Goal: Task Accomplishment & Management: Manage account settings

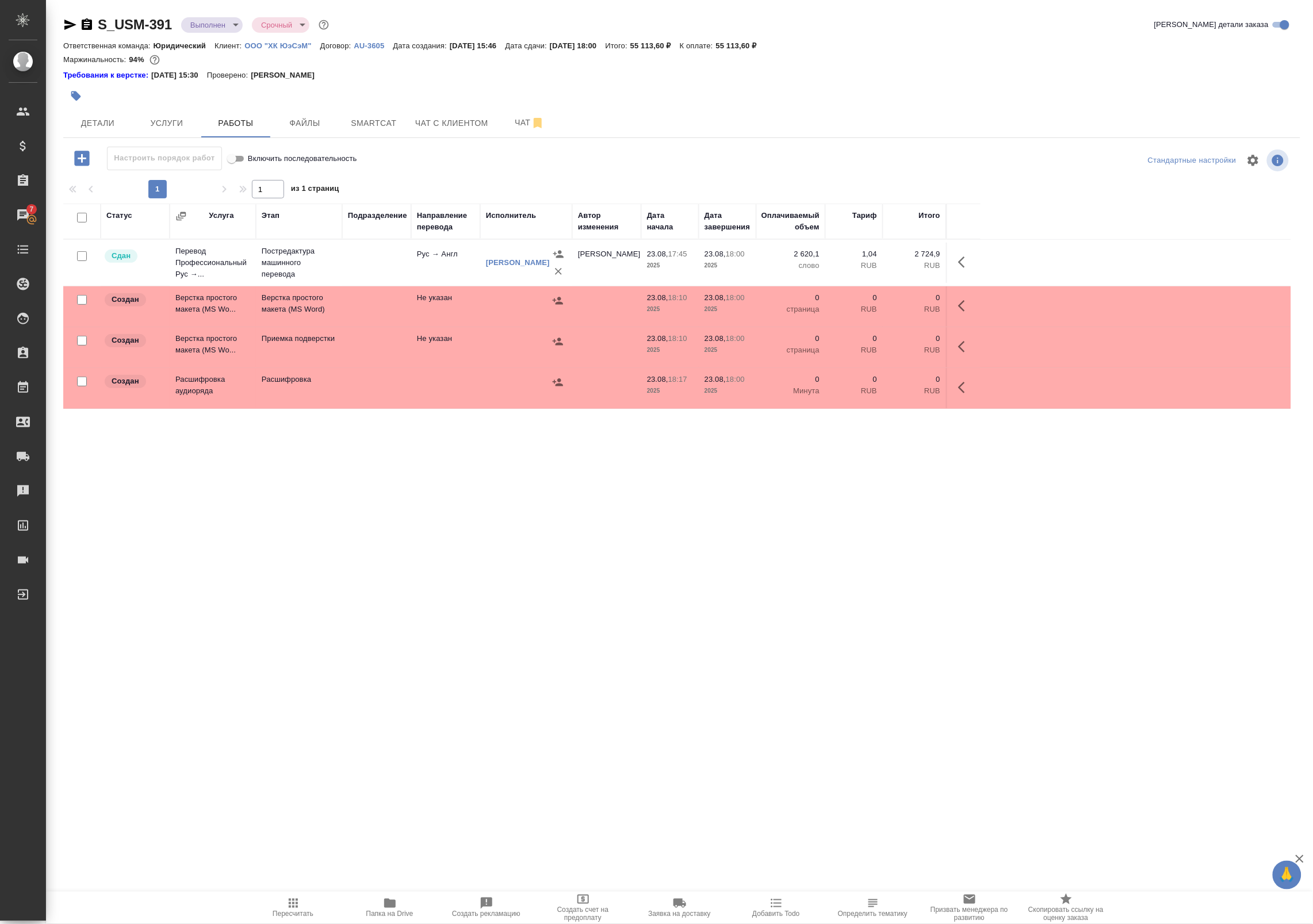
click at [271, 43] on p "ООО "ХК ЮэСэМ"" at bounding box center [282, 46] width 75 height 8
click at [282, 47] on p "ООО "ХК ЮэСэМ"" at bounding box center [282, 46] width 75 height 8
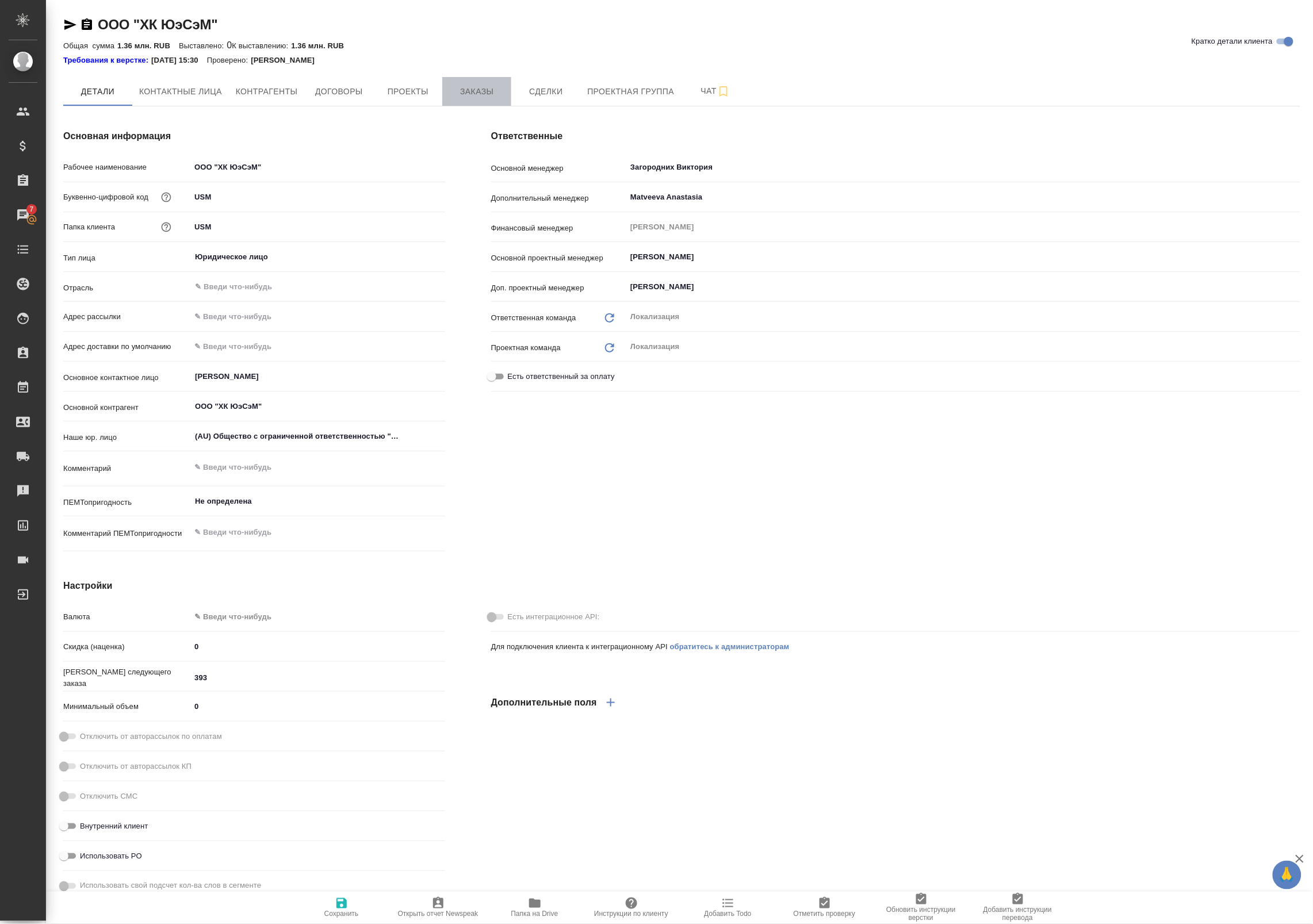
click at [505, 99] on button "Заказы" at bounding box center [476, 91] width 69 height 29
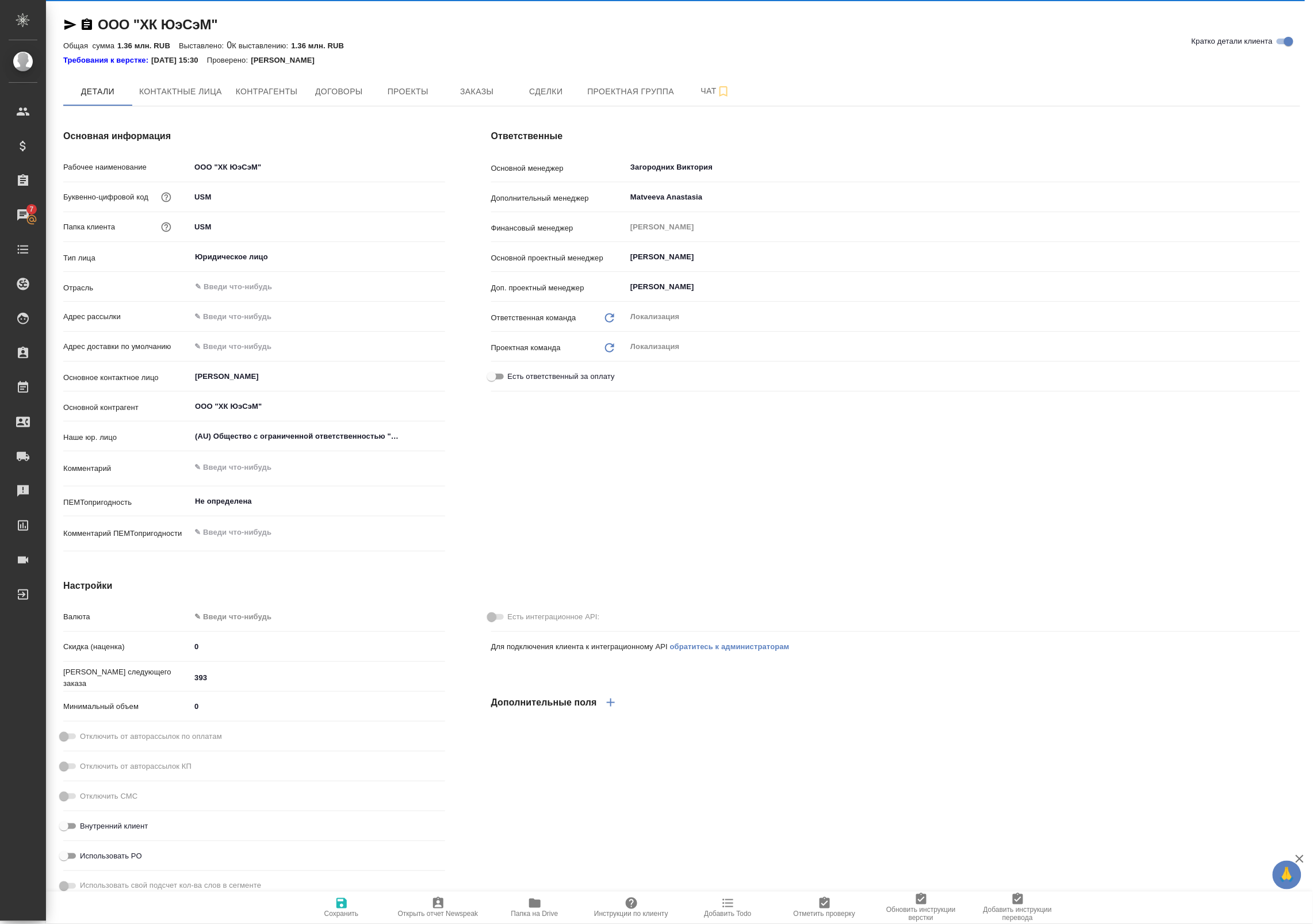
click at [1176, 687] on div "Есть интеграционное API: Для подключения клиента к интеграционному API обратите…" at bounding box center [896, 832] width 855 height 552
click at [495, 99] on button "Заказы" at bounding box center [476, 91] width 69 height 29
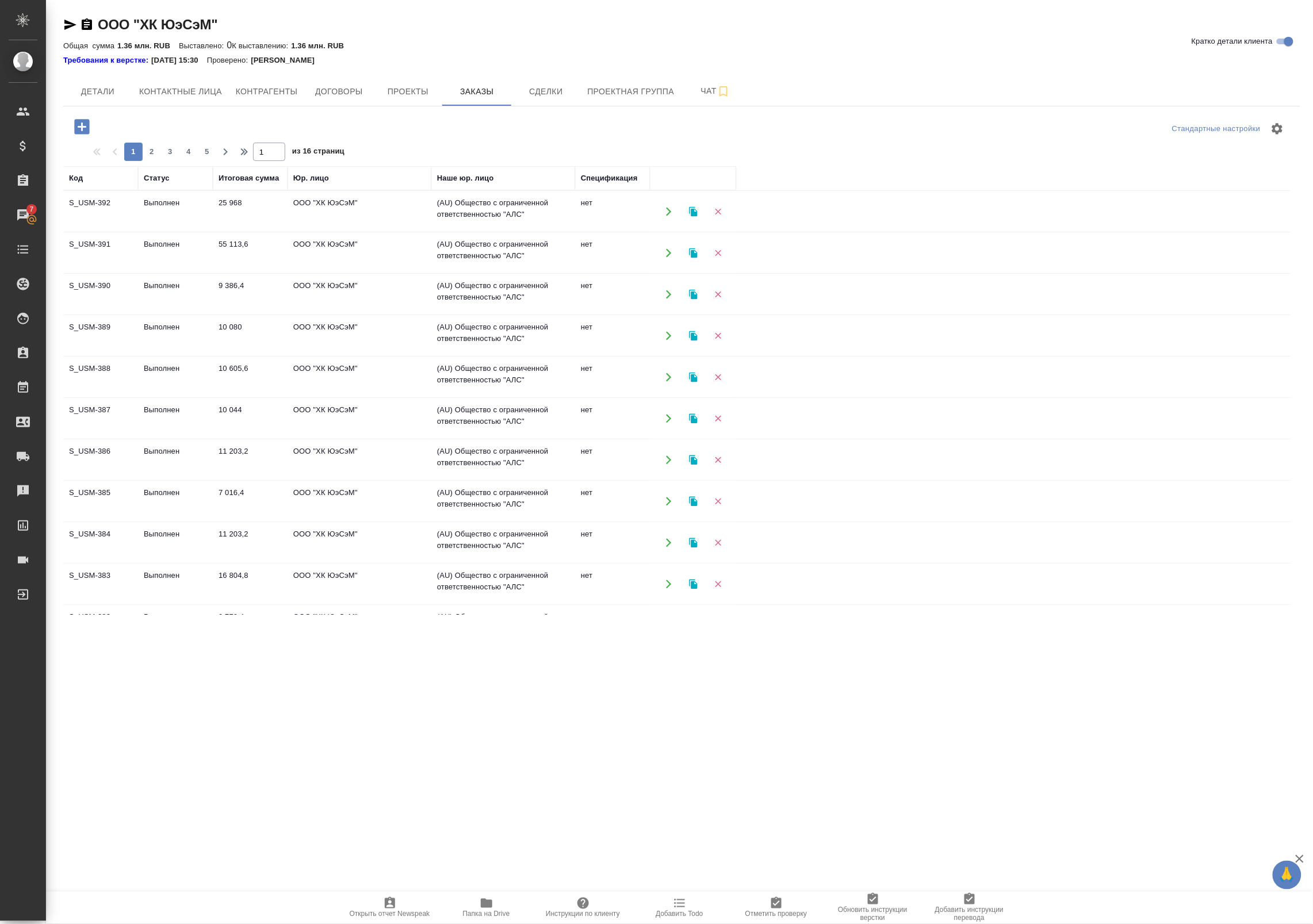
drag, startPoint x: 0, startPoint y: 0, endPoint x: 691, endPoint y: 205, distance: 720.8
click at [691, 205] on button "button" at bounding box center [693, 211] width 24 height 24
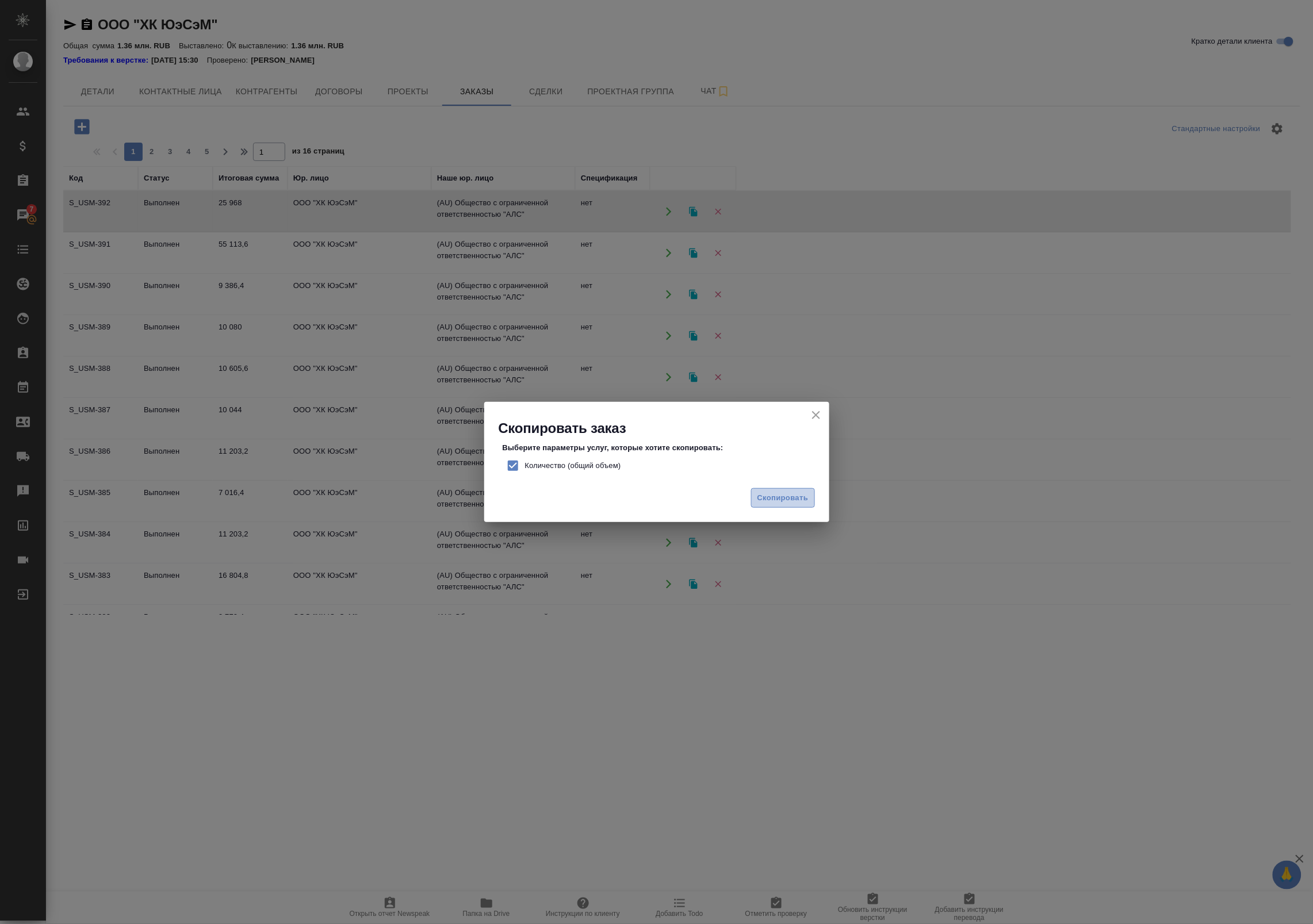
click at [791, 498] on span "Скопировать" at bounding box center [783, 498] width 51 height 13
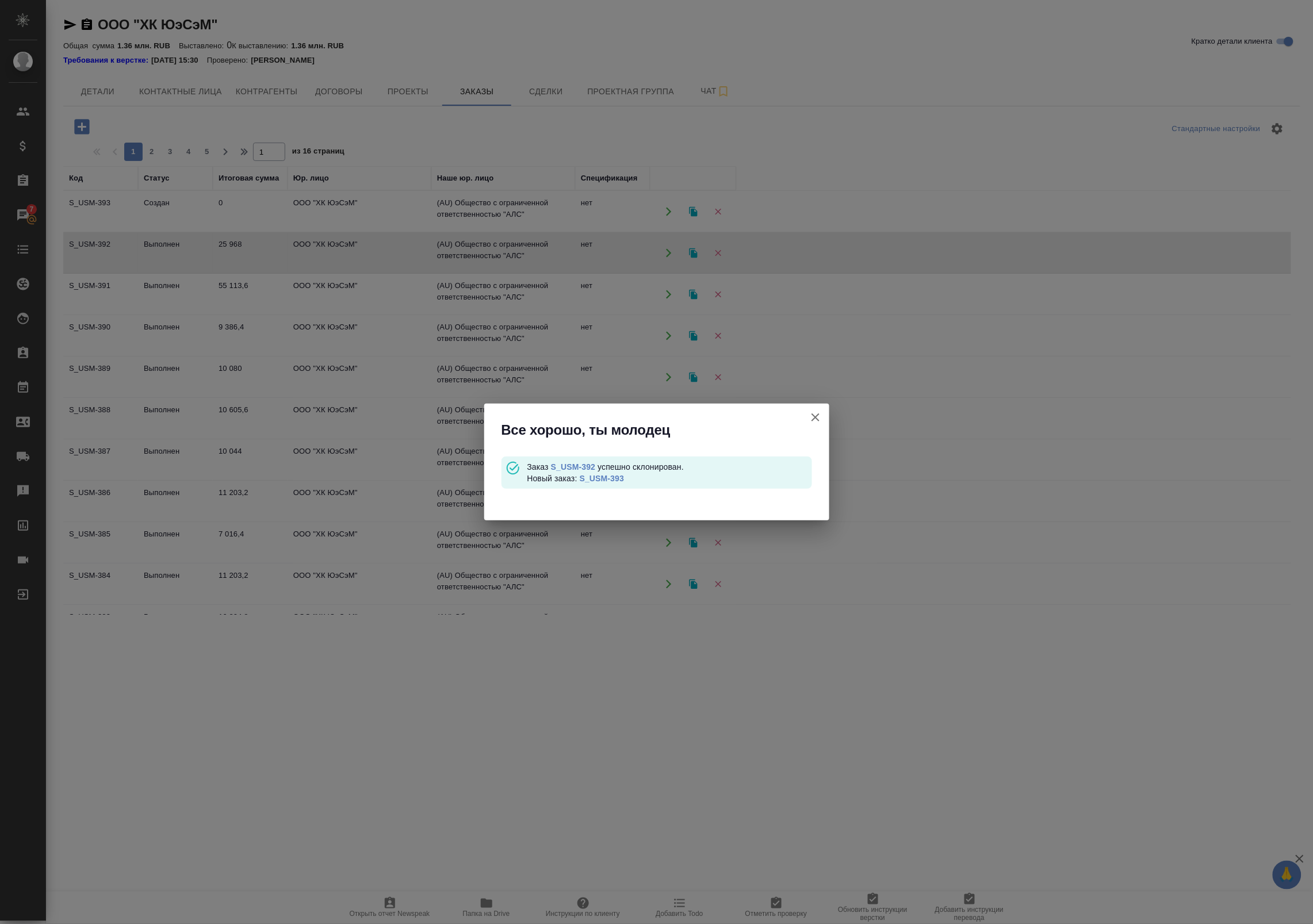
click at [616, 477] on link "S_USM-393" at bounding box center [602, 478] width 45 height 9
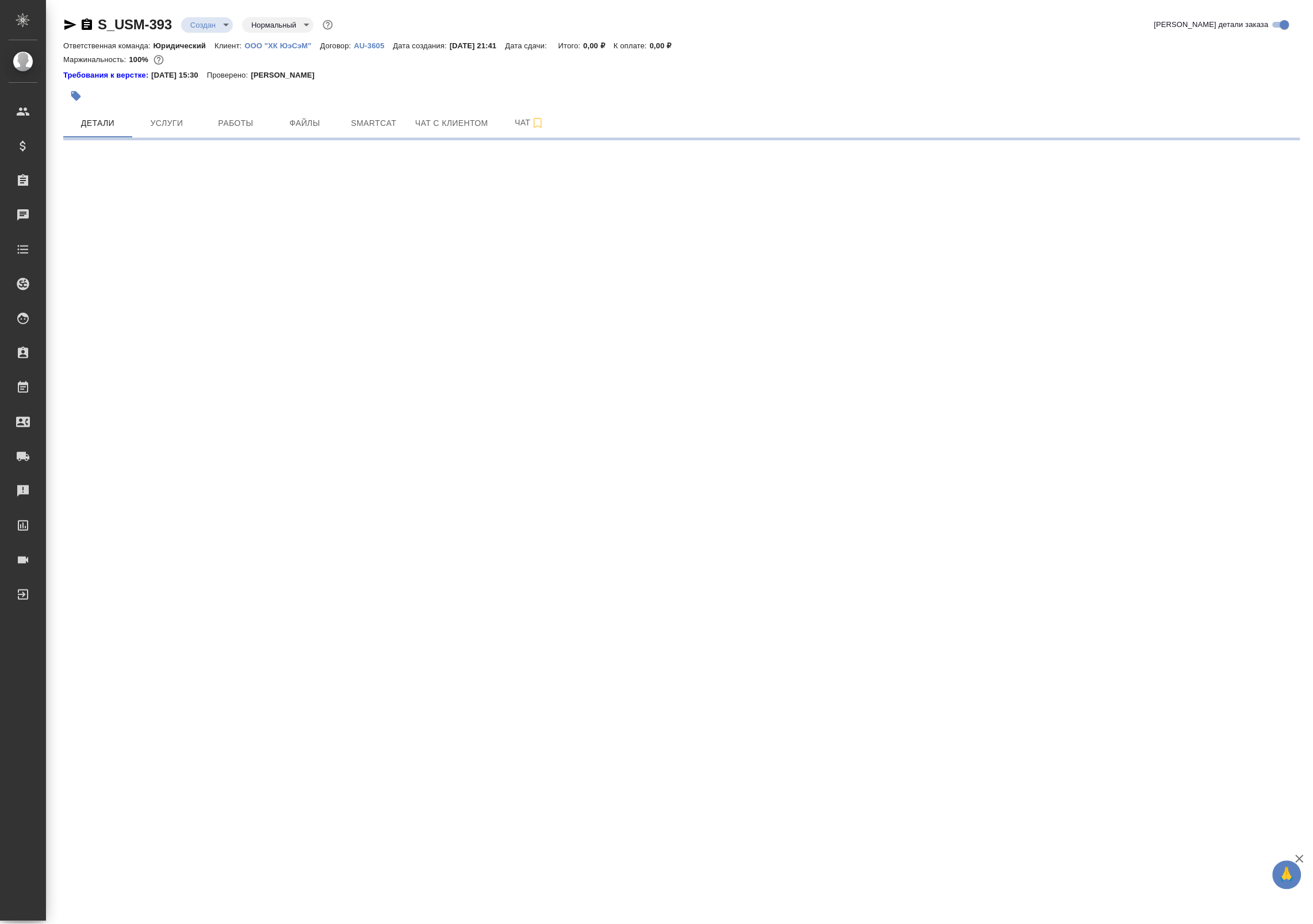
select select "RU"
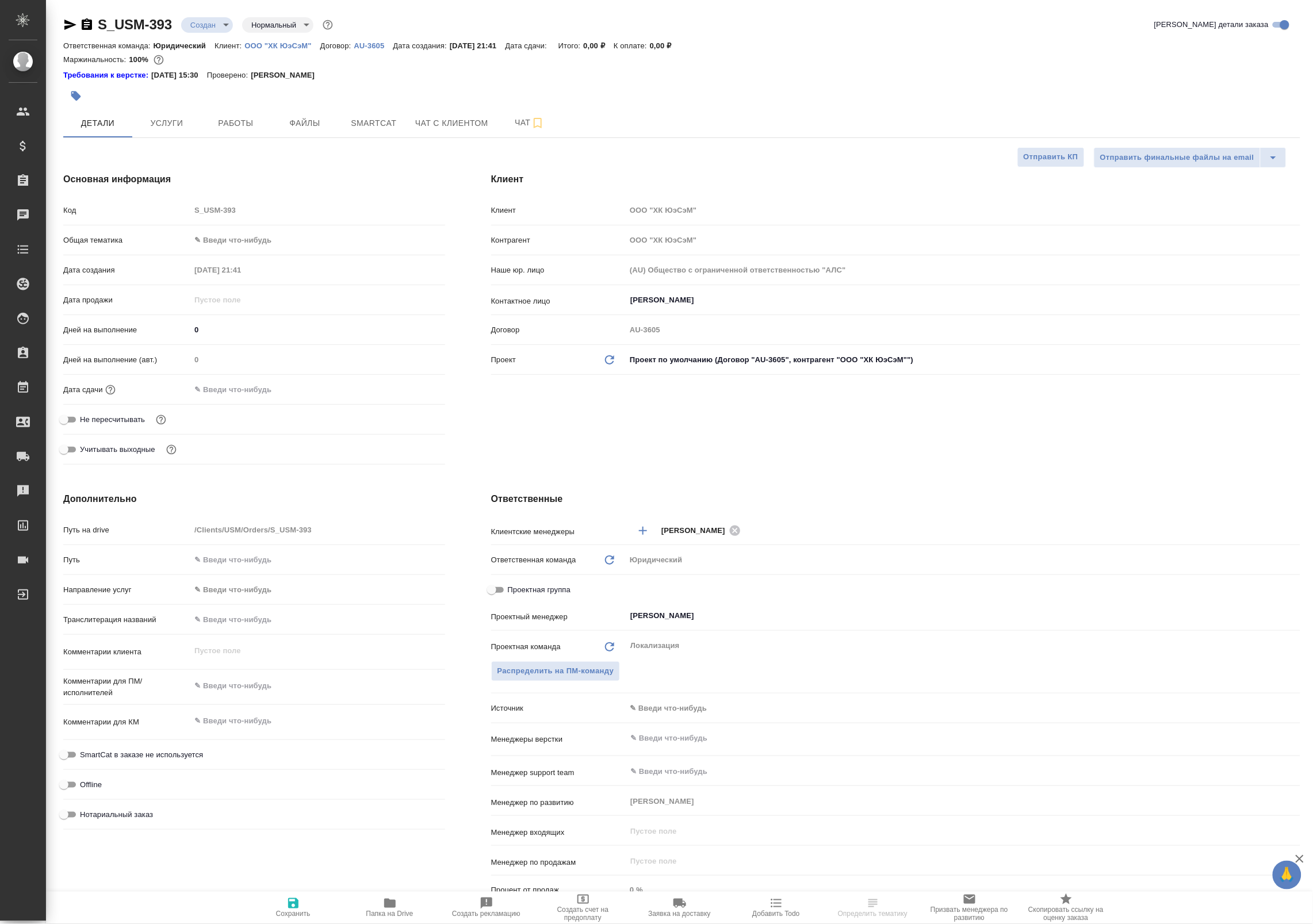
type textarea "x"
click at [178, 113] on button "Услуги" at bounding box center [166, 122] width 69 height 29
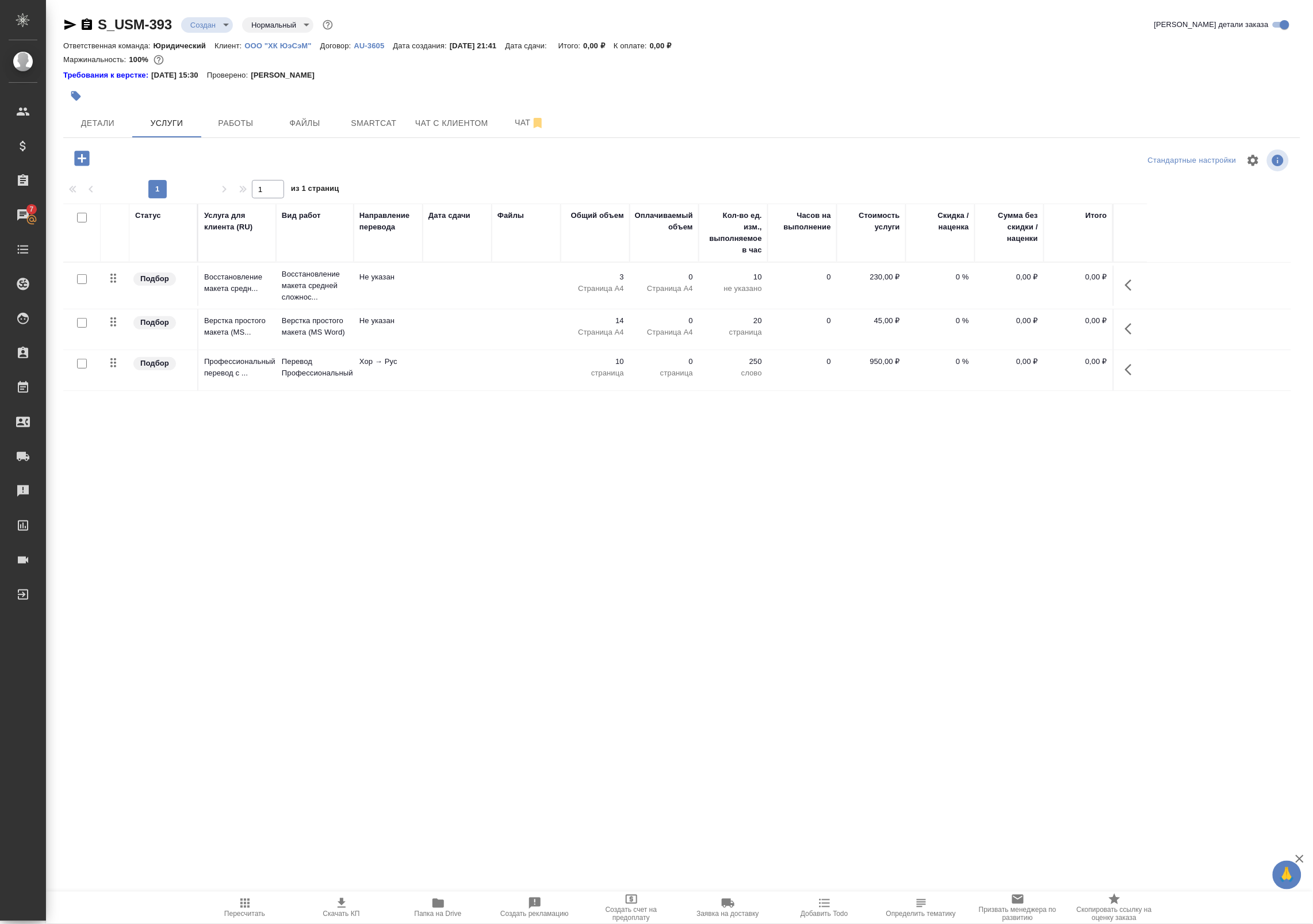
click at [81, 360] on input "checkbox" at bounding box center [82, 364] width 10 height 10
checkbox input "true"
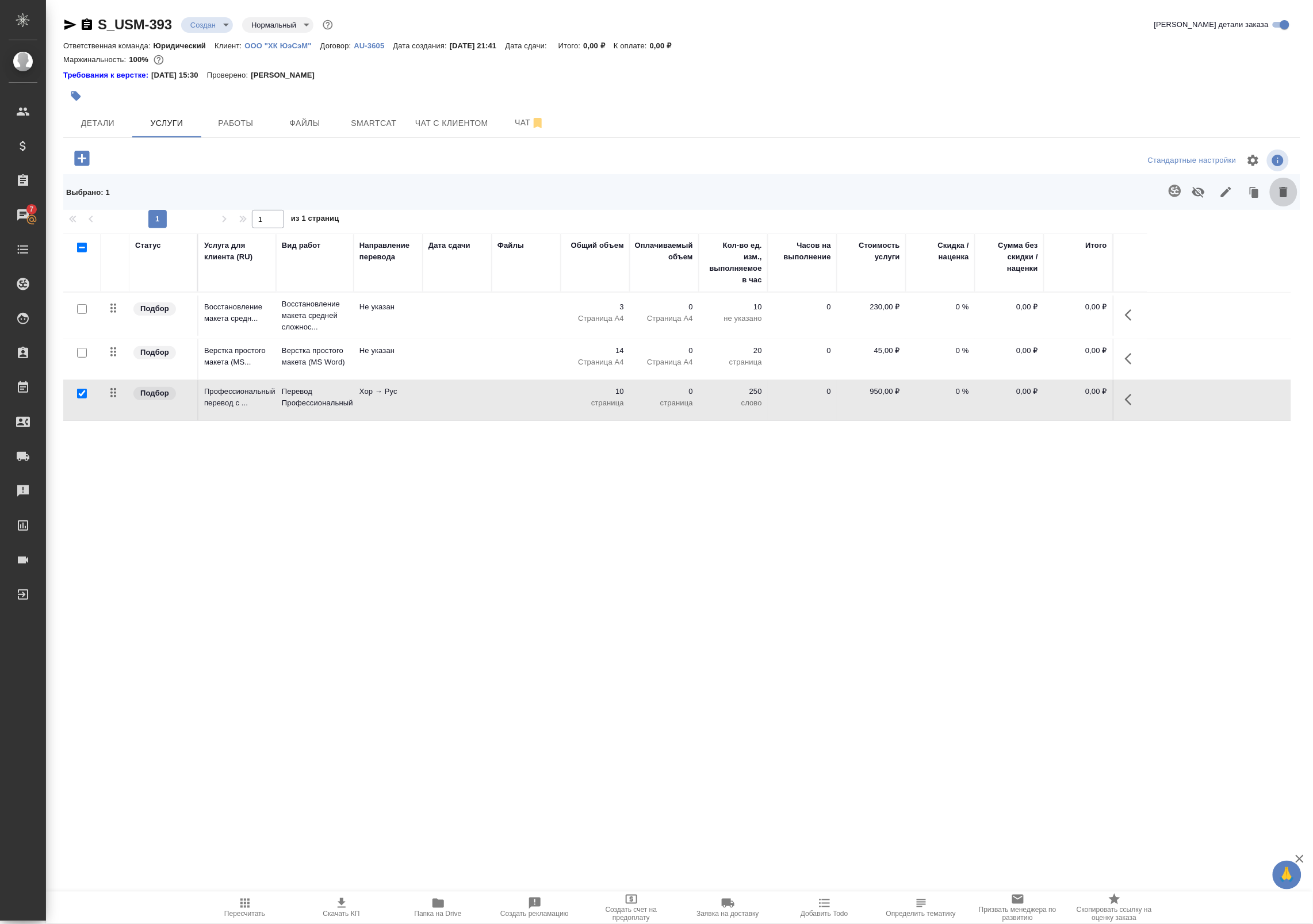
click at [1280, 196] on icon "button" at bounding box center [1284, 192] width 14 height 14
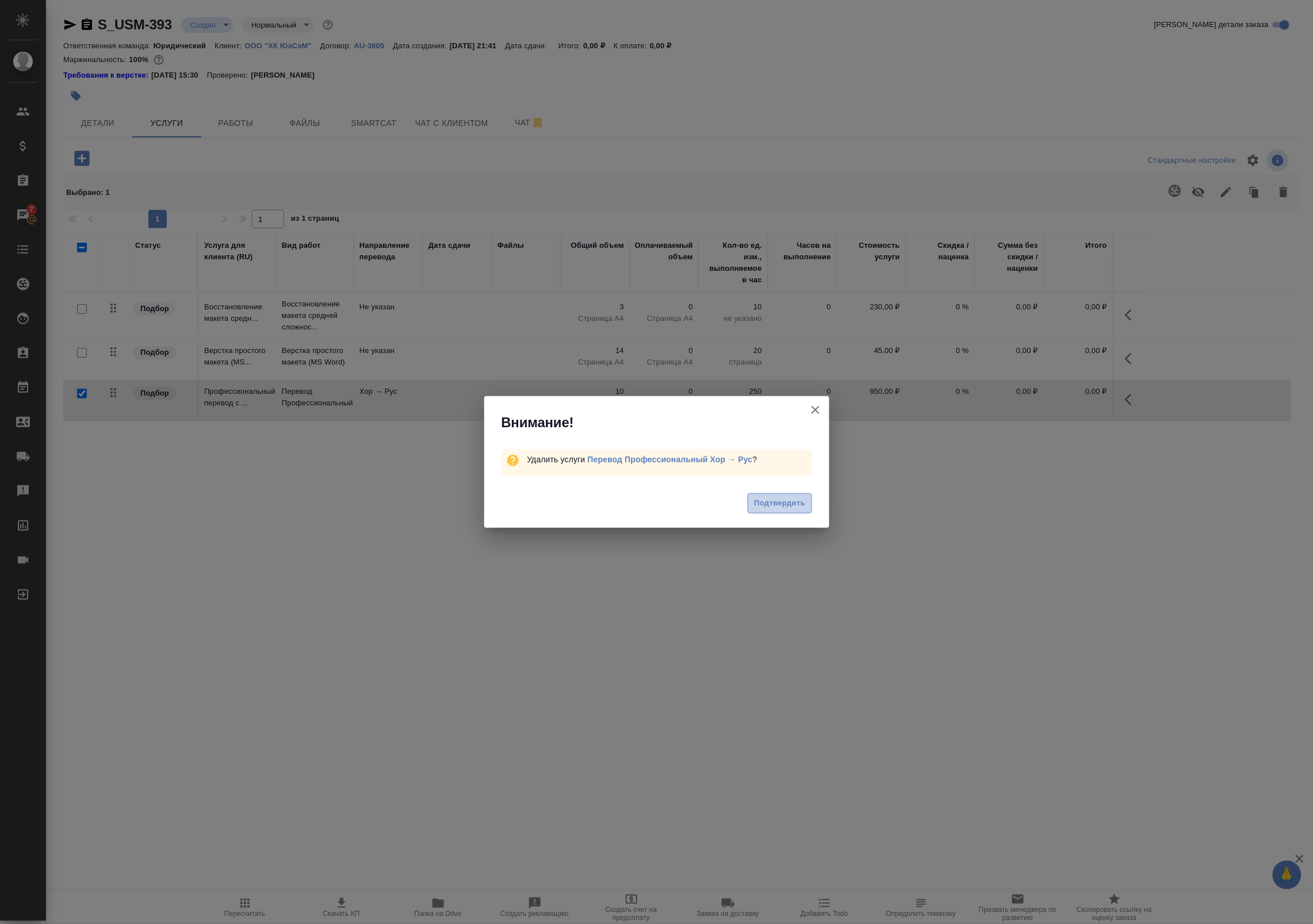
click at [789, 507] on span "Подтвердить" at bounding box center [780, 503] width 51 height 13
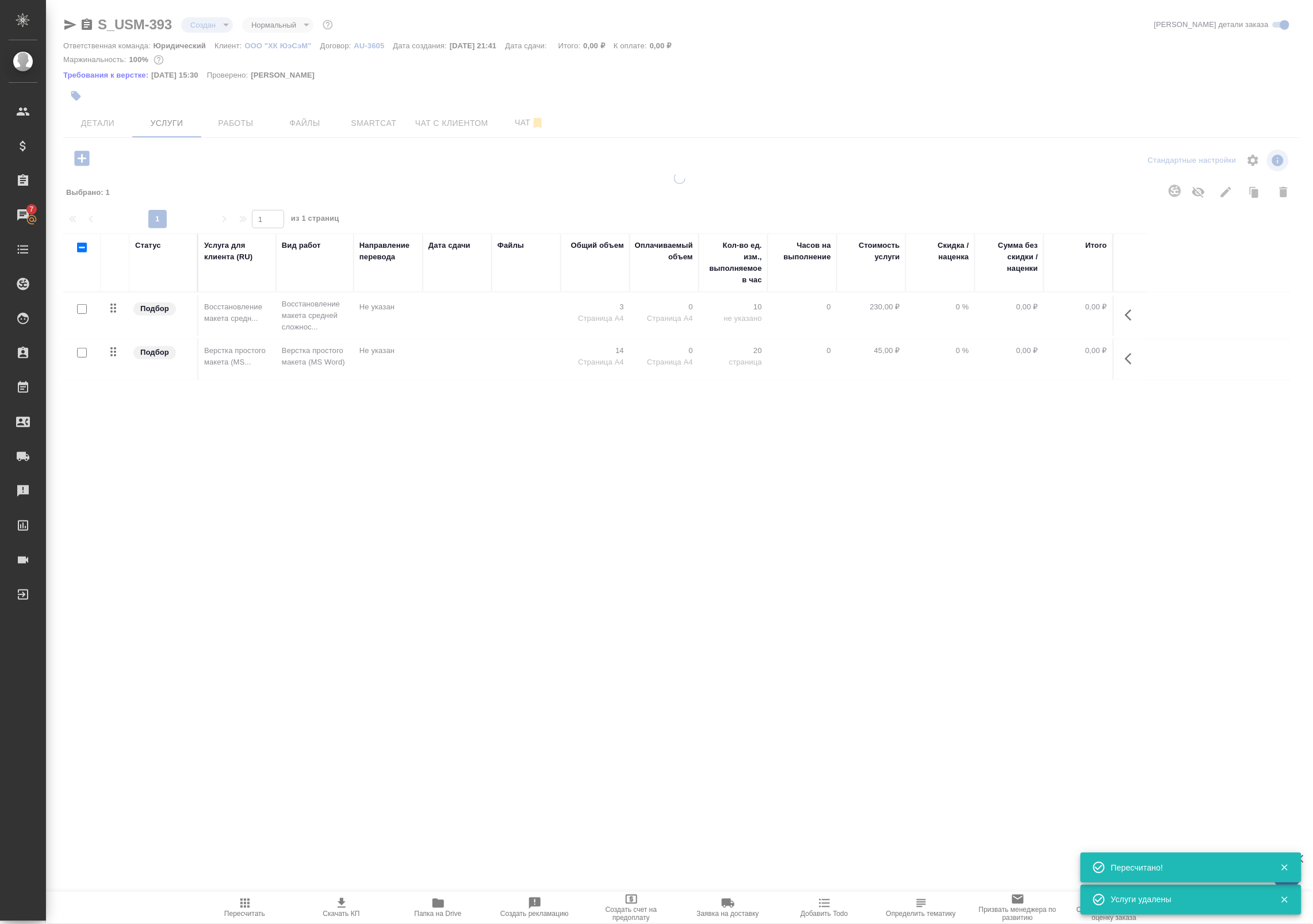
click at [76, 154] on div at bounding box center [679, 390] width 1267 height 780
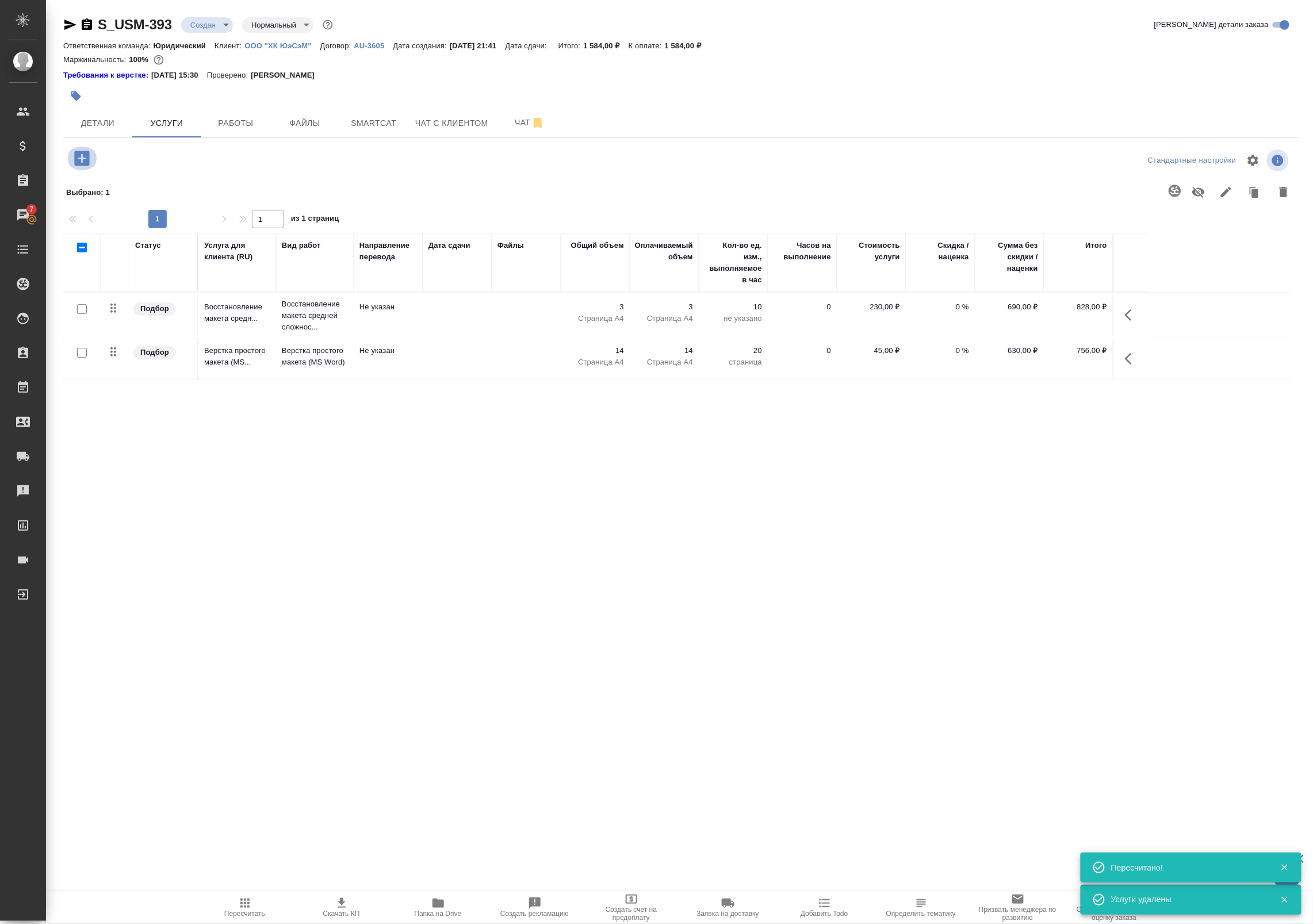
click at [76, 154] on icon "button" at bounding box center [82, 159] width 15 height 15
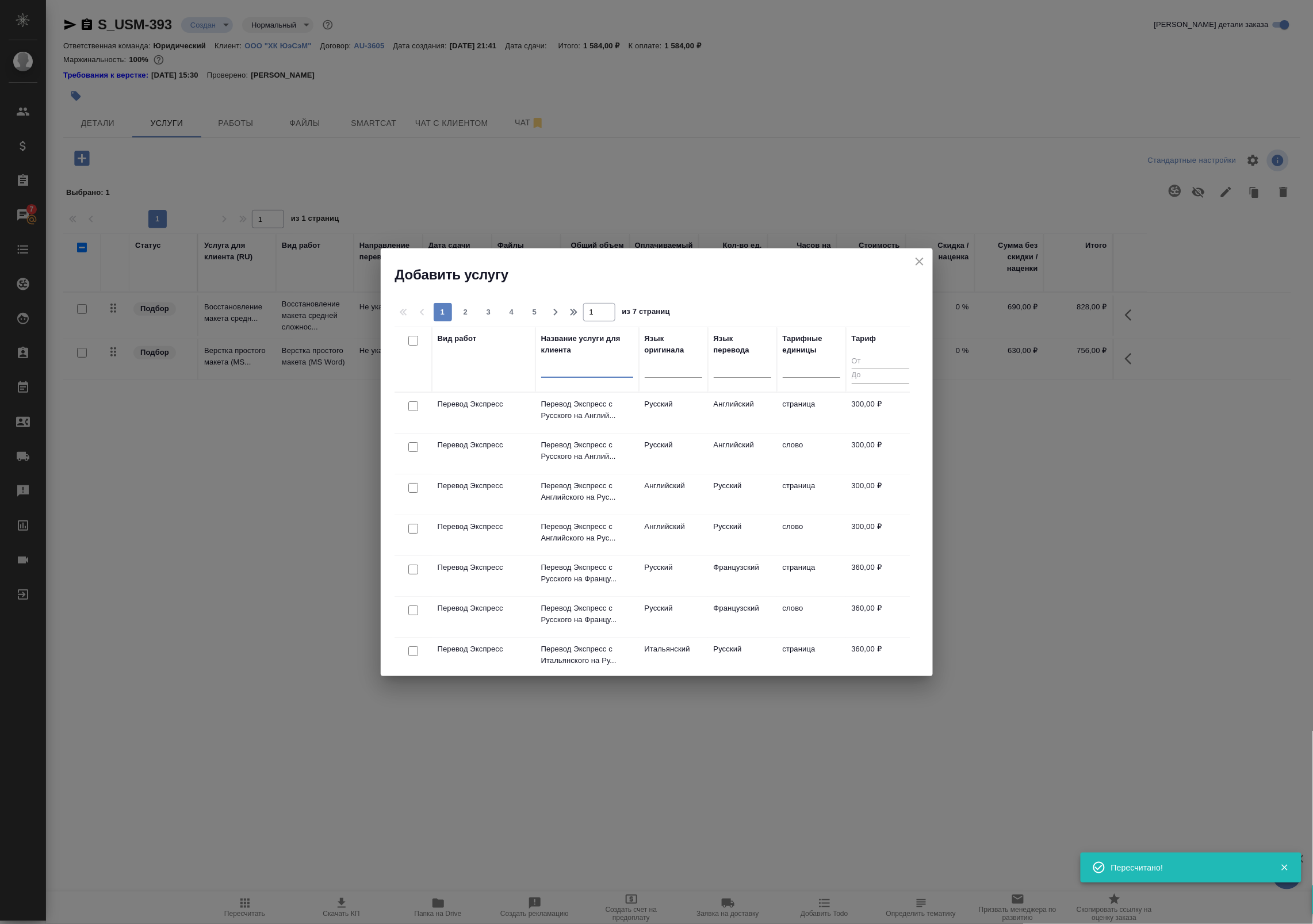
click at [586, 374] on input "text" at bounding box center [587, 370] width 92 height 15
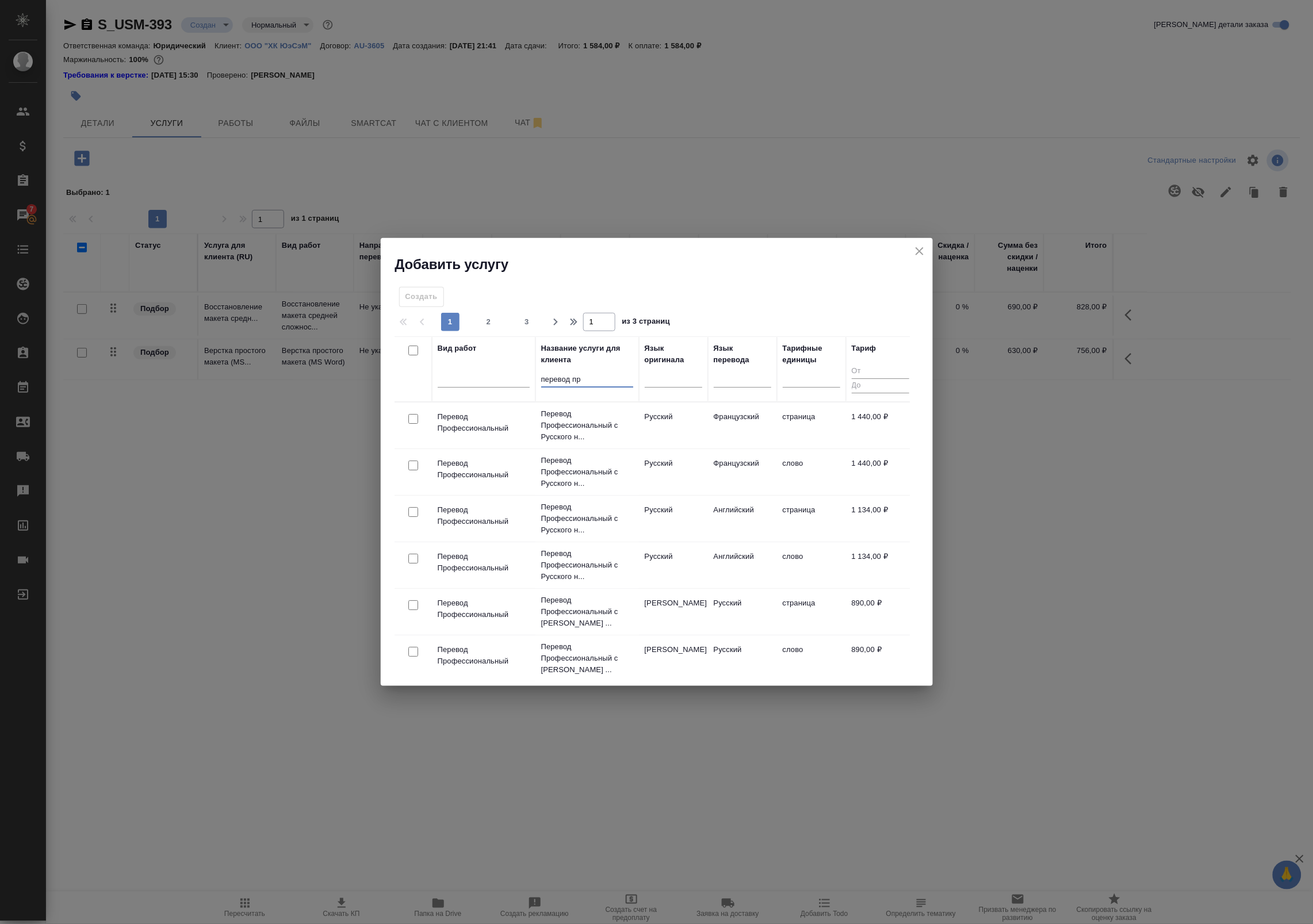
type input "перевод про"
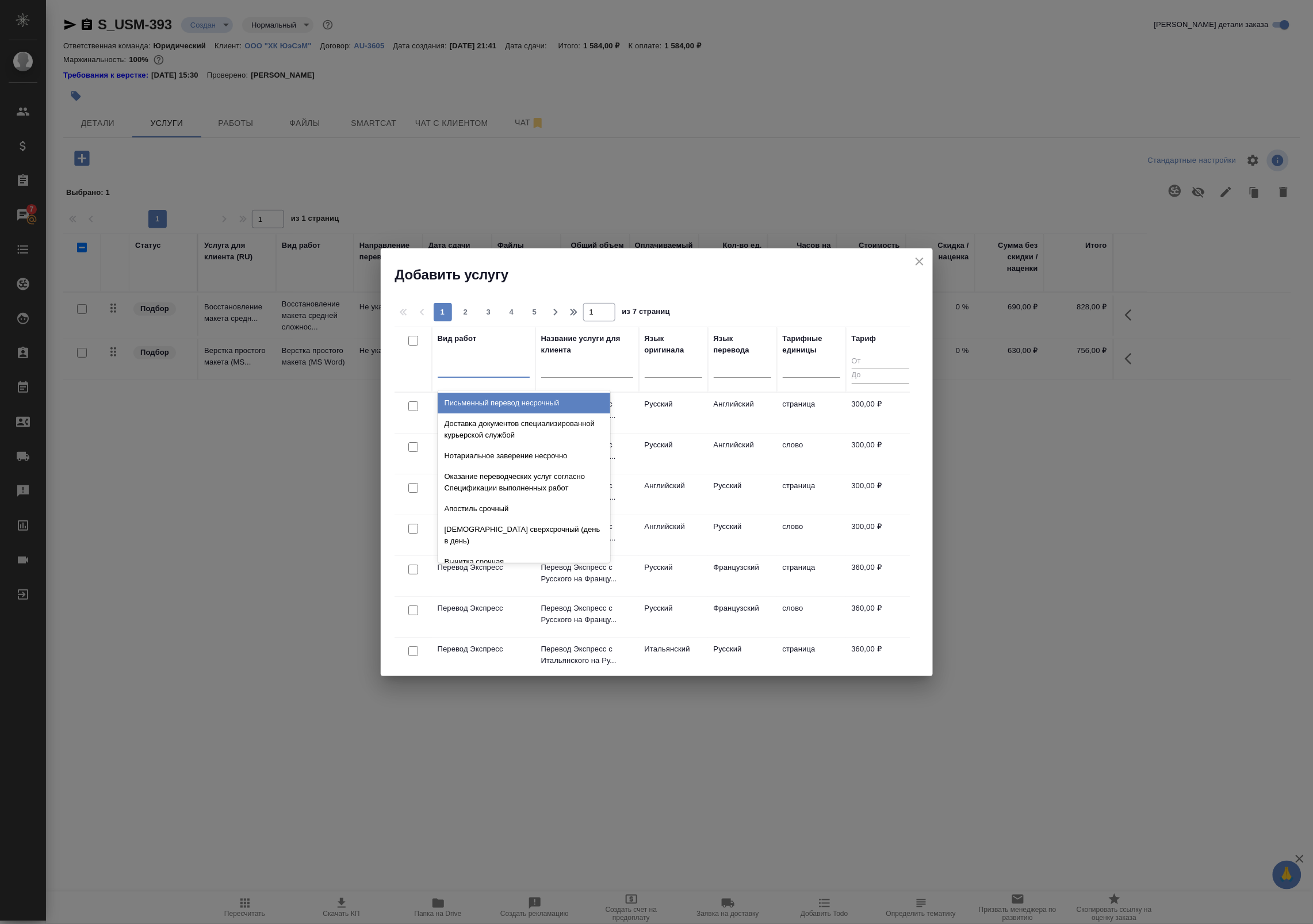
click at [465, 375] on div at bounding box center [483, 366] width 92 height 22
type input "перевод"
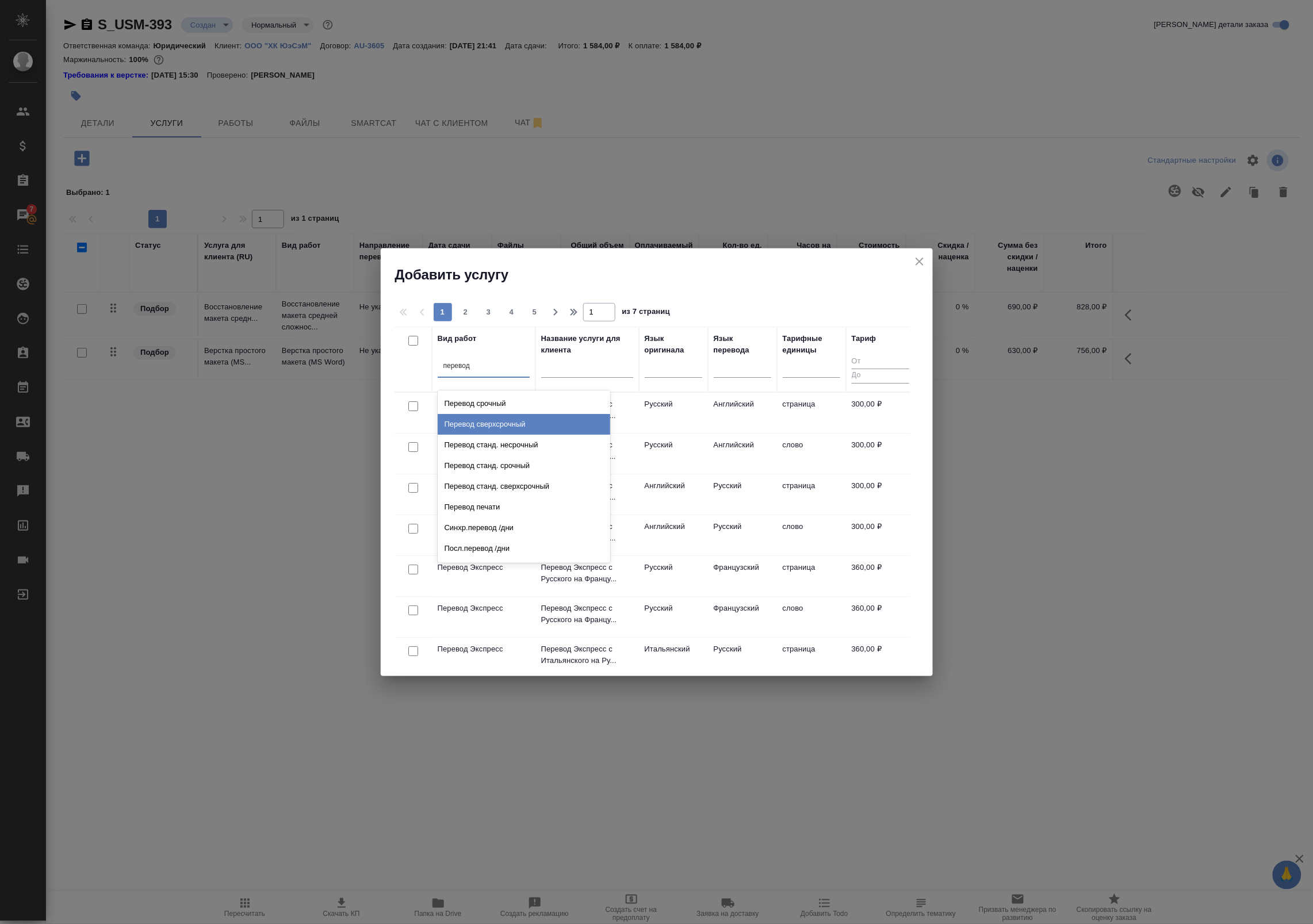
scroll to position [96, 0]
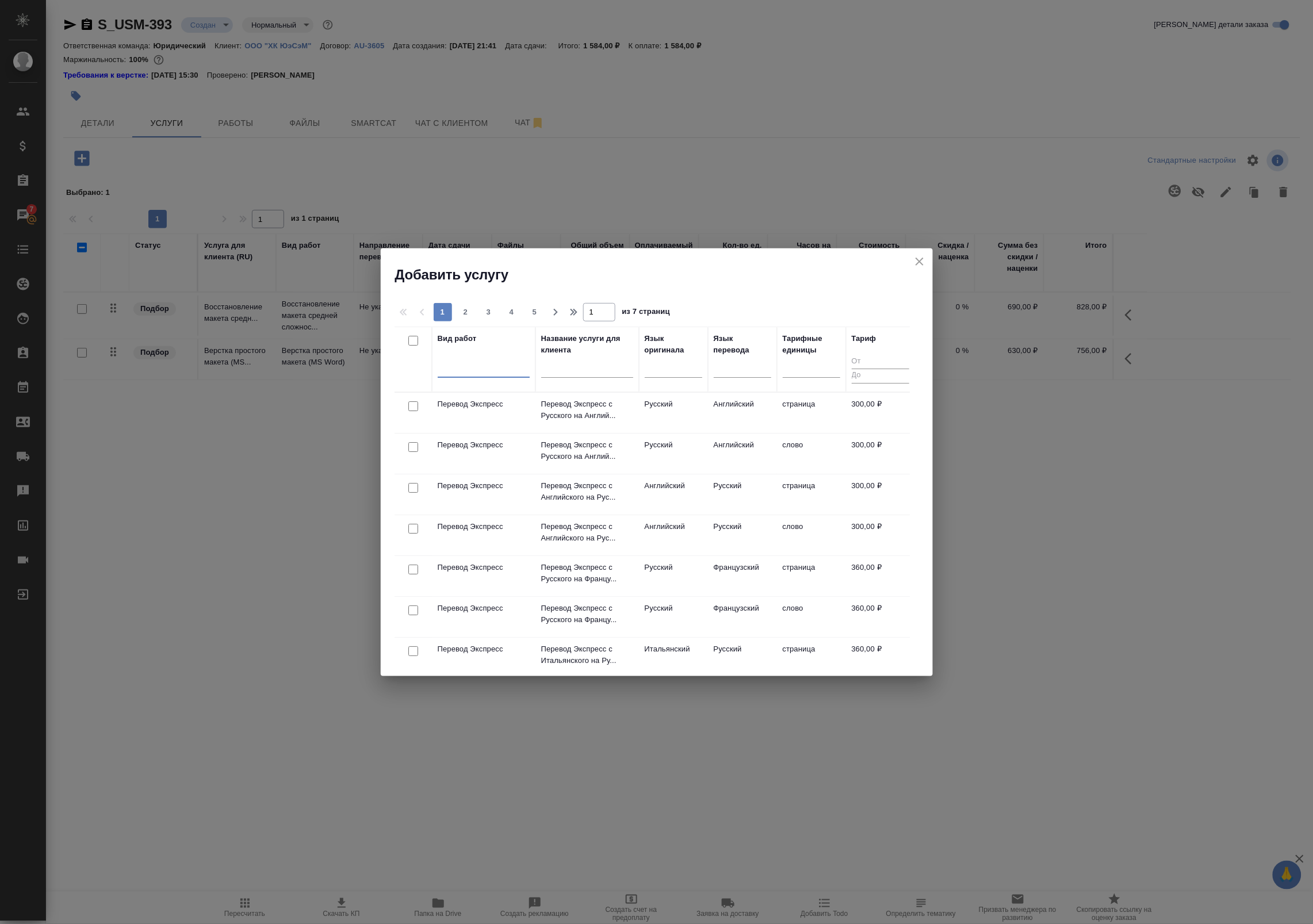
click at [490, 366] on div at bounding box center [483, 366] width 92 height 17
type input "перевод про"
click at [506, 396] on div "Перевод Профессиональный" at bounding box center [524, 403] width 172 height 21
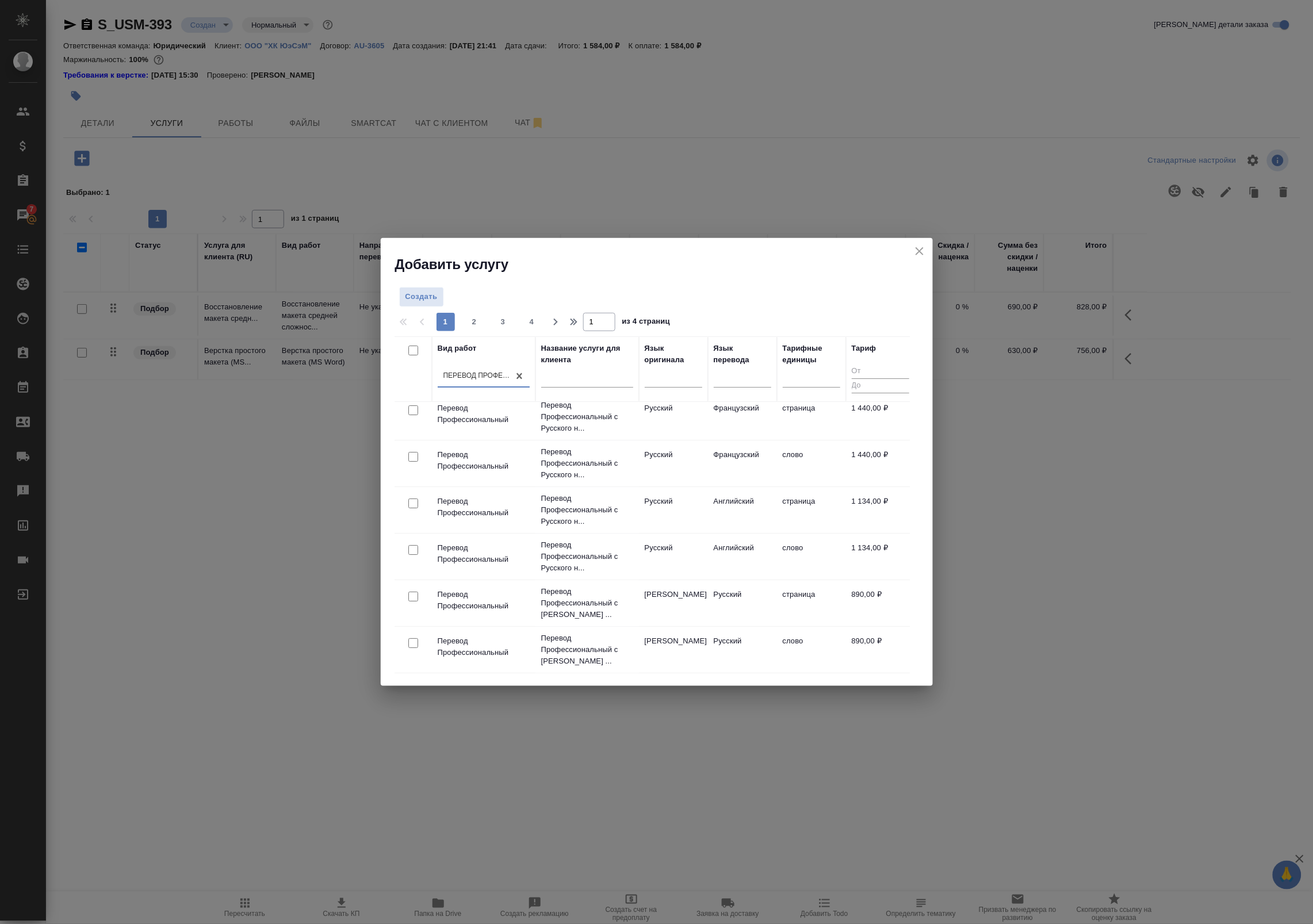
scroll to position [8, 15]
click at [736, 510] on td "Английский" at bounding box center [736, 510] width 69 height 40
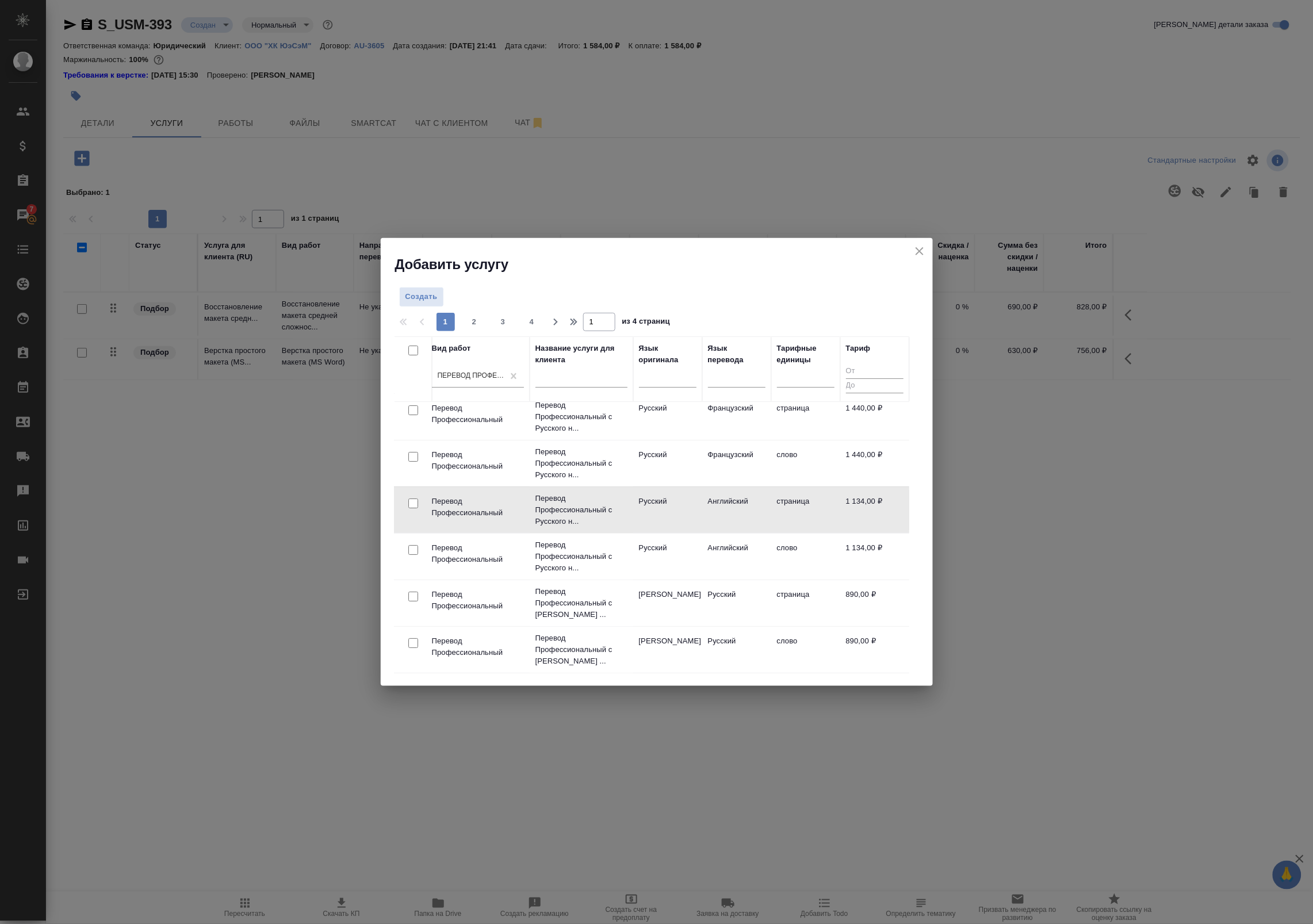
click at [412, 501] on input "checkbox" at bounding box center [413, 503] width 10 height 10
checkbox input "true"
click at [889, 296] on span "Создать услуги" at bounding box center [873, 300] width 61 height 13
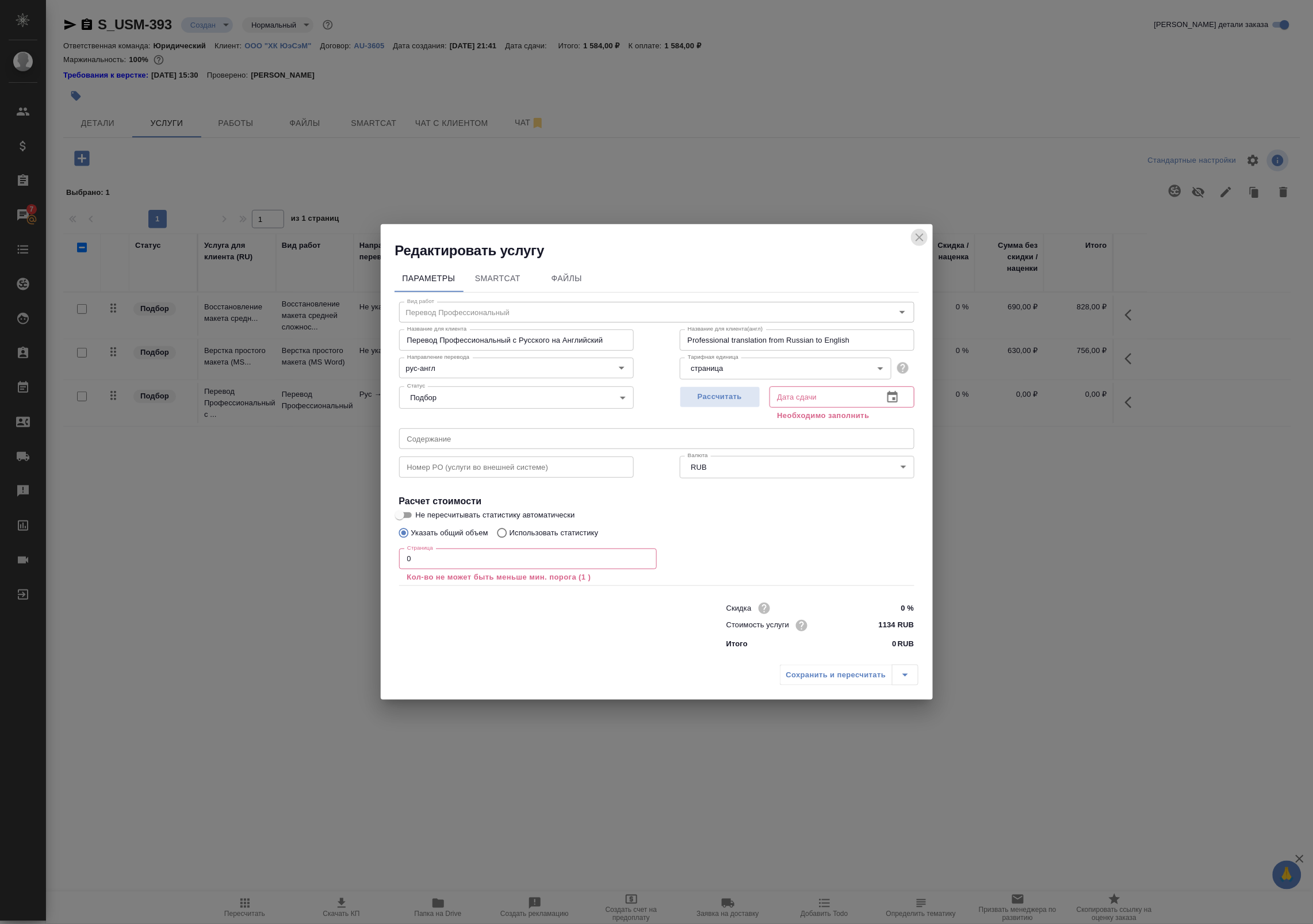
click at [919, 240] on icon "close" at bounding box center [919, 238] width 14 height 14
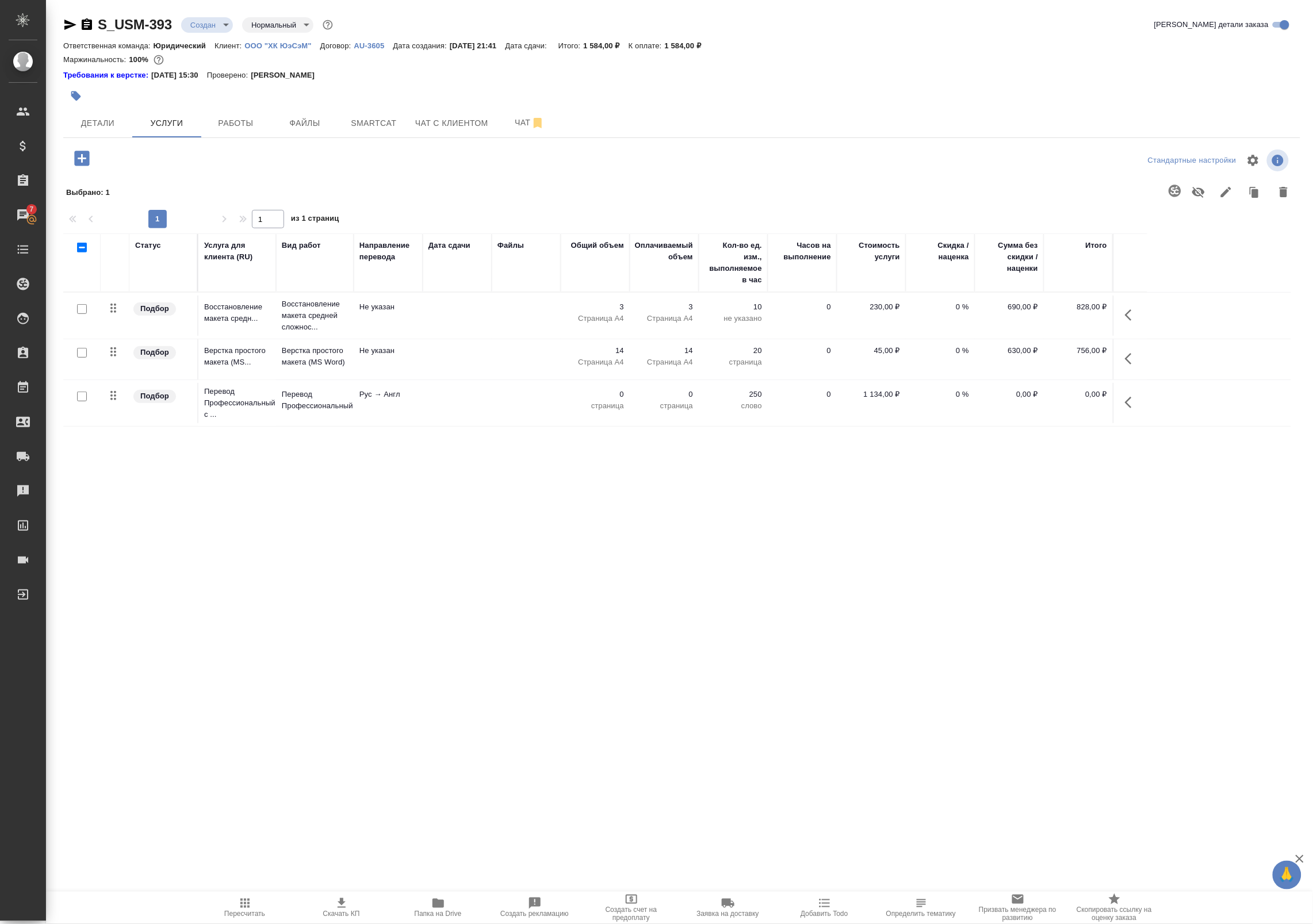
click at [81, 400] on input "checkbox" at bounding box center [82, 396] width 10 height 10
checkbox input "true"
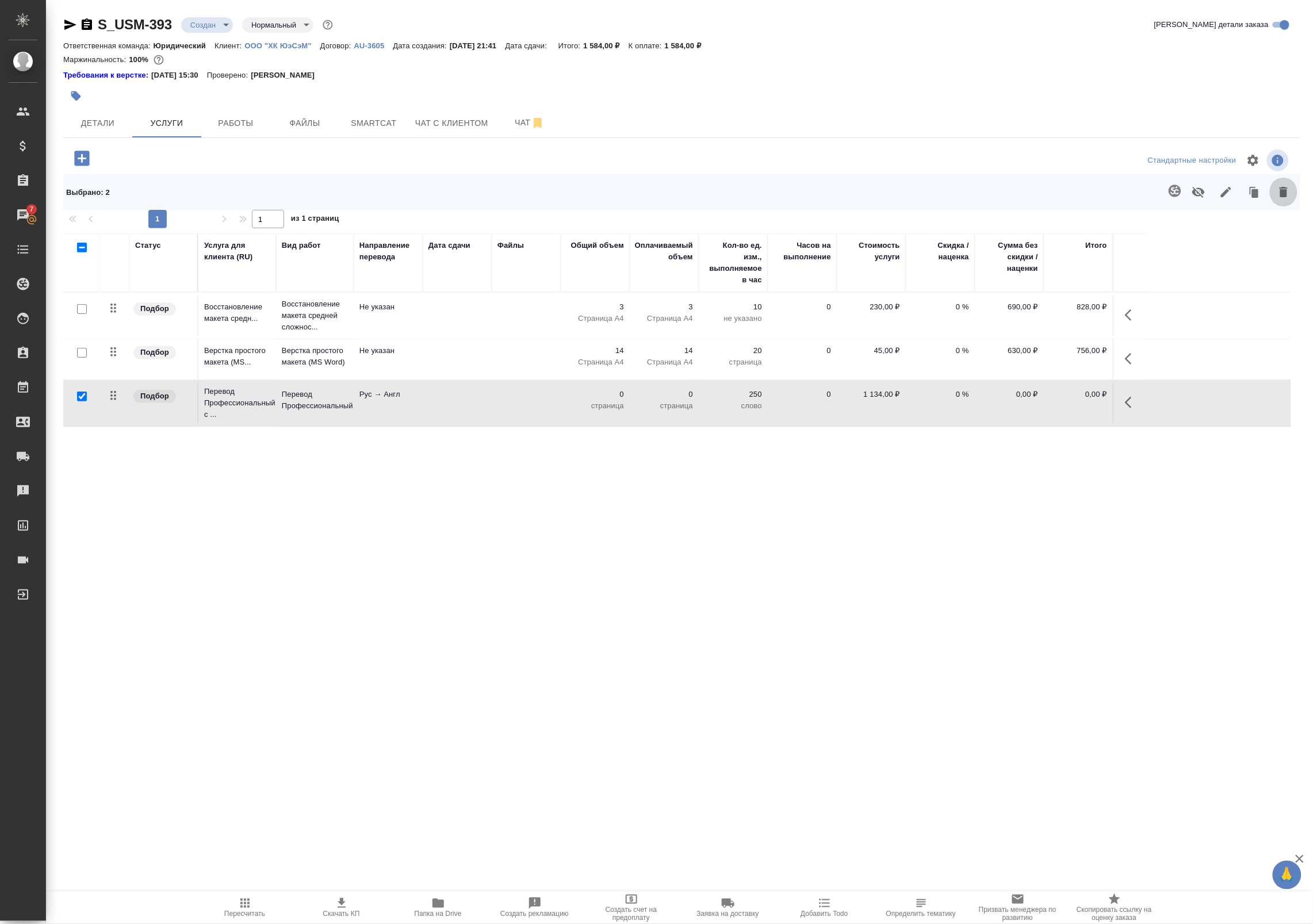
click at [1284, 188] on icon "button" at bounding box center [1284, 192] width 8 height 10
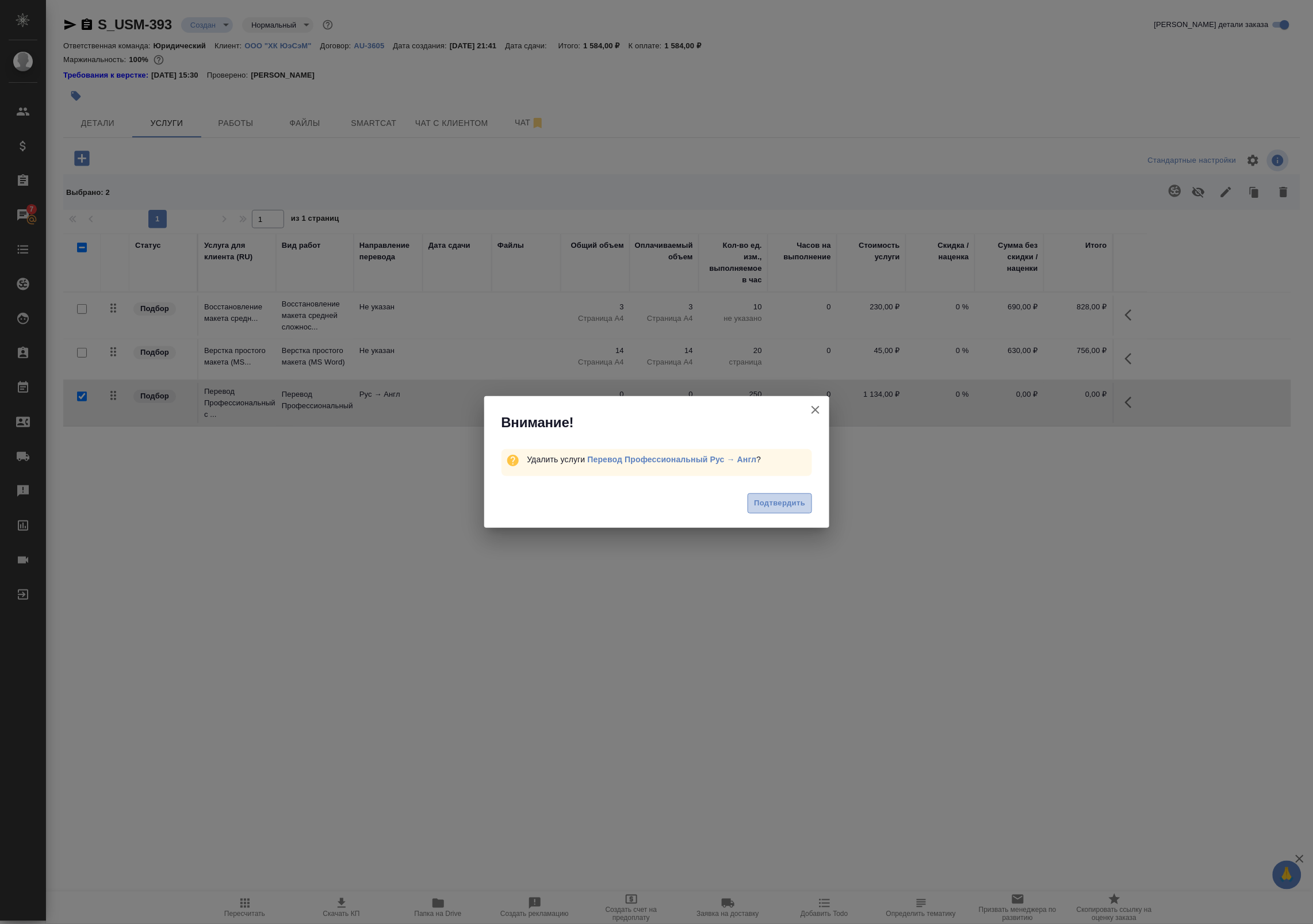
click at [791, 510] on button "Подтвердить" at bounding box center [780, 503] width 64 height 20
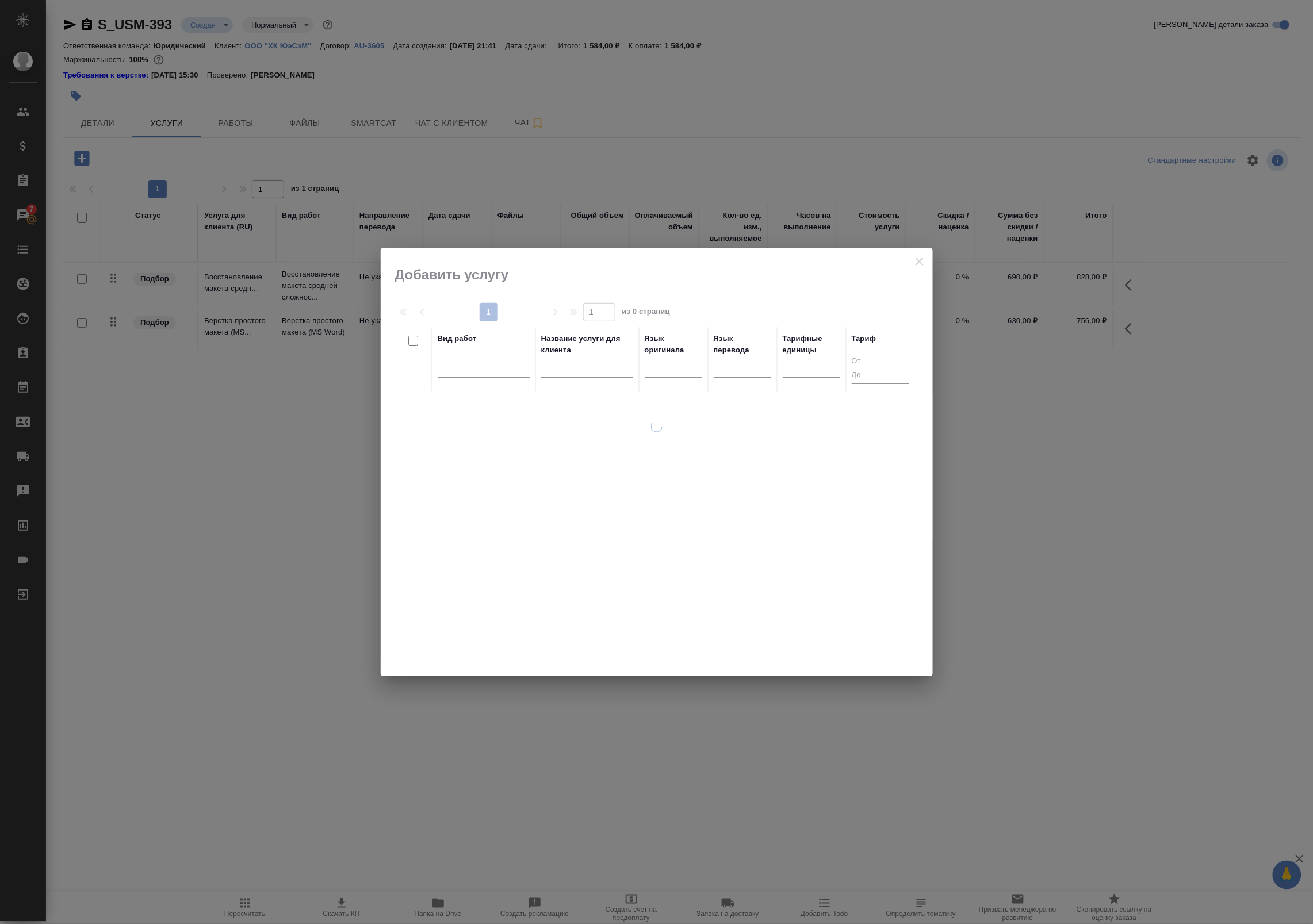
click at [474, 361] on div at bounding box center [483, 366] width 92 height 17
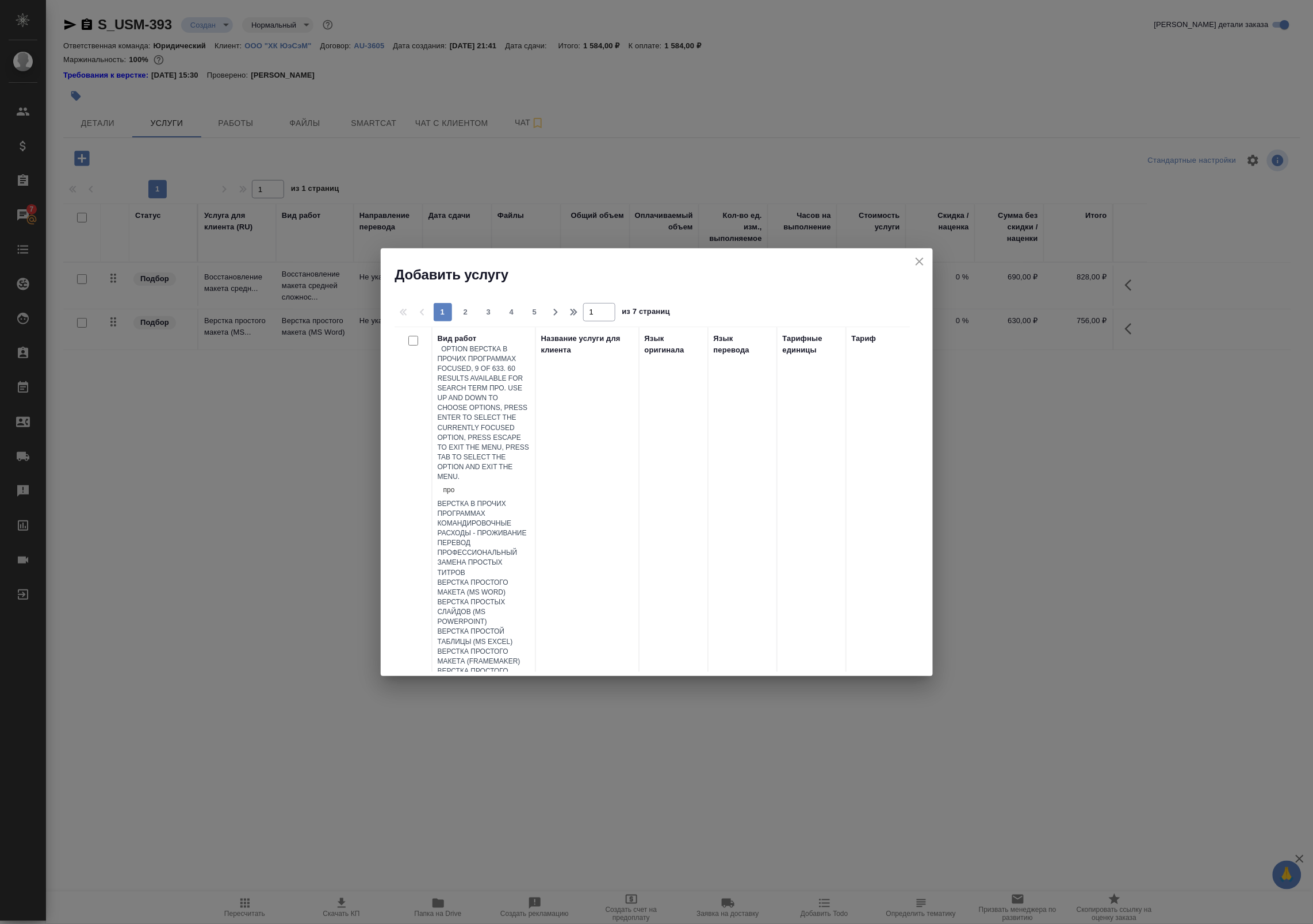
type input "проф"
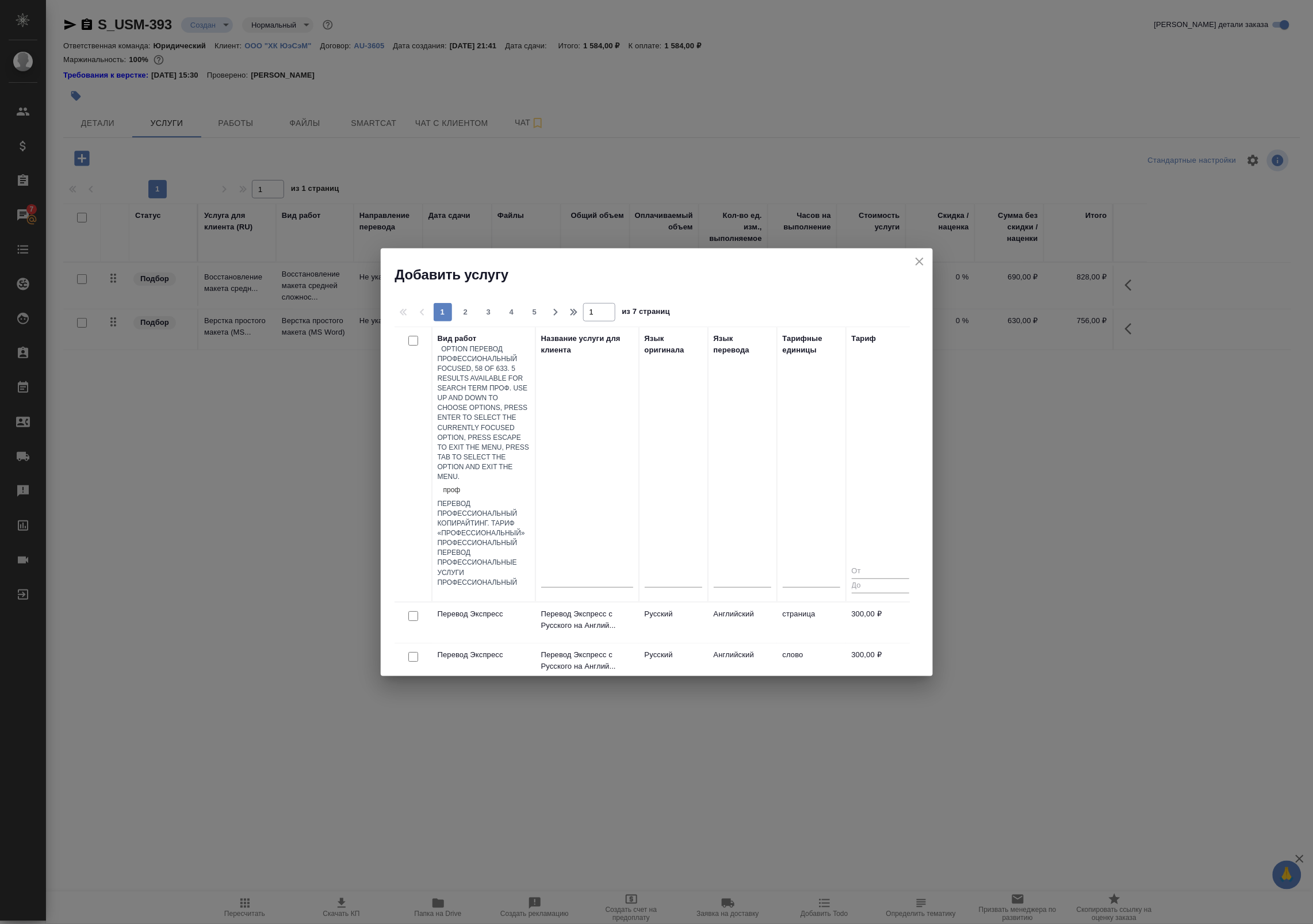
click at [494, 499] on div "Перевод Профессиональный" at bounding box center [483, 509] width 92 height 19
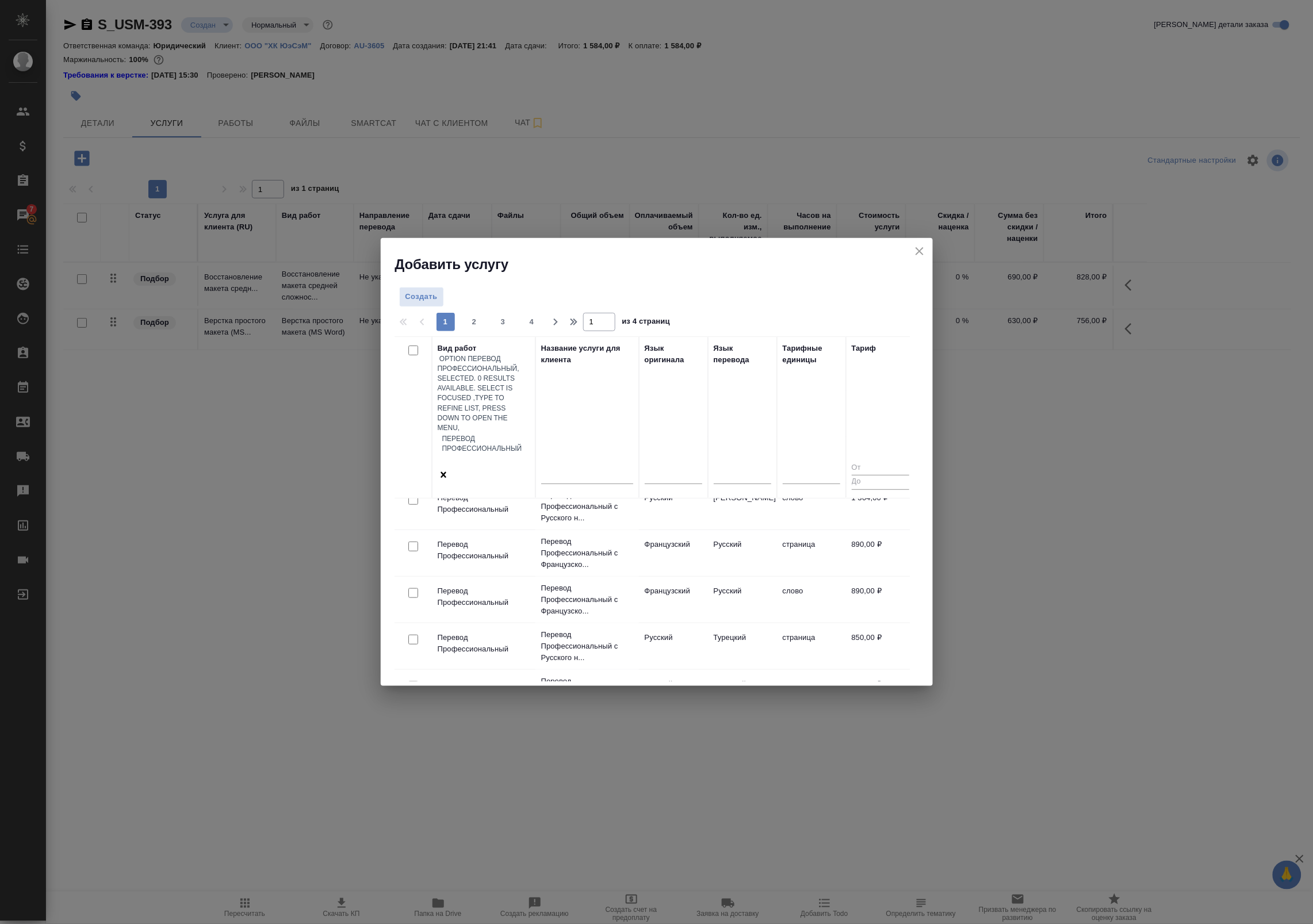
scroll to position [435, 0]
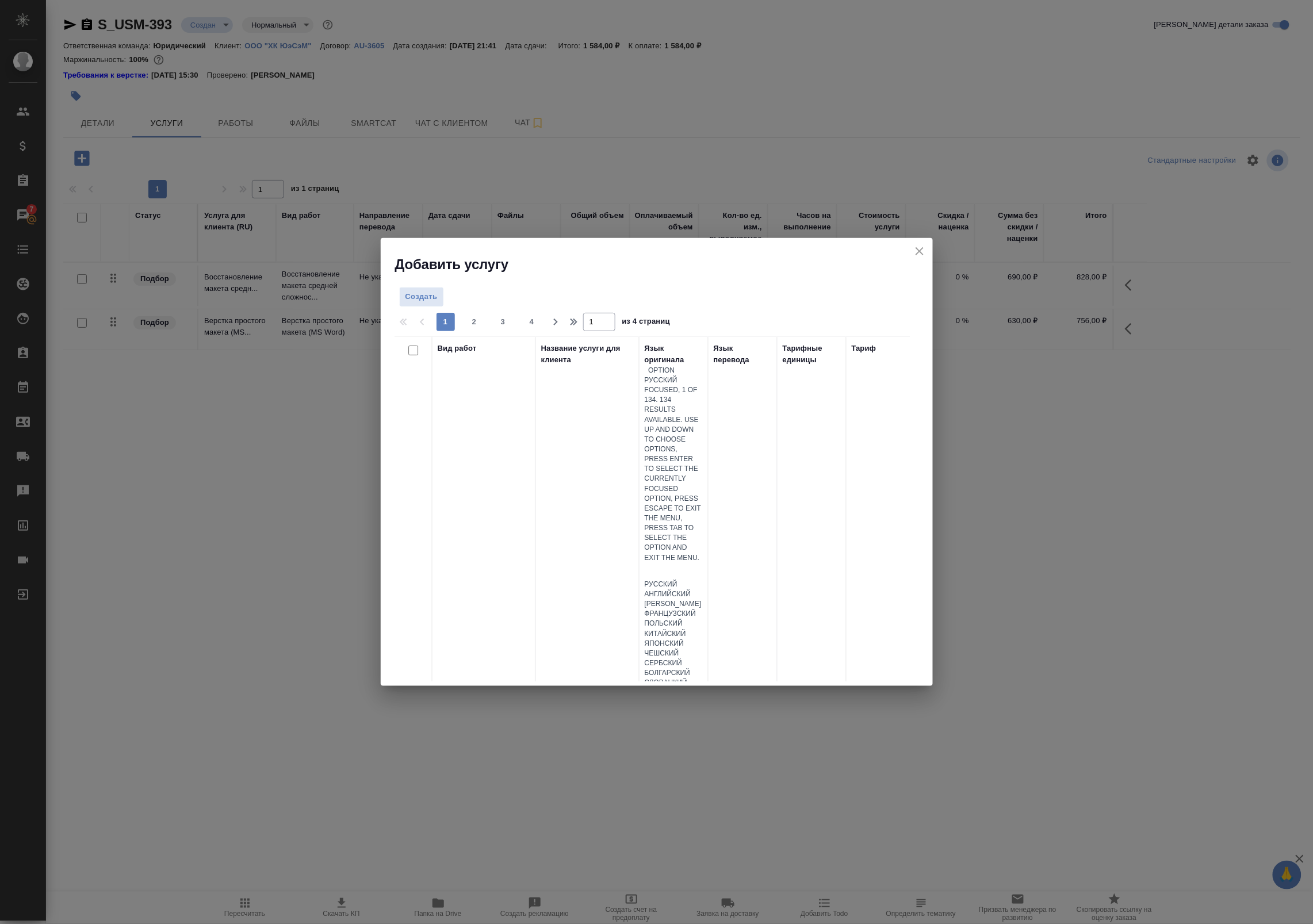
click at [683, 563] on div at bounding box center [673, 572] width 58 height 17
type input "анг"
click at [696, 590] on div "Английский" at bounding box center [673, 594] width 58 height 10
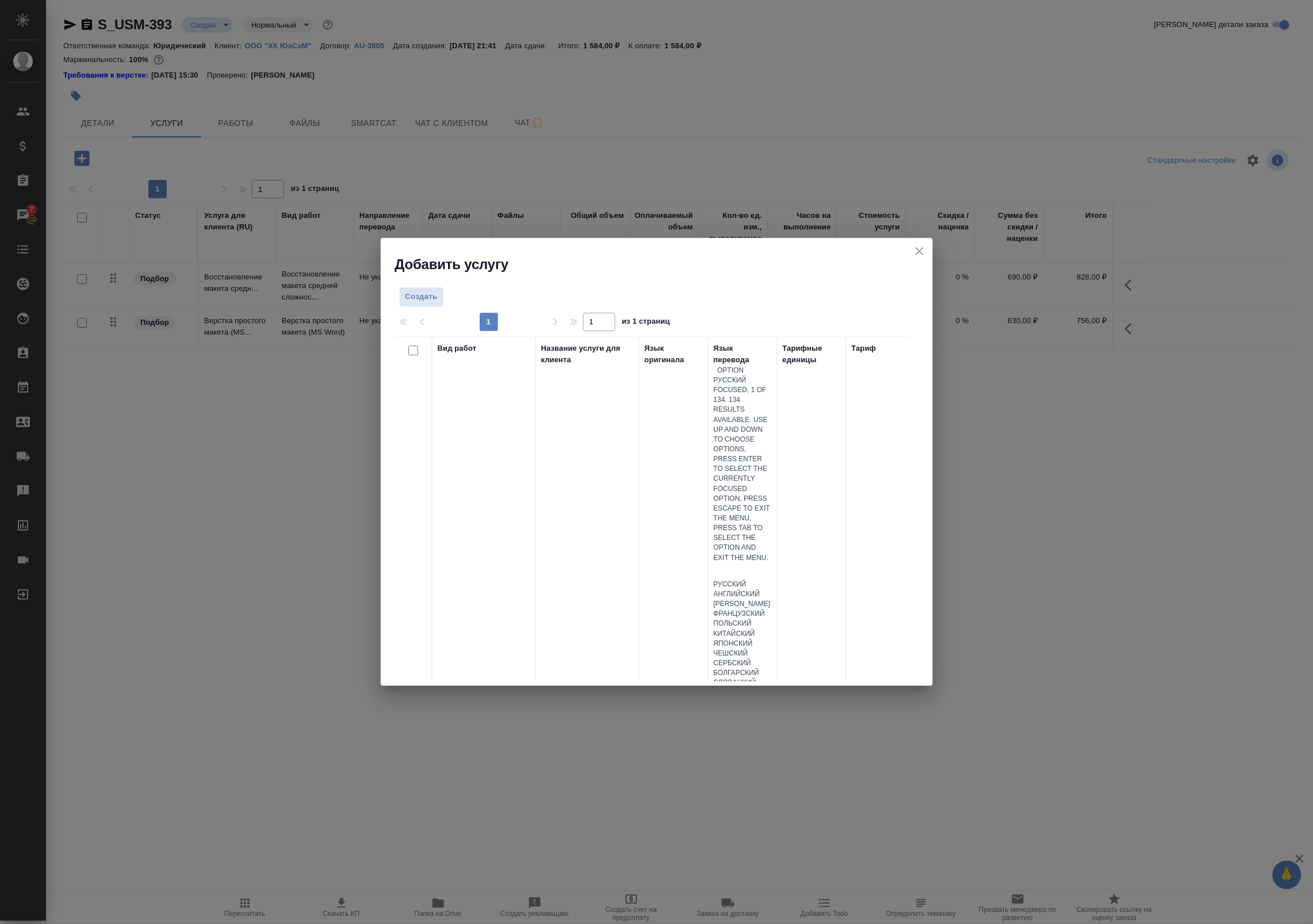
click at [754, 563] on div at bounding box center [742, 572] width 58 height 17
click at [596, 610] on div "Вид работ Перевод Профессиональный Название услуги для клиента Язык оригинала А…" at bounding box center [652, 509] width 515 height 345
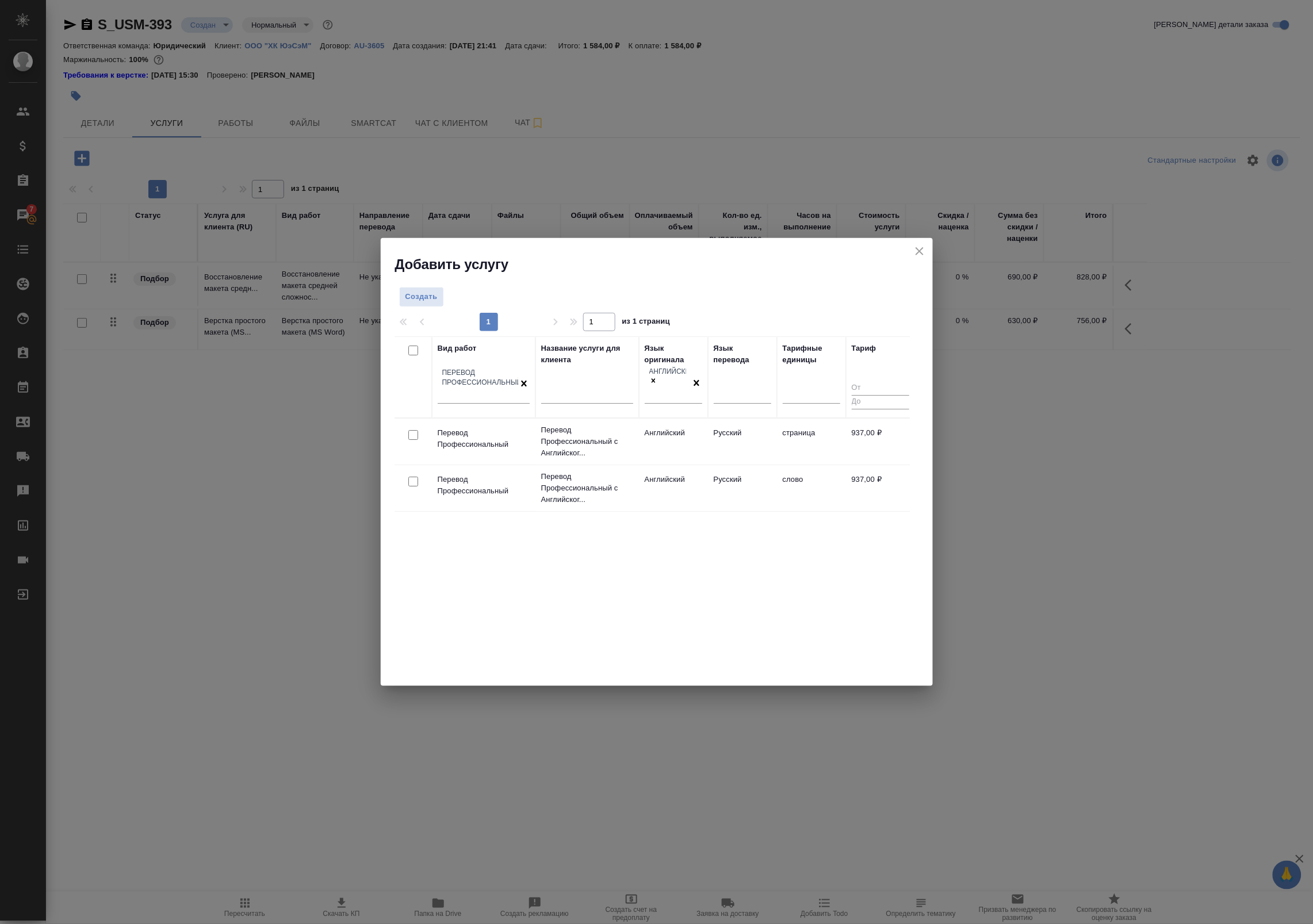
click at [764, 437] on td "Русский" at bounding box center [742, 441] width 69 height 40
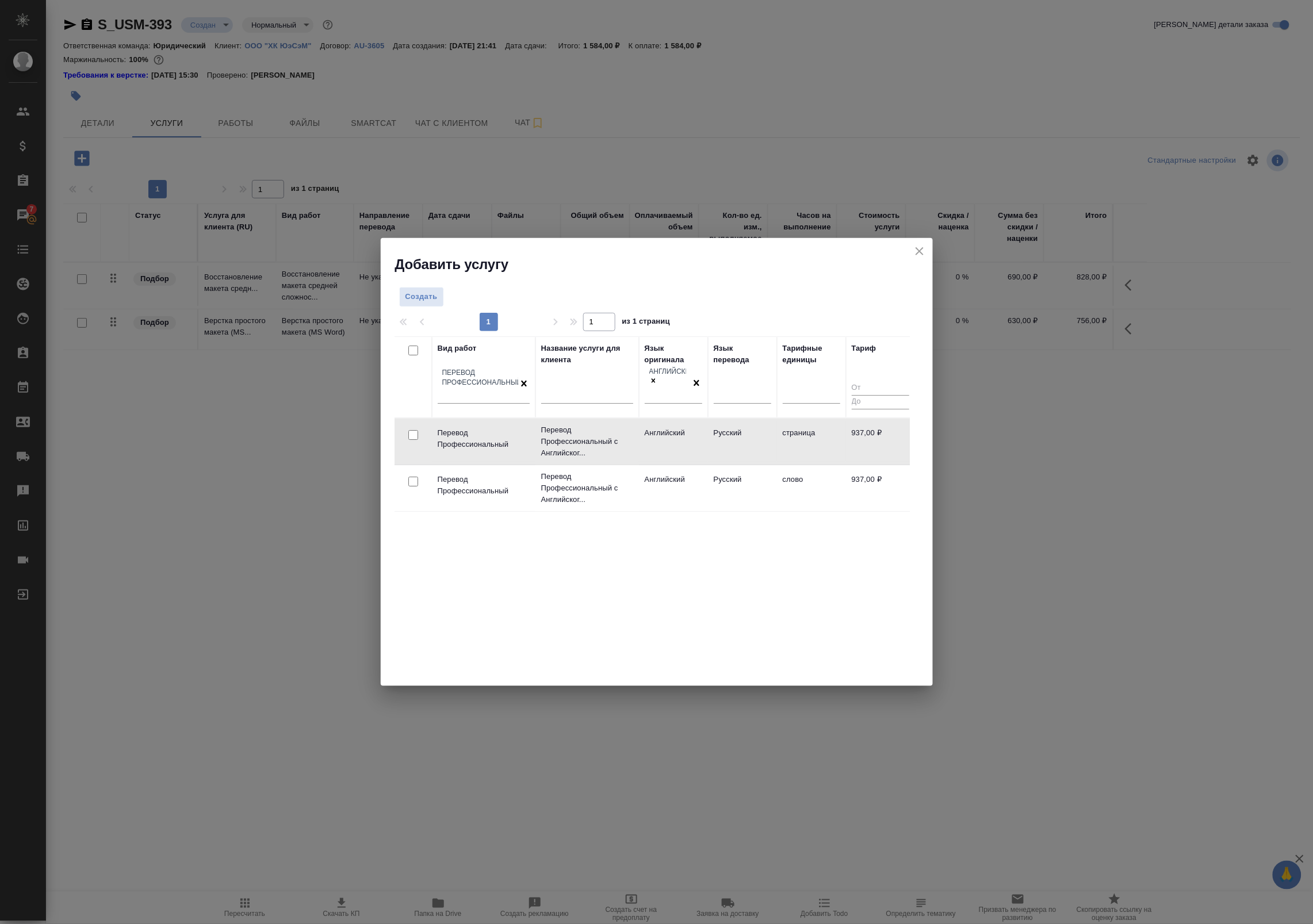
click at [408, 430] on input "checkbox" at bounding box center [413, 435] width 10 height 10
checkbox input "true"
click at [864, 293] on span "Создать услуги" at bounding box center [873, 300] width 61 height 13
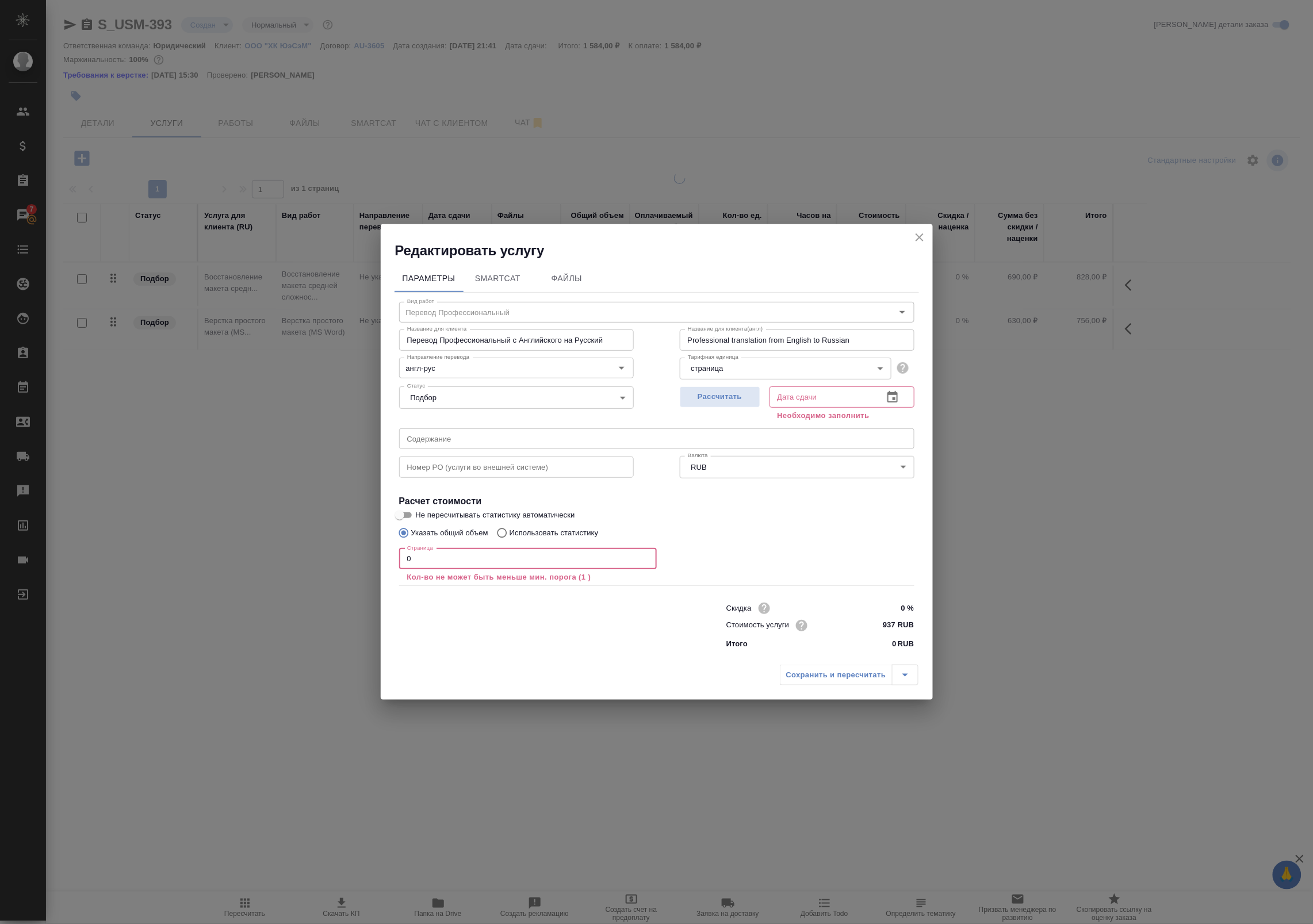
drag, startPoint x: 518, startPoint y: 556, endPoint x: 326, endPoint y: 547, distance: 192.2
click at [326, 547] on div "Редактировать услугу Параметры SmartCat Файлы Вид работ Перевод Профессиональны…" at bounding box center [656, 462] width 1313 height 924
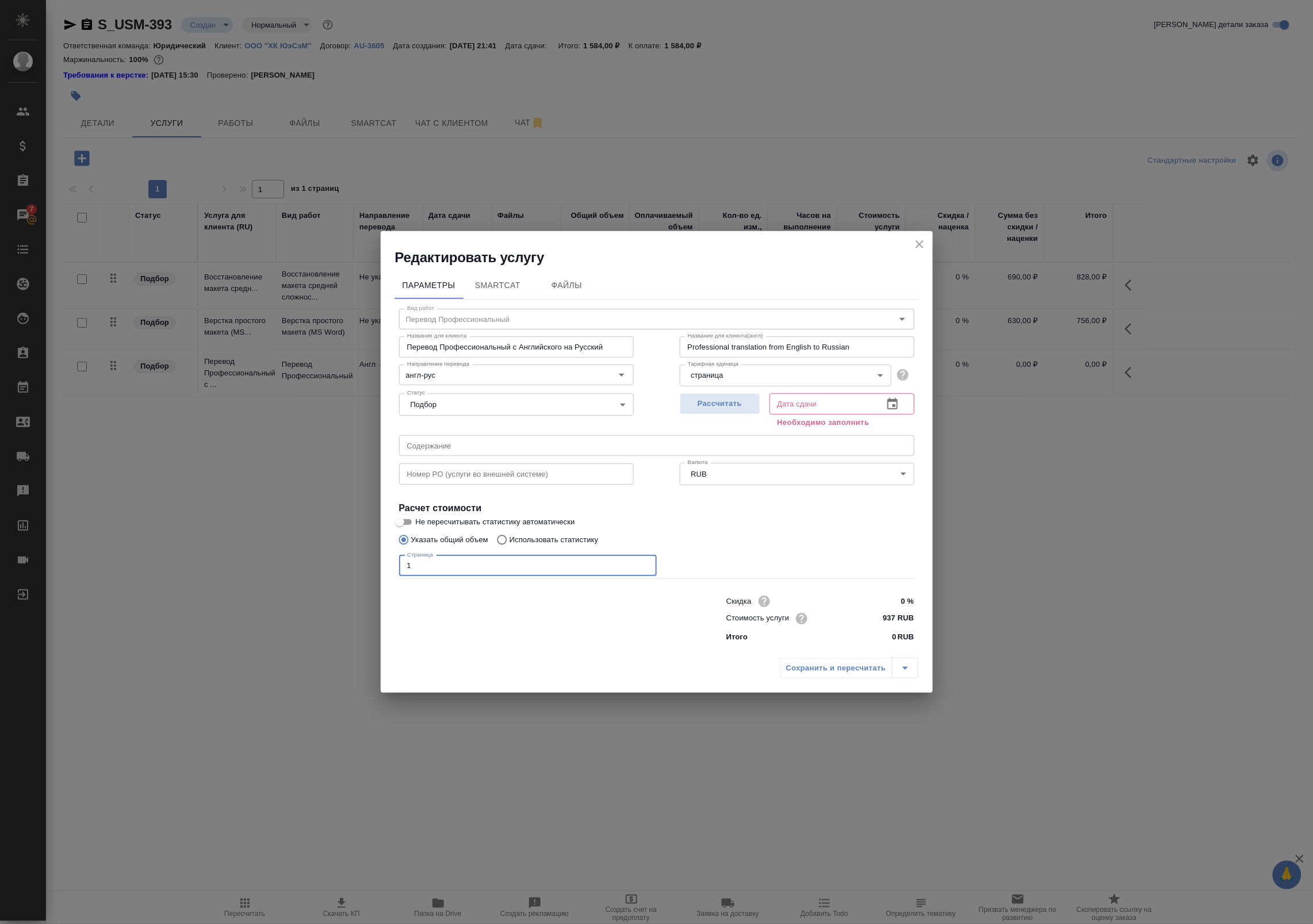
type input "1"
click at [895, 409] on icon "button" at bounding box center [892, 403] width 10 height 12
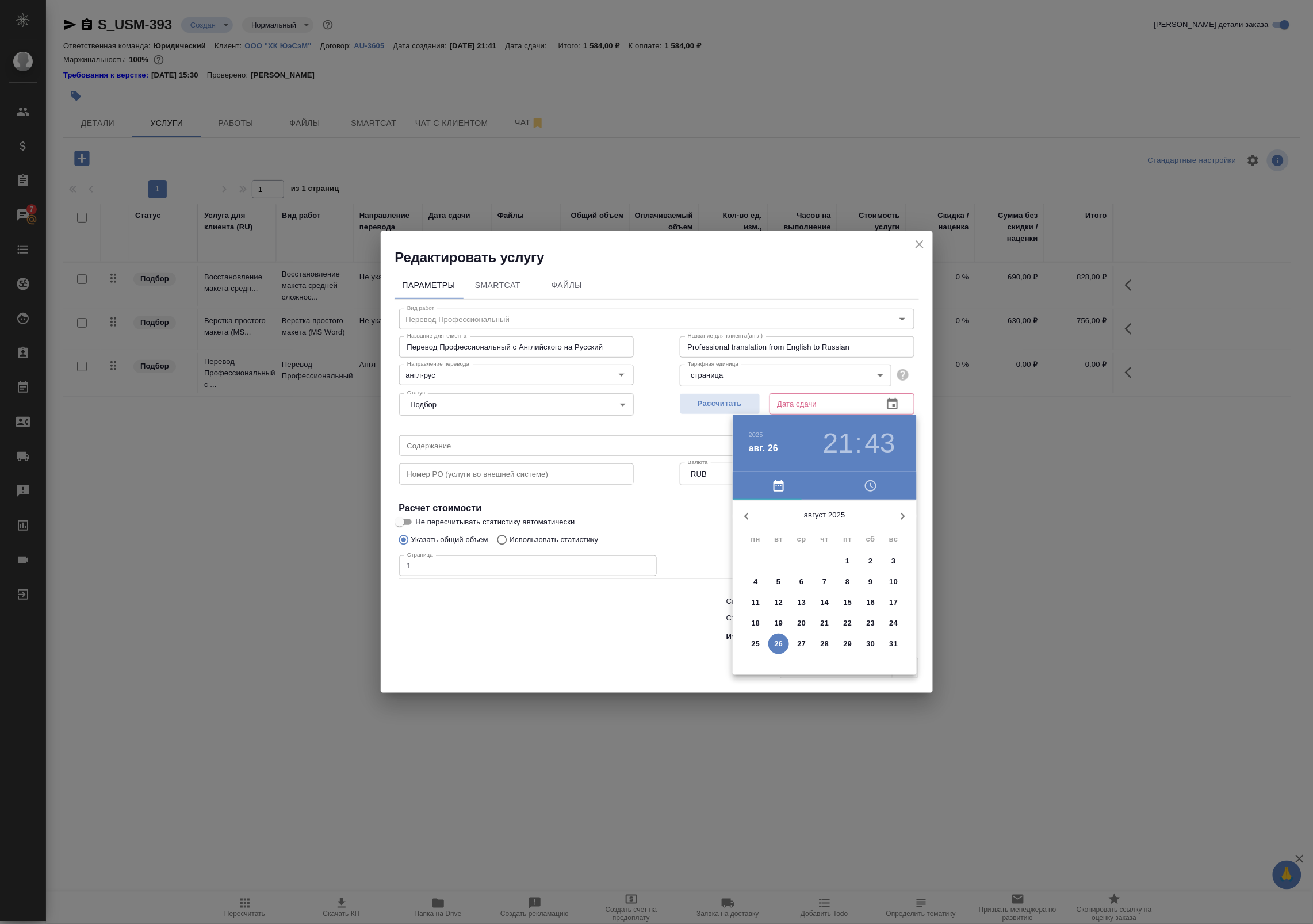
click at [809, 645] on span "27" at bounding box center [802, 644] width 21 height 12
click at [862, 608] on div at bounding box center [824, 590] width 150 height 149
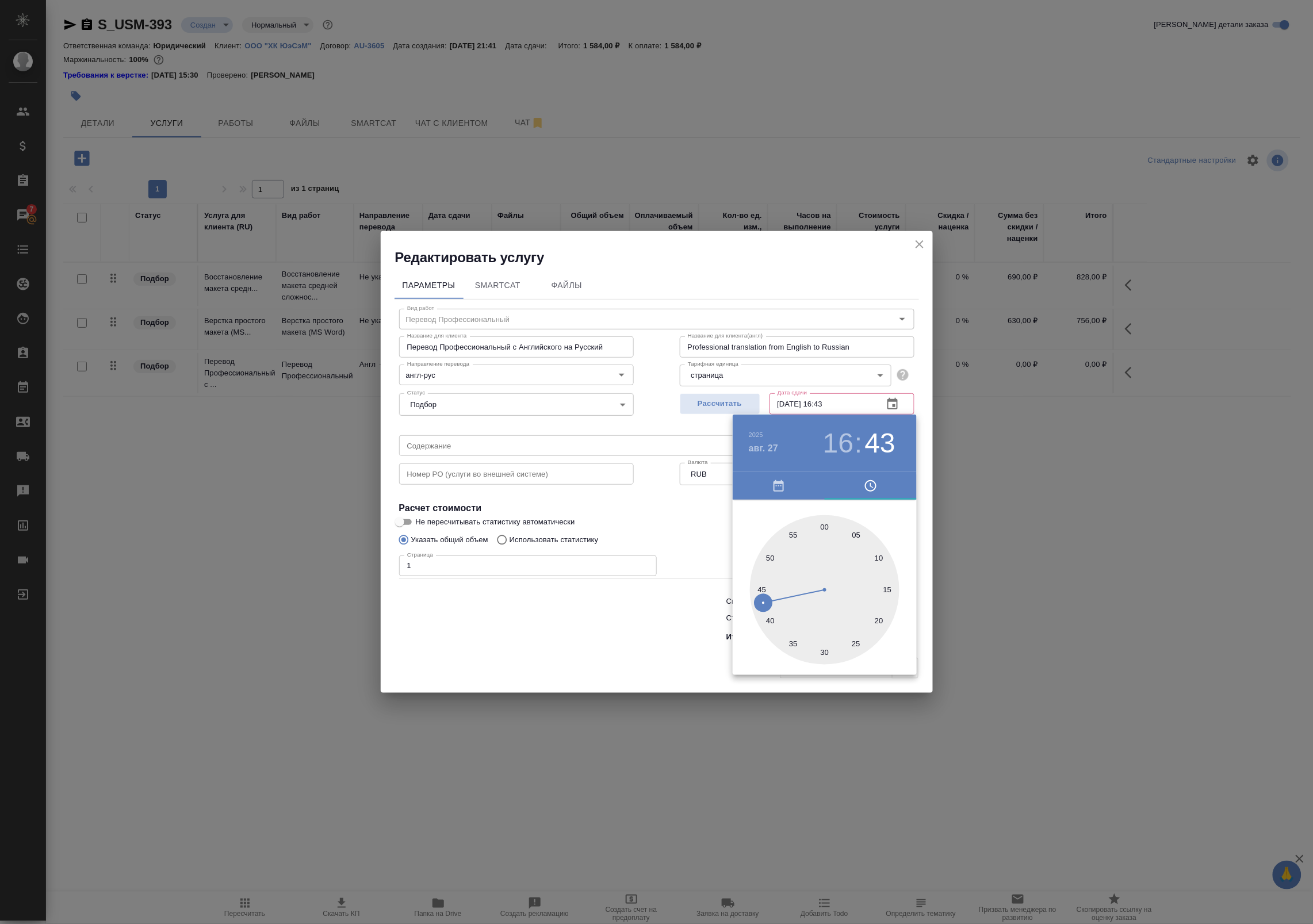
click at [823, 527] on div at bounding box center [824, 590] width 150 height 149
type input "27.08.2025 16:00"
click at [716, 527] on div at bounding box center [656, 462] width 1313 height 924
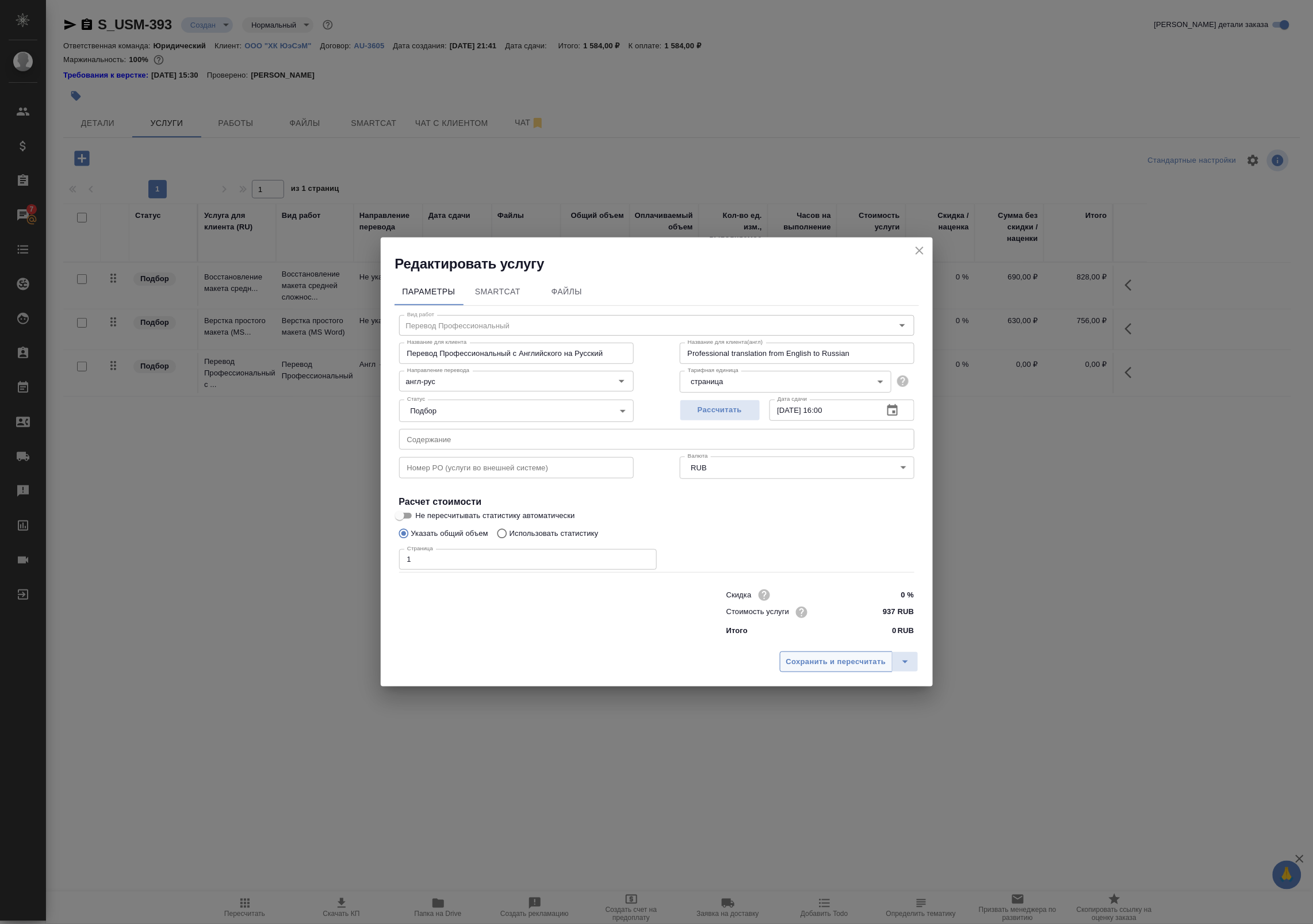
click at [857, 667] on span "Сохранить и пересчитать" at bounding box center [837, 662] width 100 height 13
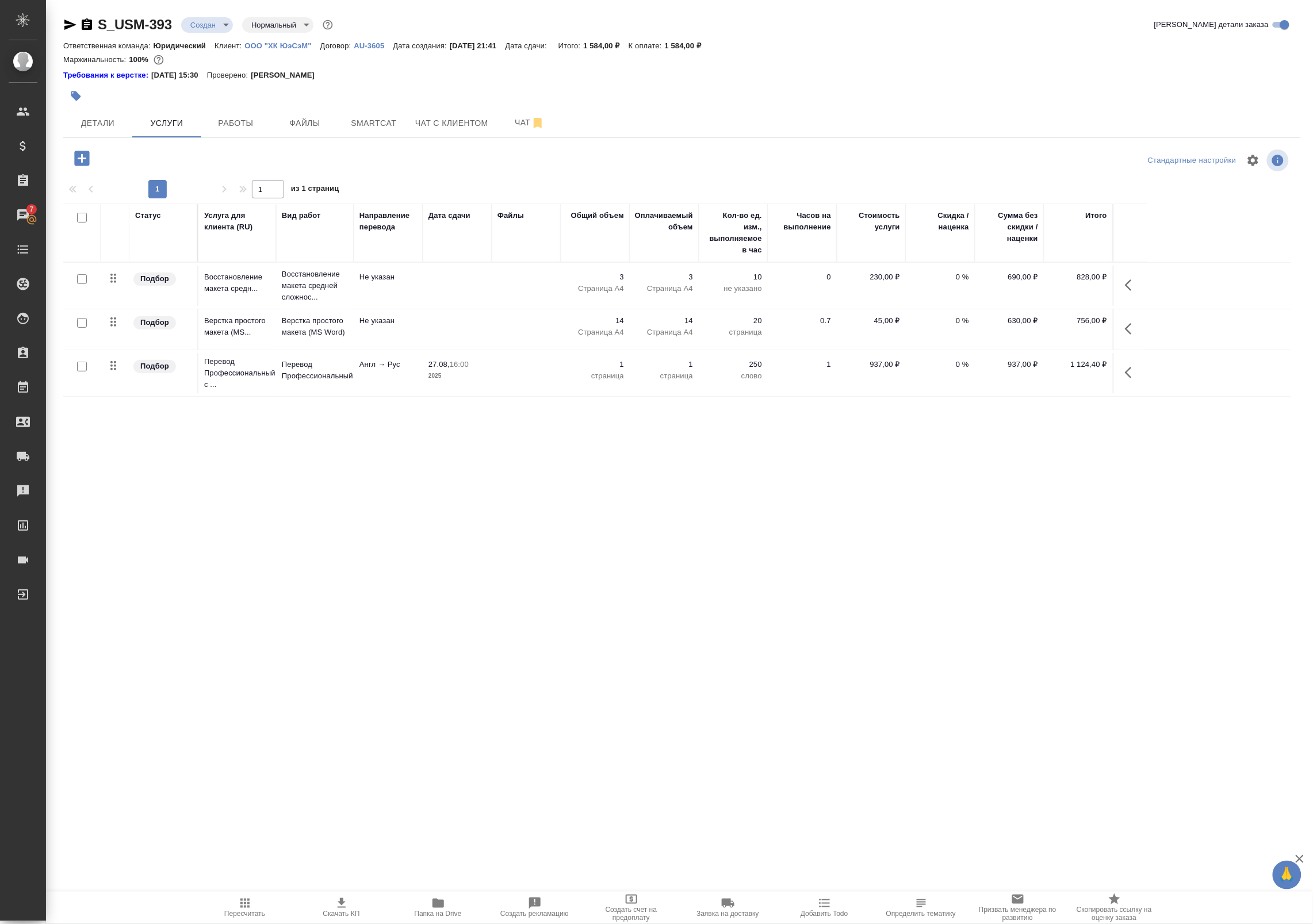
click at [85, 366] on input "checkbox" at bounding box center [82, 366] width 10 height 10
checkbox input "true"
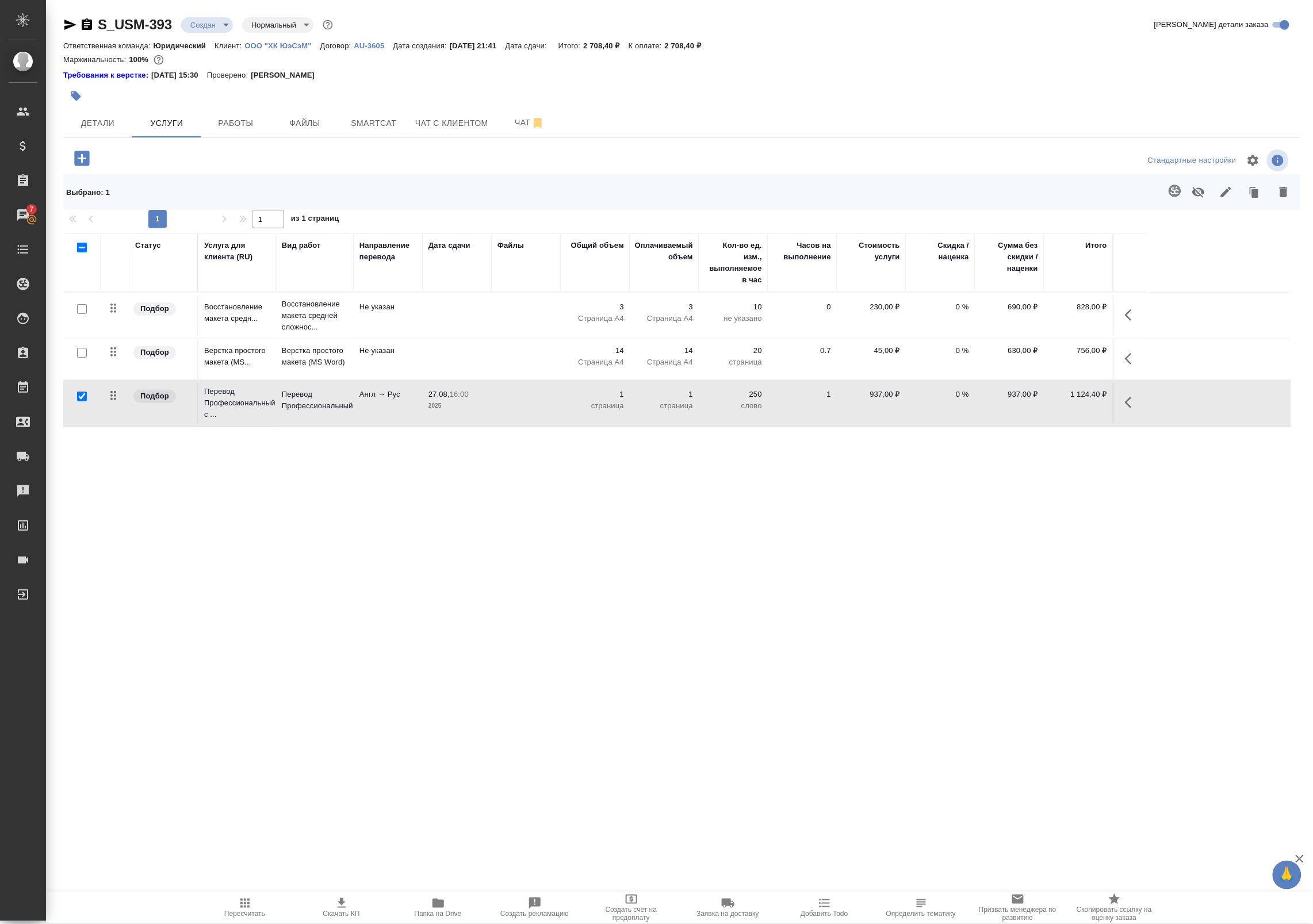
click at [999, 770] on div "S_USM-393 Создан new Нормальный normal Кратко детали заказа Ответственная коман…" at bounding box center [682, 390] width 1250 height 780
click at [439, 904] on icon "button" at bounding box center [438, 903] width 12 height 9
click at [329, 116] on span "Файлы" at bounding box center [305, 123] width 55 height 15
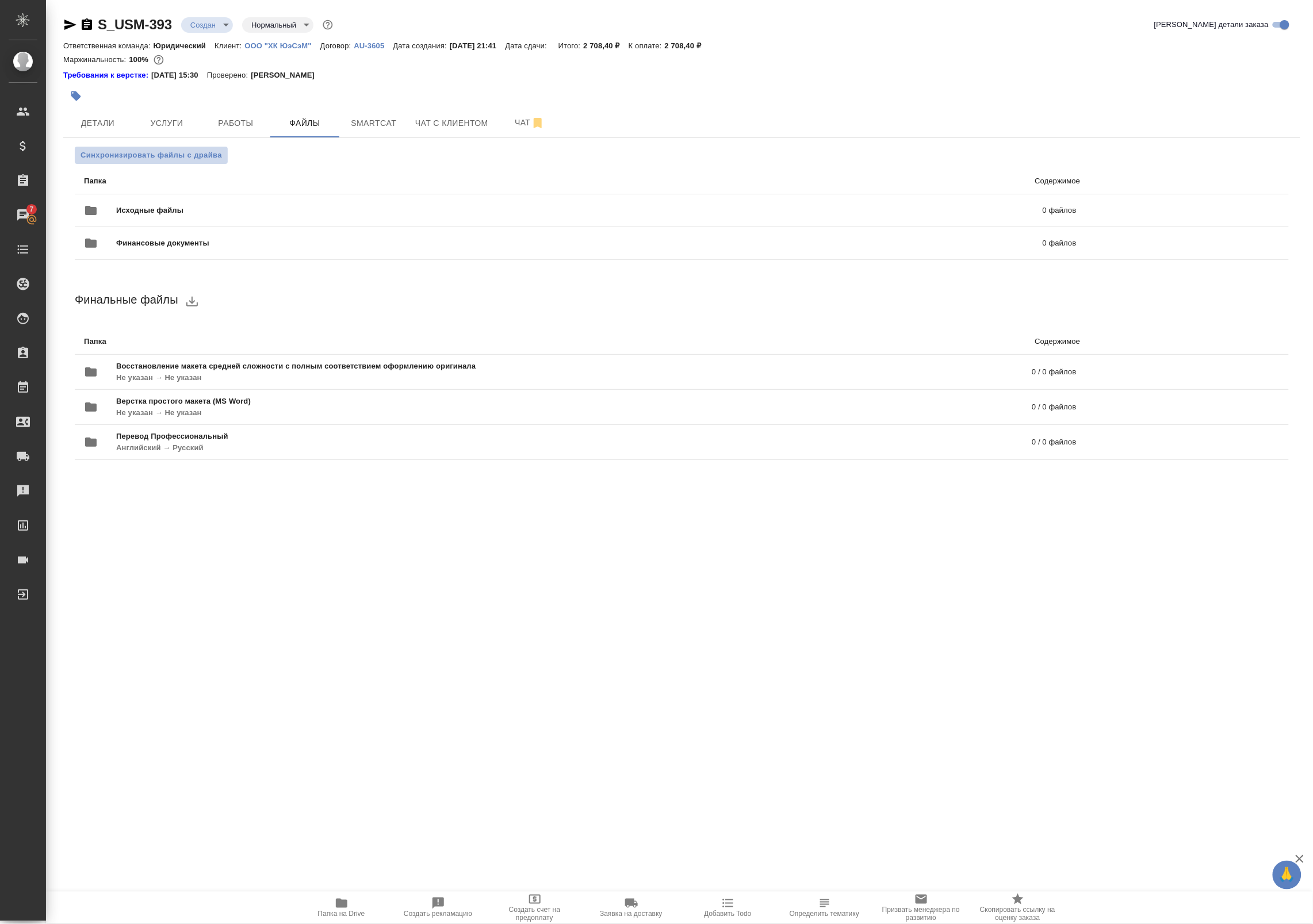
click at [179, 159] on span "Синхронизировать файлы с драйва" at bounding box center [151, 155] width 141 height 12
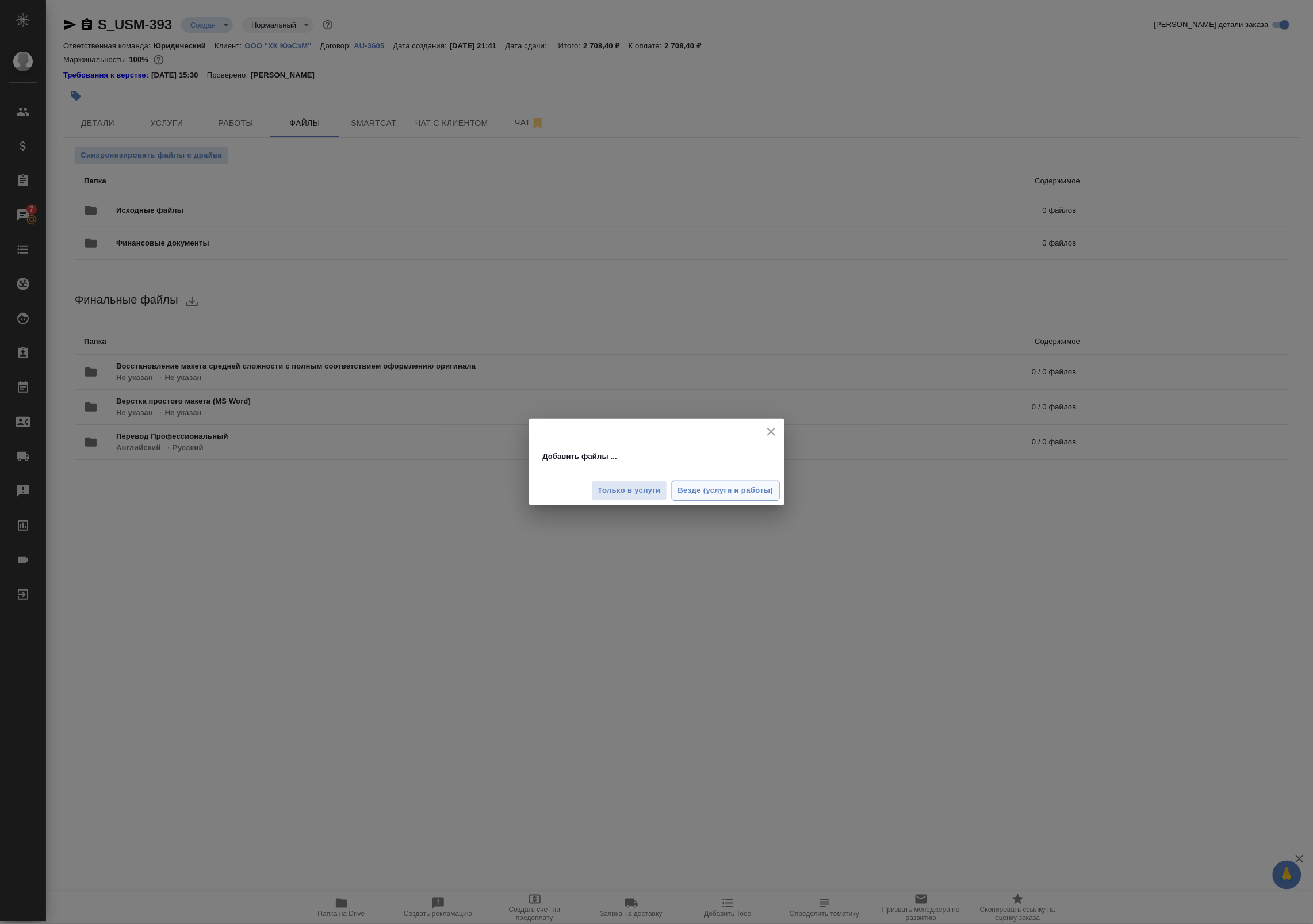
click at [714, 494] on span "Везде (услуги и работы)" at bounding box center [725, 490] width 95 height 13
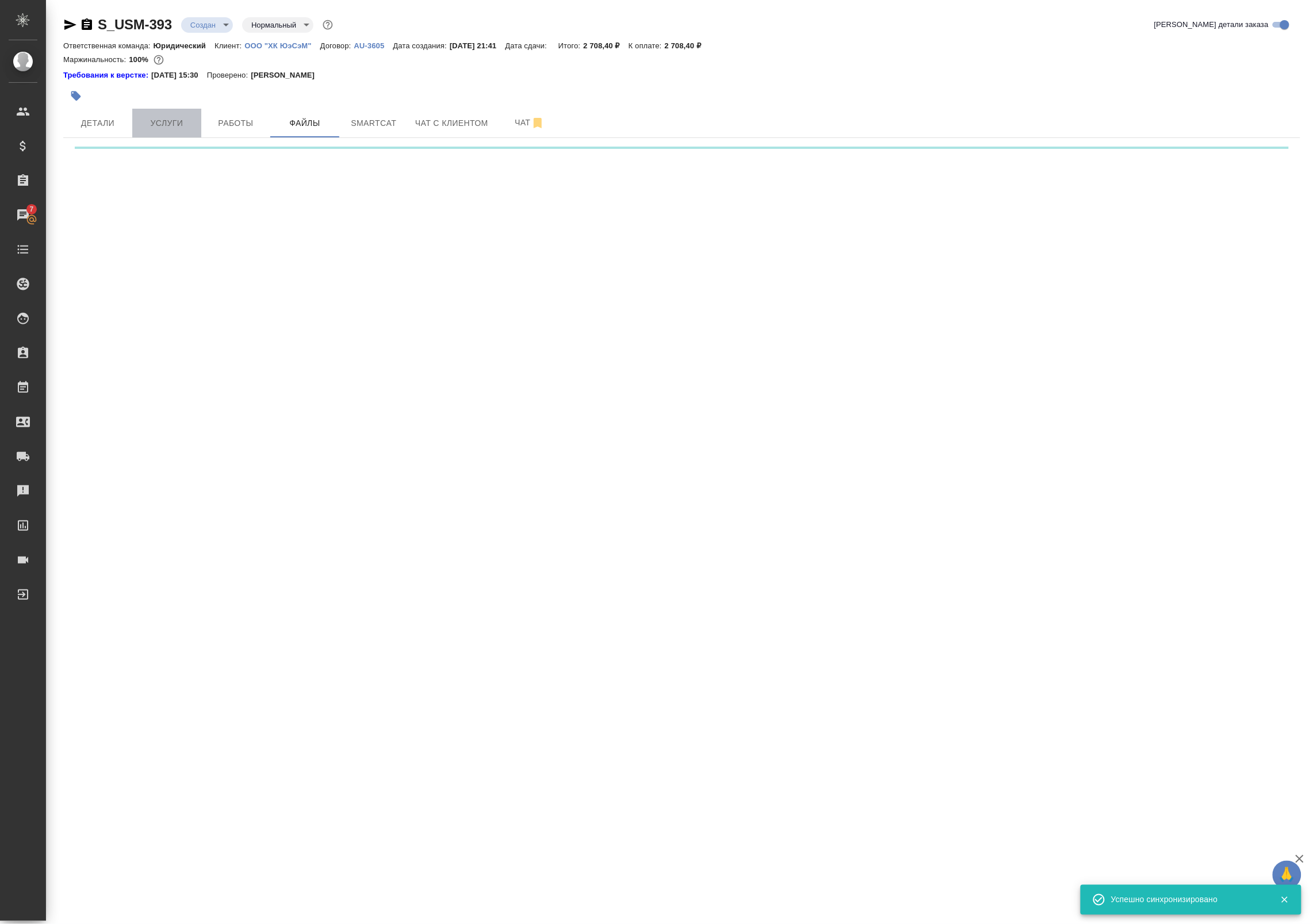
click at [191, 124] on span "Услуги" at bounding box center [166, 123] width 55 height 15
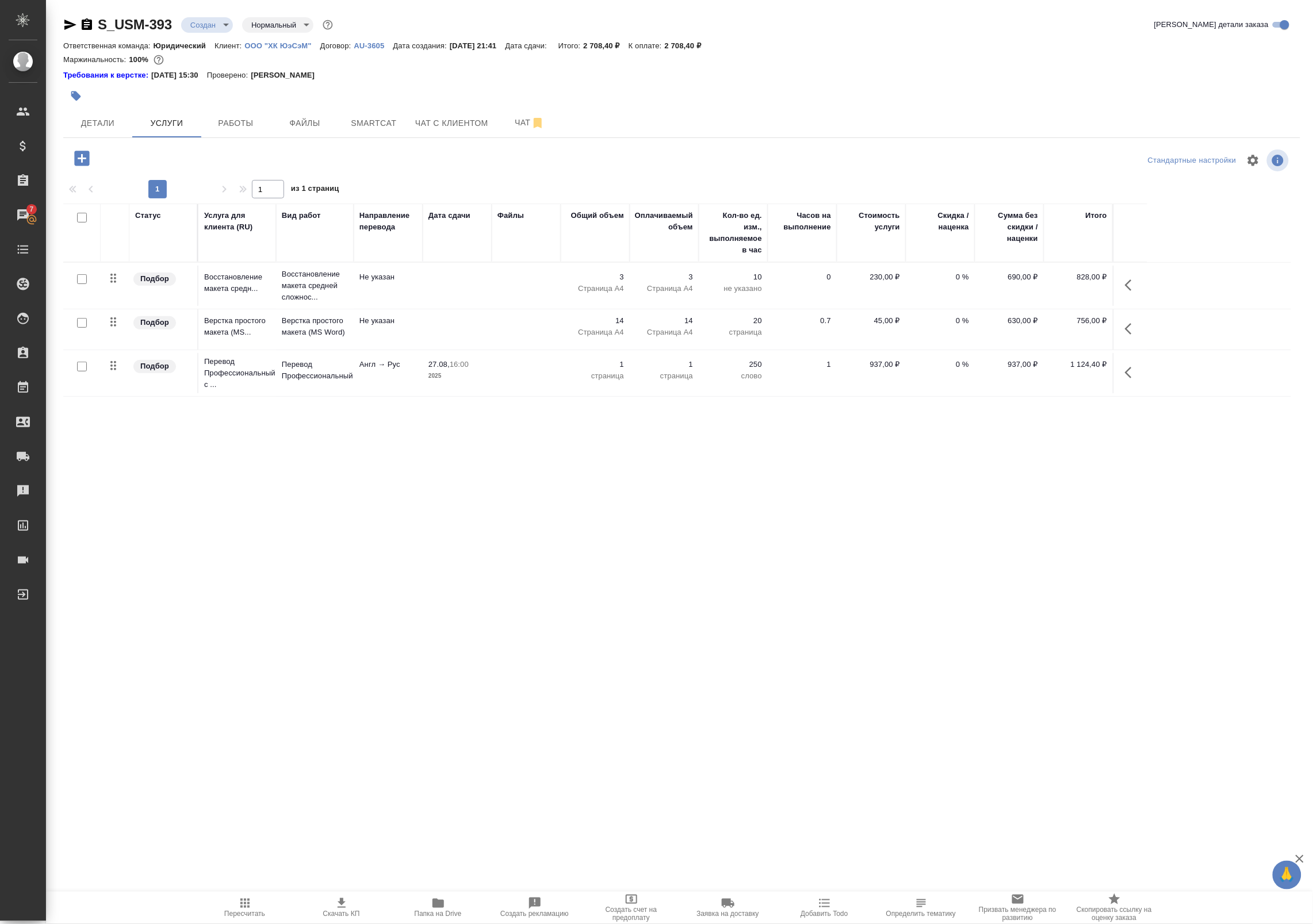
click at [84, 372] on div at bounding box center [81, 366] width 26 height 16
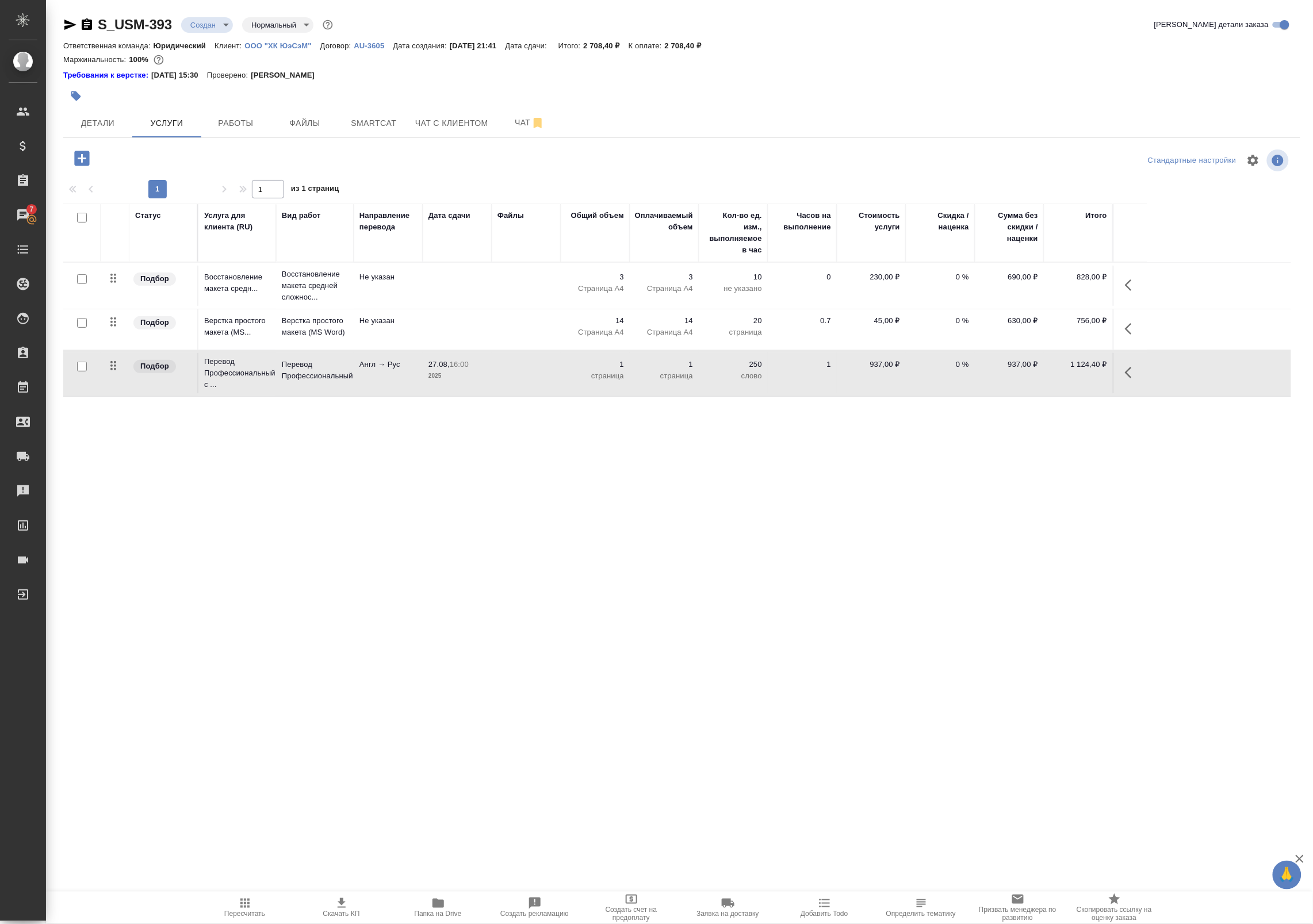
click at [81, 366] on input "checkbox" at bounding box center [82, 366] width 10 height 10
checkbox input "true"
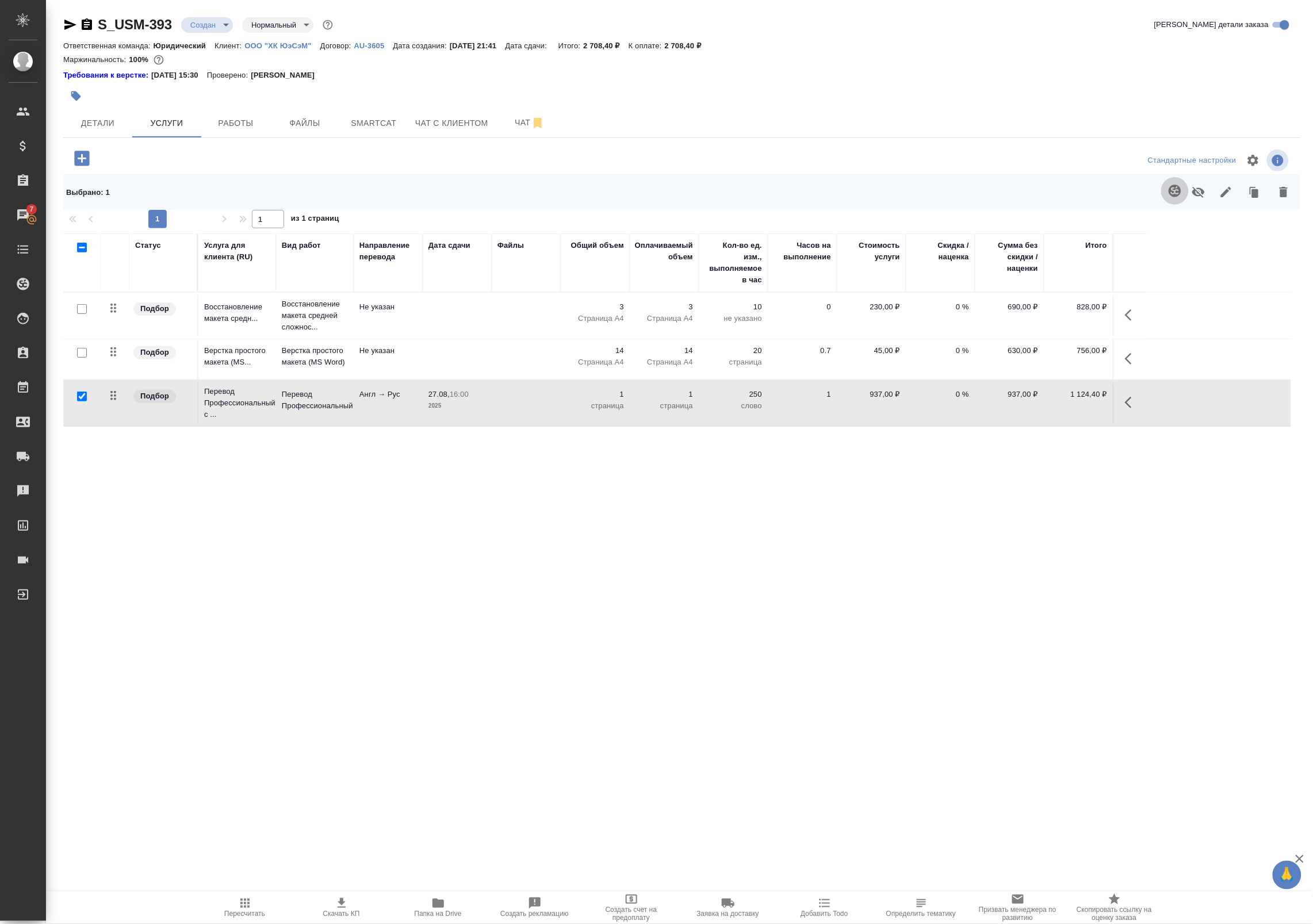
click at [1176, 196] on icon "button" at bounding box center [1174, 190] width 12 height 12
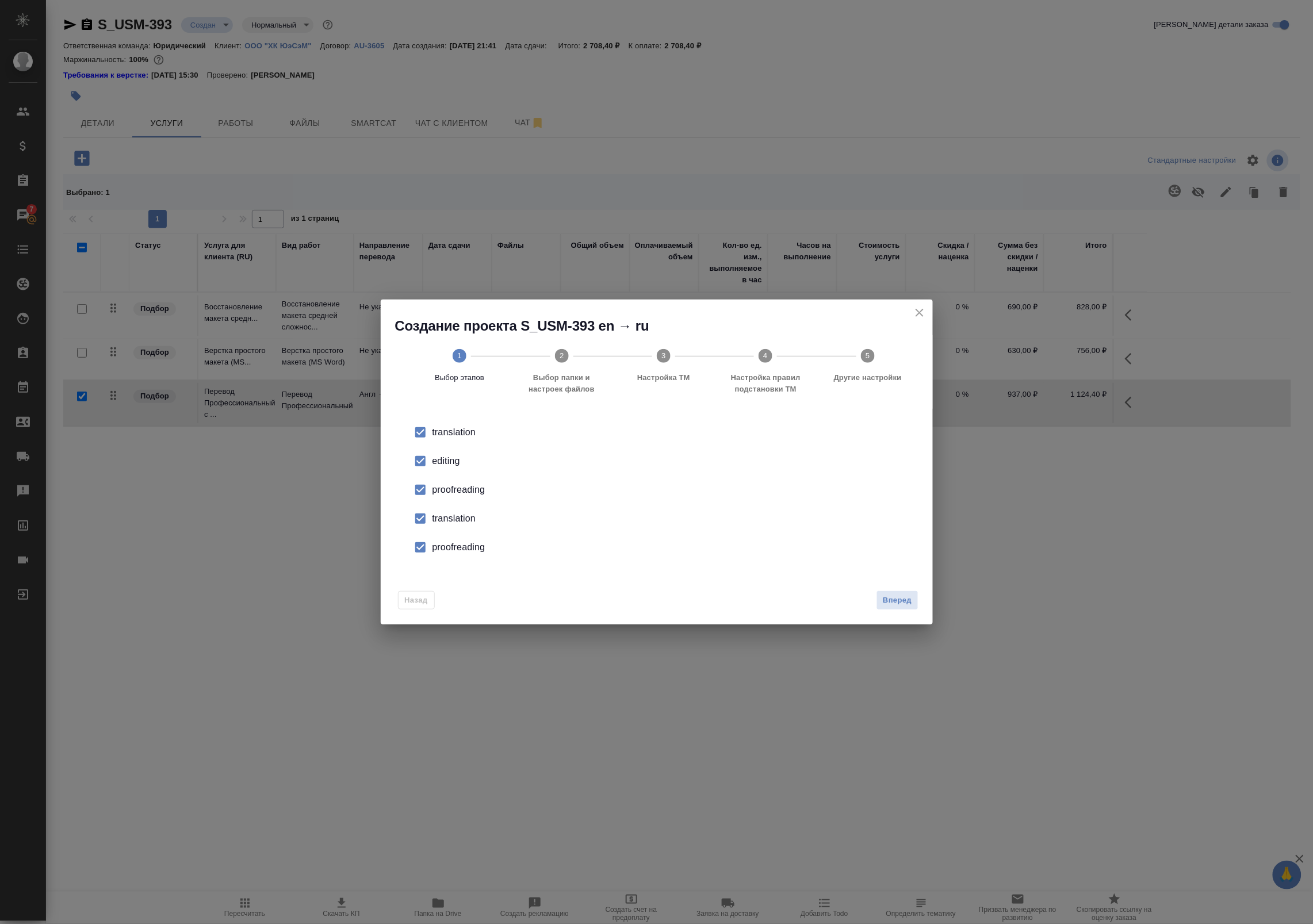
click at [439, 466] on div "editing" at bounding box center [669, 461] width 473 height 14
click at [431, 498] on input "checkbox" at bounding box center [420, 489] width 24 height 24
click at [436, 513] on div "translation" at bounding box center [669, 519] width 473 height 14
click at [441, 541] on div "proofreading" at bounding box center [669, 547] width 473 height 14
drag, startPoint x: 926, startPoint y: 594, endPoint x: 907, endPoint y: 594, distance: 19.0
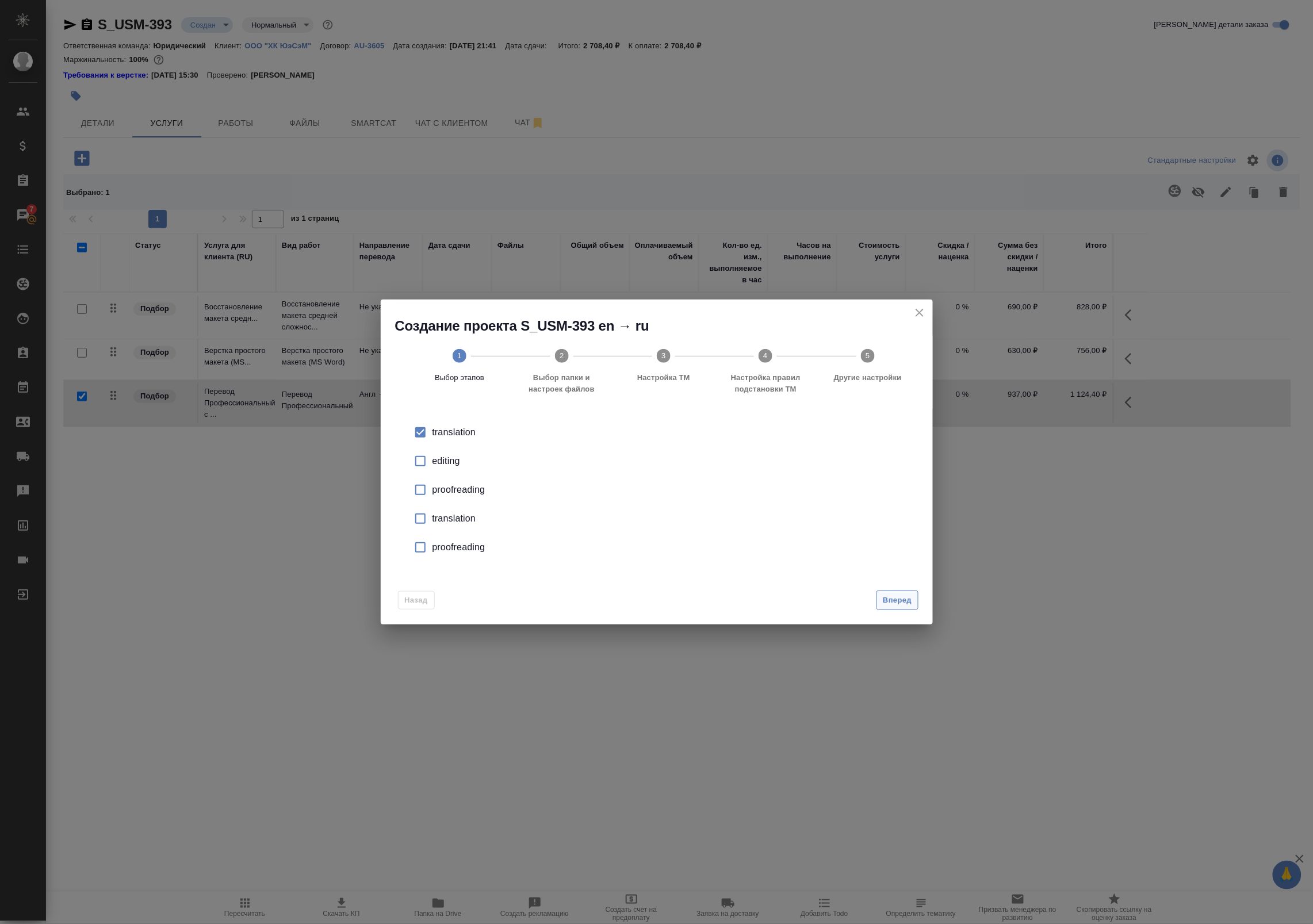
click at [907, 594] on div "Назад Вперед" at bounding box center [656, 598] width 552 height 54
click at [907, 594] on span "Вперед" at bounding box center [896, 600] width 29 height 13
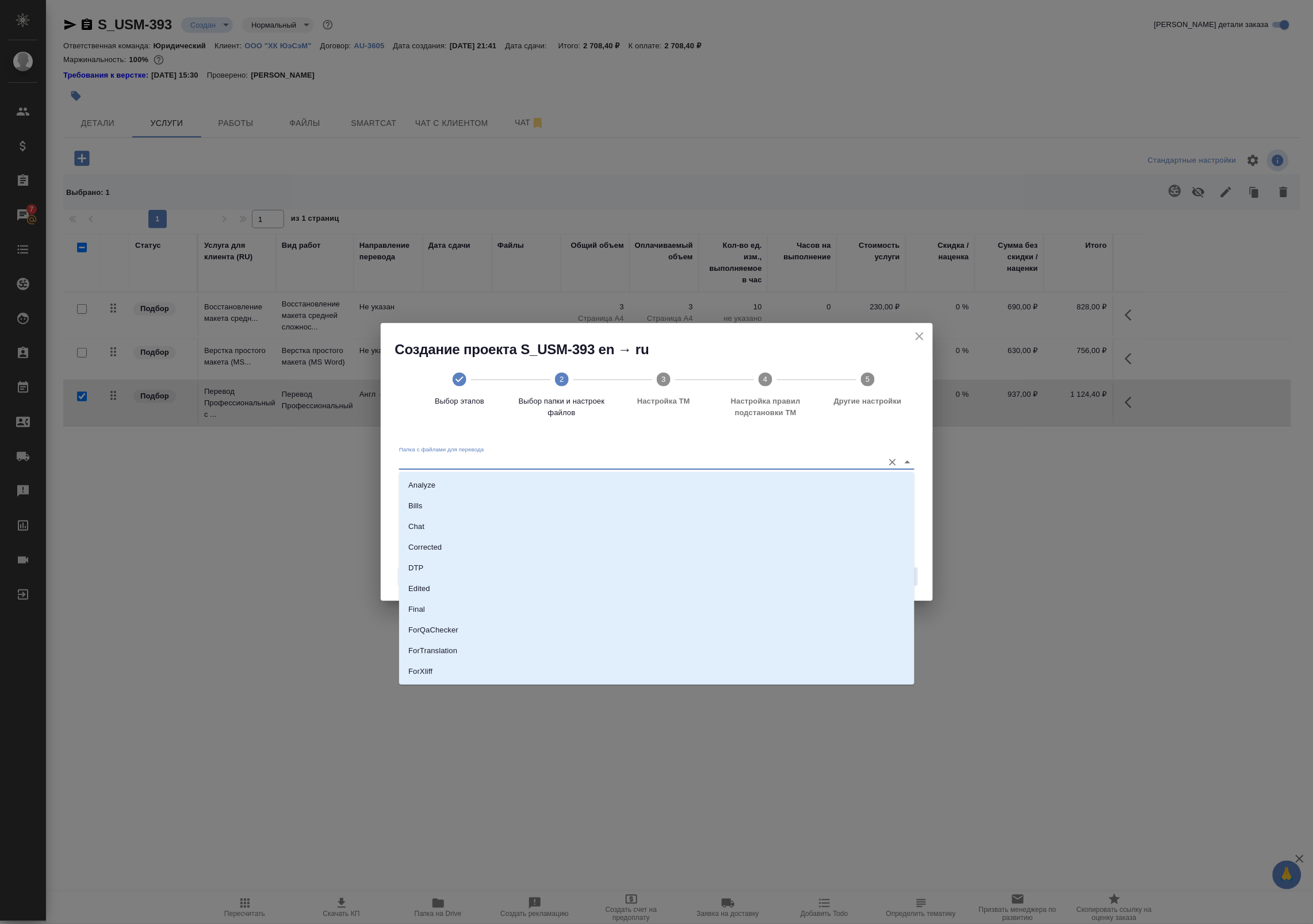
click at [593, 457] on input "Папка с файлами для перевода" at bounding box center [638, 462] width 478 height 14
click at [593, 646] on li "ForTranslation" at bounding box center [656, 651] width 515 height 21
type input "ForTranslation"
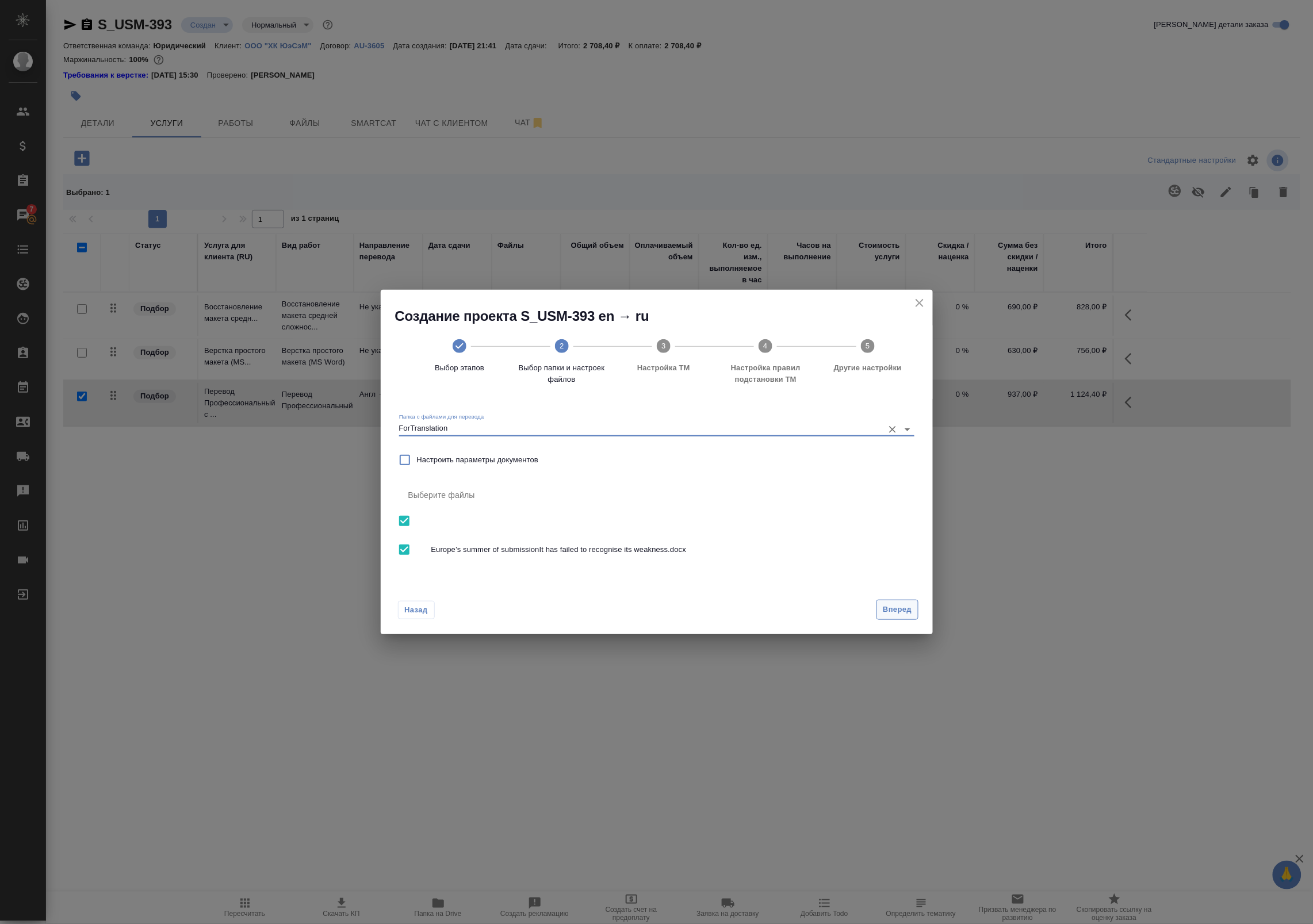
click at [896, 601] on button "Вперед" at bounding box center [897, 610] width 42 height 20
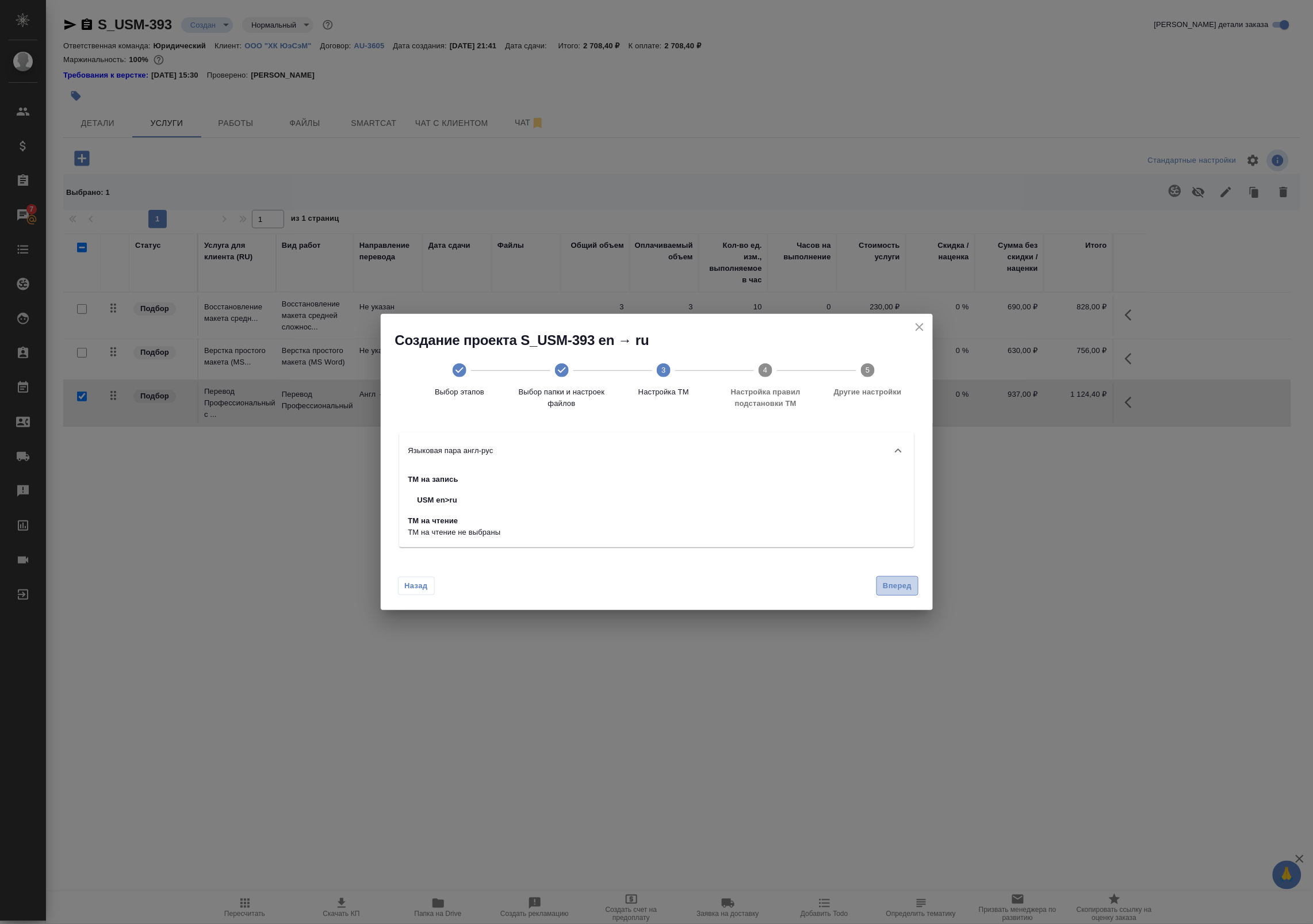
click at [899, 590] on span "Вперед" at bounding box center [896, 586] width 29 height 13
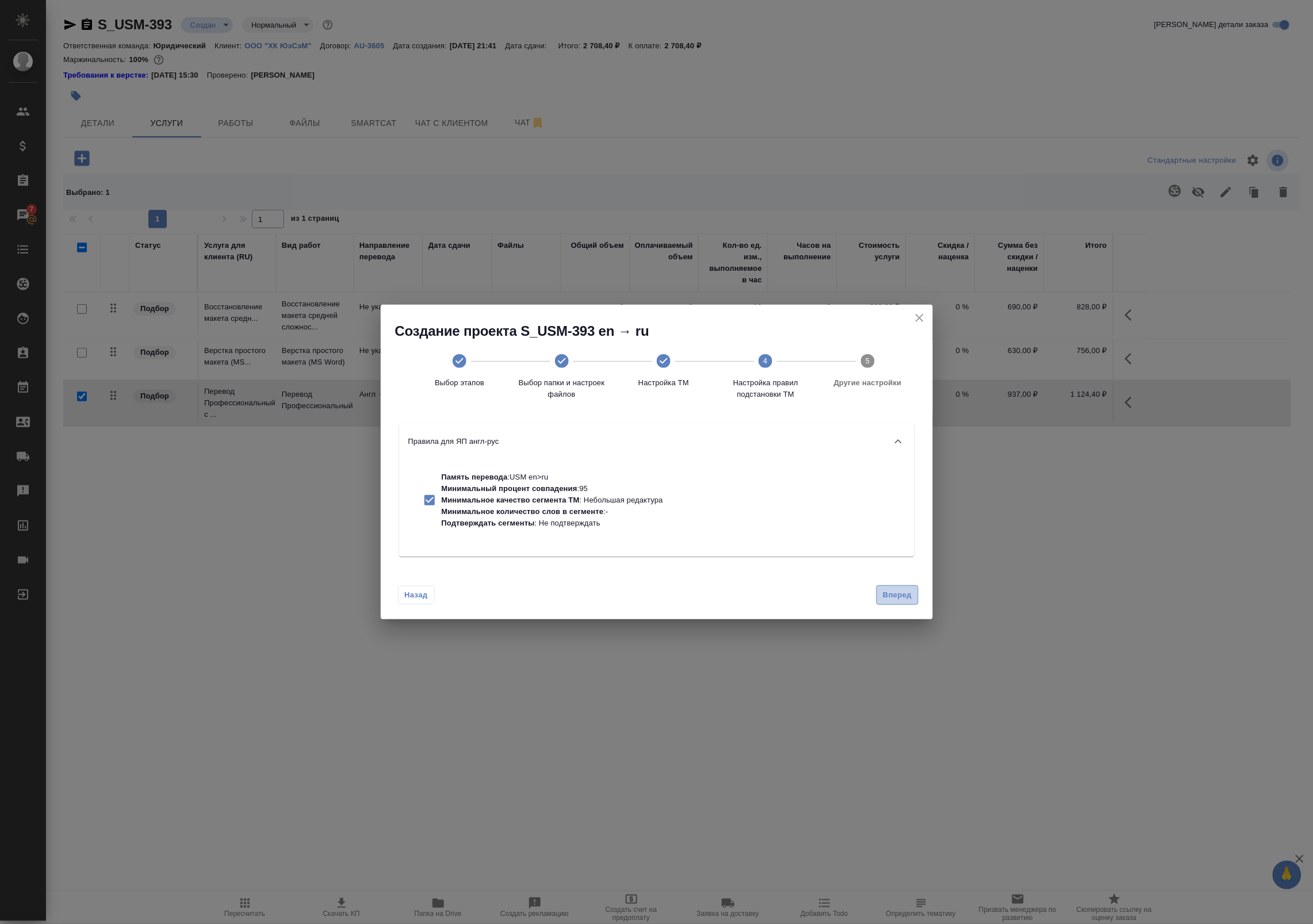
click at [898, 601] on span "Вперед" at bounding box center [896, 595] width 29 height 13
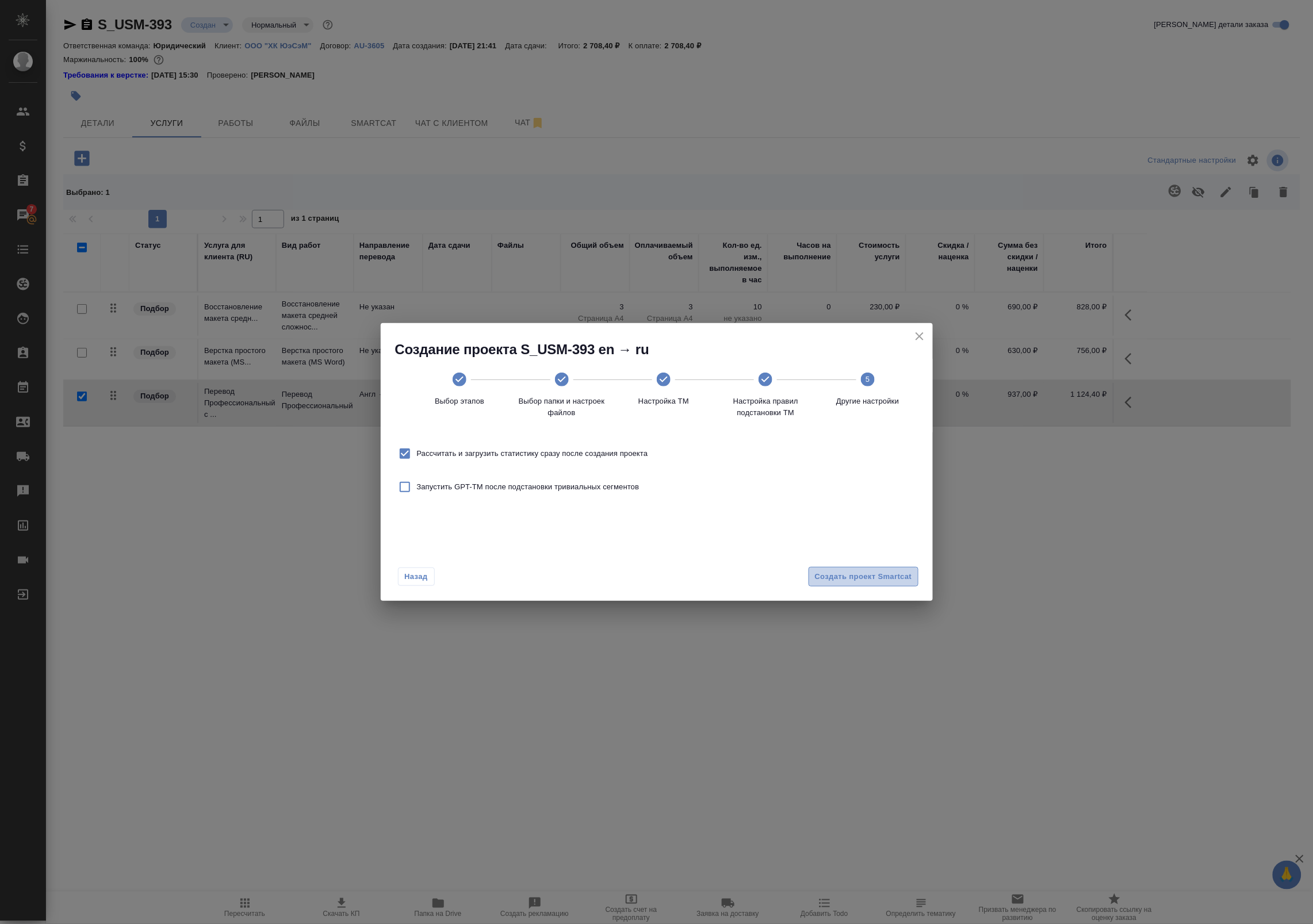
click at [841, 570] on span "Создать проект Smartcat" at bounding box center [864, 576] width 97 height 13
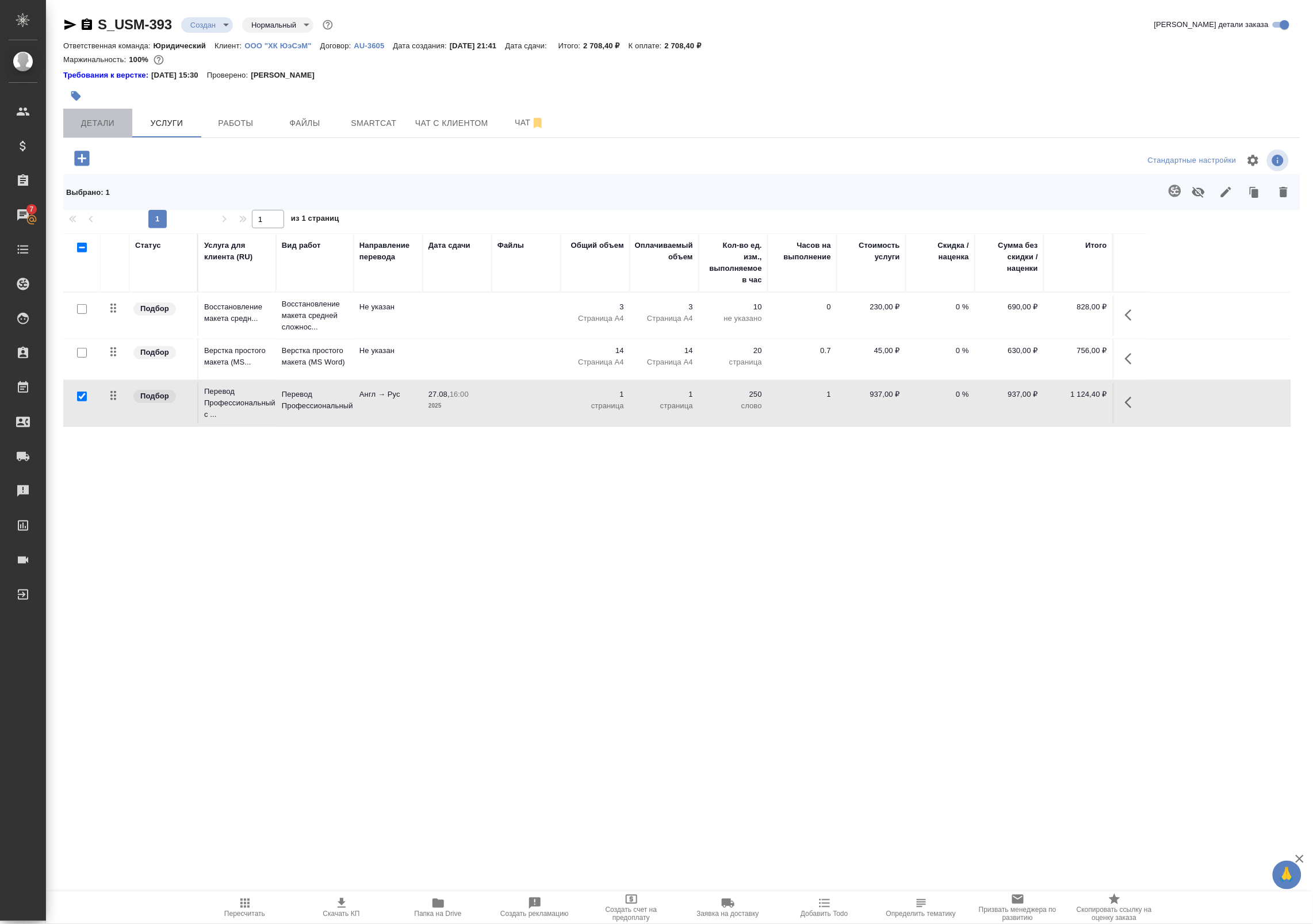
click at [111, 108] on button "Детали" at bounding box center [97, 122] width 69 height 29
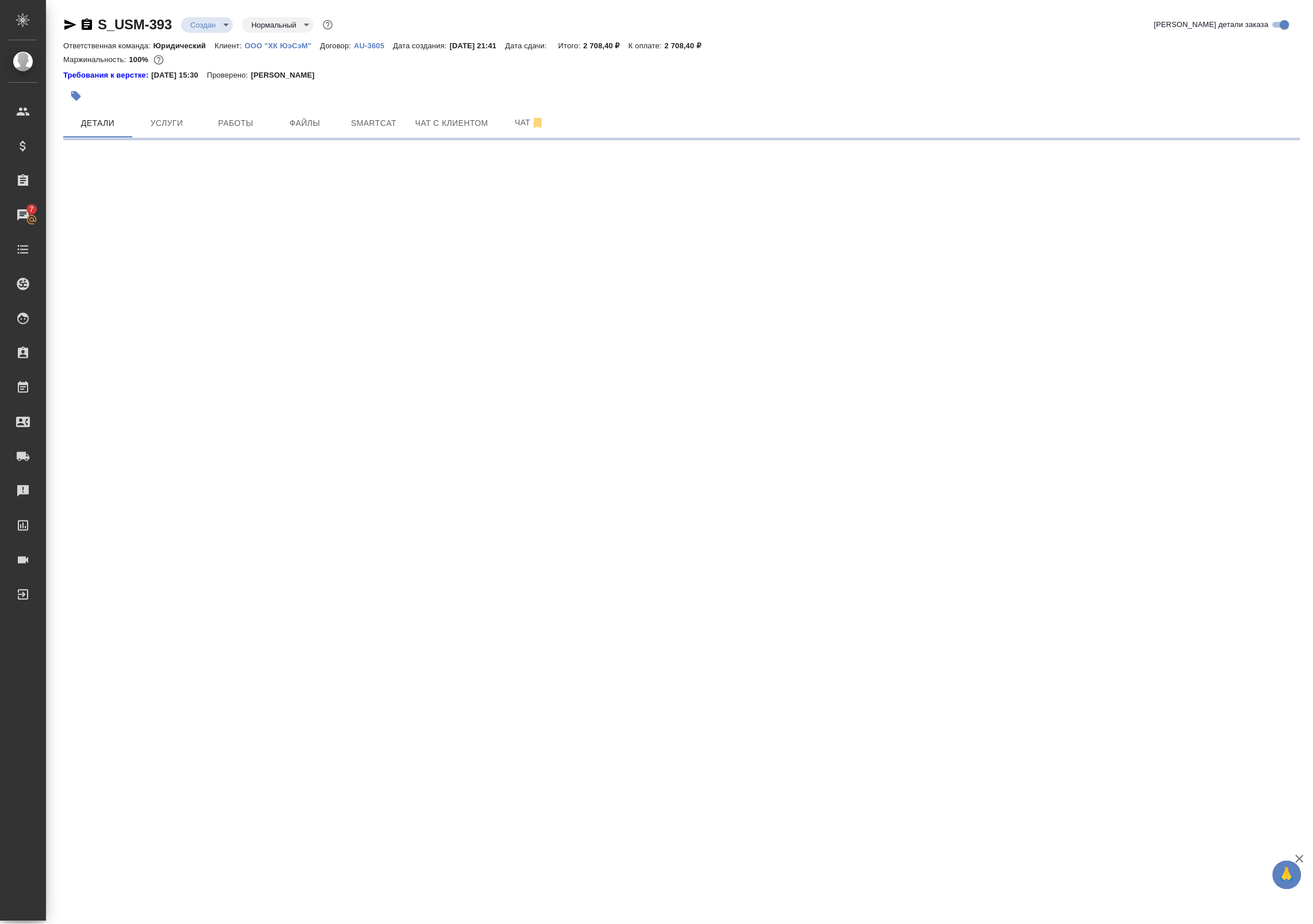
select select "RU"
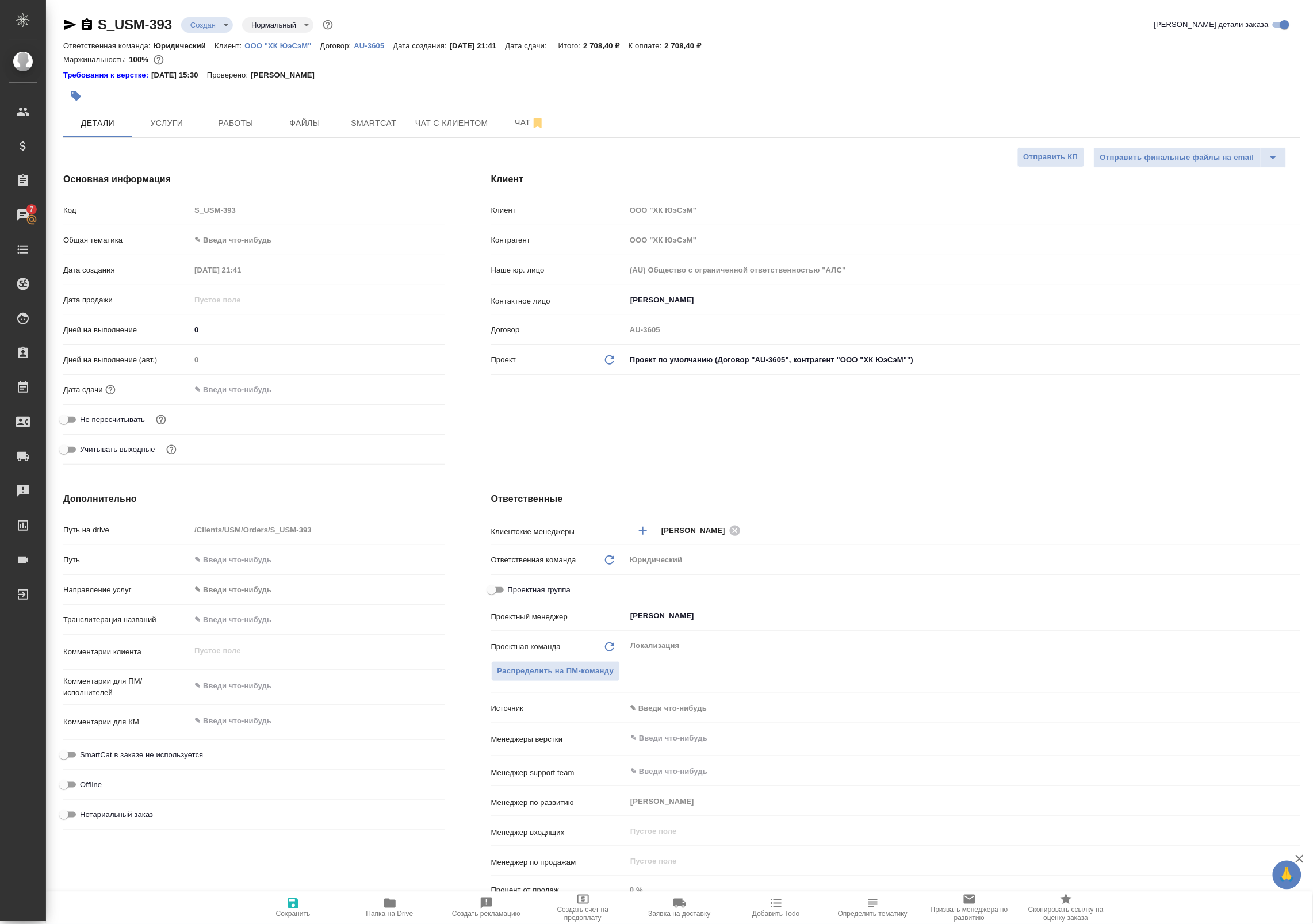
type textarea "x"
click at [214, 23] on body "🙏 .cls-1 fill:#fff; AWATERA Badanyan Artak Клиенты Спецификации Заказы 7 Чаты T…" at bounding box center [656, 462] width 1313 height 924
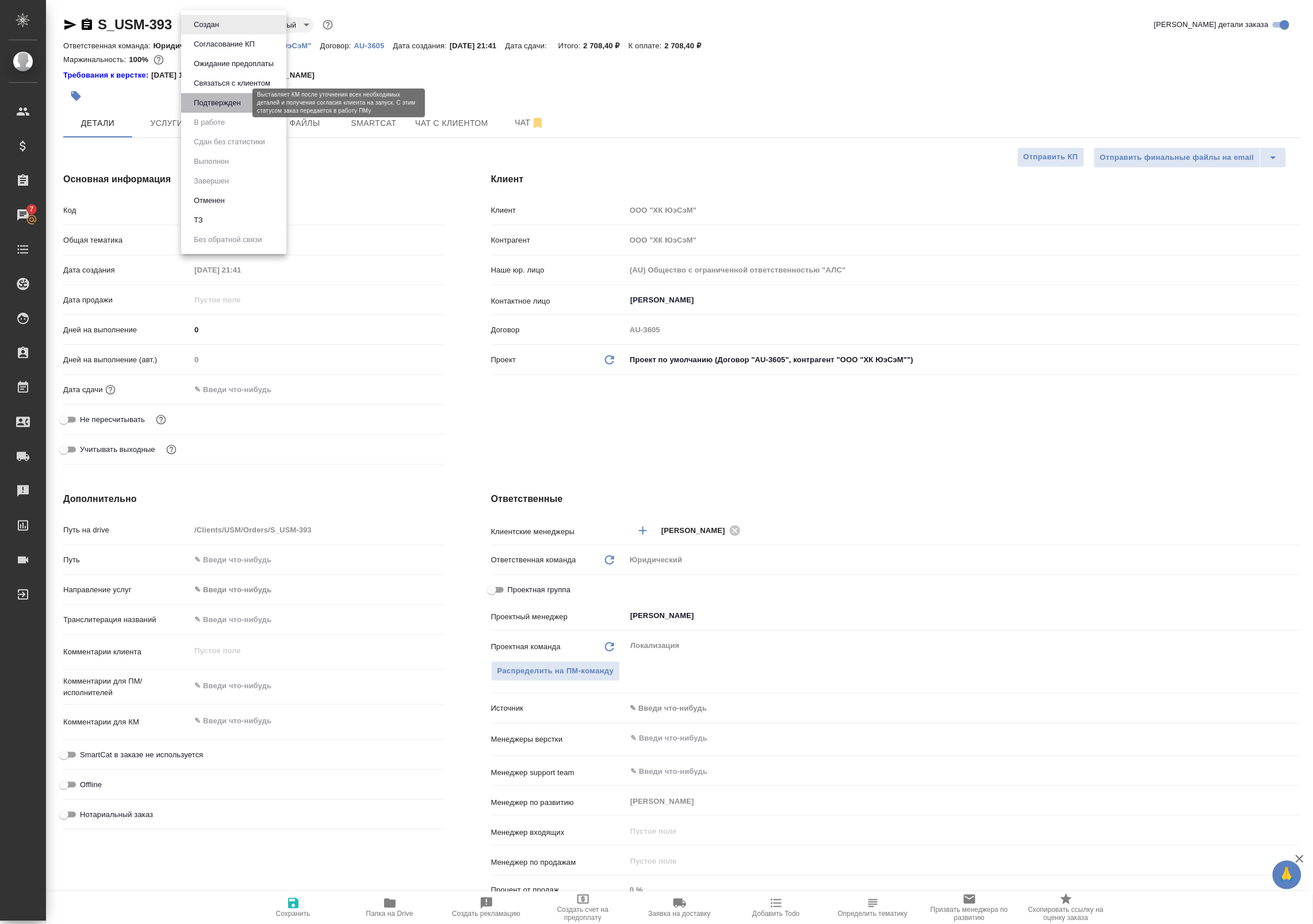
click at [238, 104] on button "Подтвержден" at bounding box center [218, 103] width 54 height 13
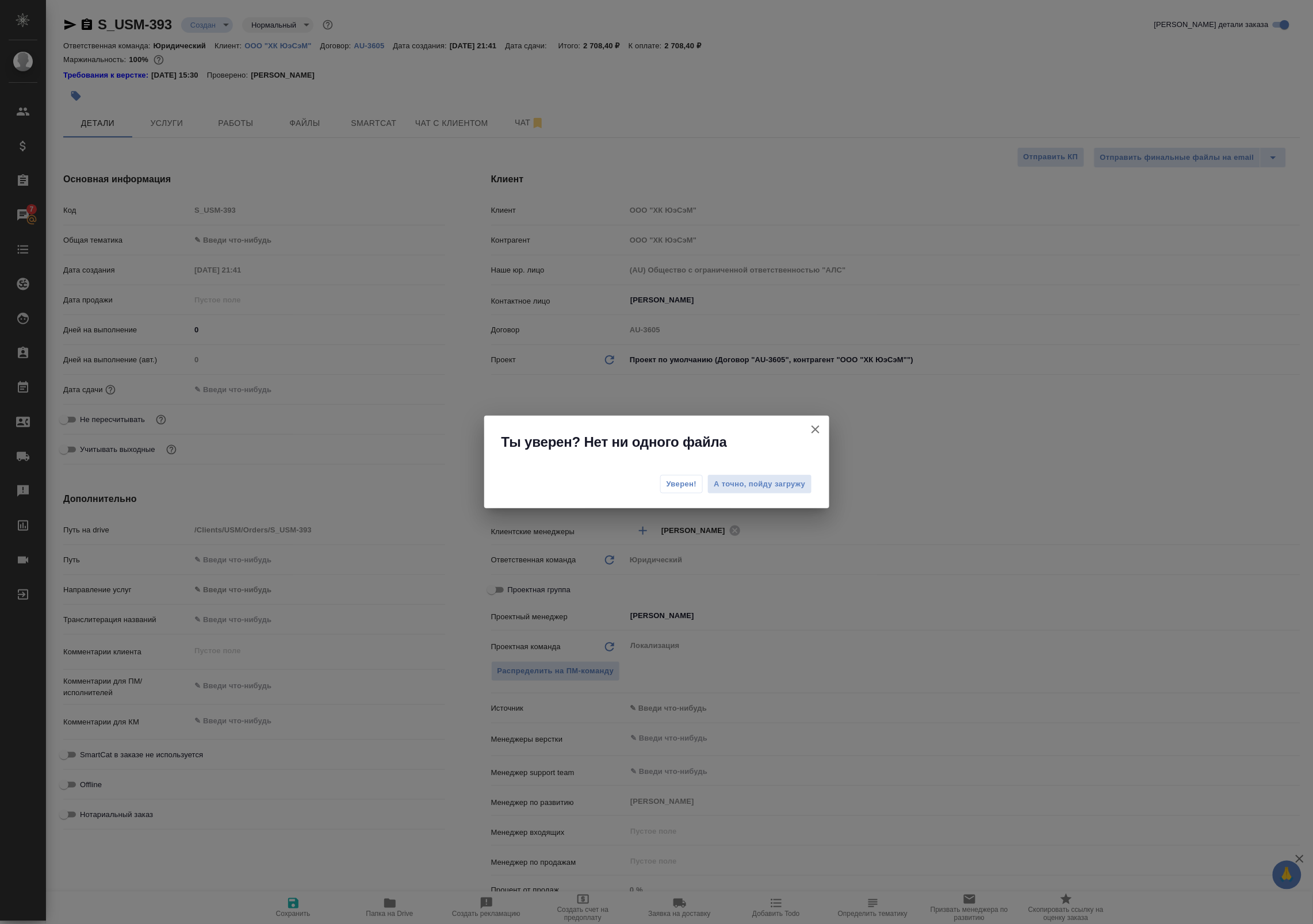
click at [680, 492] on div "Уверен! А точно, пойду загружу" at bounding box center [656, 486] width 345 height 46
click at [680, 492] on button "Уверен!" at bounding box center [682, 484] width 43 height 18
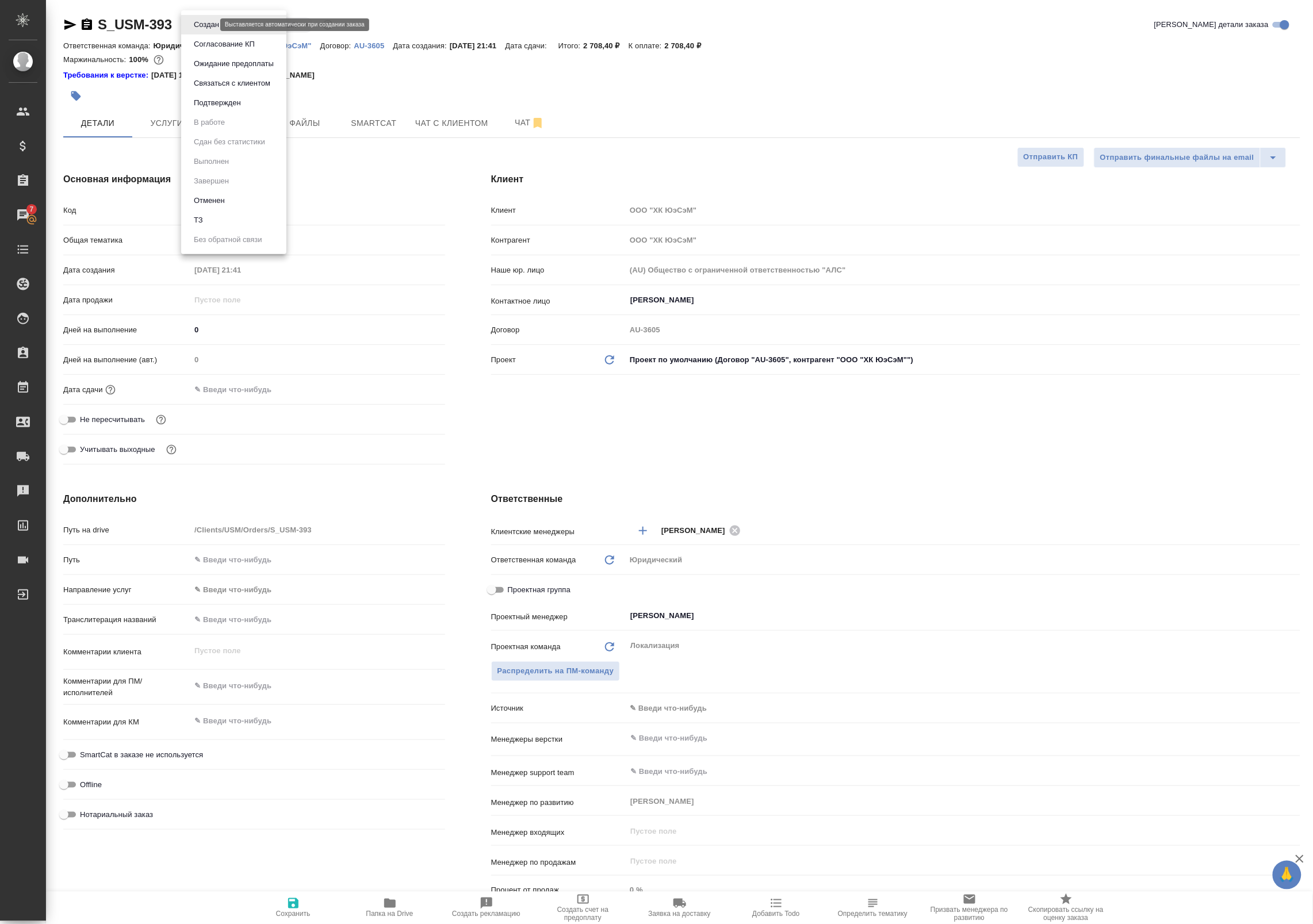
click at [210, 22] on body "🙏 .cls-1 fill:#fff; AWATERA Badanyan Artak Клиенты Спецификации Заказы 7 Чаты T…" at bounding box center [656, 462] width 1313 height 924
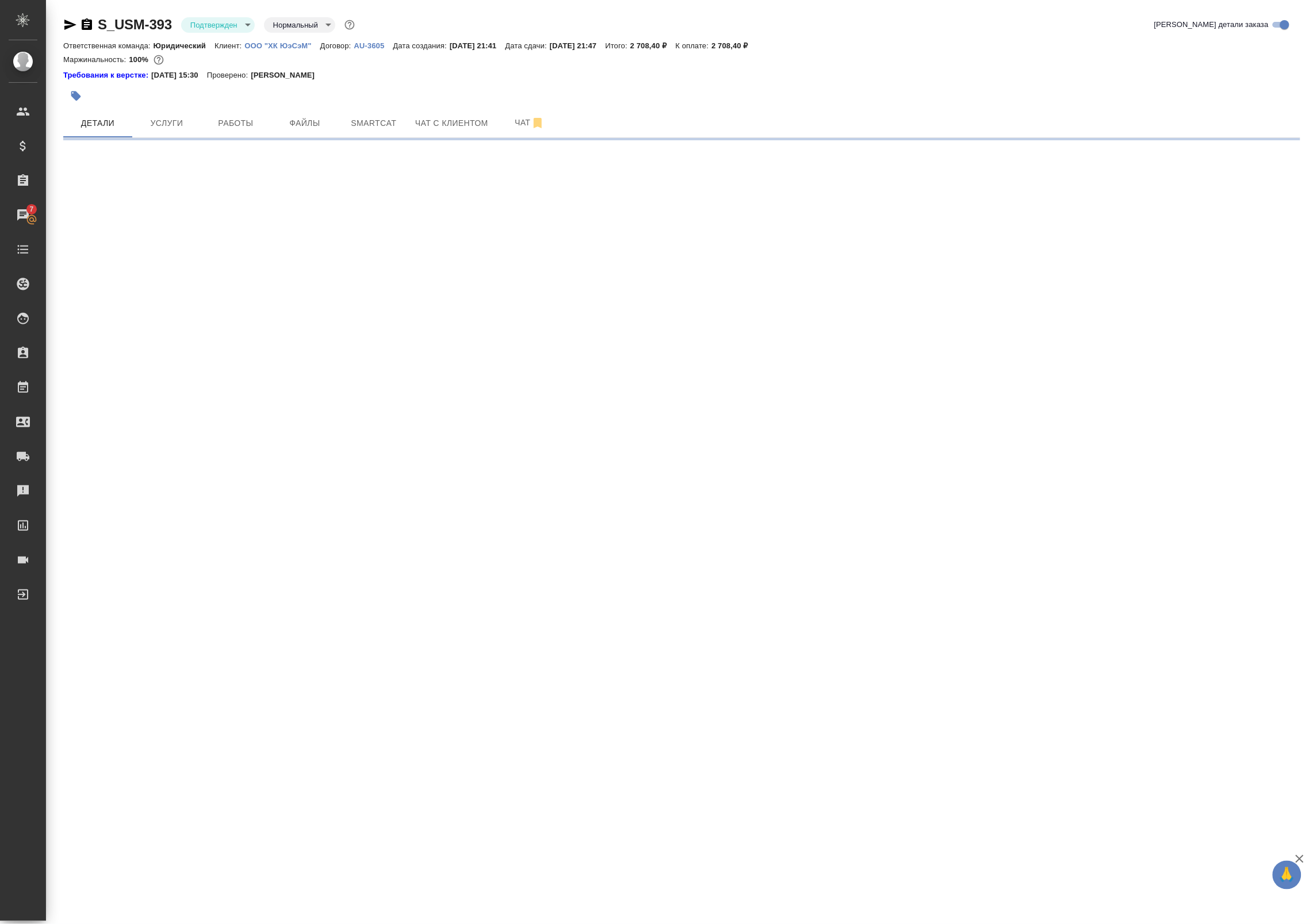
drag, startPoint x: 225, startPoint y: 33, endPoint x: 214, endPoint y: 24, distance: 14.2
click at [214, 24] on div "S_USM-393 Подтвержден confirmed Нормальный normal" at bounding box center [210, 24] width 294 height 18
select select "RU"
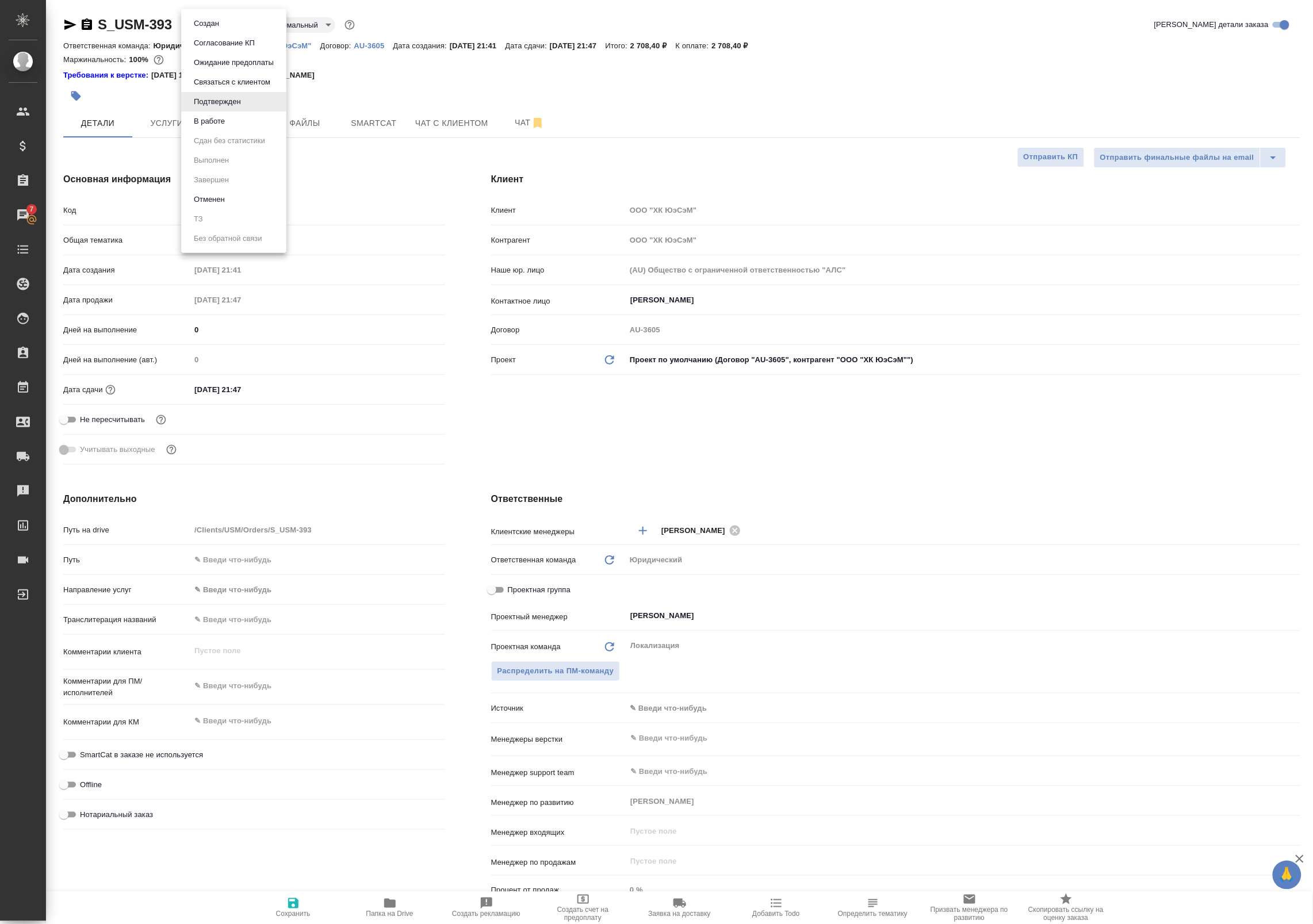
type textarea "x"
drag, startPoint x: 214, startPoint y: 24, endPoint x: 241, endPoint y: 122, distance: 101.7
click at [241, 122] on li "В работе" at bounding box center [234, 121] width 105 height 19
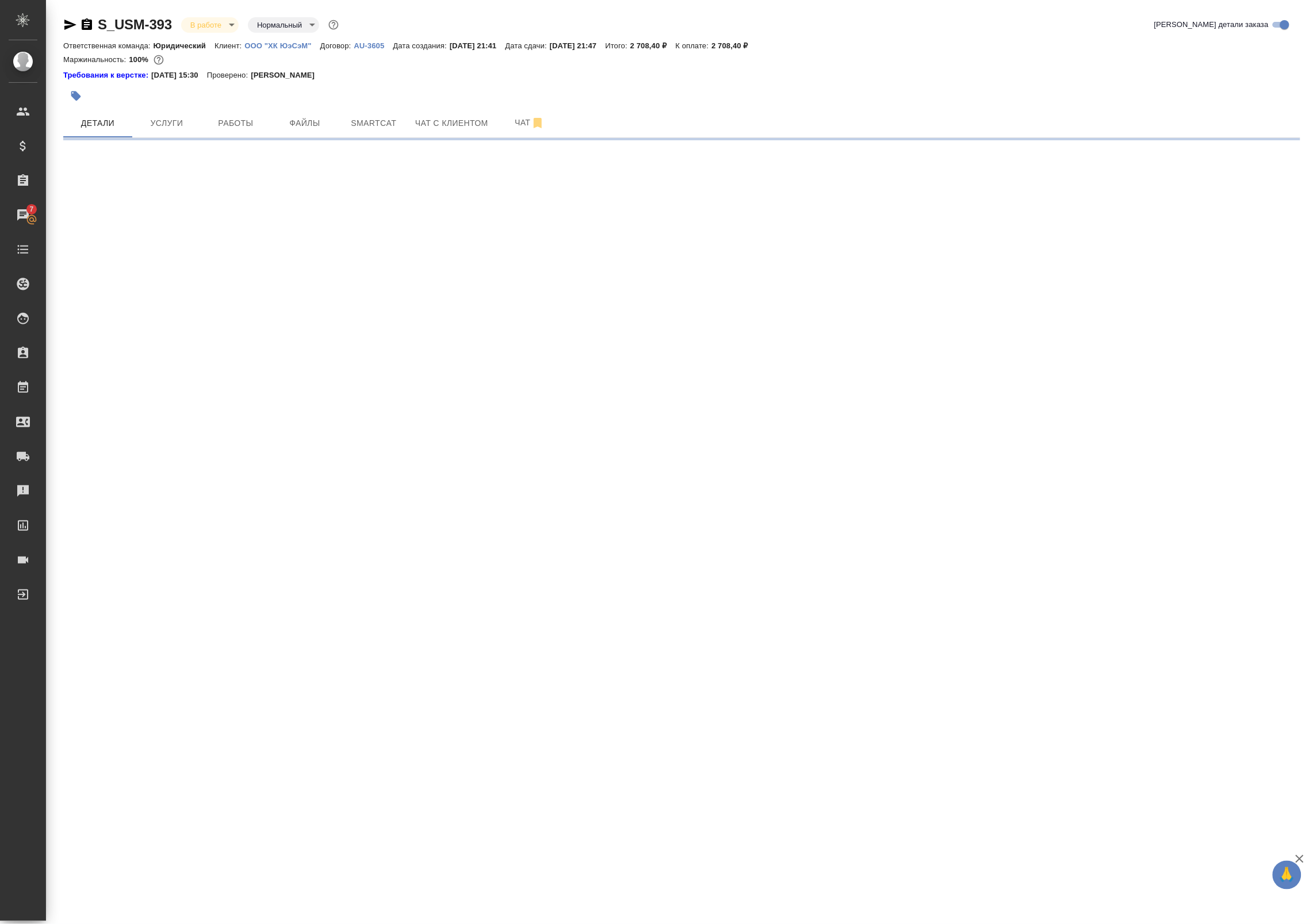
select select "RU"
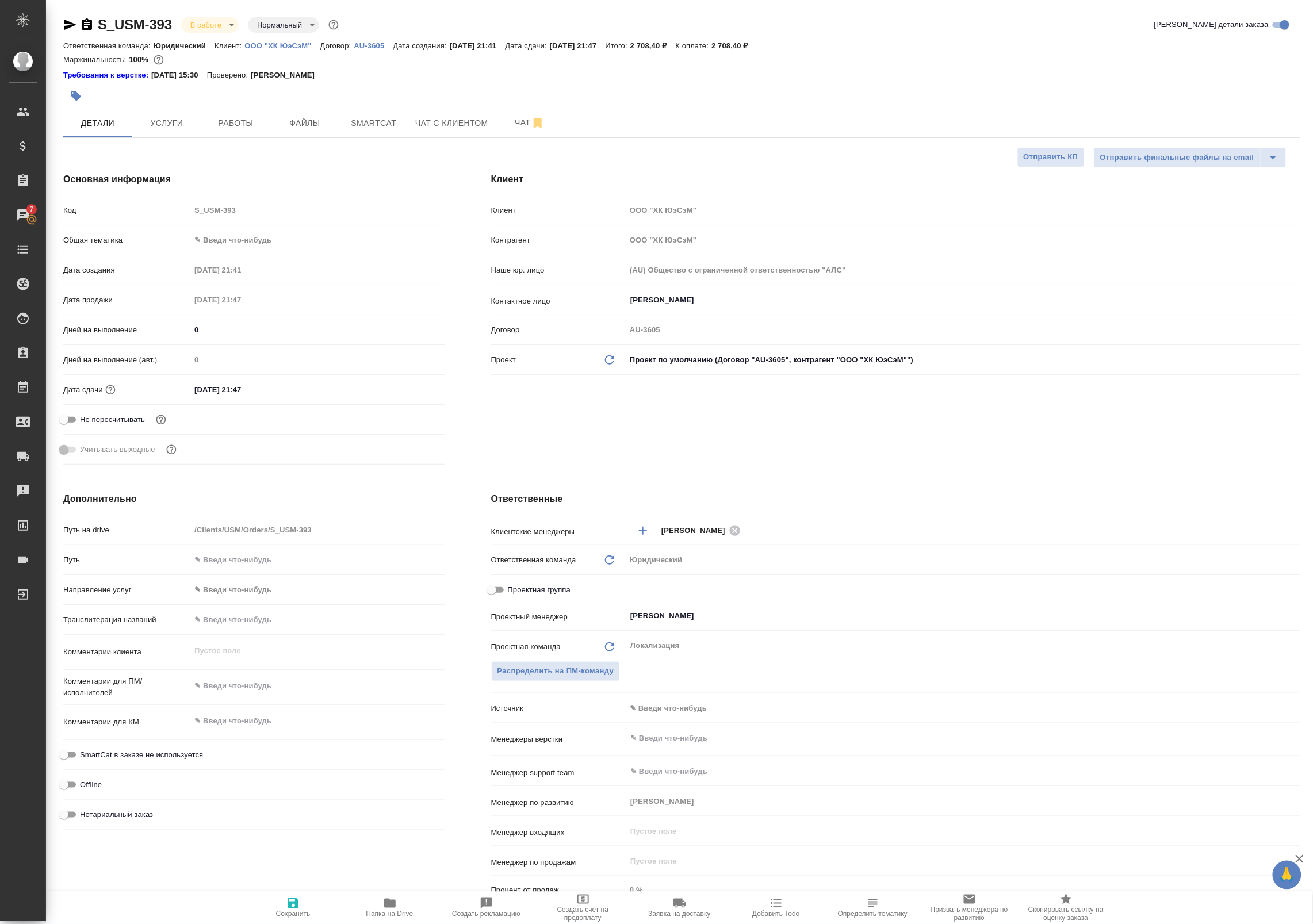
type textarea "x"
click at [240, 231] on body "🙏 .cls-1 fill:#fff; AWATERA Badanyan Artak Клиенты Спецификации Заказы 7 Чаты T…" at bounding box center [656, 462] width 1313 height 924
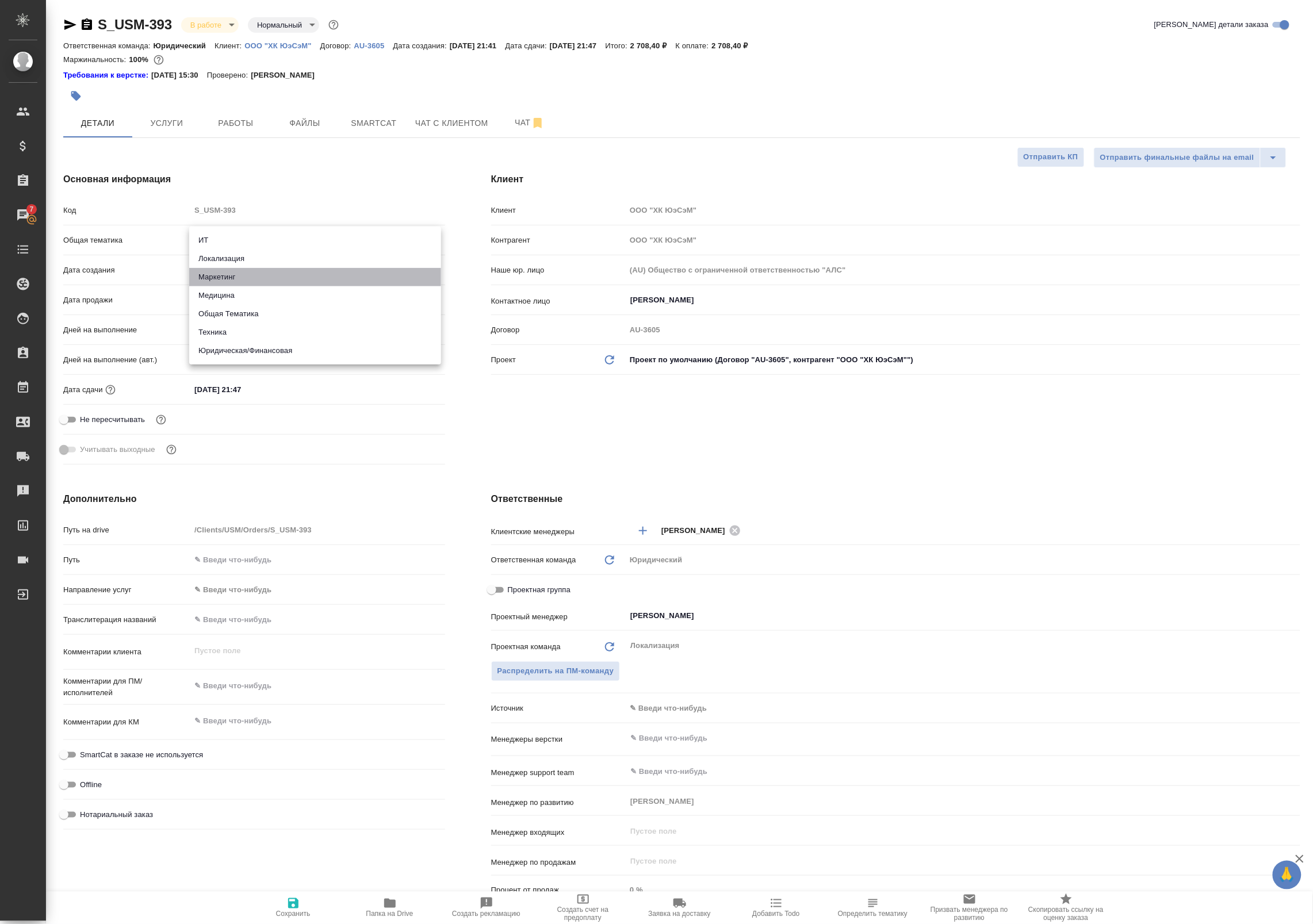
click at [255, 271] on li "Маркетинг" at bounding box center [315, 277] width 252 height 18
type input "marketing"
type textarea "x"
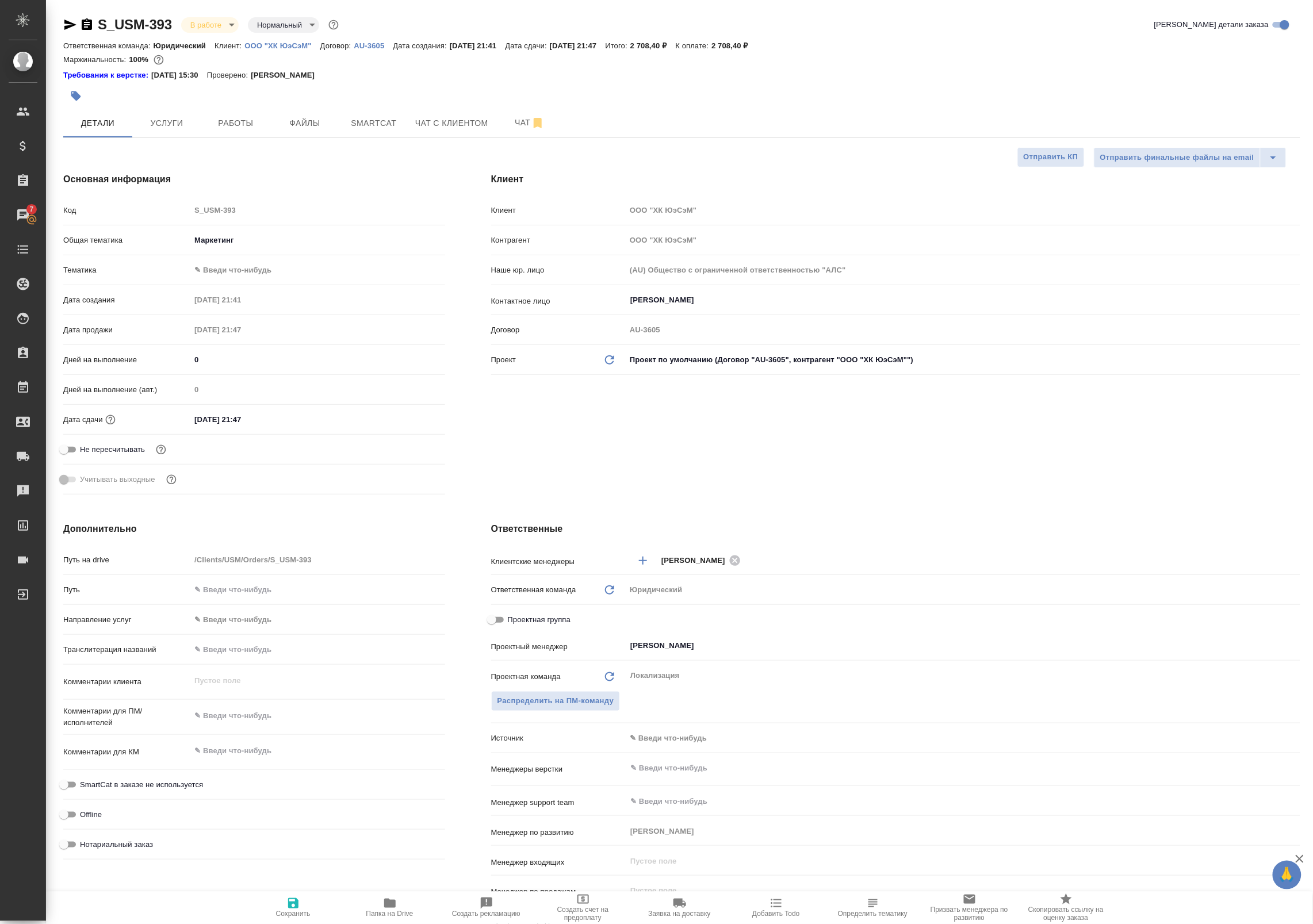
click at [231, 273] on body "🙏 .cls-1 fill:#fff; AWATERA Badanyan Artak Клиенты Спецификации Заказы 7 Чаты T…" at bounding box center [656, 462] width 1313 height 924
click at [236, 288] on li "Маркетинг" at bounding box center [315, 289] width 252 height 18
type textarea "x"
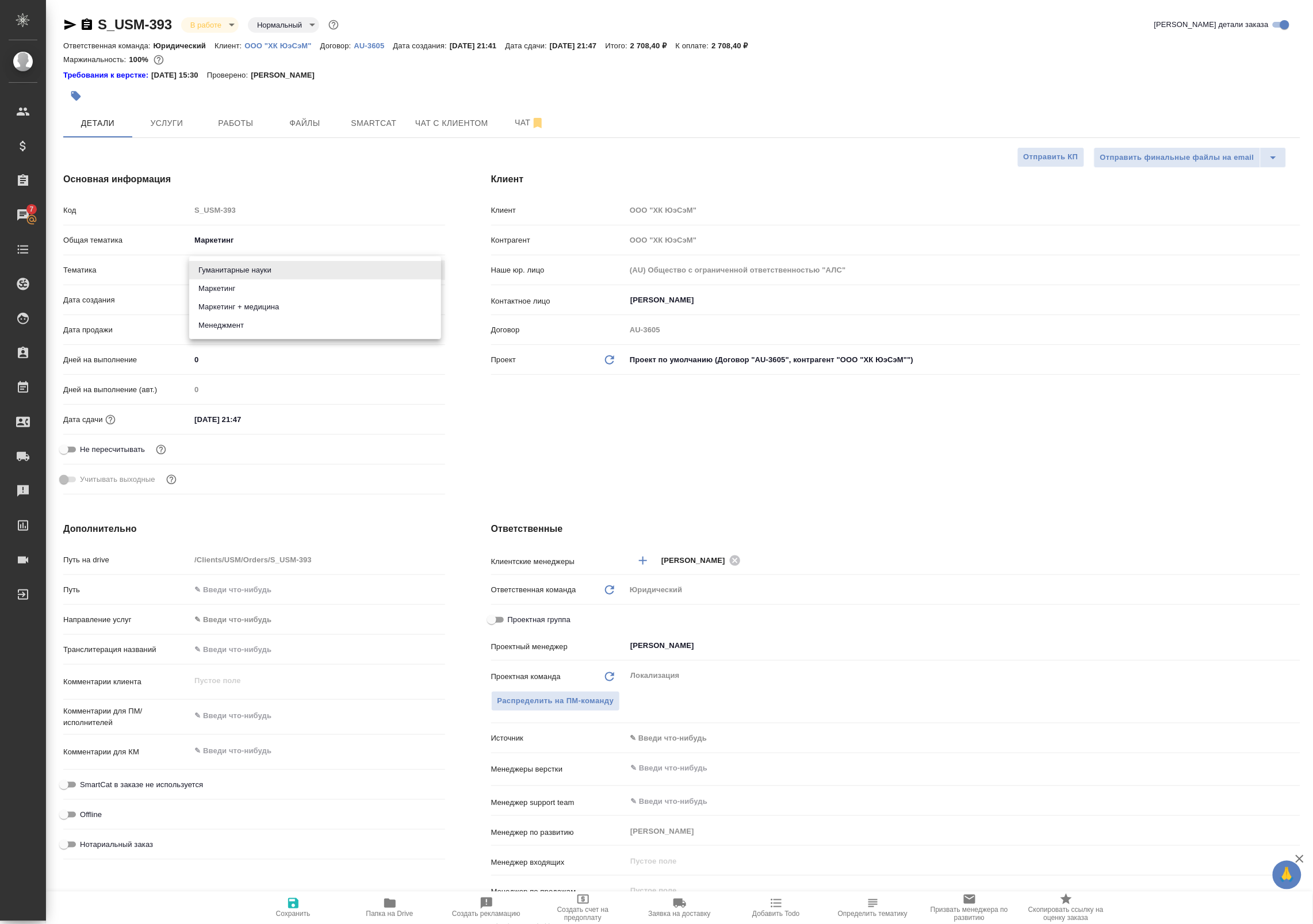
type input "5a8b8b956a9677013d343d63"
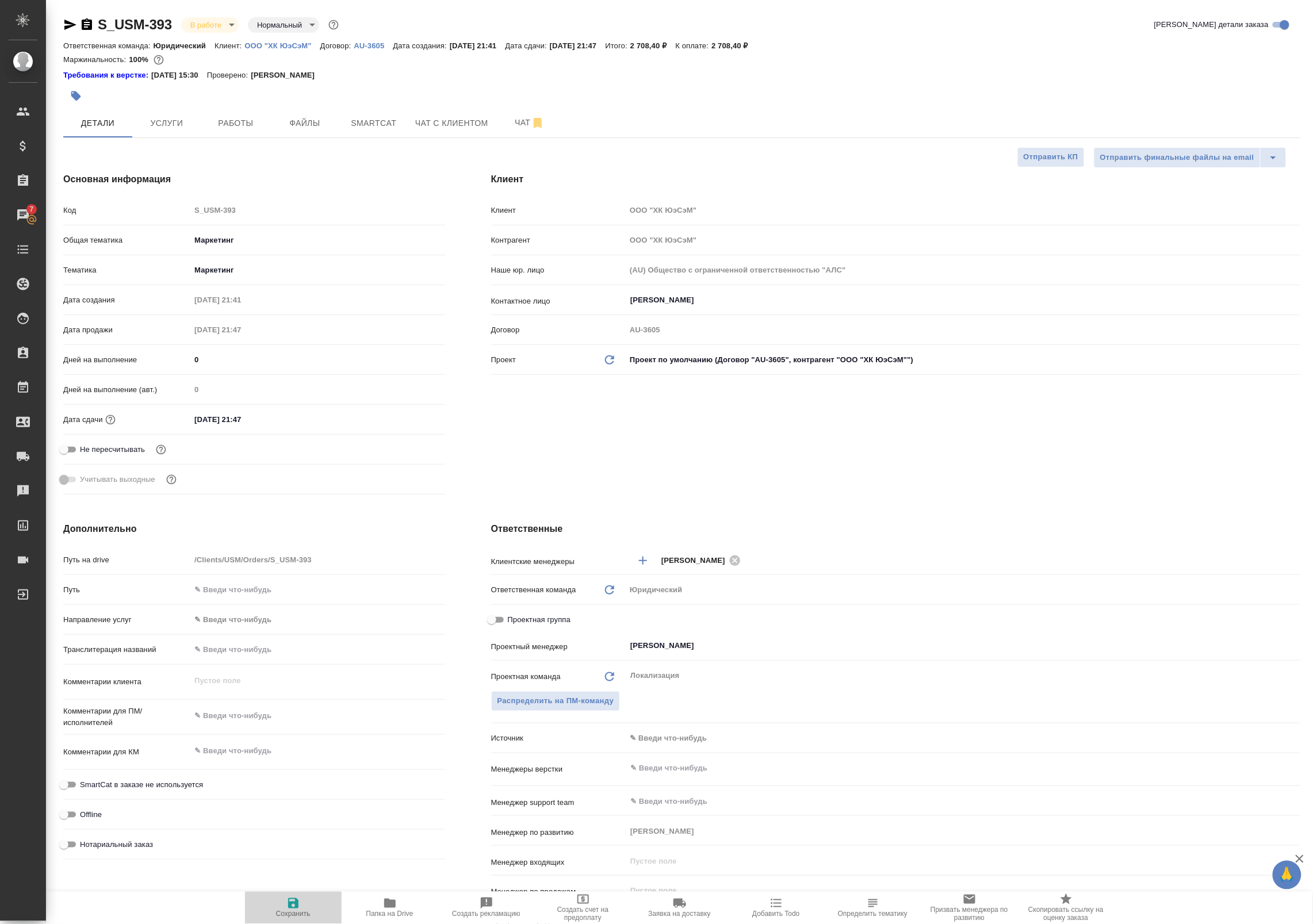
click at [300, 911] on span "Сохранить" at bounding box center [293, 914] width 35 height 8
type textarea "x"
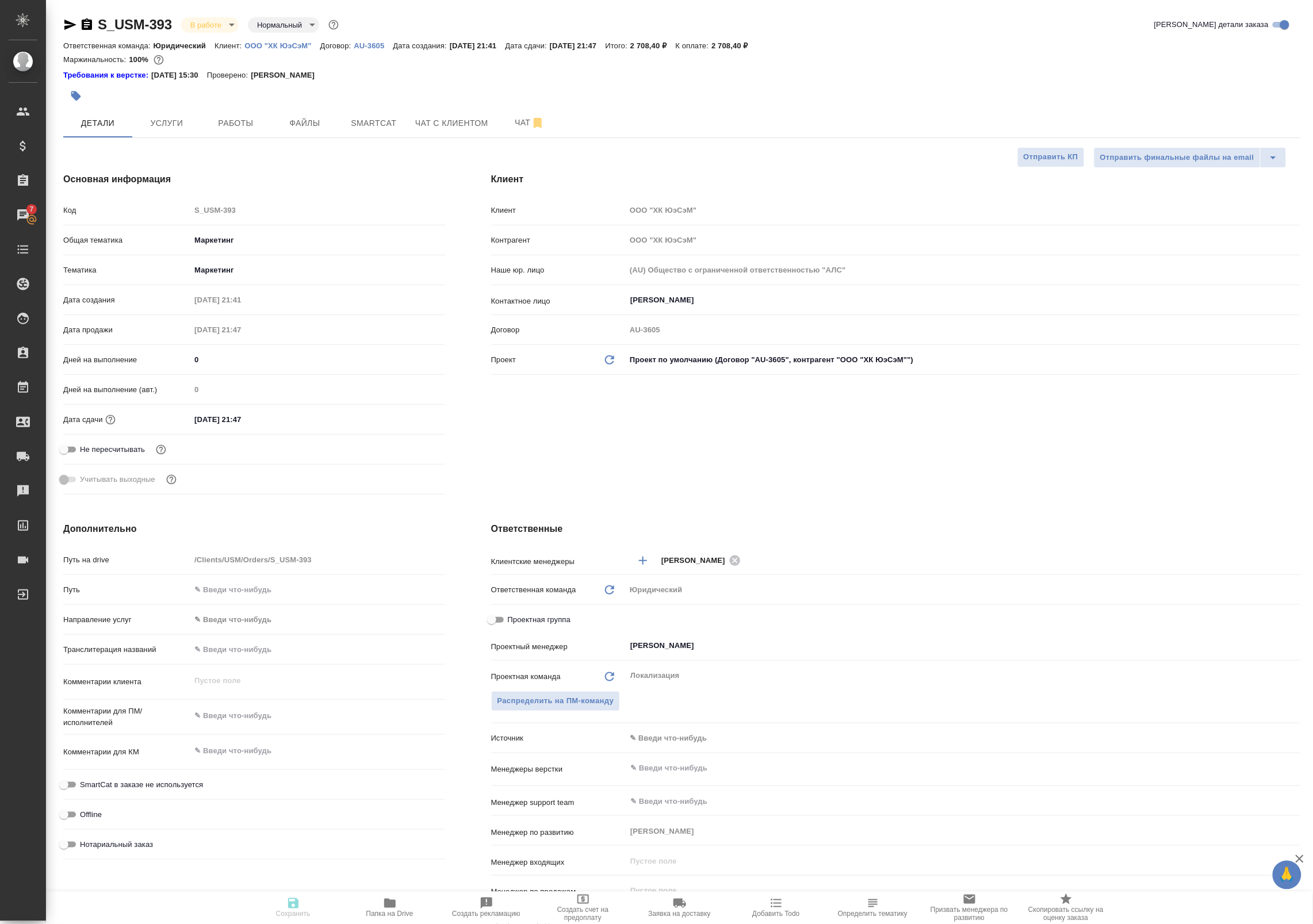
type textarea "x"
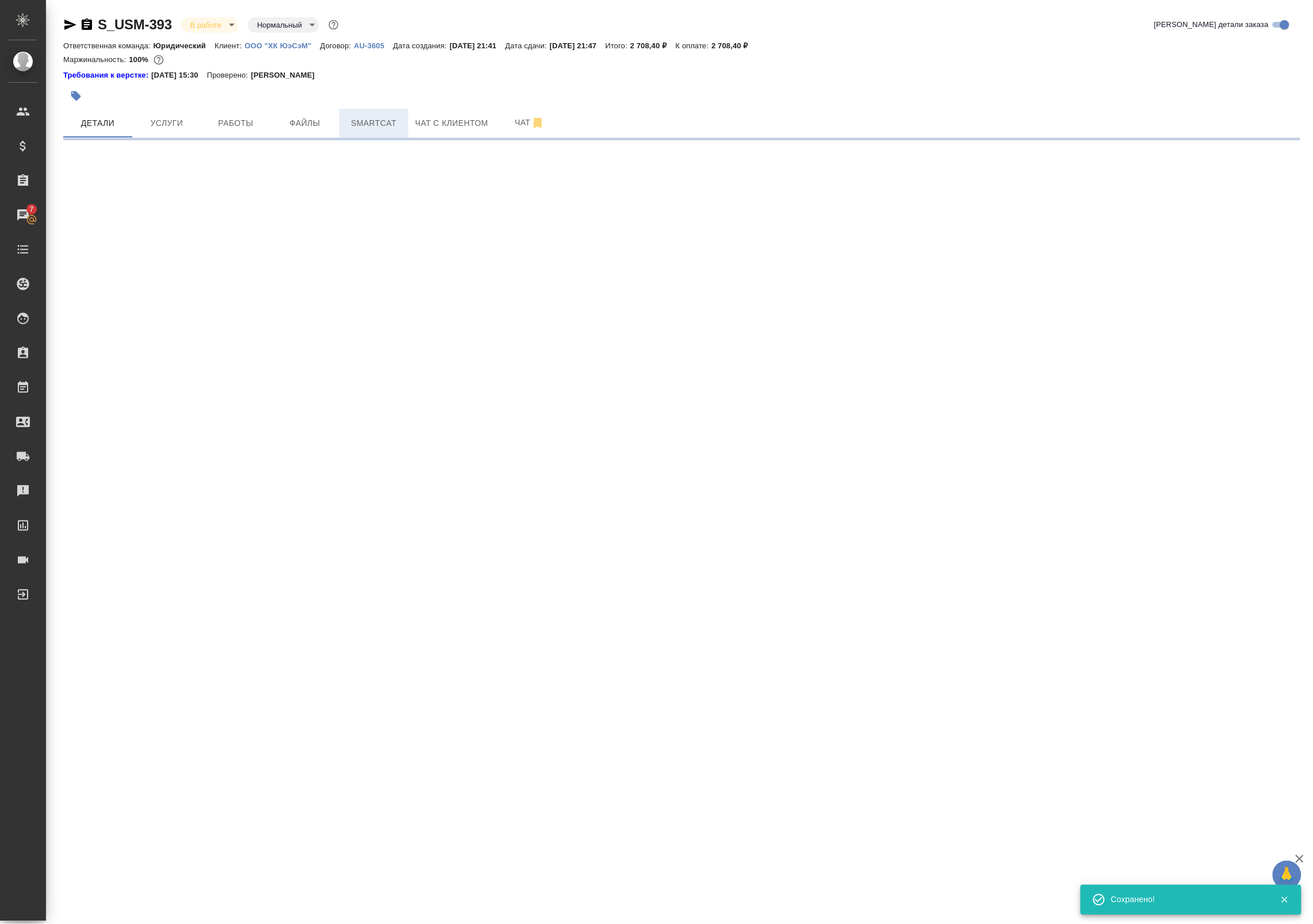
click at [373, 121] on span "Smartcat" at bounding box center [373, 123] width 55 height 15
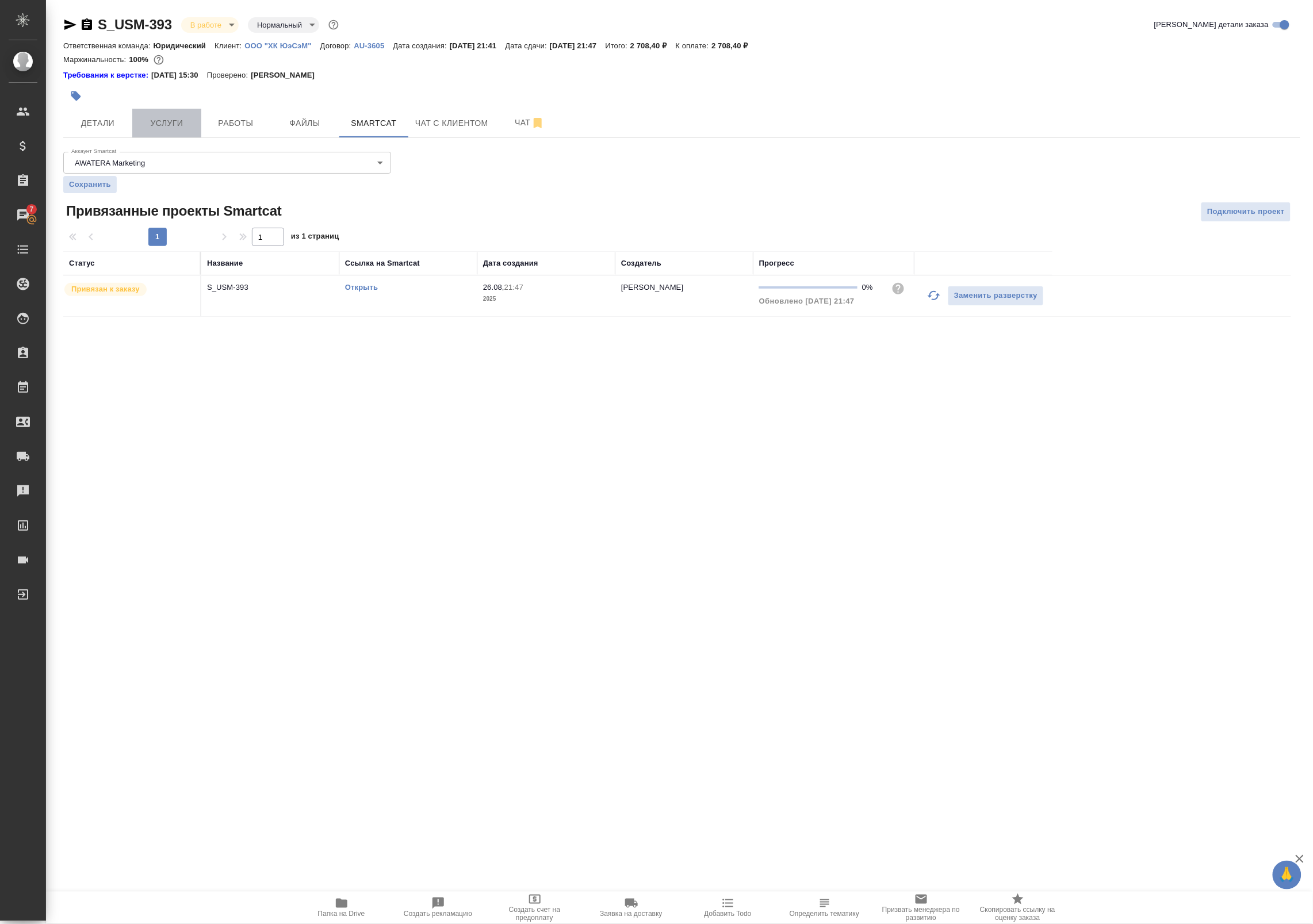
click at [171, 124] on span "Услуги" at bounding box center [166, 123] width 55 height 15
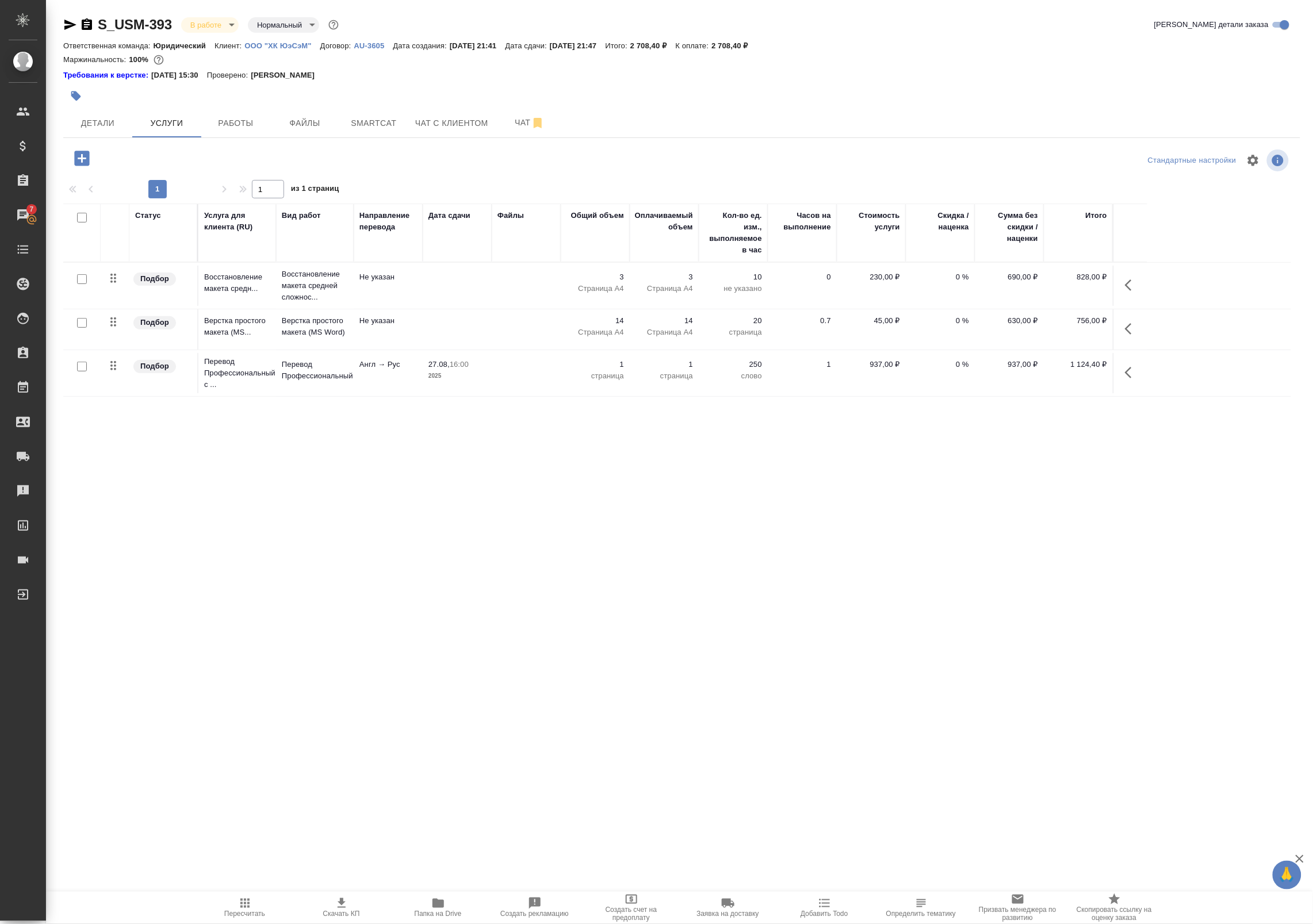
click at [83, 371] on input "checkbox" at bounding box center [82, 366] width 10 height 10
checkbox input "true"
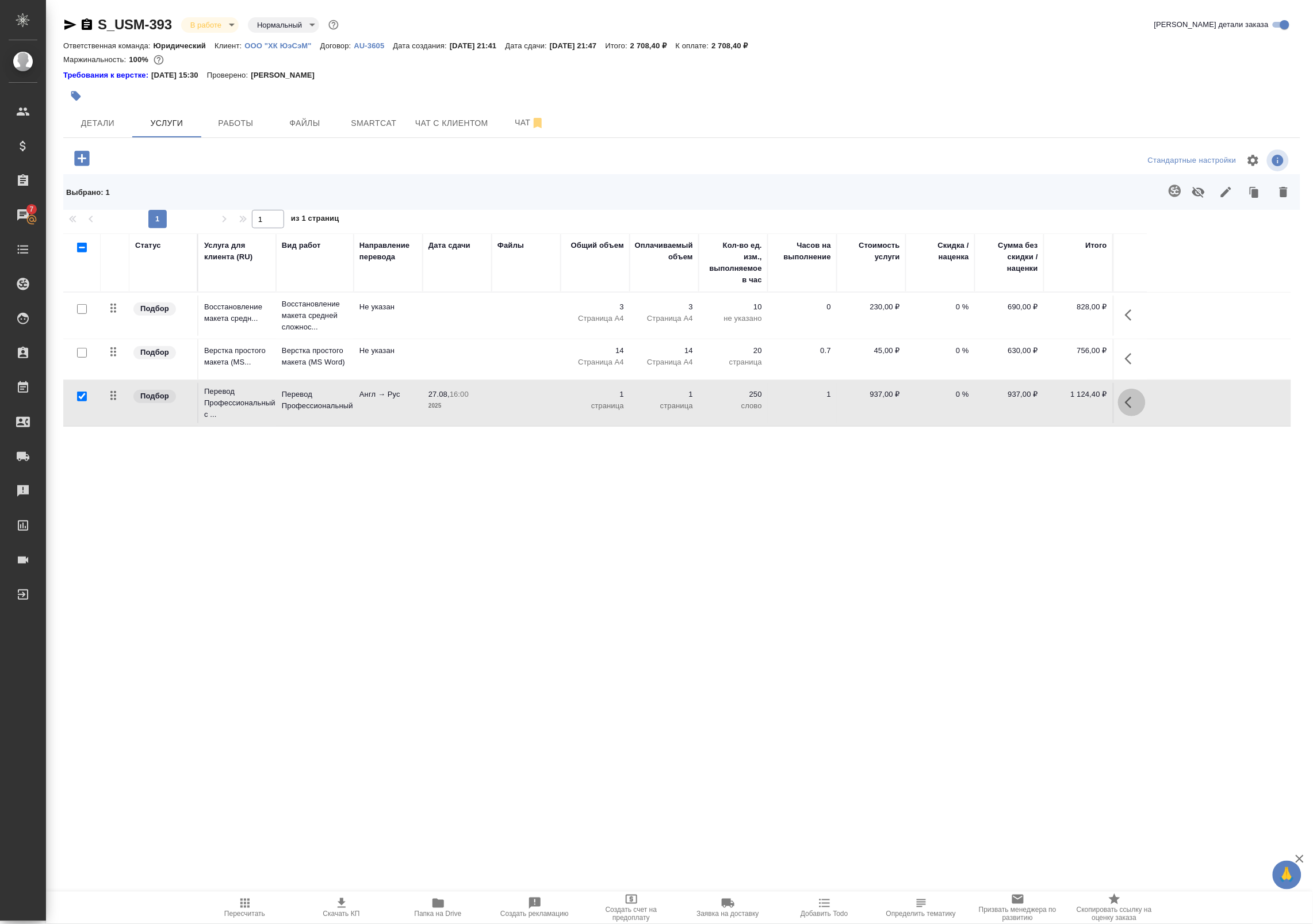
click at [1139, 400] on button "button" at bounding box center [1132, 403] width 28 height 28
click at [1022, 403] on icon "button" at bounding box center [1020, 403] width 13 height 13
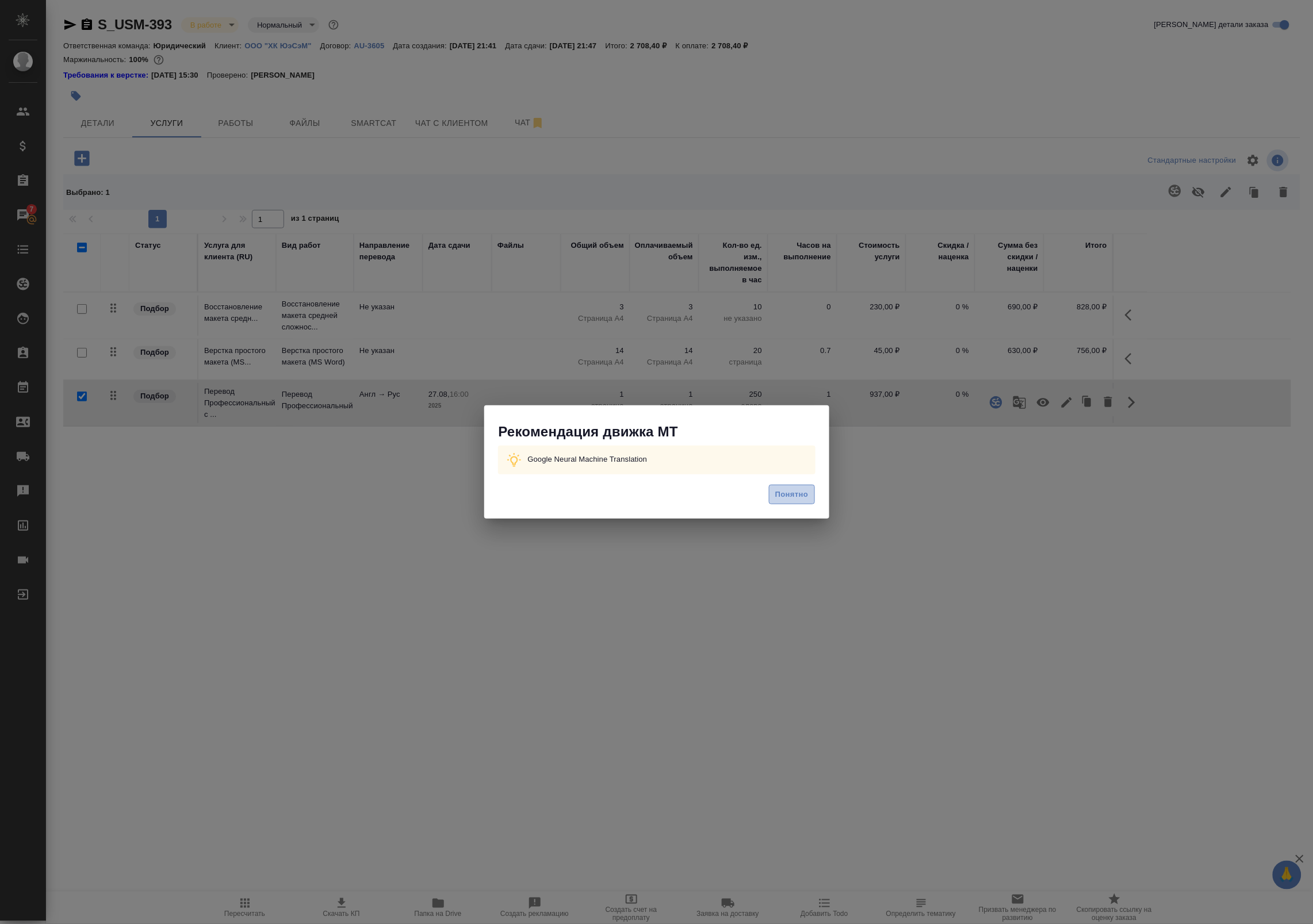
click at [777, 490] on span "Понятно" at bounding box center [791, 494] width 33 height 13
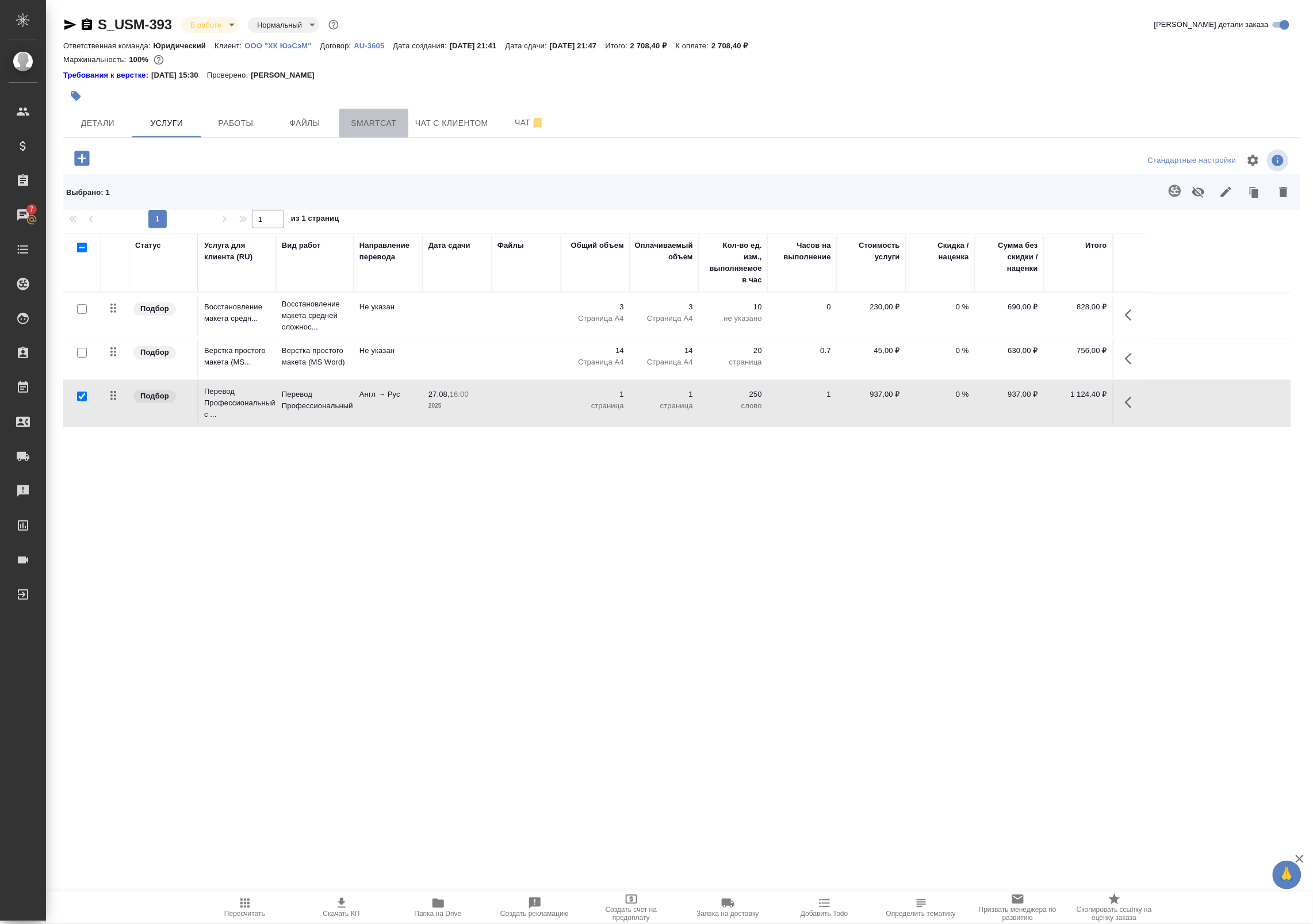
click at [360, 116] on span "Smartcat" at bounding box center [373, 123] width 55 height 15
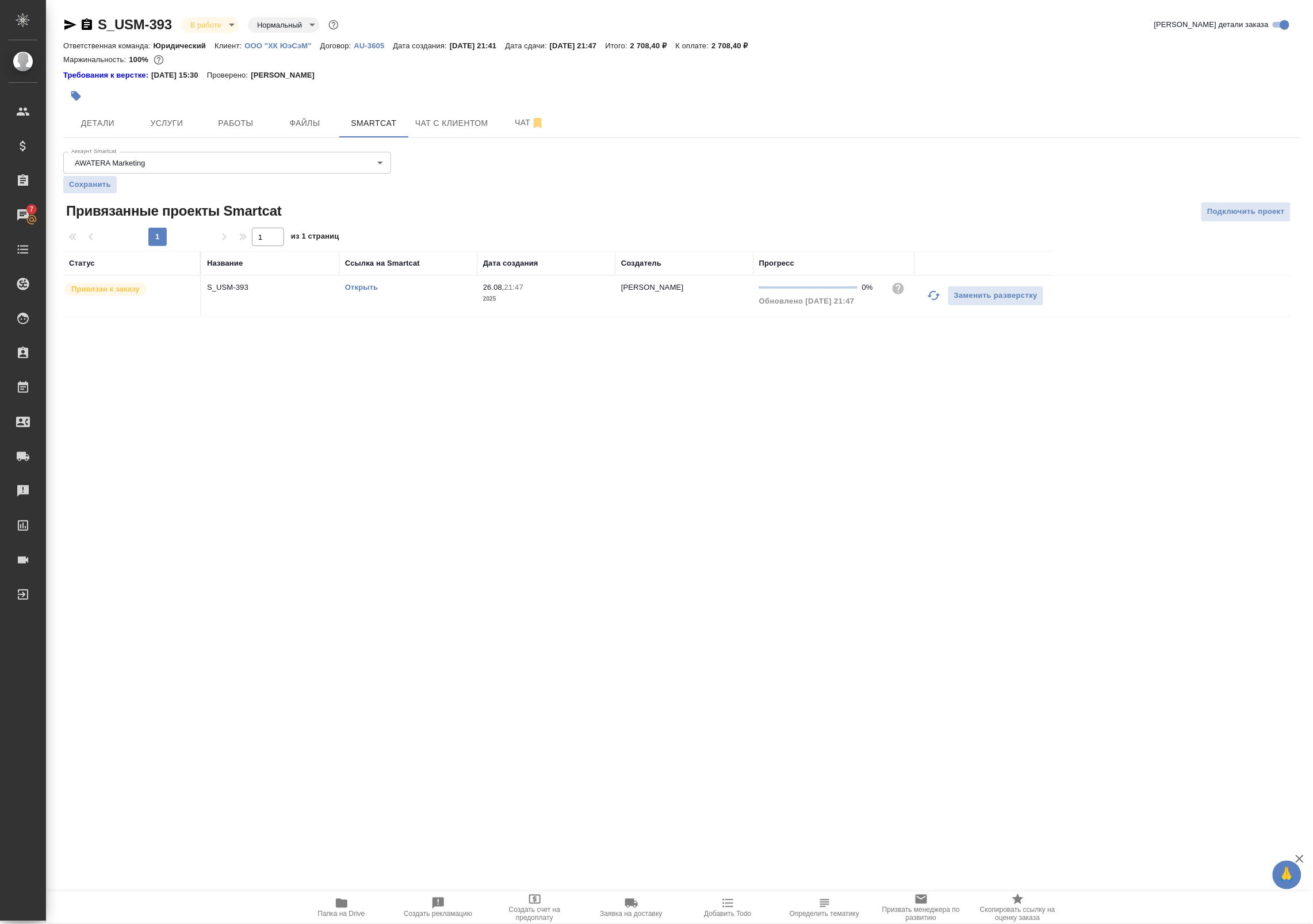
click at [374, 286] on link "Открыть" at bounding box center [361, 287] width 33 height 8
click at [381, 291] on div "Открыть" at bounding box center [408, 287] width 127 height 12
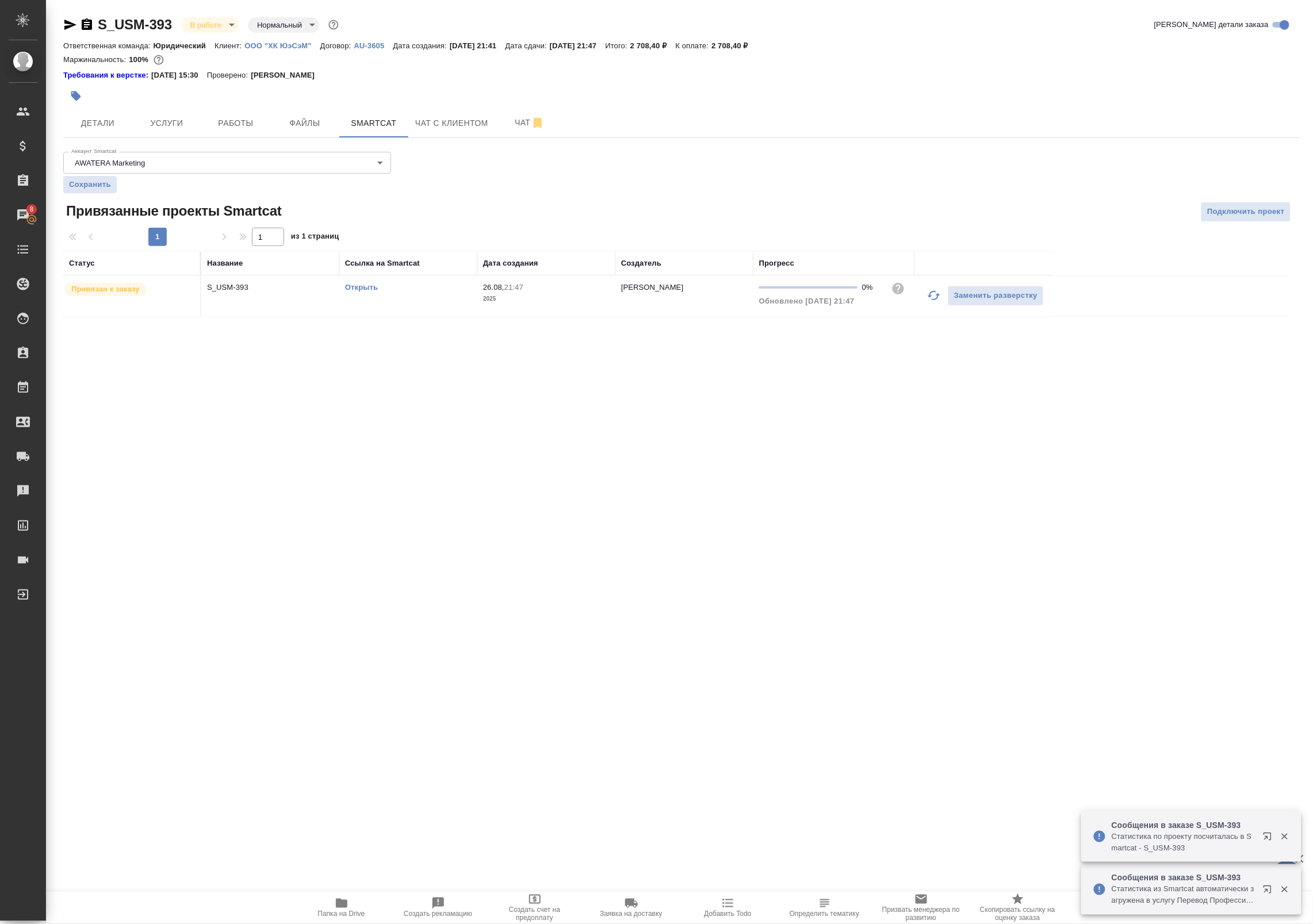
click at [371, 291] on link "Открыть" at bounding box center [361, 287] width 33 height 8
click at [225, 132] on button "Работы" at bounding box center [235, 122] width 69 height 29
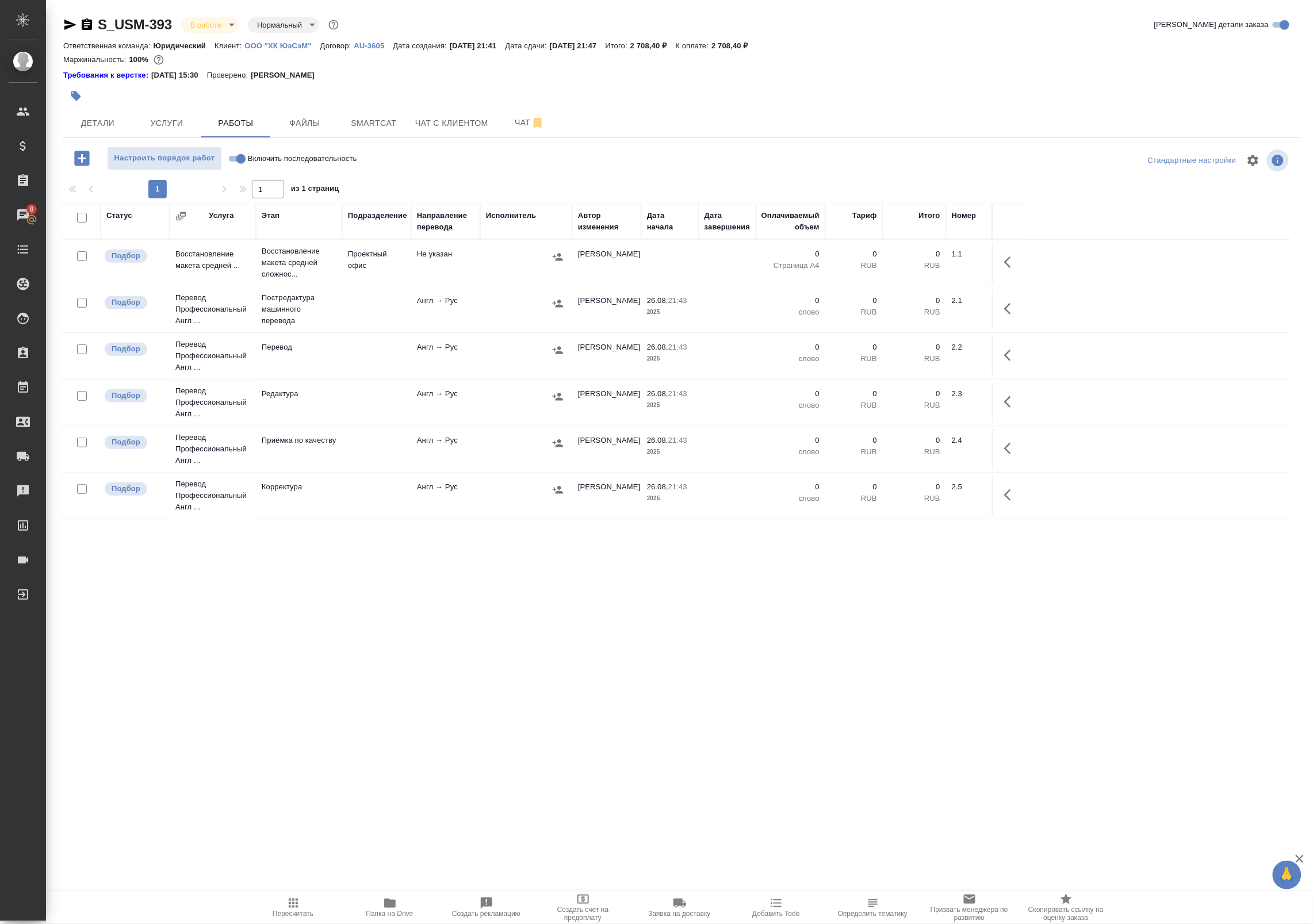
drag, startPoint x: 548, startPoint y: 307, endPoint x: 563, endPoint y: 307, distance: 15.0
click at [563, 307] on div at bounding box center [526, 303] width 81 height 17
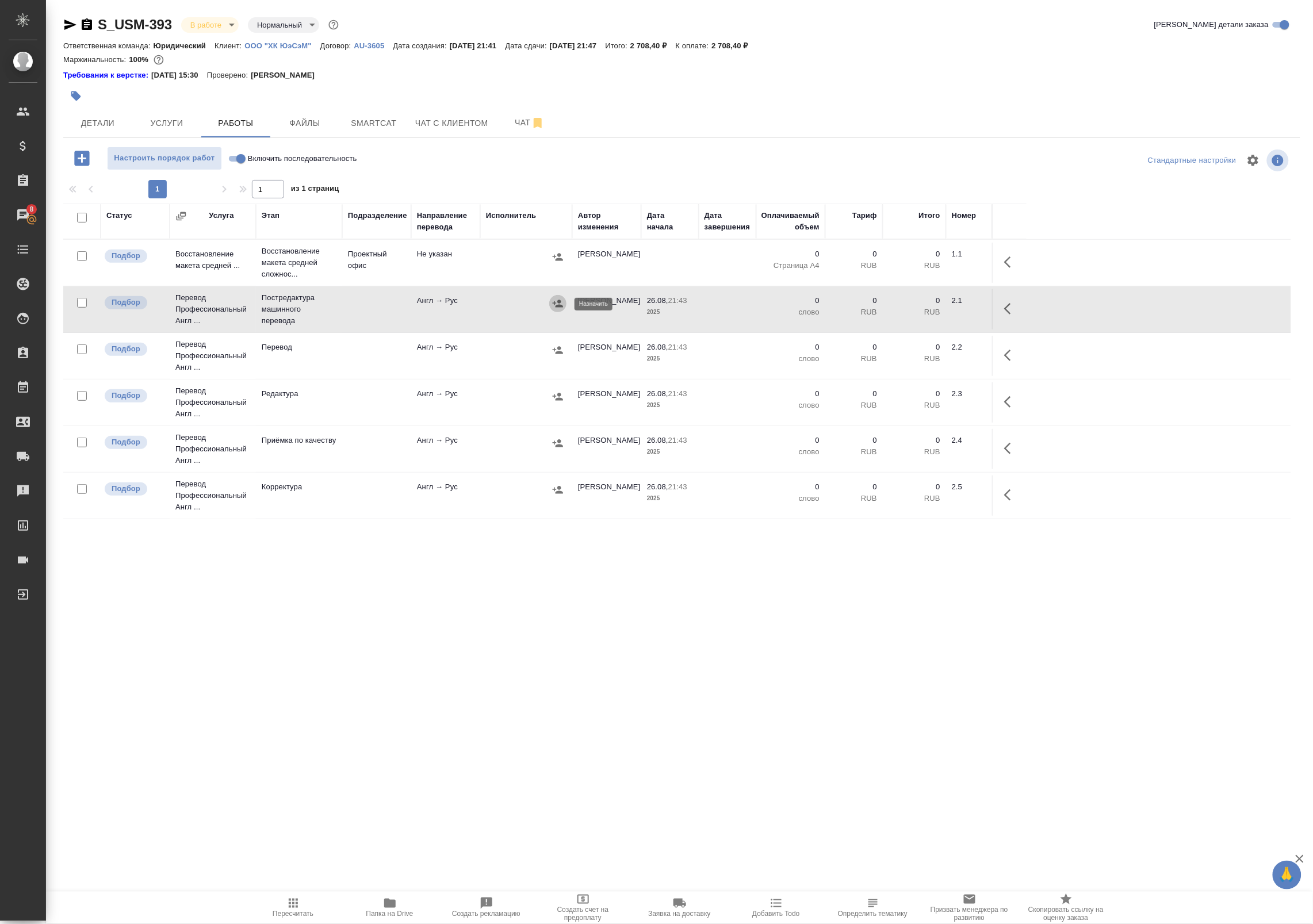
click at [563, 307] on button "button" at bounding box center [558, 303] width 17 height 17
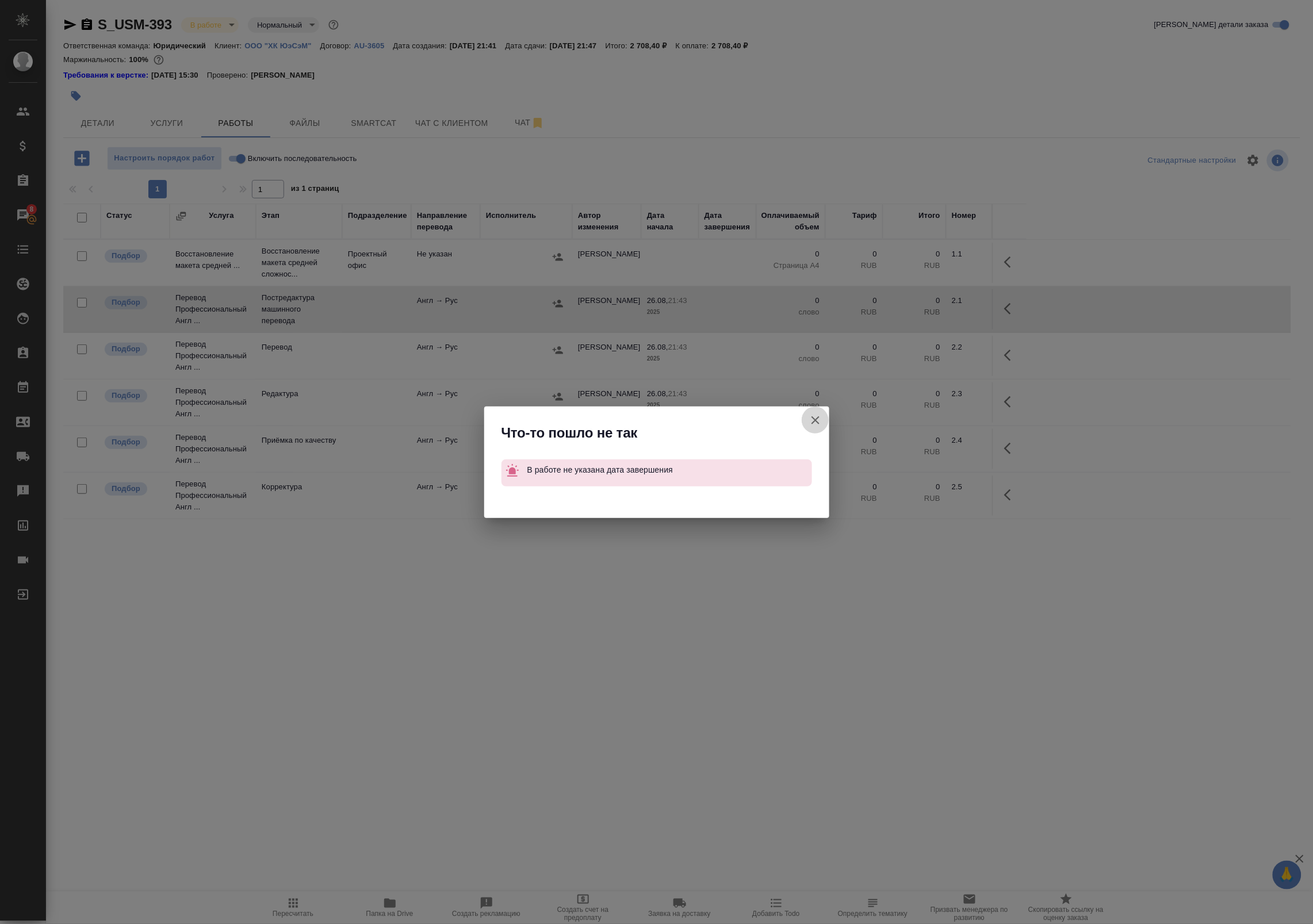
click at [816, 419] on icon "button" at bounding box center [816, 421] width 8 height 8
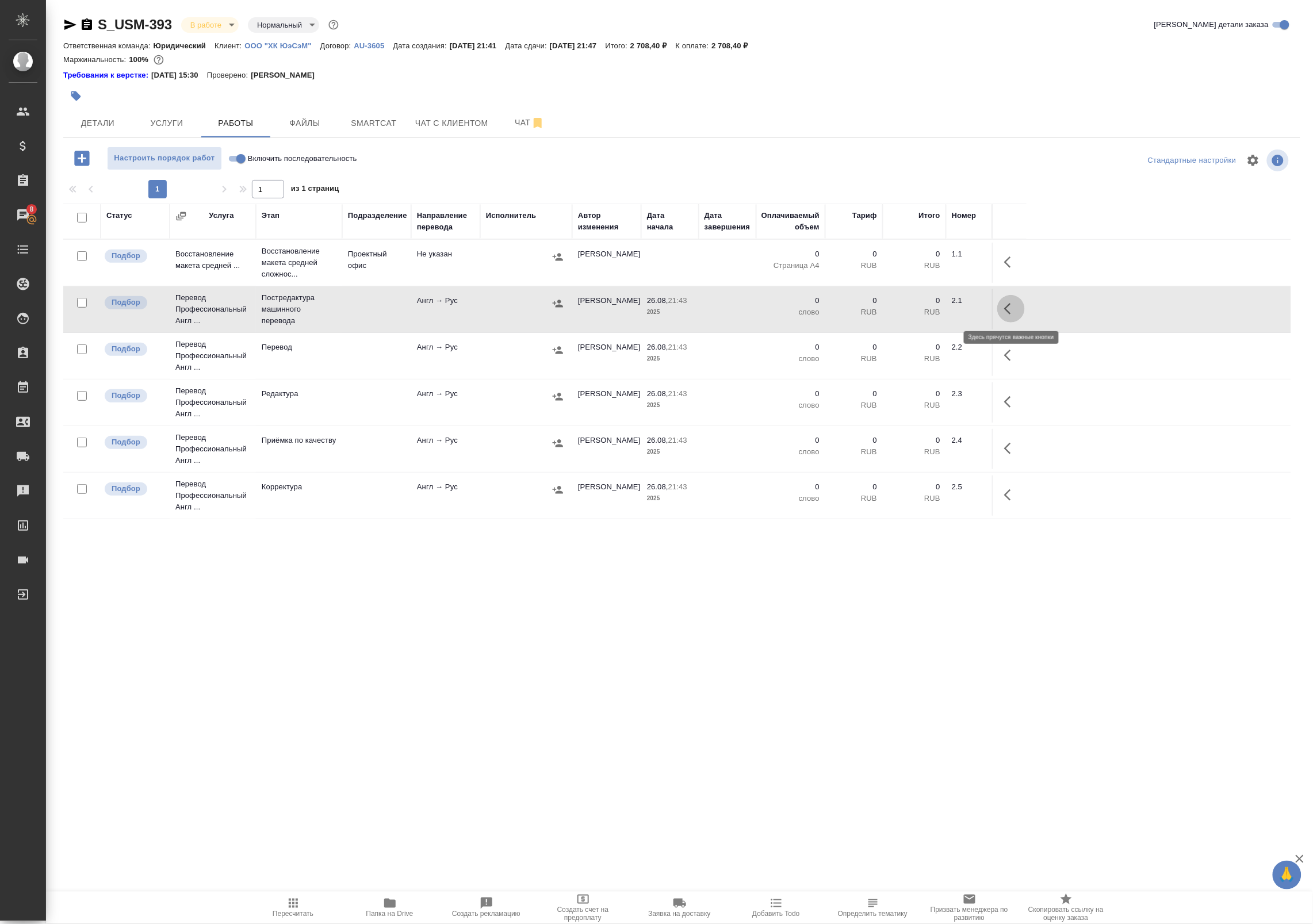
click at [999, 312] on button "button" at bounding box center [1011, 309] width 28 height 28
click at [924, 314] on icon "button" at bounding box center [926, 309] width 10 height 10
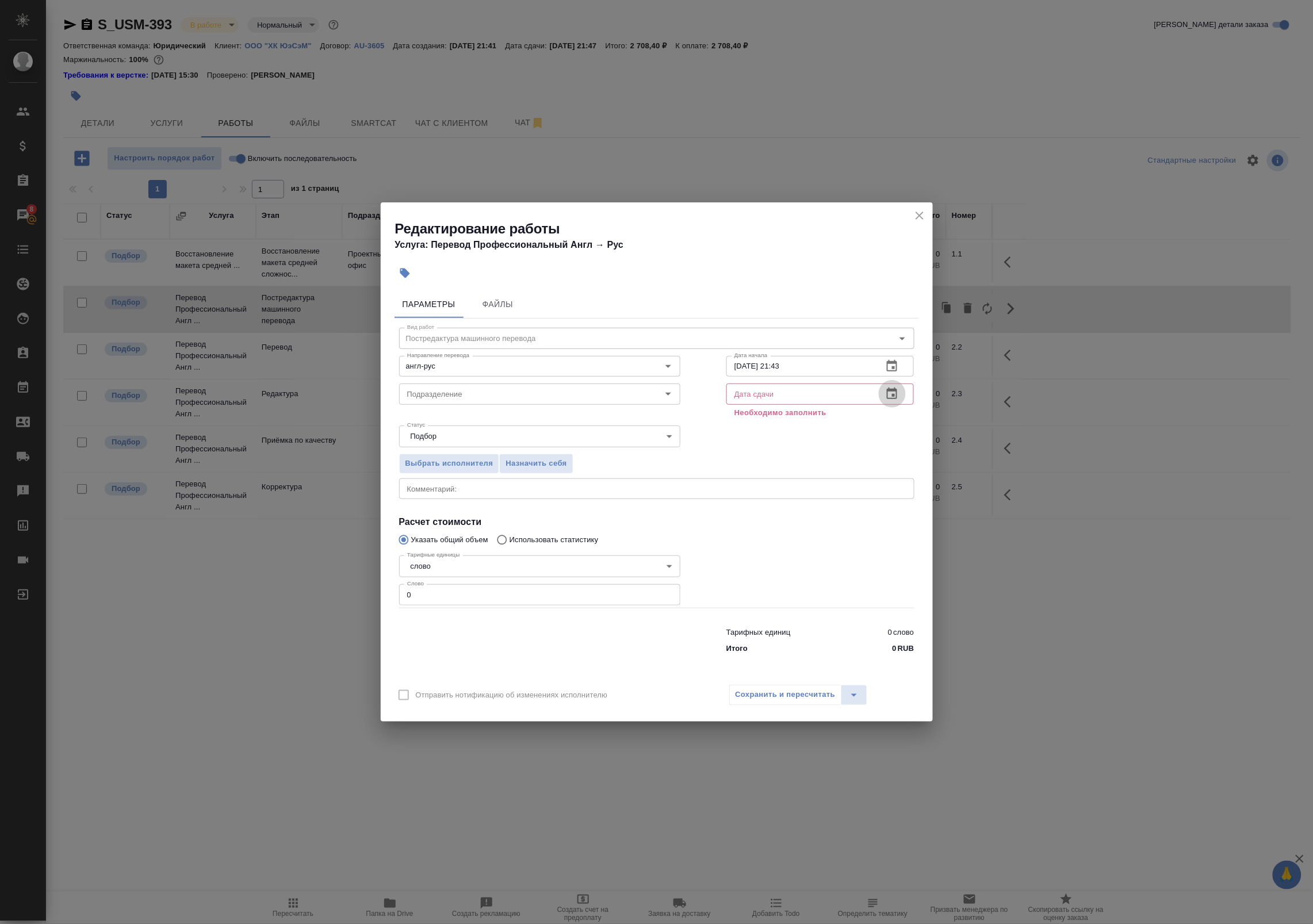
click at [881, 389] on button "button" at bounding box center [892, 394] width 28 height 28
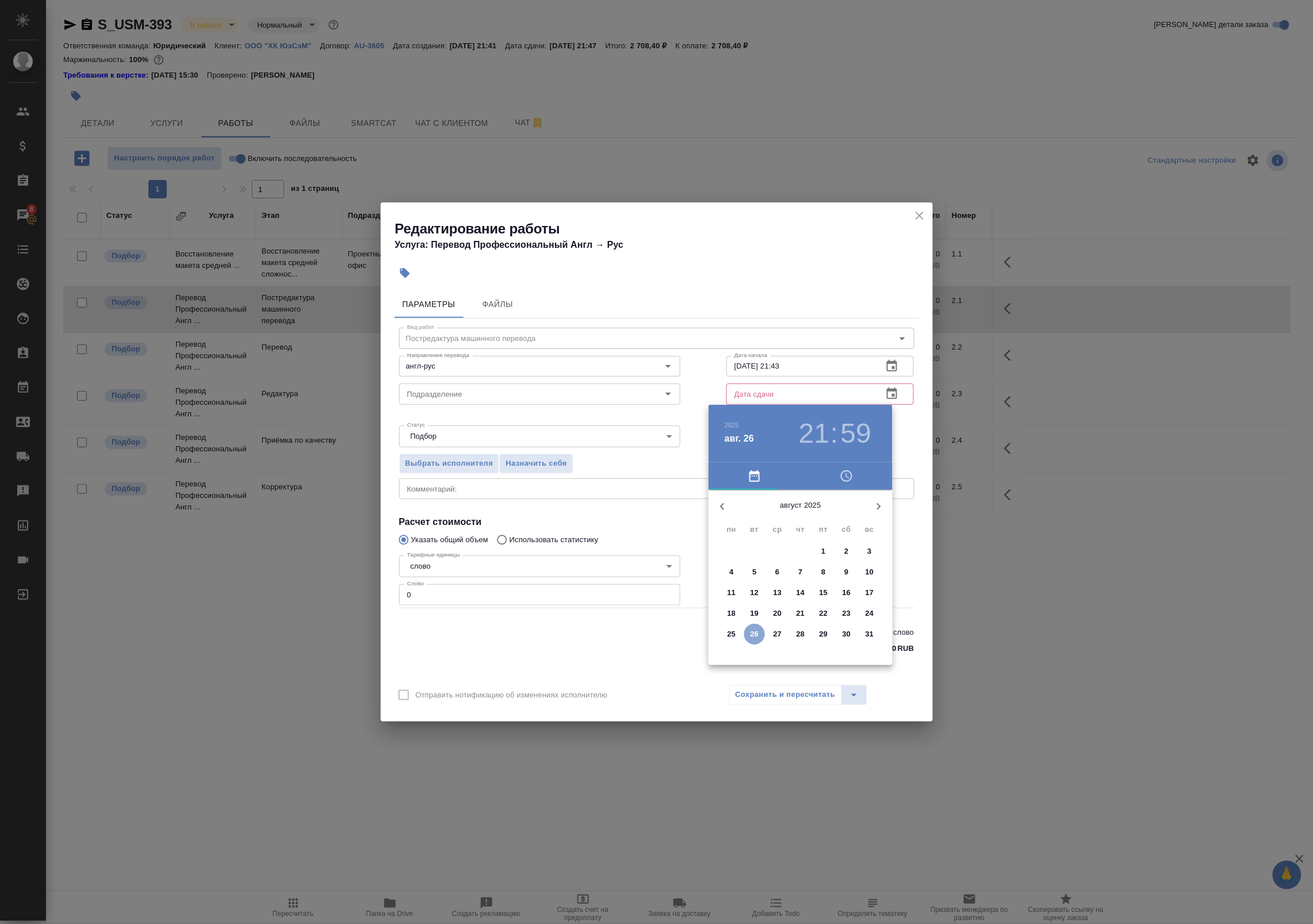
click at [761, 629] on span "26" at bounding box center [755, 634] width 21 height 12
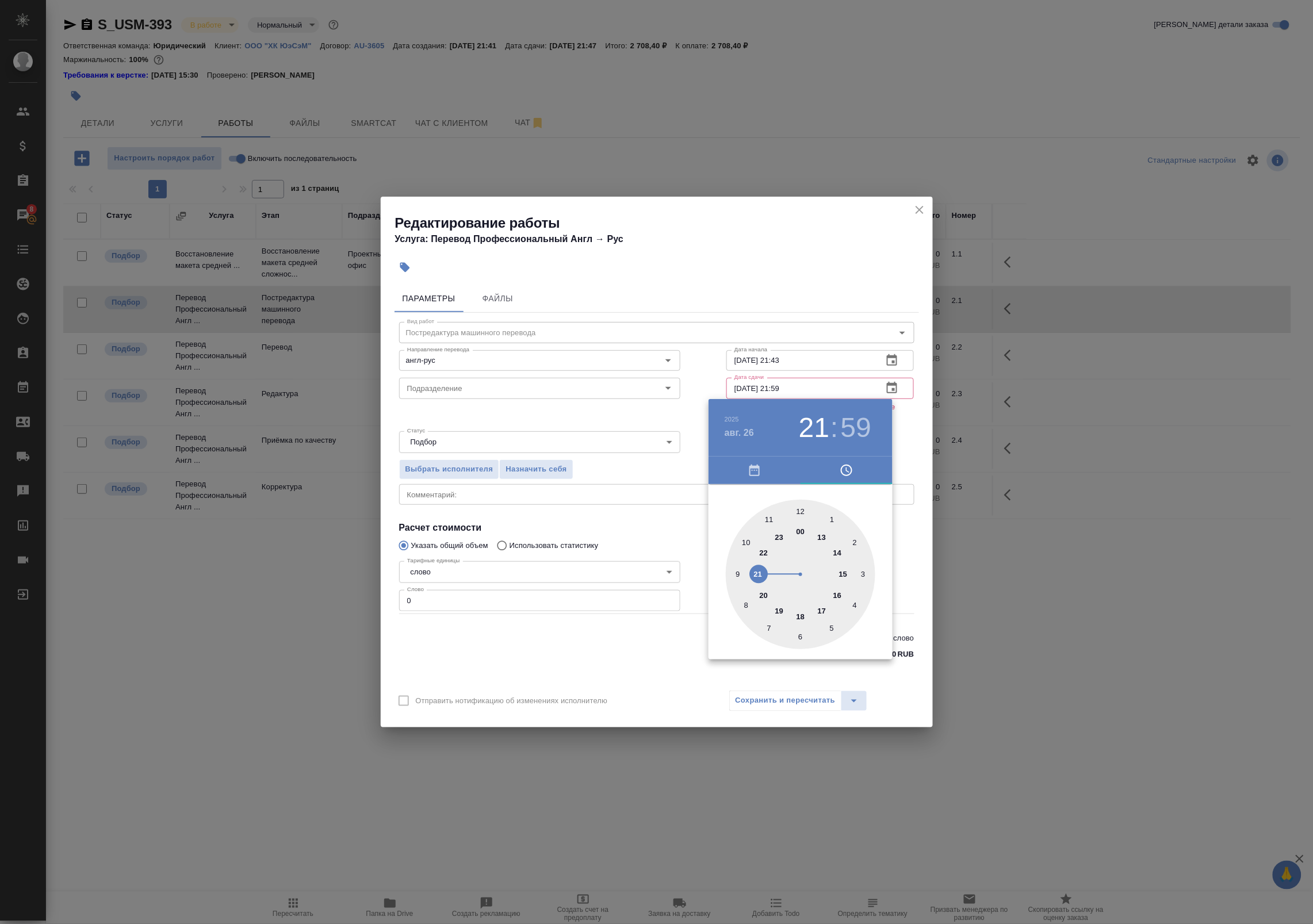
click at [893, 387] on div at bounding box center [656, 462] width 1313 height 924
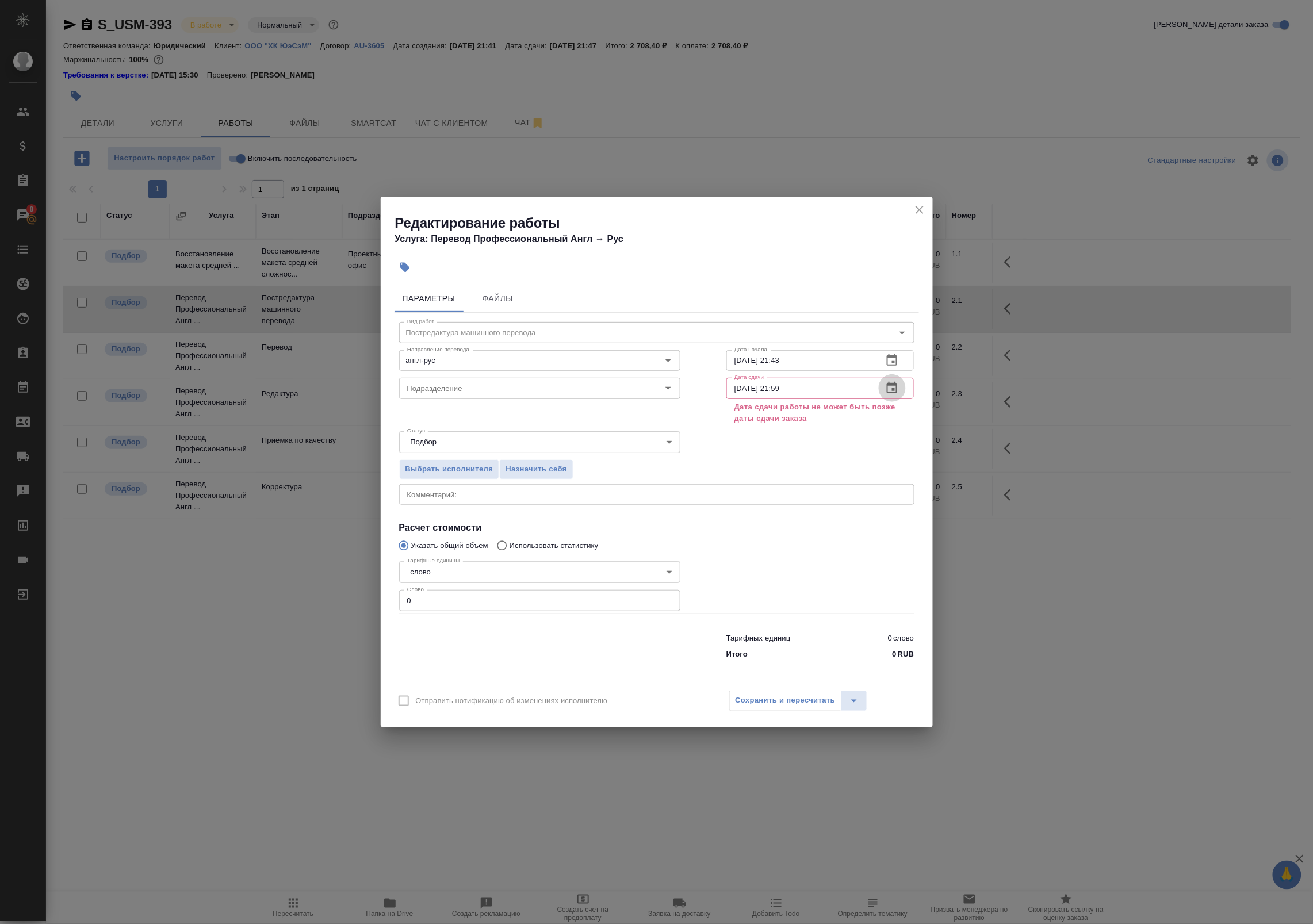
click at [893, 387] on icon "button" at bounding box center [892, 388] width 14 height 14
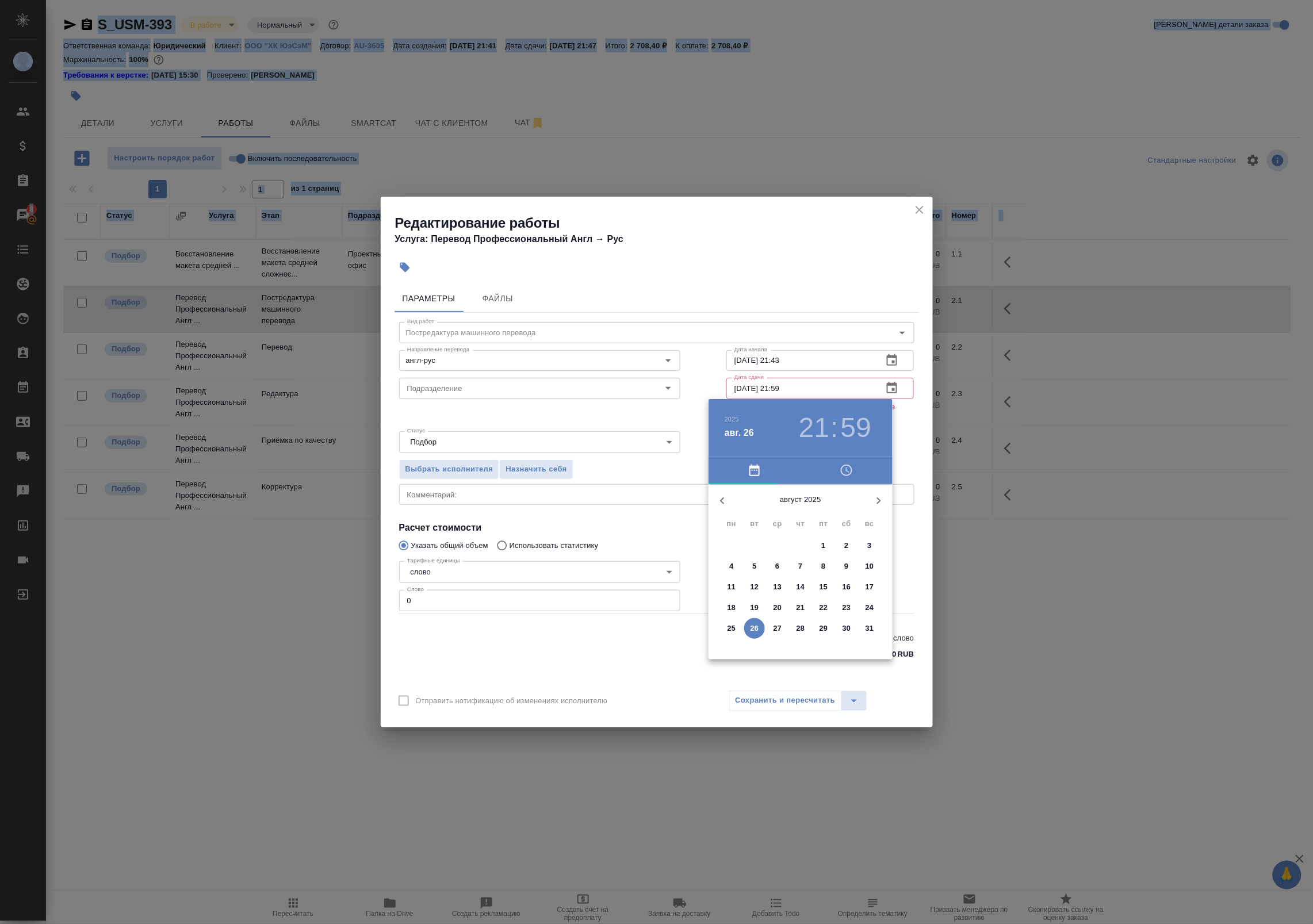
click at [893, 387] on div at bounding box center [656, 462] width 1313 height 924
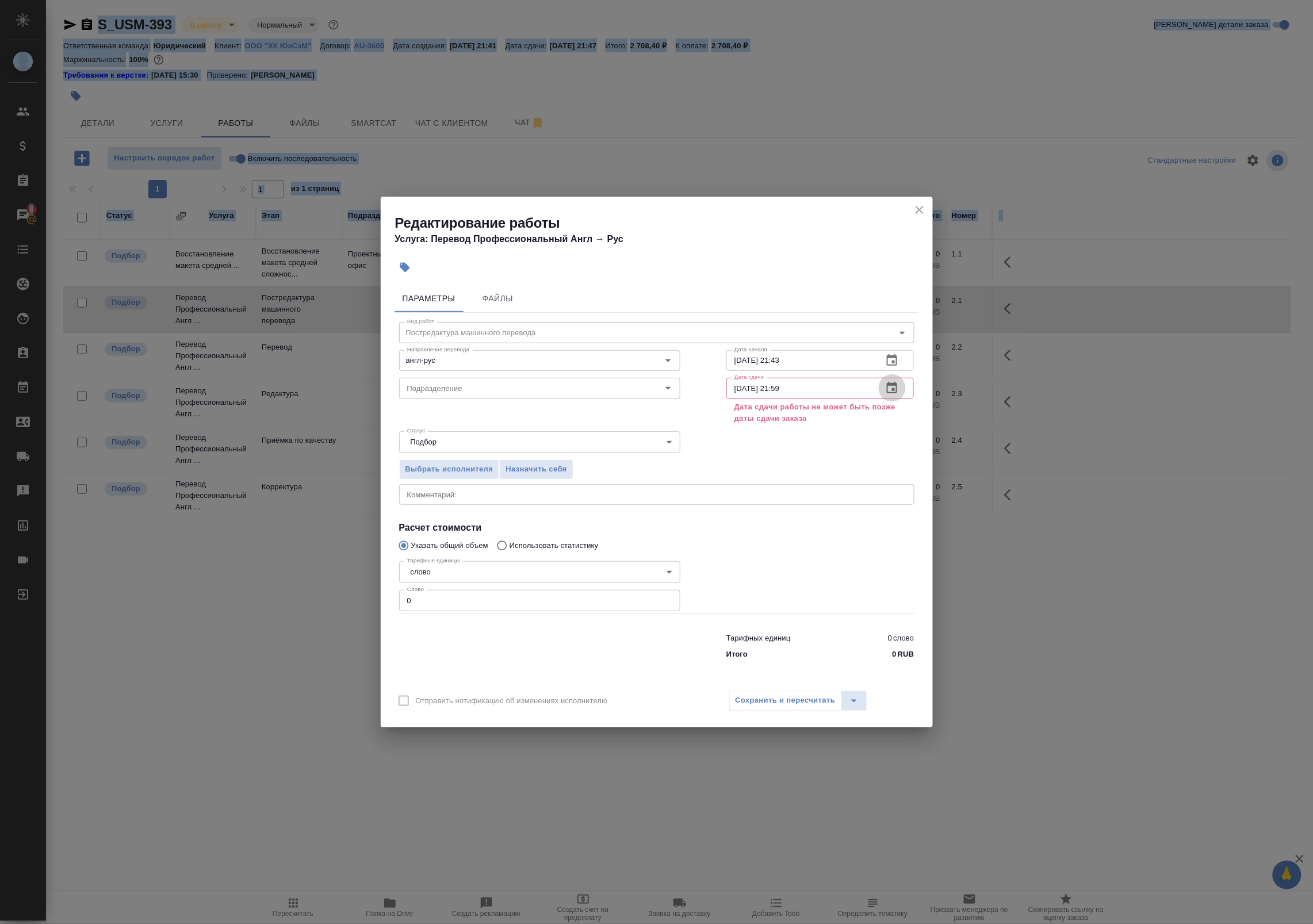
click at [889, 380] on button "button" at bounding box center [892, 388] width 28 height 28
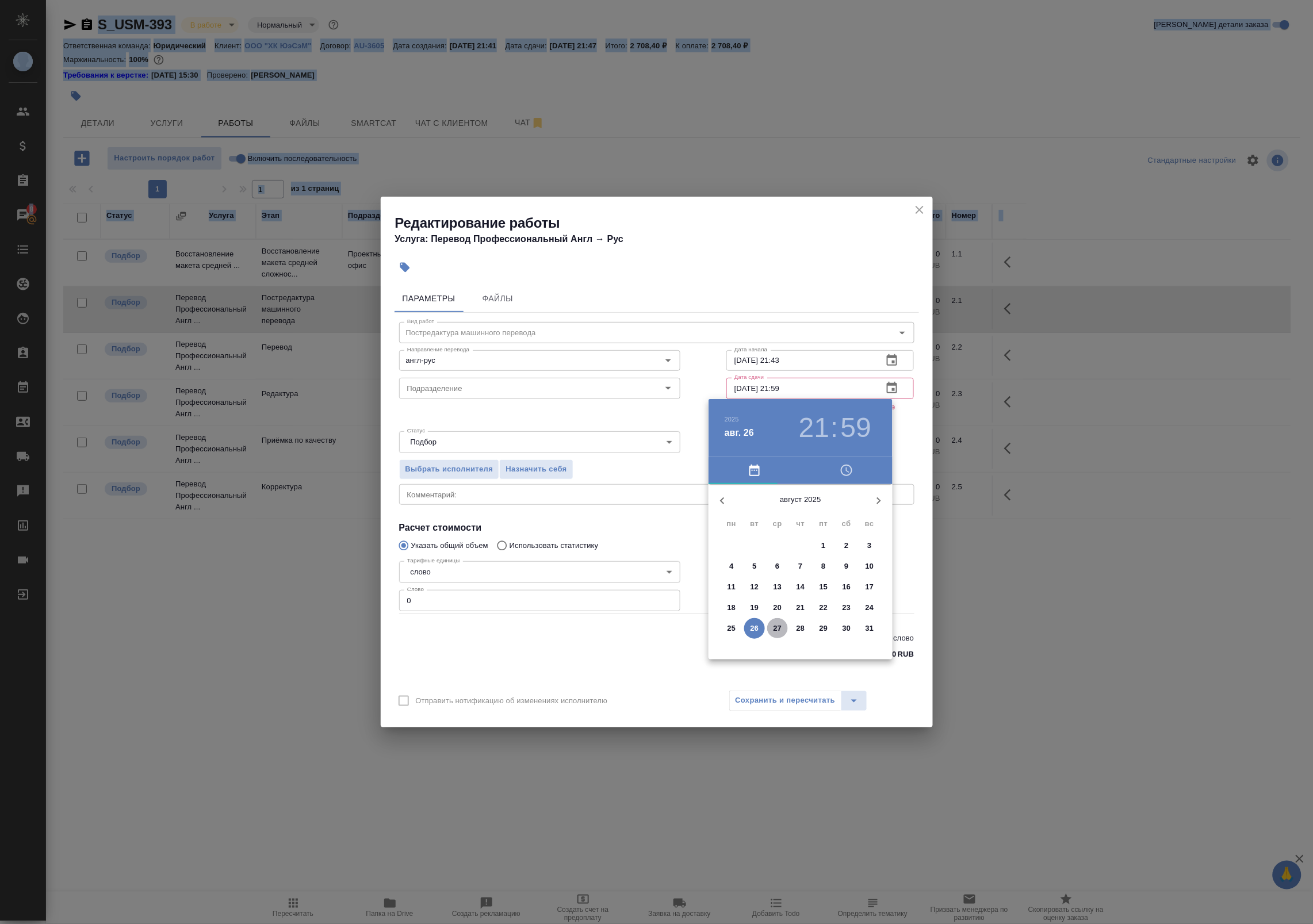
click at [777, 629] on p "27" at bounding box center [778, 629] width 8 height 12
click at [837, 593] on div at bounding box center [800, 574] width 150 height 149
click at [800, 508] on div at bounding box center [800, 574] width 150 height 149
type input "27.08.2025 16:00"
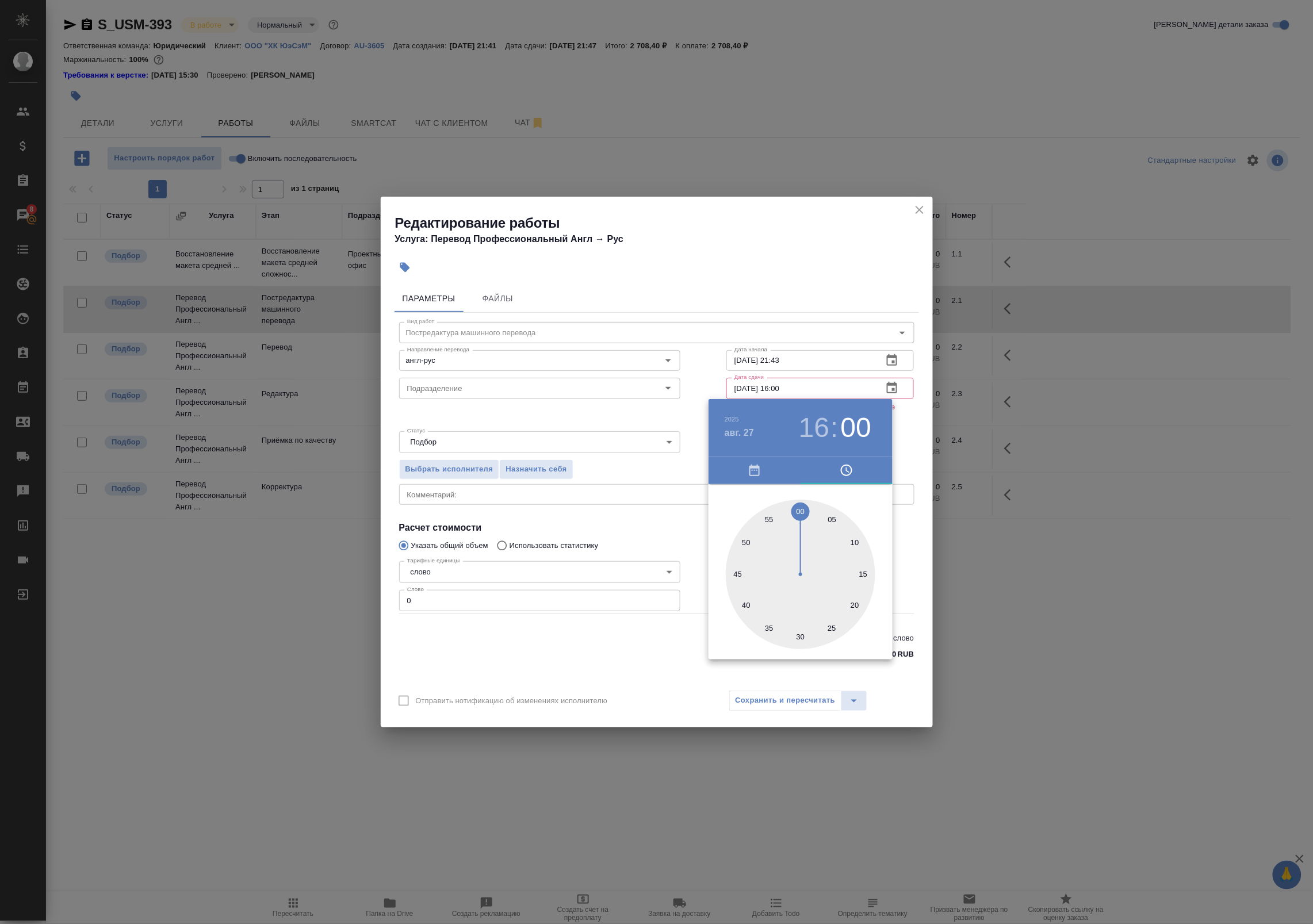
click at [899, 546] on div at bounding box center [656, 462] width 1313 height 924
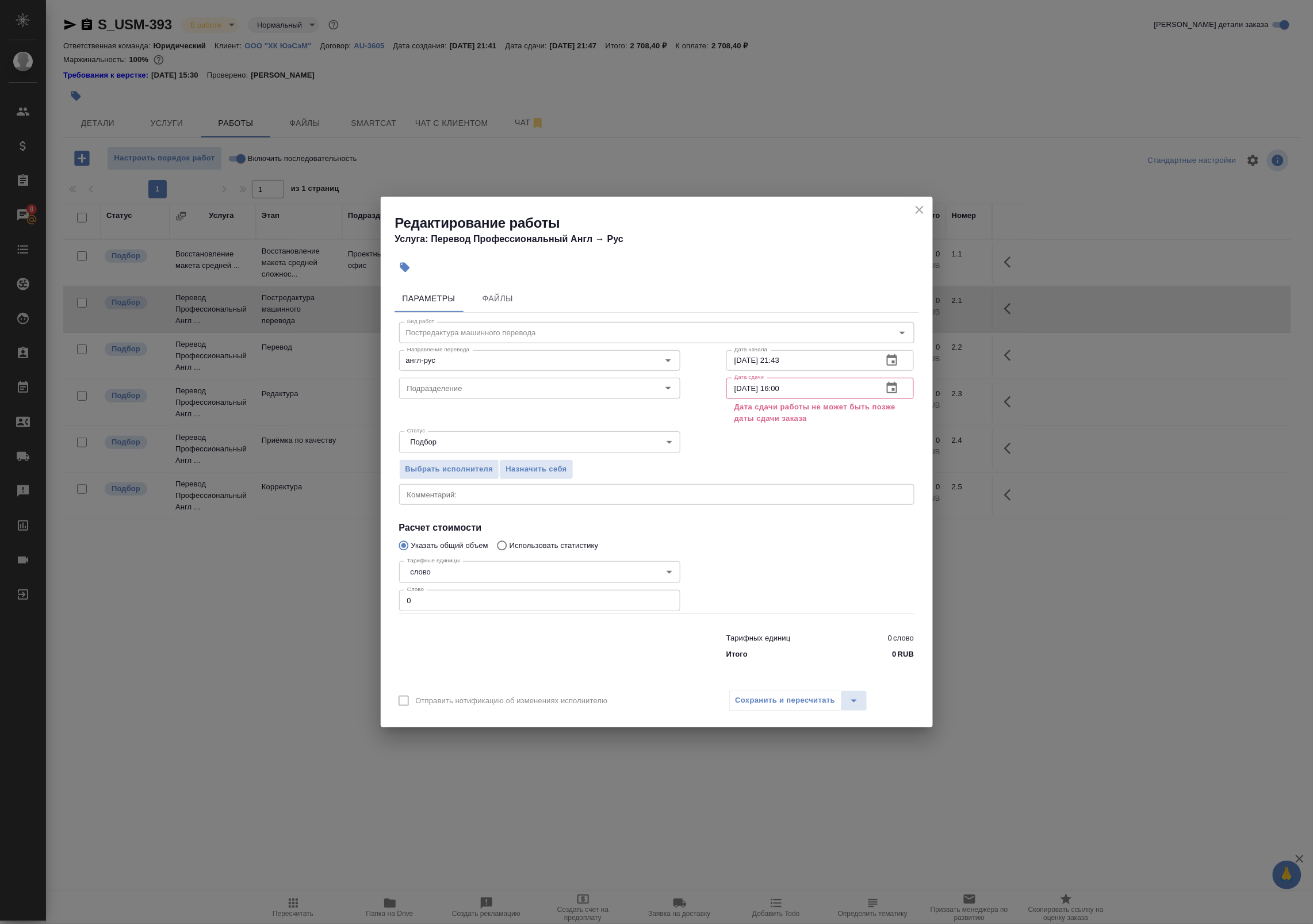
click at [792, 697] on div "Сохранить и пересчитать" at bounding box center [798, 701] width 138 height 21
drag, startPoint x: 521, startPoint y: 599, endPoint x: 277, endPoint y: 547, distance: 249.5
click at [277, 547] on div "Редактирование работы Услуга: Перевод Профессиональный Англ → Рус Параметры Фай…" at bounding box center [656, 462] width 1313 height 924
type input "1"
click at [892, 389] on icon "button" at bounding box center [892, 388] width 14 height 14
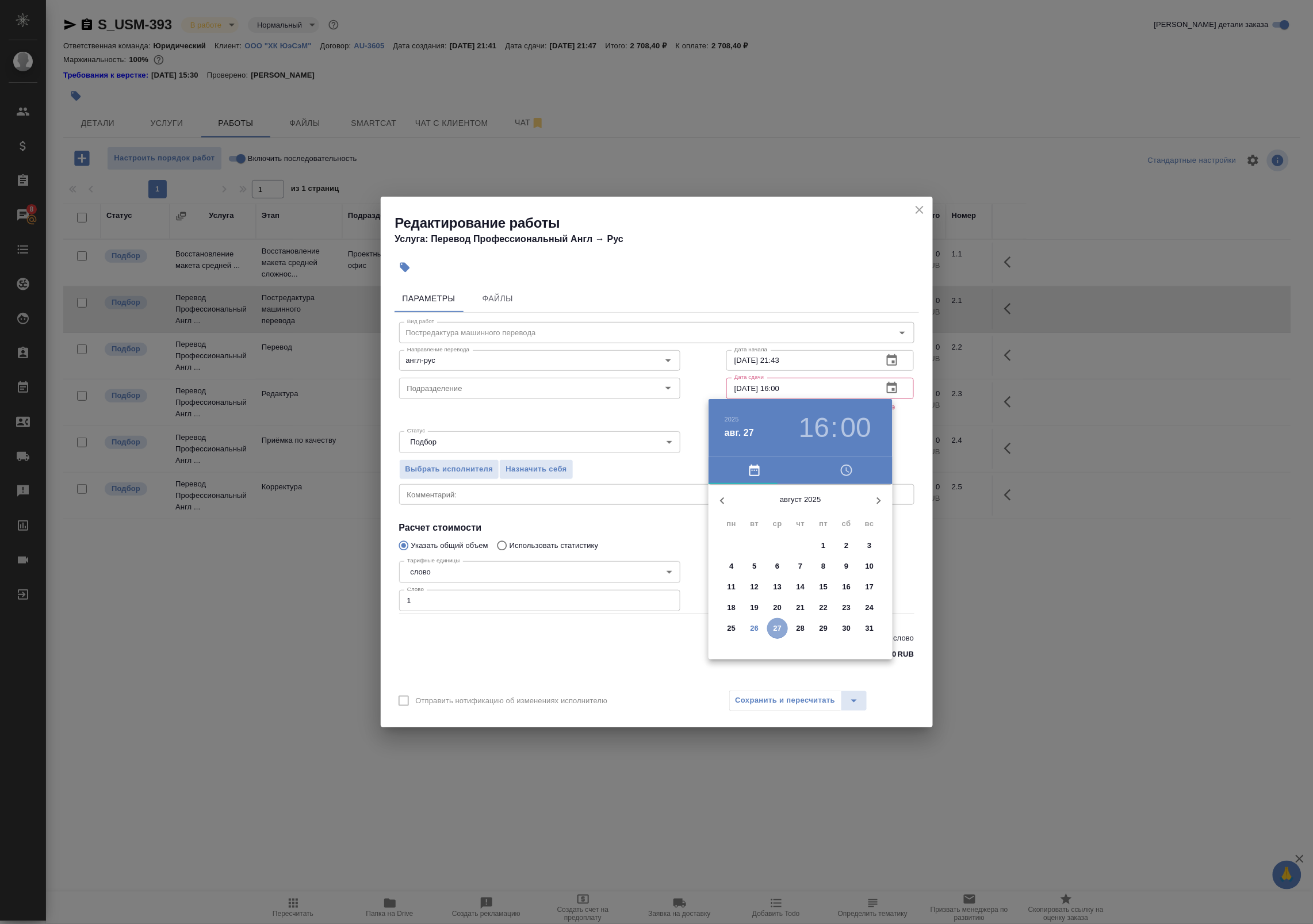
click at [780, 627] on p "27" at bounding box center [778, 629] width 8 height 12
click at [841, 597] on div at bounding box center [800, 574] width 150 height 149
click at [800, 504] on div at bounding box center [800, 574] width 150 height 149
click at [915, 460] on div at bounding box center [656, 462] width 1313 height 924
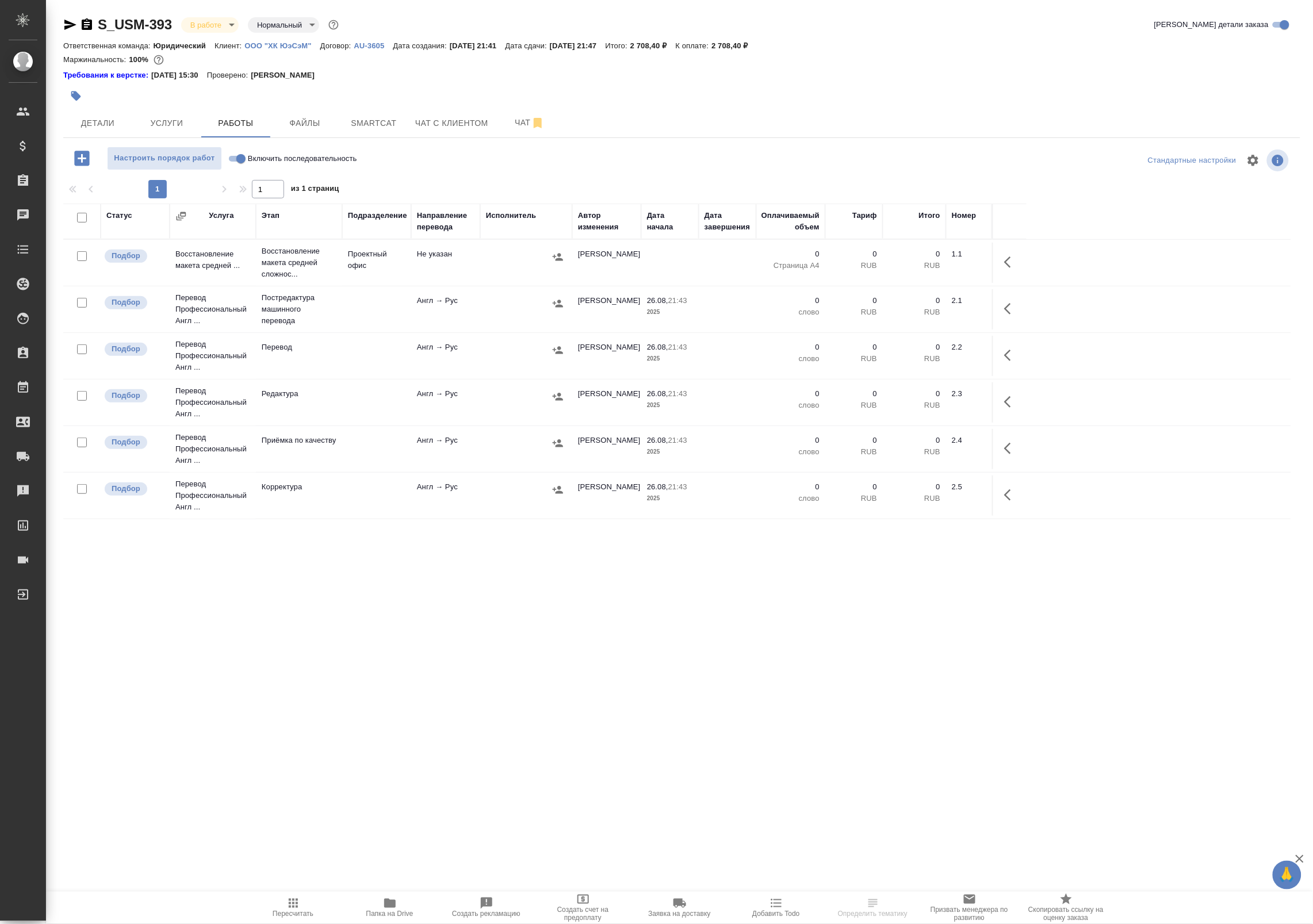
click at [481, 314] on td at bounding box center [526, 309] width 92 height 40
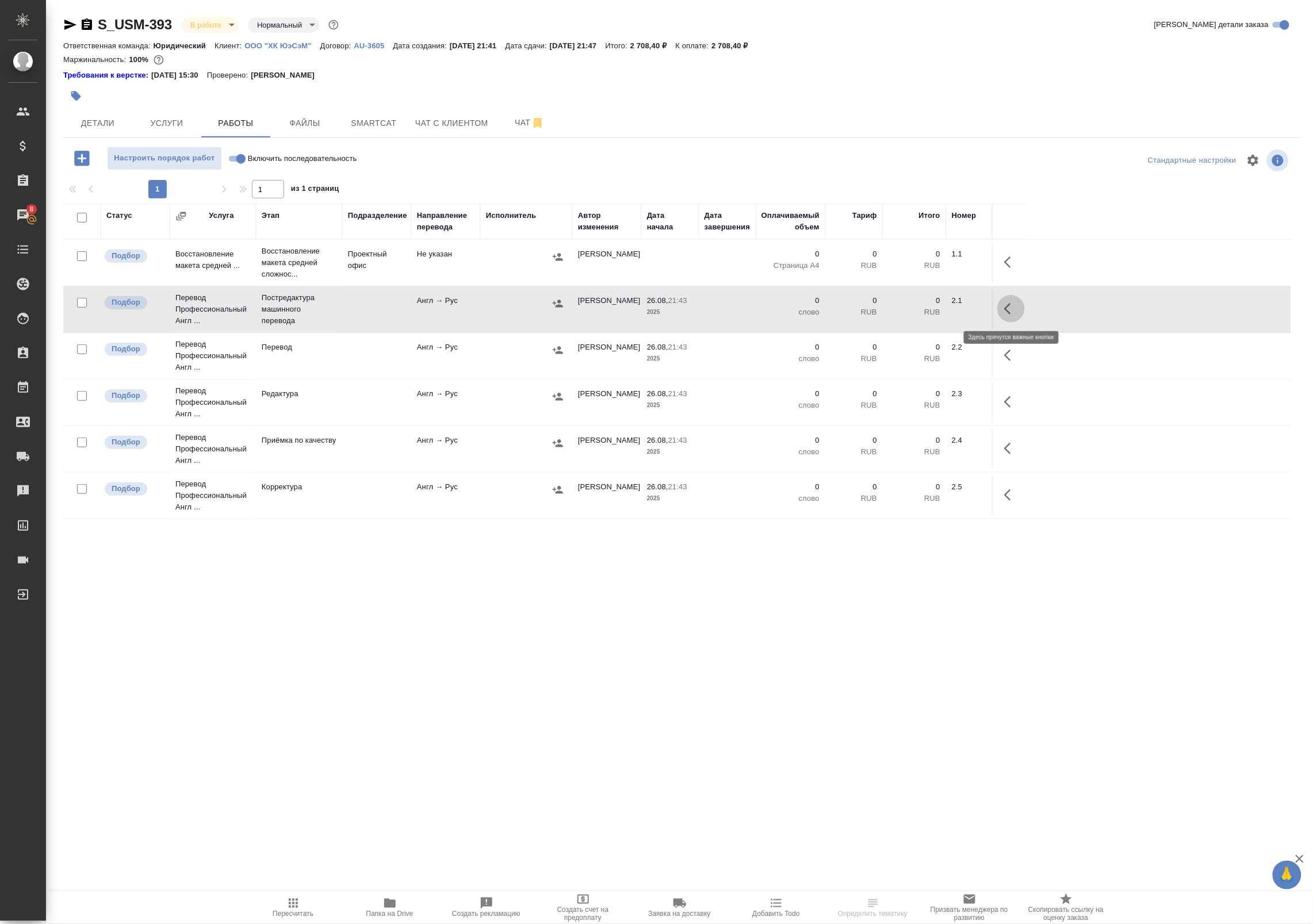
click at [1014, 311] on icon "button" at bounding box center [1011, 309] width 14 height 14
click at [924, 311] on icon "button" at bounding box center [926, 309] width 10 height 10
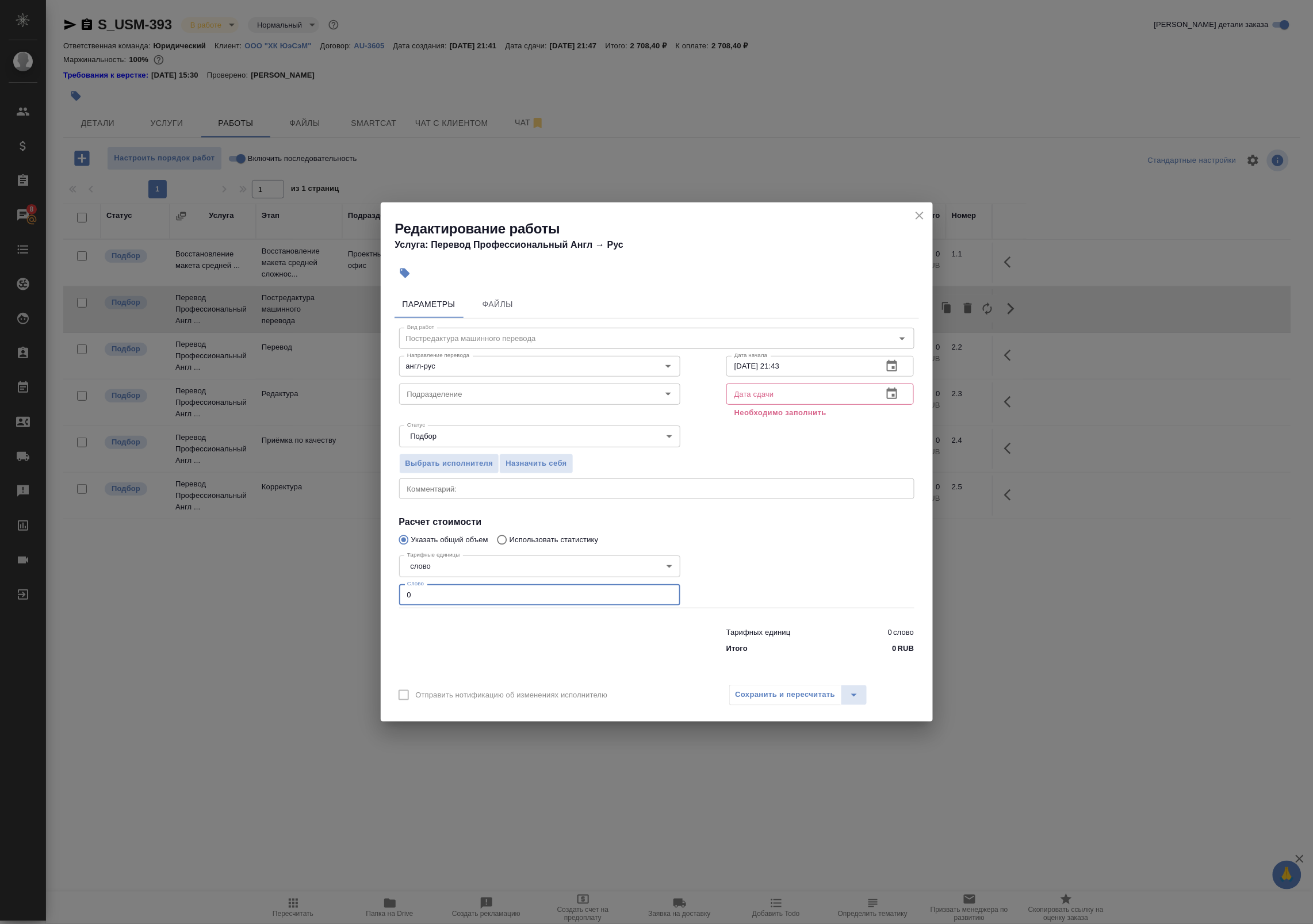
click at [554, 590] on input "0" at bounding box center [540, 594] width 281 height 21
paste input "1466"
type input "1466"
click at [896, 381] on button "button" at bounding box center [892, 394] width 28 height 28
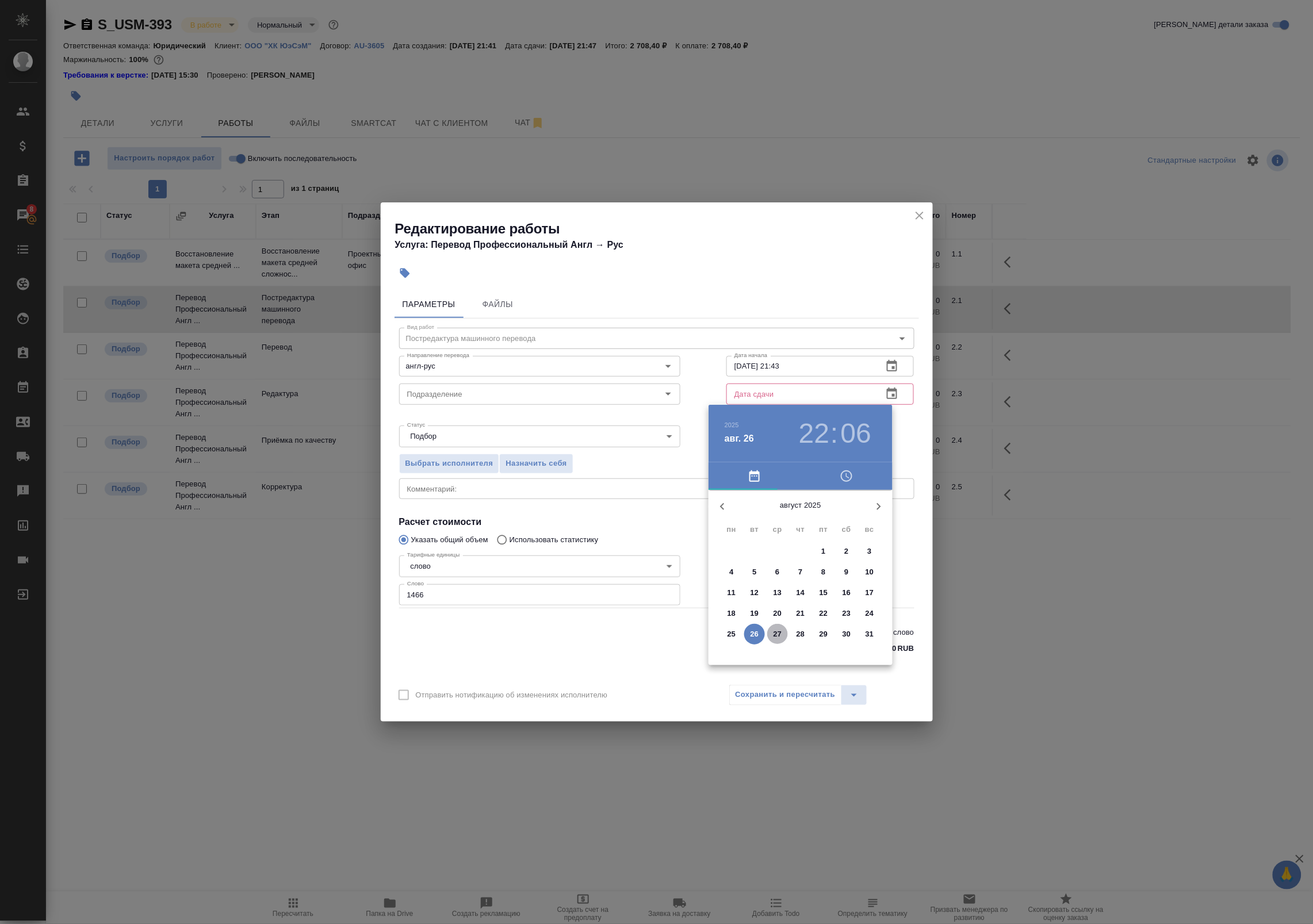
click at [777, 633] on p "27" at bounding box center [778, 634] width 8 height 12
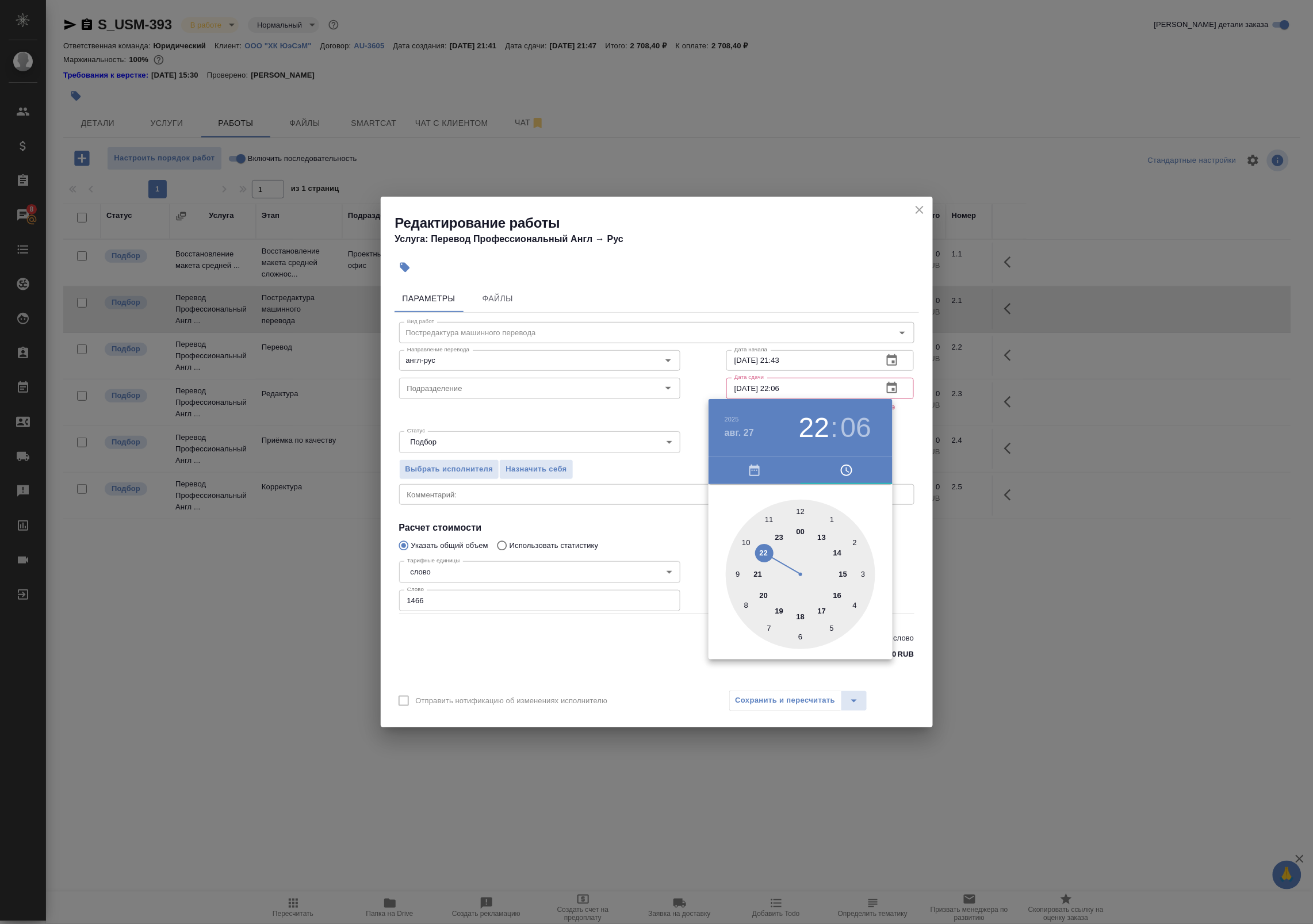
click at [841, 593] on div at bounding box center [800, 574] width 150 height 149
click at [800, 509] on div at bounding box center [800, 574] width 150 height 149
type input "[DATE] 16:00"
click at [908, 455] on div at bounding box center [656, 462] width 1313 height 924
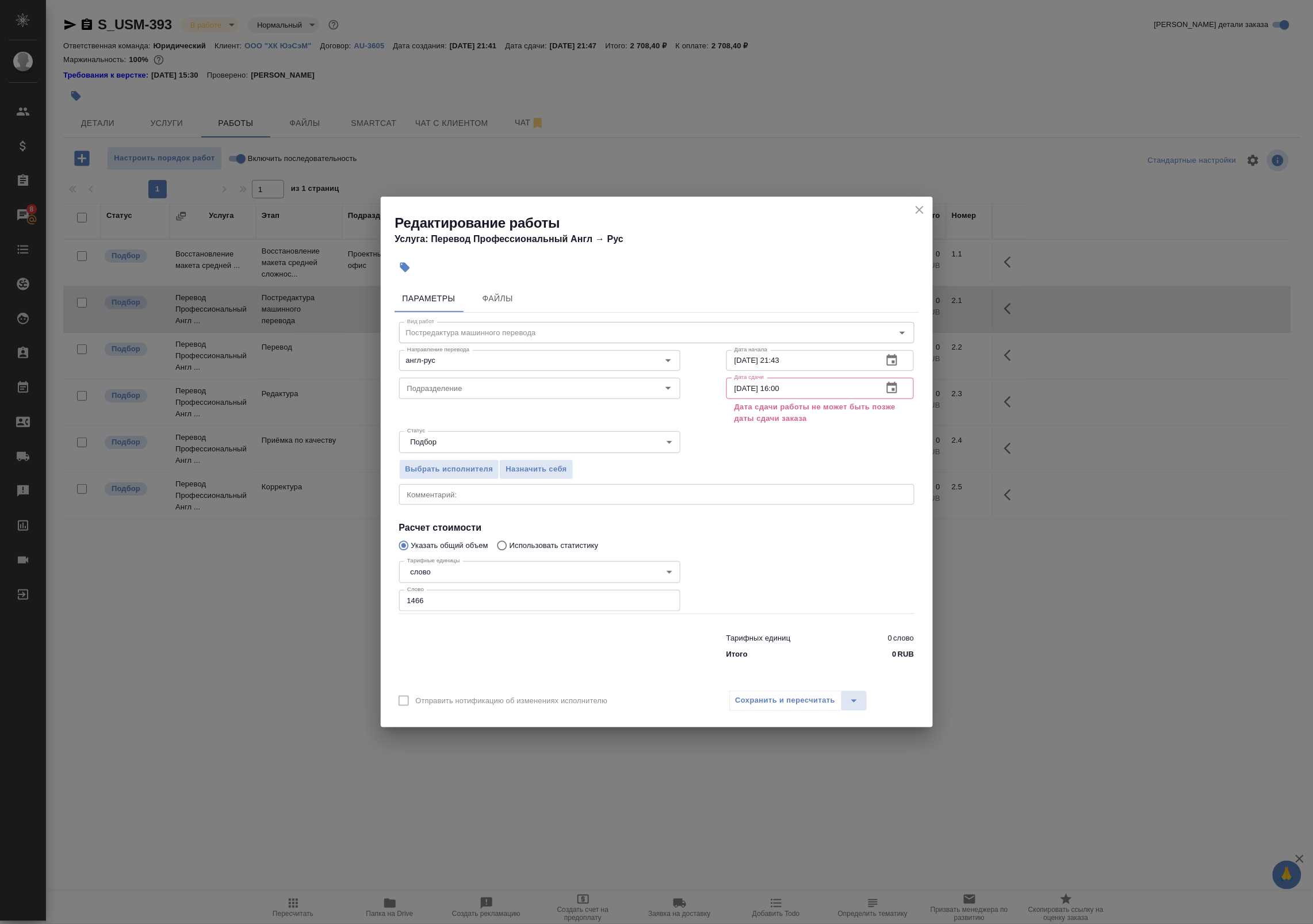
click at [832, 373] on div "Дата сдачи 27.08.2025 16:00 Дата сдачи Дата сдачи работы не может быть позже да…" at bounding box center [820, 400] width 234 height 99
click at [917, 210] on icon "close" at bounding box center [919, 210] width 14 height 14
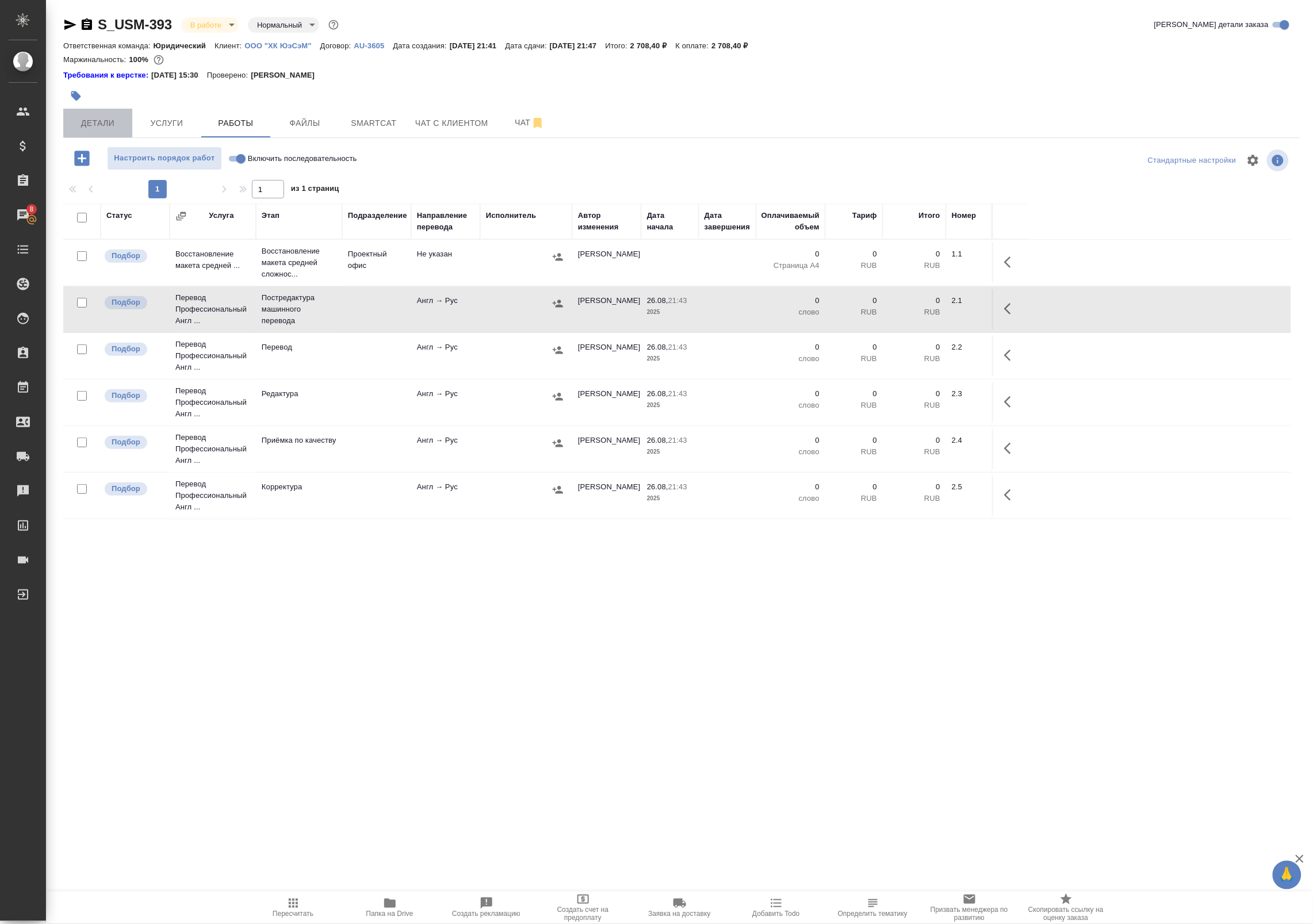
click at [112, 134] on button "Детали" at bounding box center [97, 122] width 69 height 29
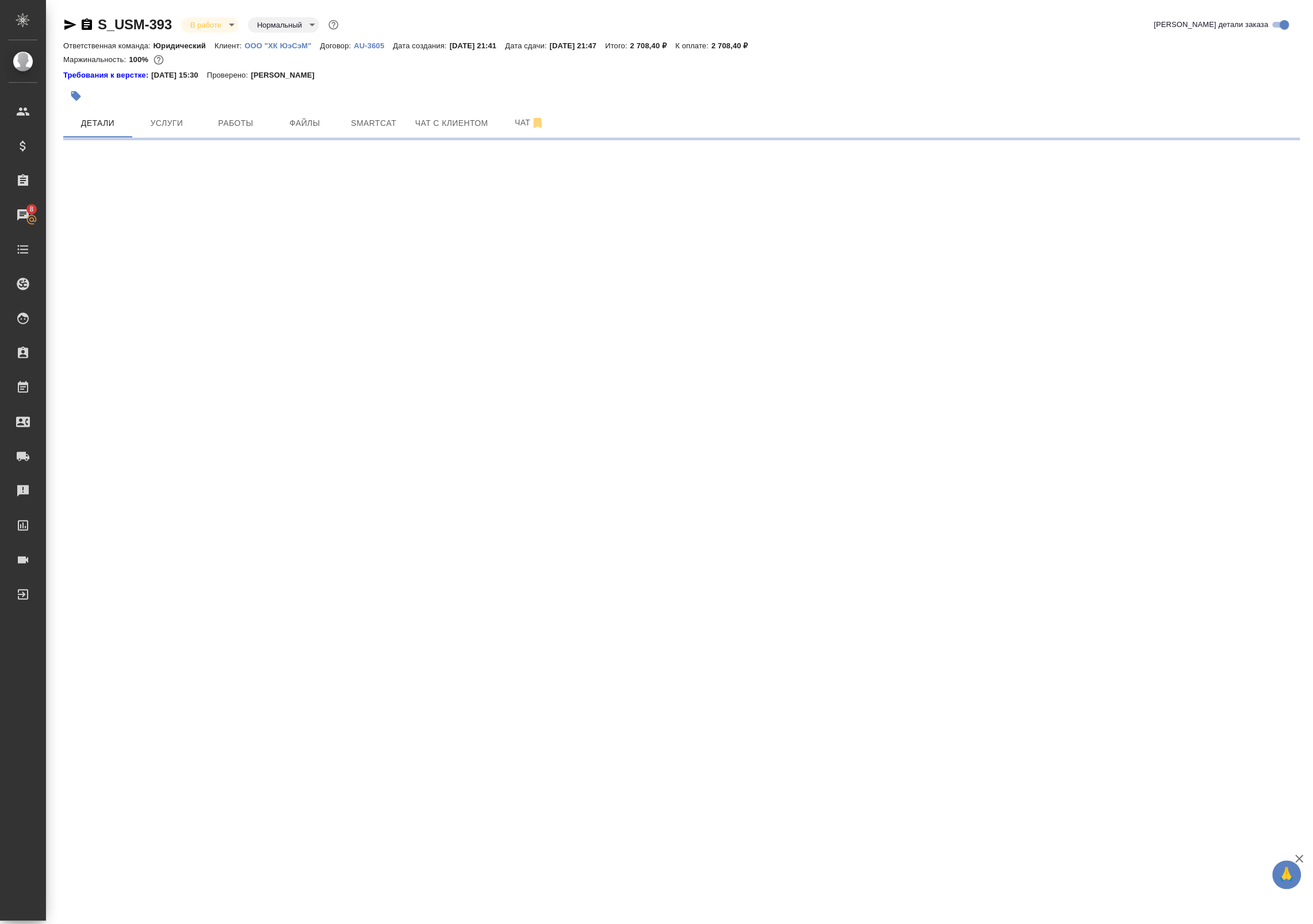
select select "RU"
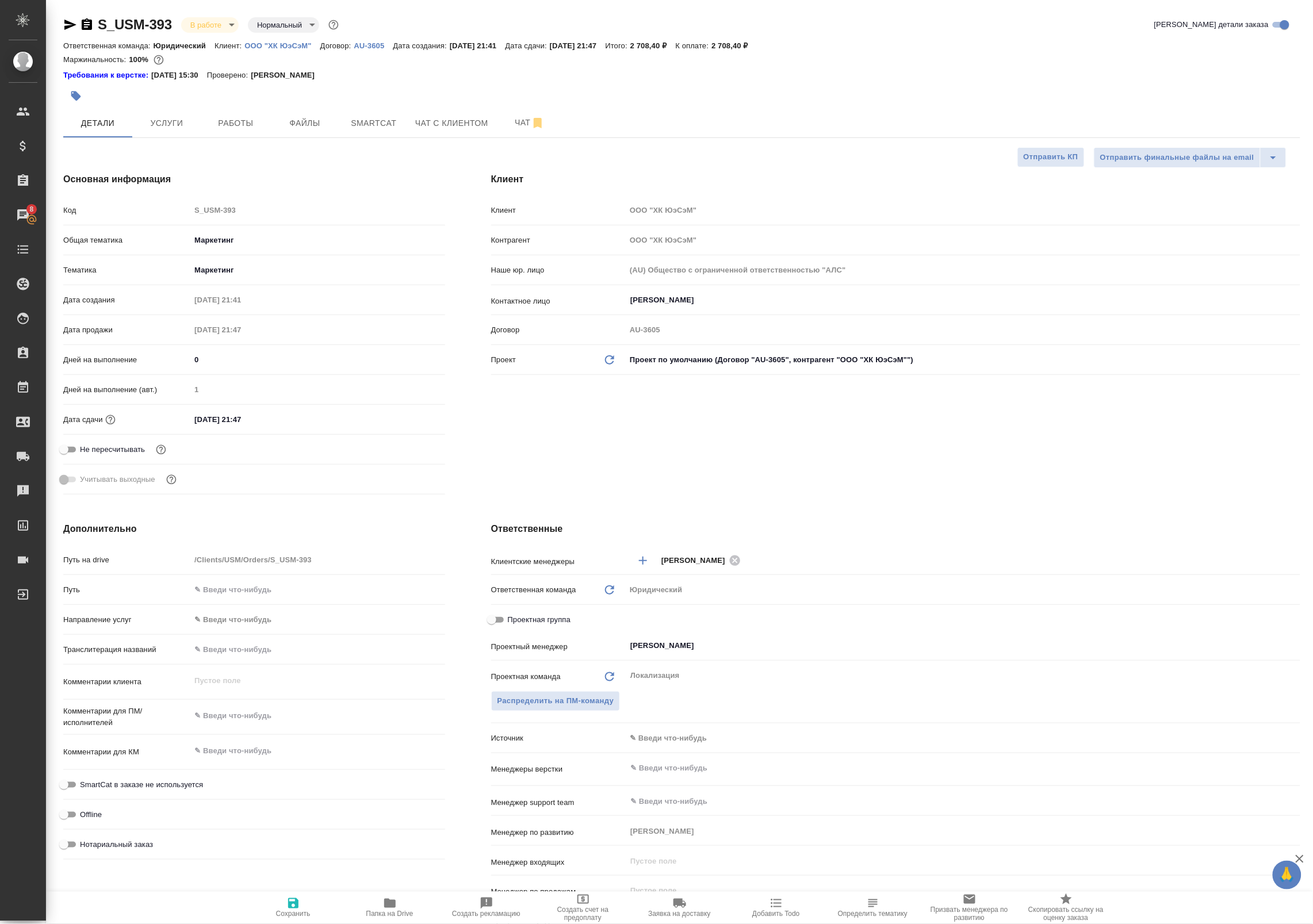
type textarea "x"
click at [225, 423] on input "26.08.2025 21:47" at bounding box center [241, 419] width 101 height 17
click at [412, 416] on icon "button" at bounding box center [412, 419] width 10 height 12
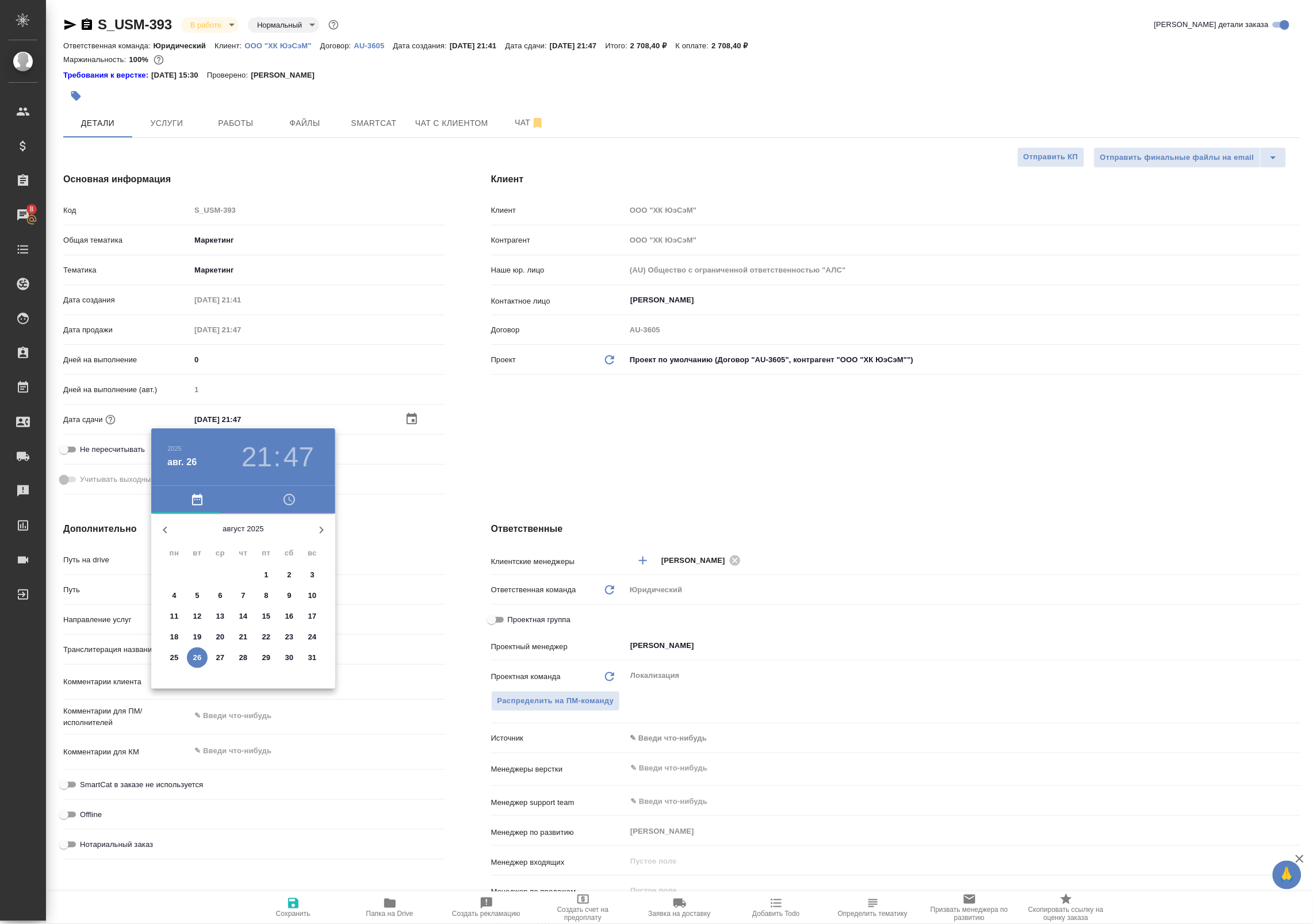
click at [217, 660] on p "27" at bounding box center [220, 658] width 8 height 12
type input "27.08.2025 21:47"
type textarea "x"
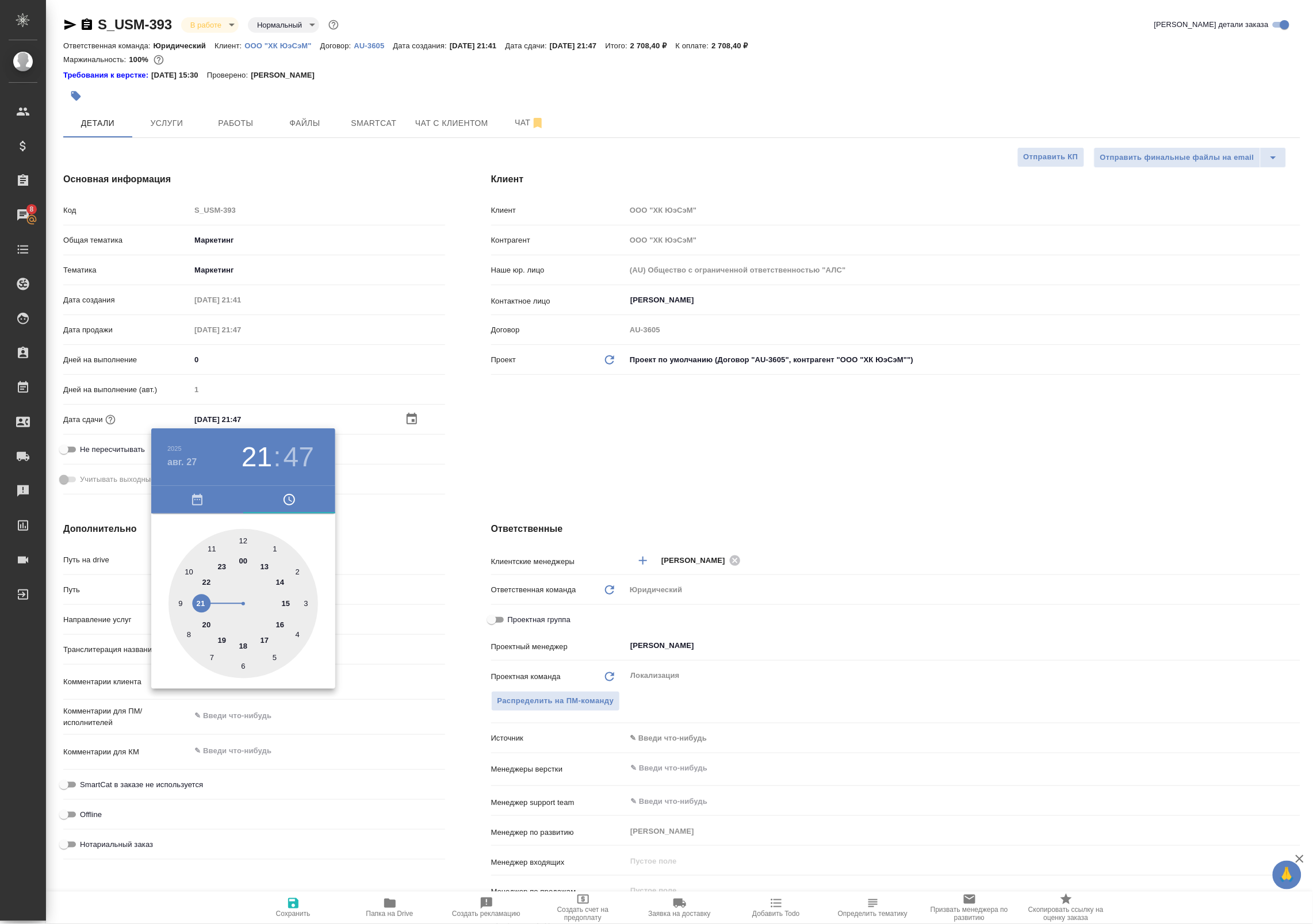
click at [280, 622] on div at bounding box center [243, 603] width 150 height 149
type input "27.08.2025 16:47"
type textarea "x"
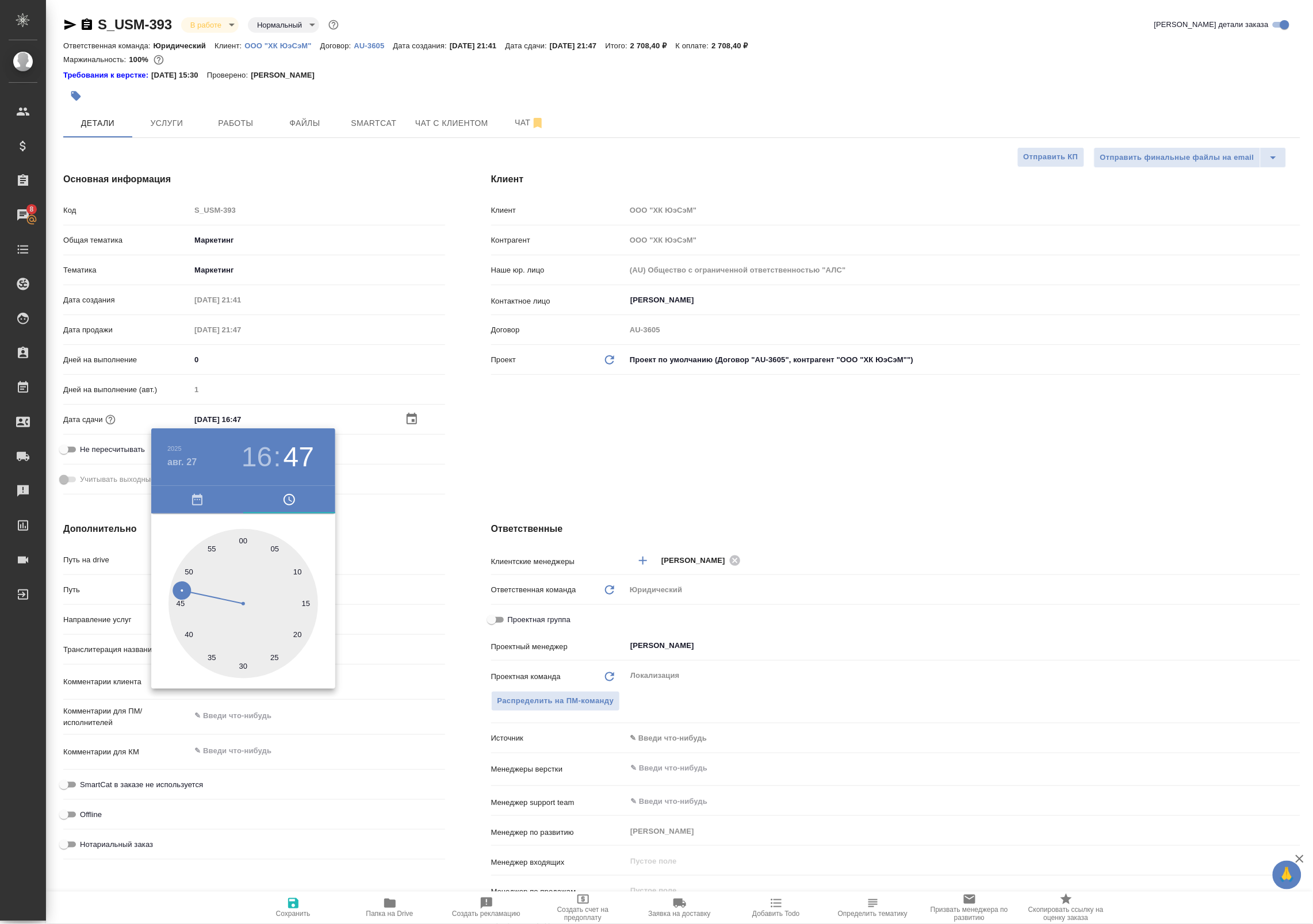
click at [242, 537] on div at bounding box center [243, 603] width 150 height 149
type input "27.08.2025 16:00"
type textarea "x"
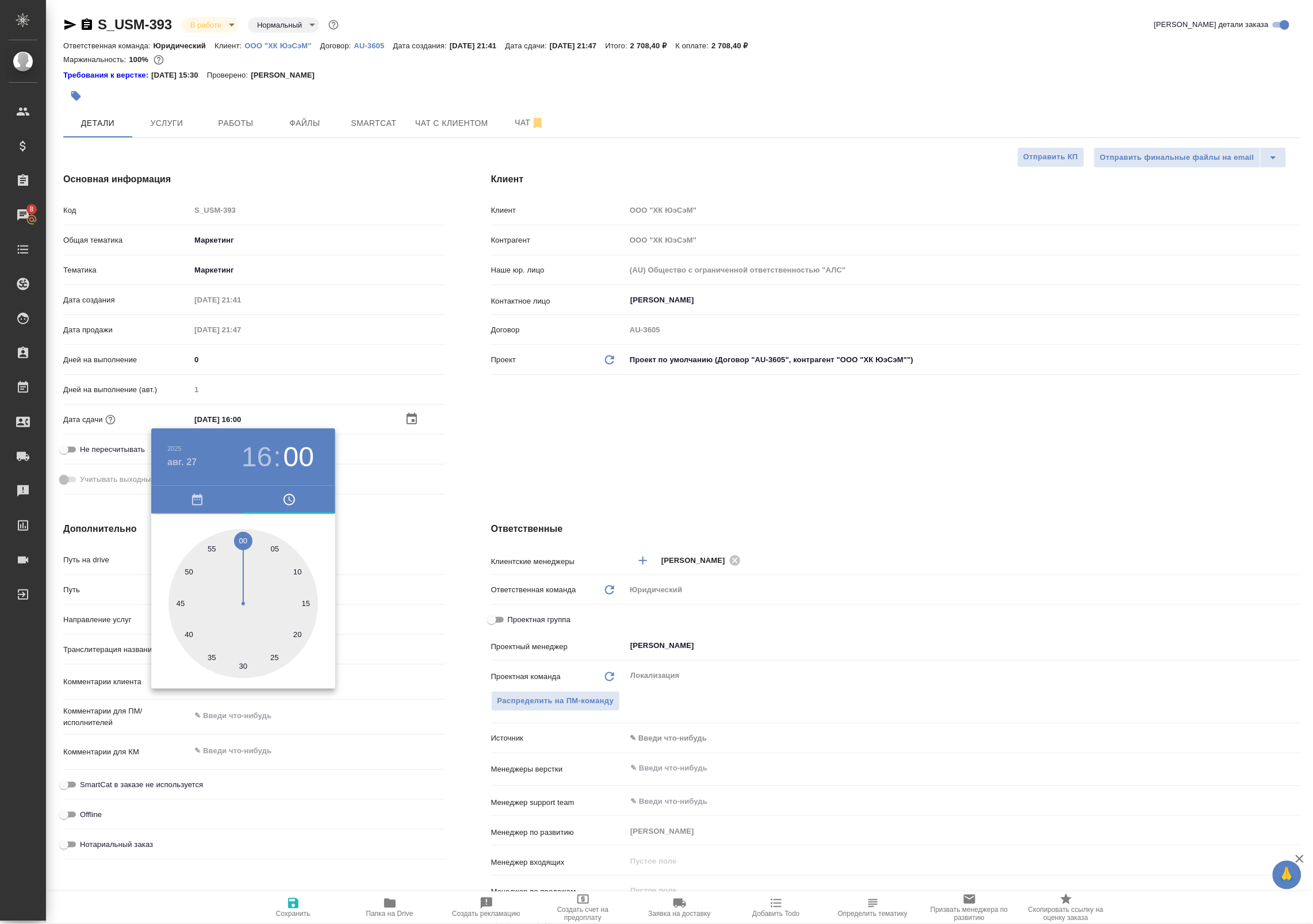
click at [383, 467] on div at bounding box center [656, 462] width 1313 height 924
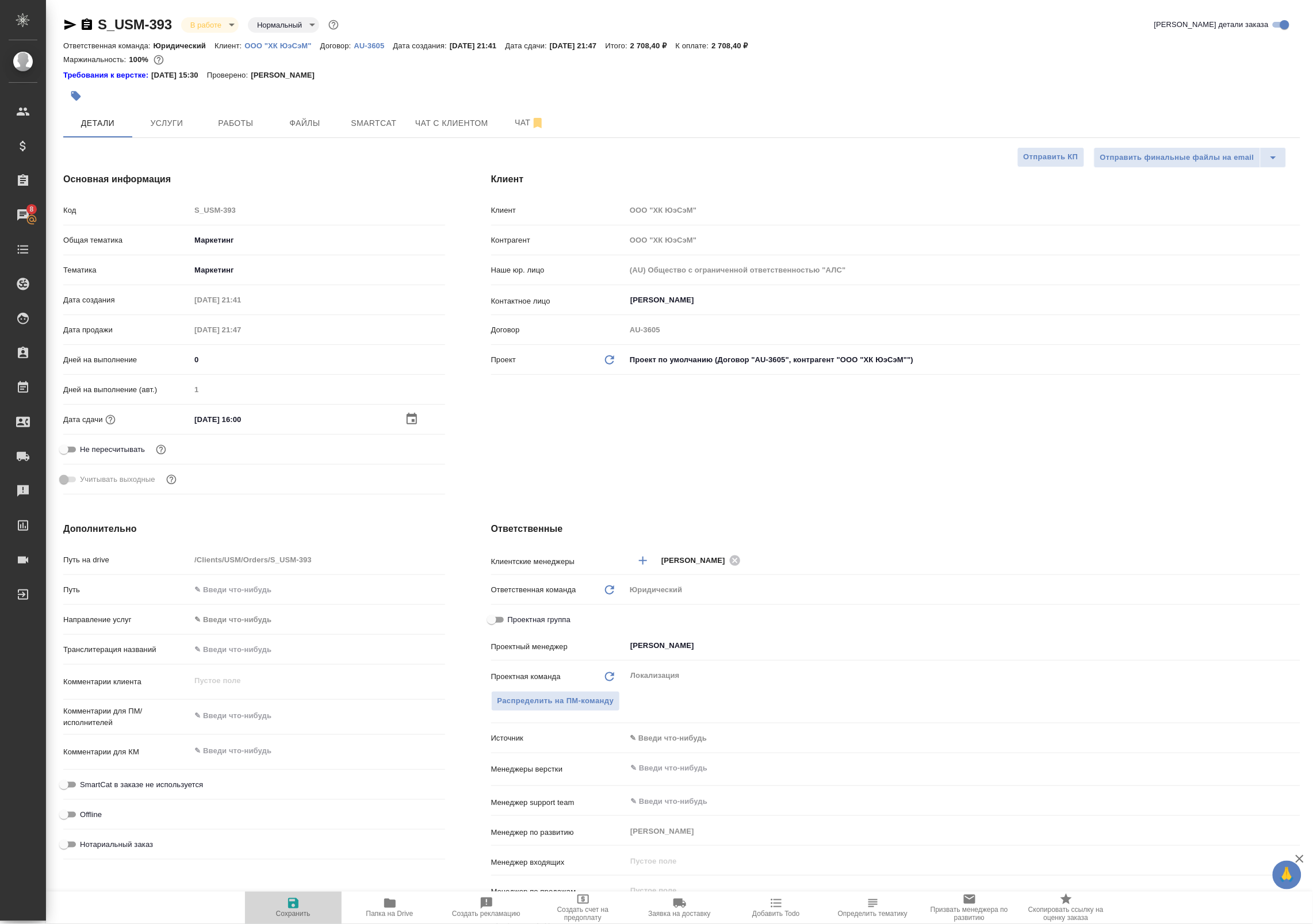
click at [311, 898] on span "Сохранить" at bounding box center [293, 907] width 83 height 22
type textarea "x"
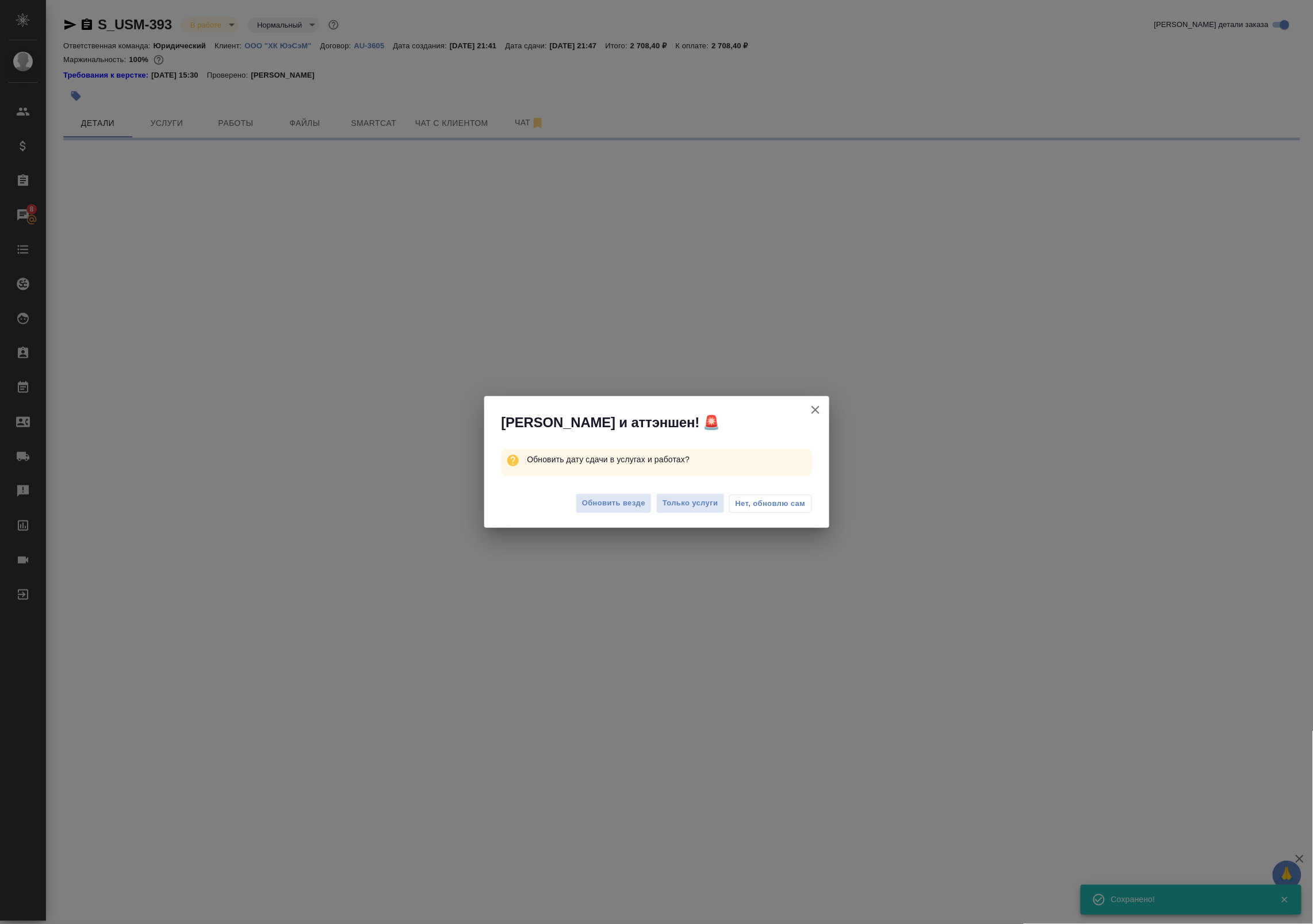
select select "RU"
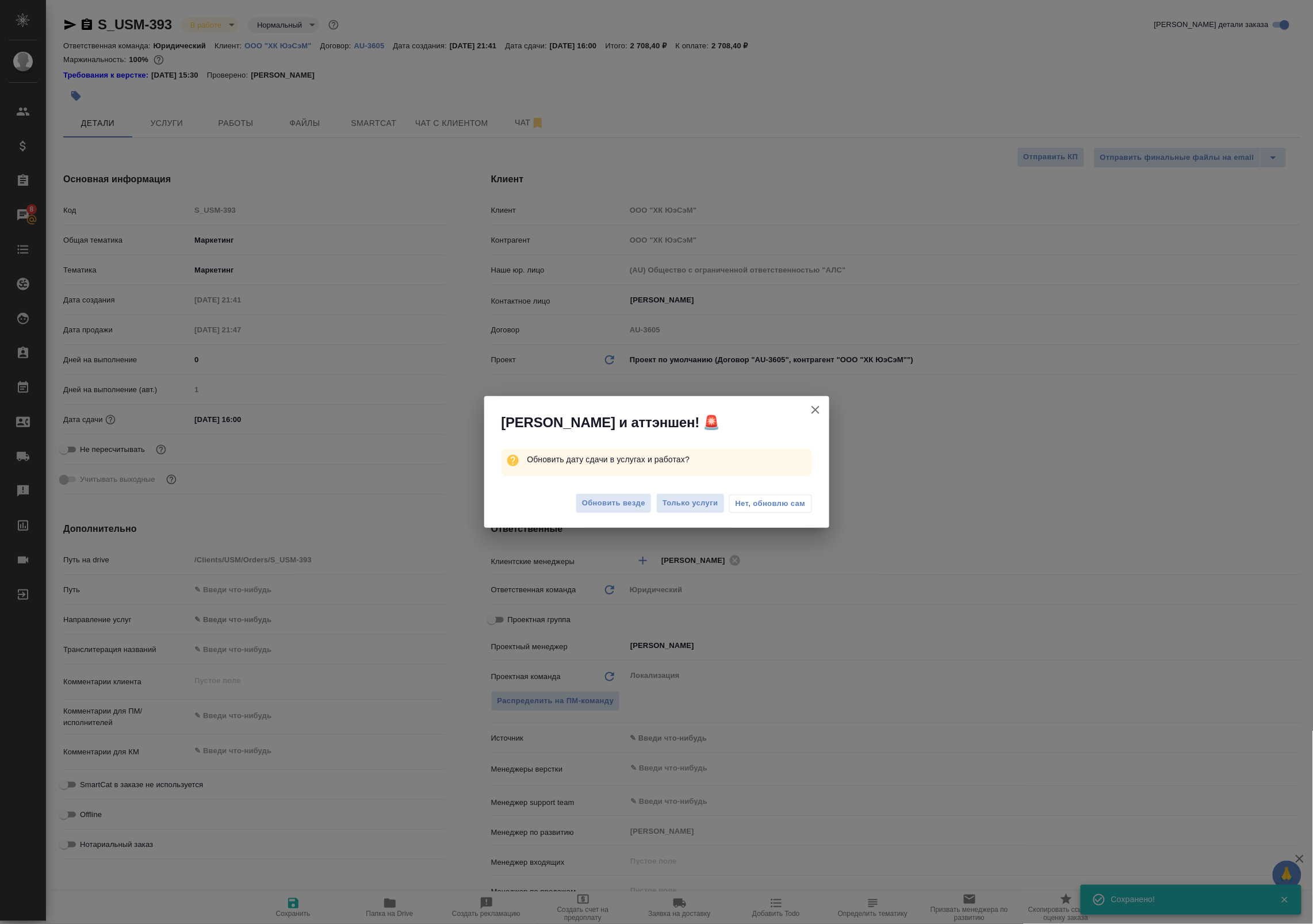
type textarea "x"
click at [625, 499] on span "Обновить везде" at bounding box center [613, 503] width 63 height 13
type textarea "x"
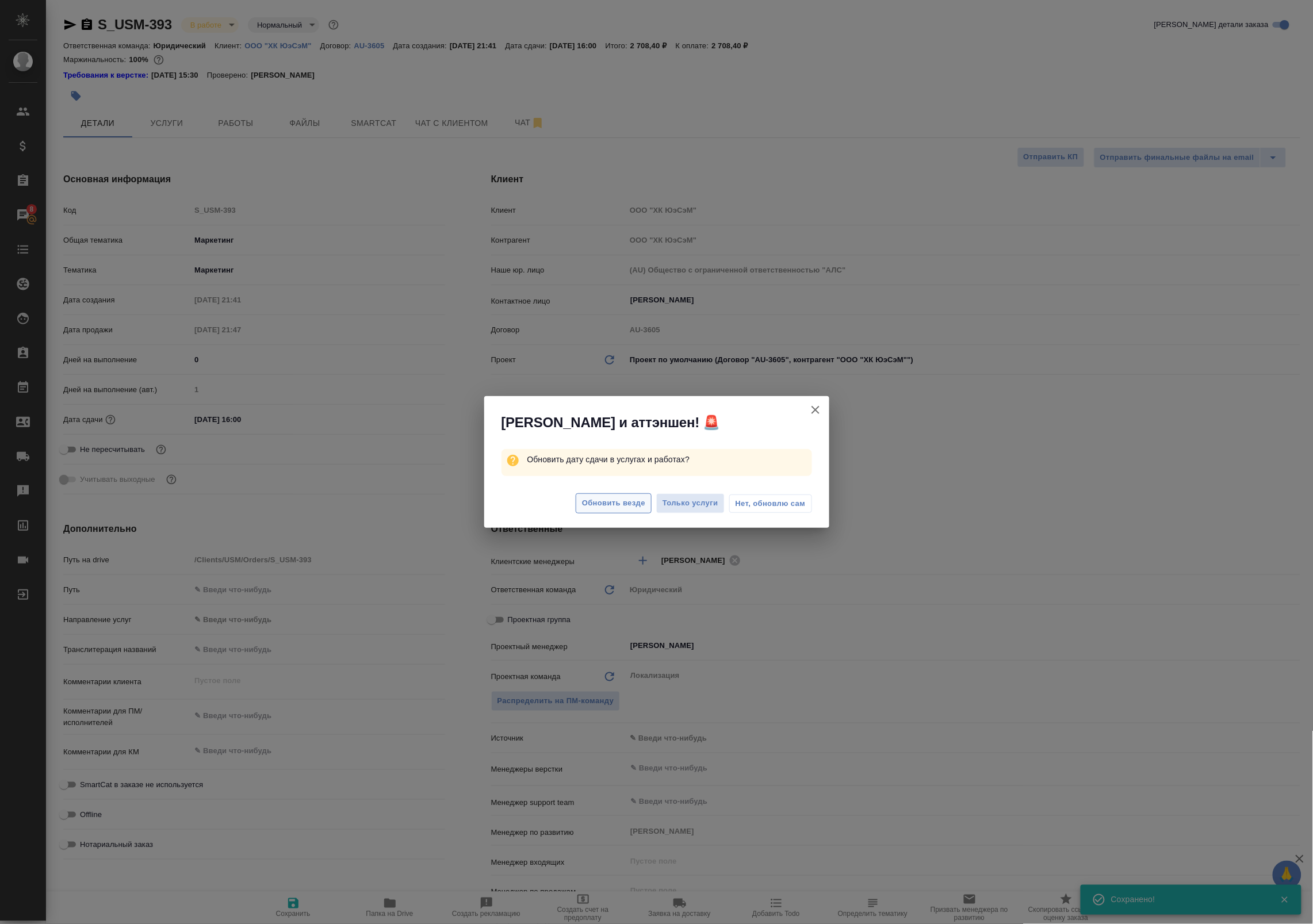
type textarea "x"
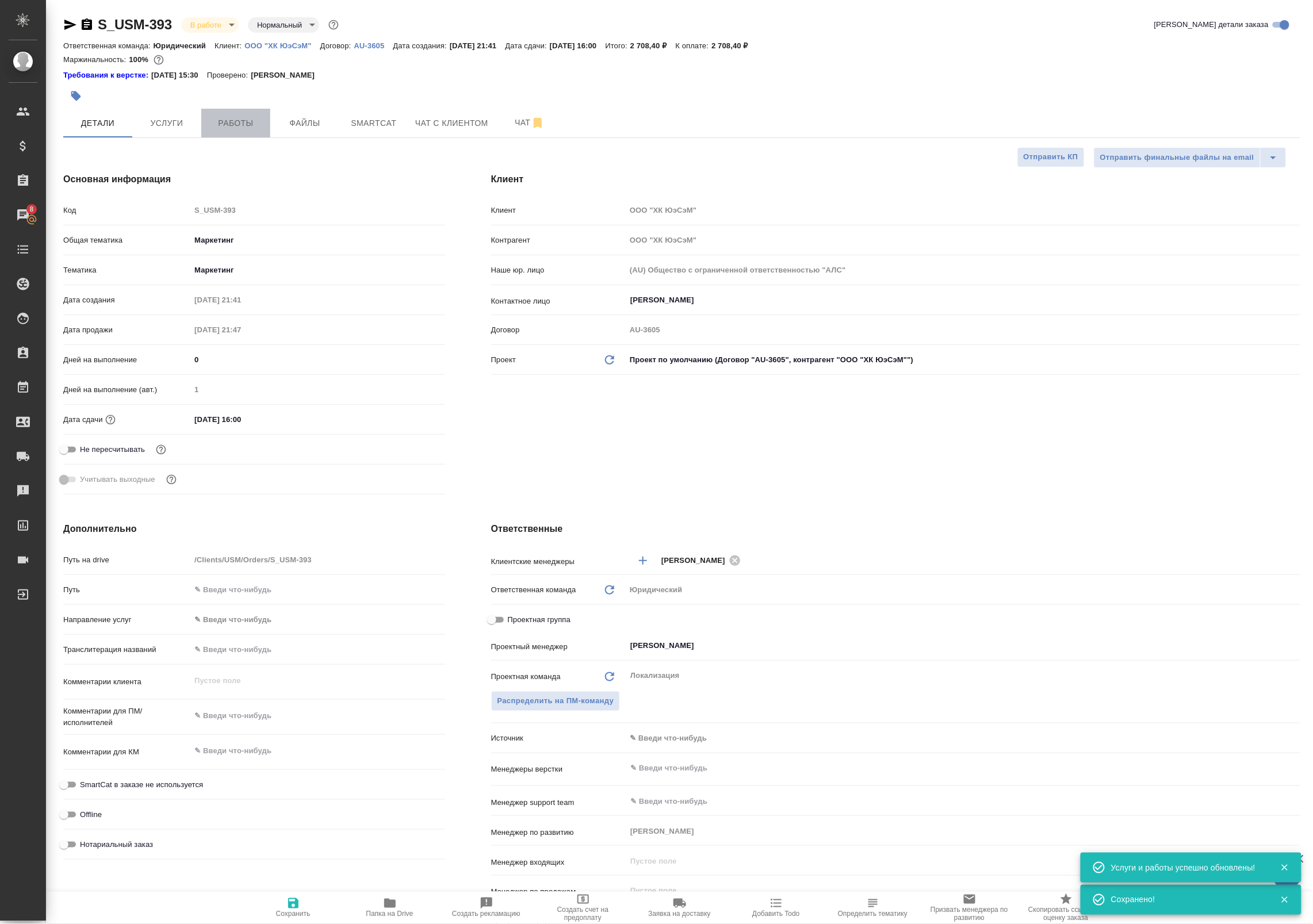
click at [238, 120] on span "Работы" at bounding box center [235, 123] width 55 height 15
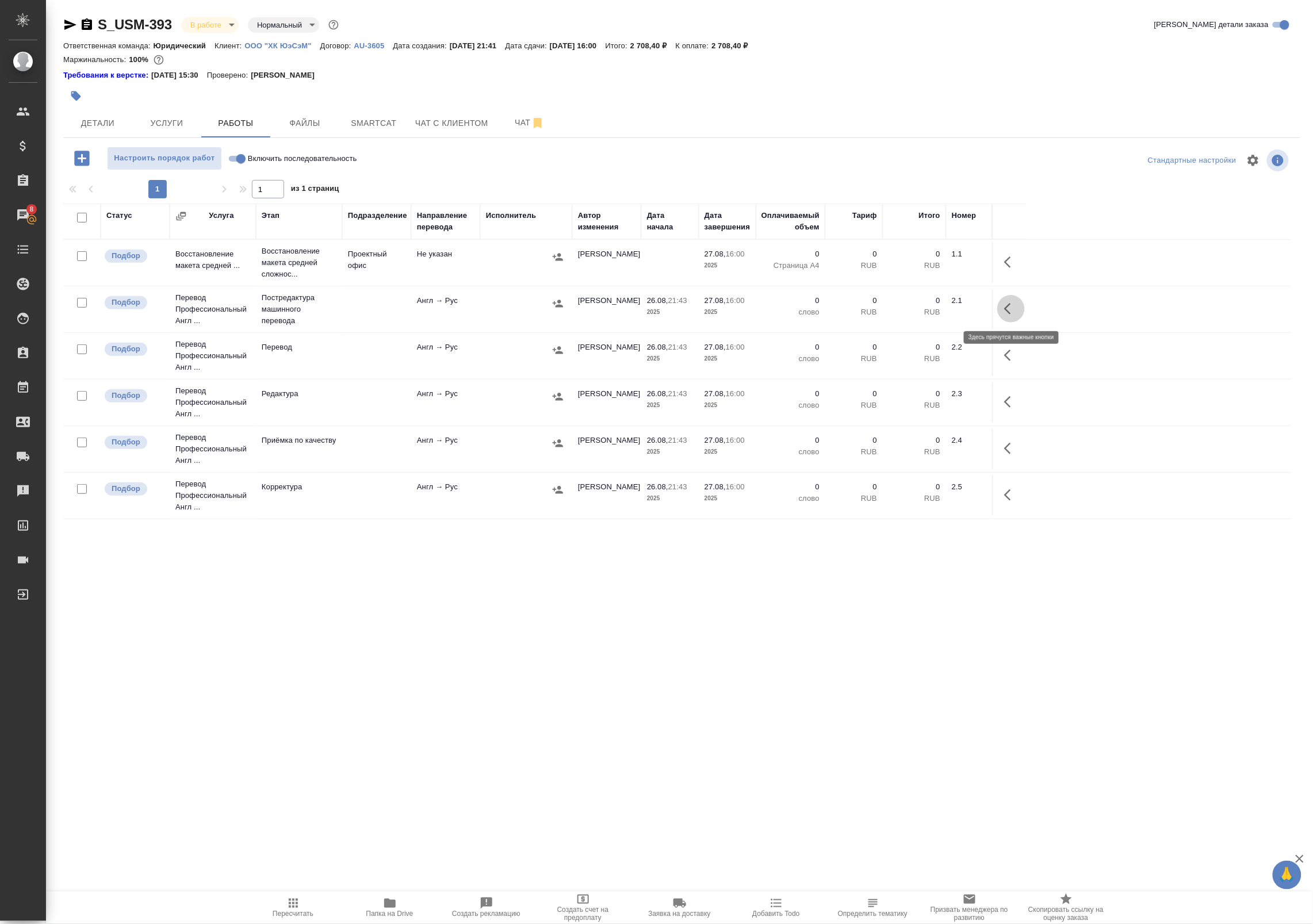
click at [1001, 304] on button "button" at bounding box center [1011, 309] width 28 height 28
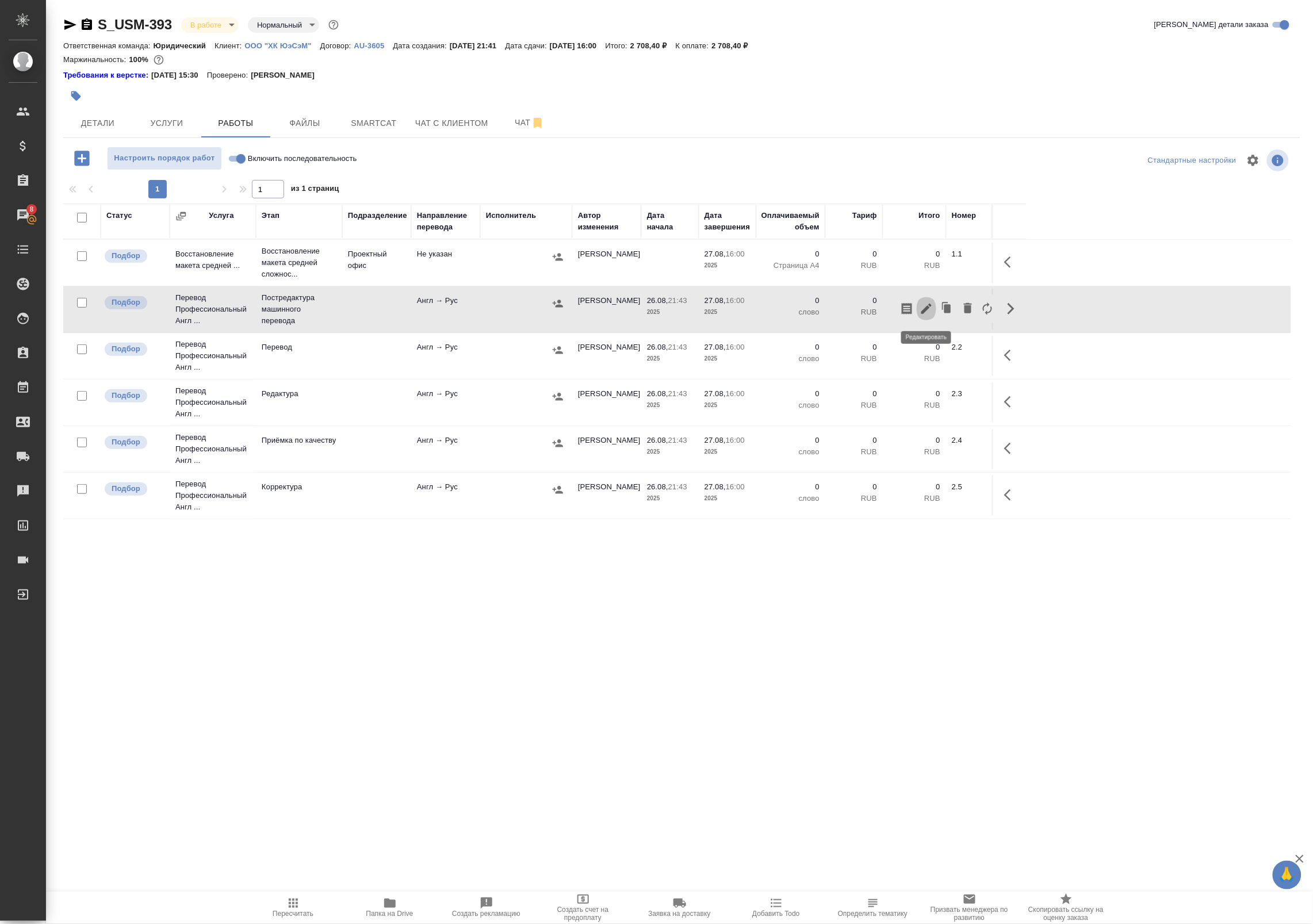
click at [922, 307] on icon "button" at bounding box center [926, 309] width 14 height 14
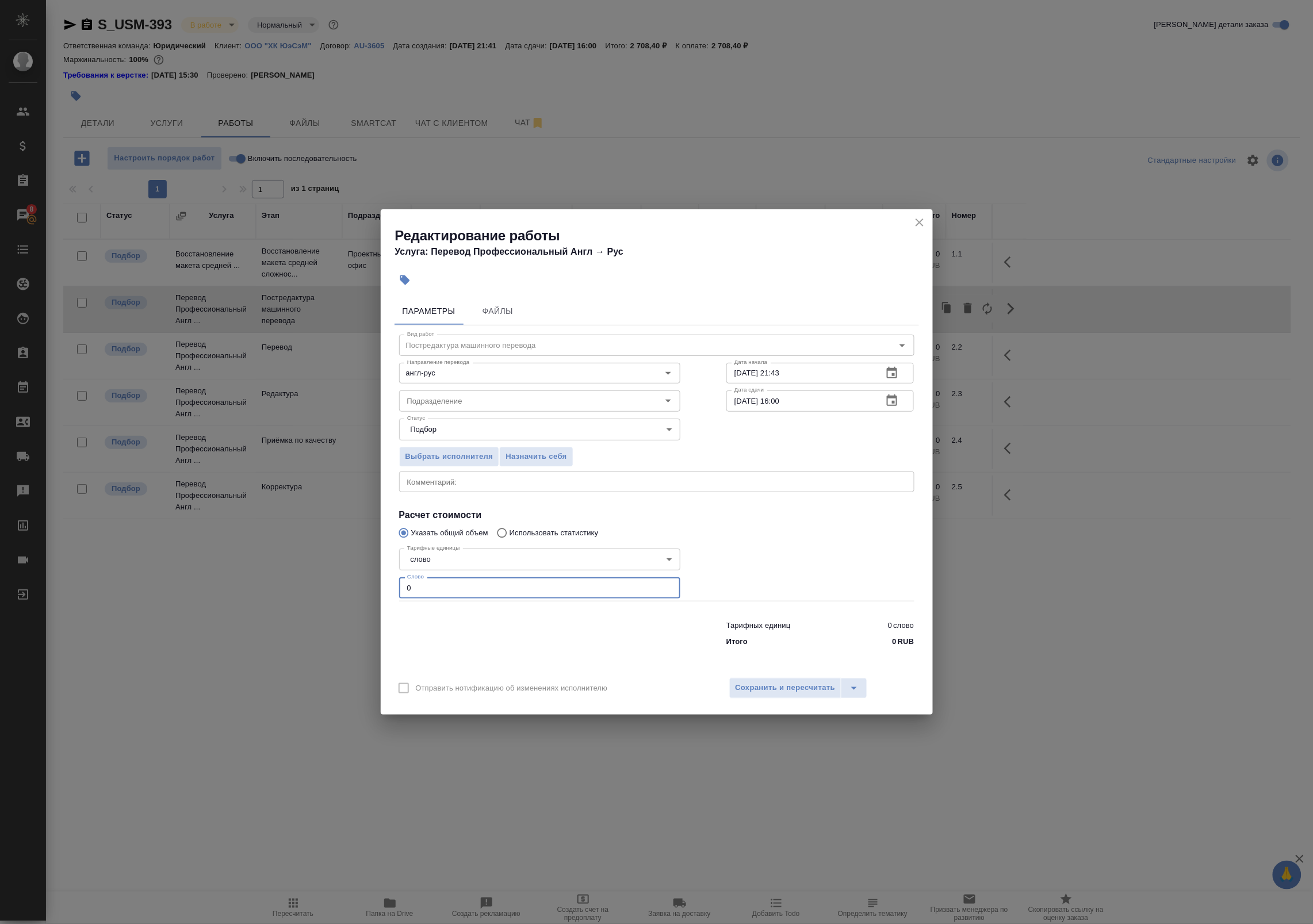
drag, startPoint x: 524, startPoint y: 587, endPoint x: -23, endPoint y: 520, distance: 551.1
click at [0, 520] on html "🙏 .cls-1 fill:#fff; AWATERA Badanyan Artak Клиенты Спецификации Заказы 8 Чаты T…" at bounding box center [656, 462] width 1313 height 924
paste input "1466"
type input "1466"
click at [770, 691] on span "Сохранить и пересчитать" at bounding box center [786, 688] width 100 height 13
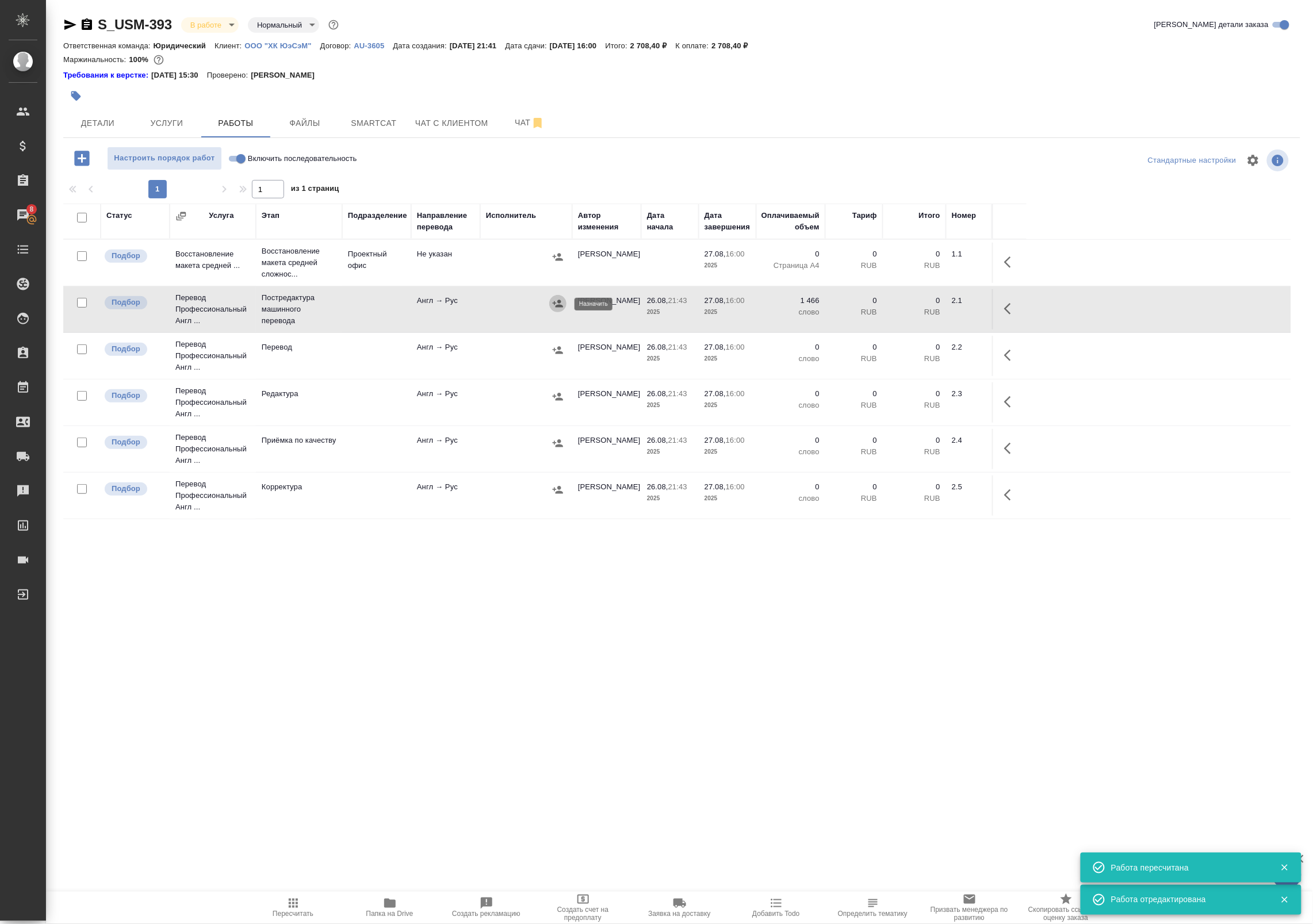
click at [550, 305] on button "button" at bounding box center [558, 303] width 17 height 17
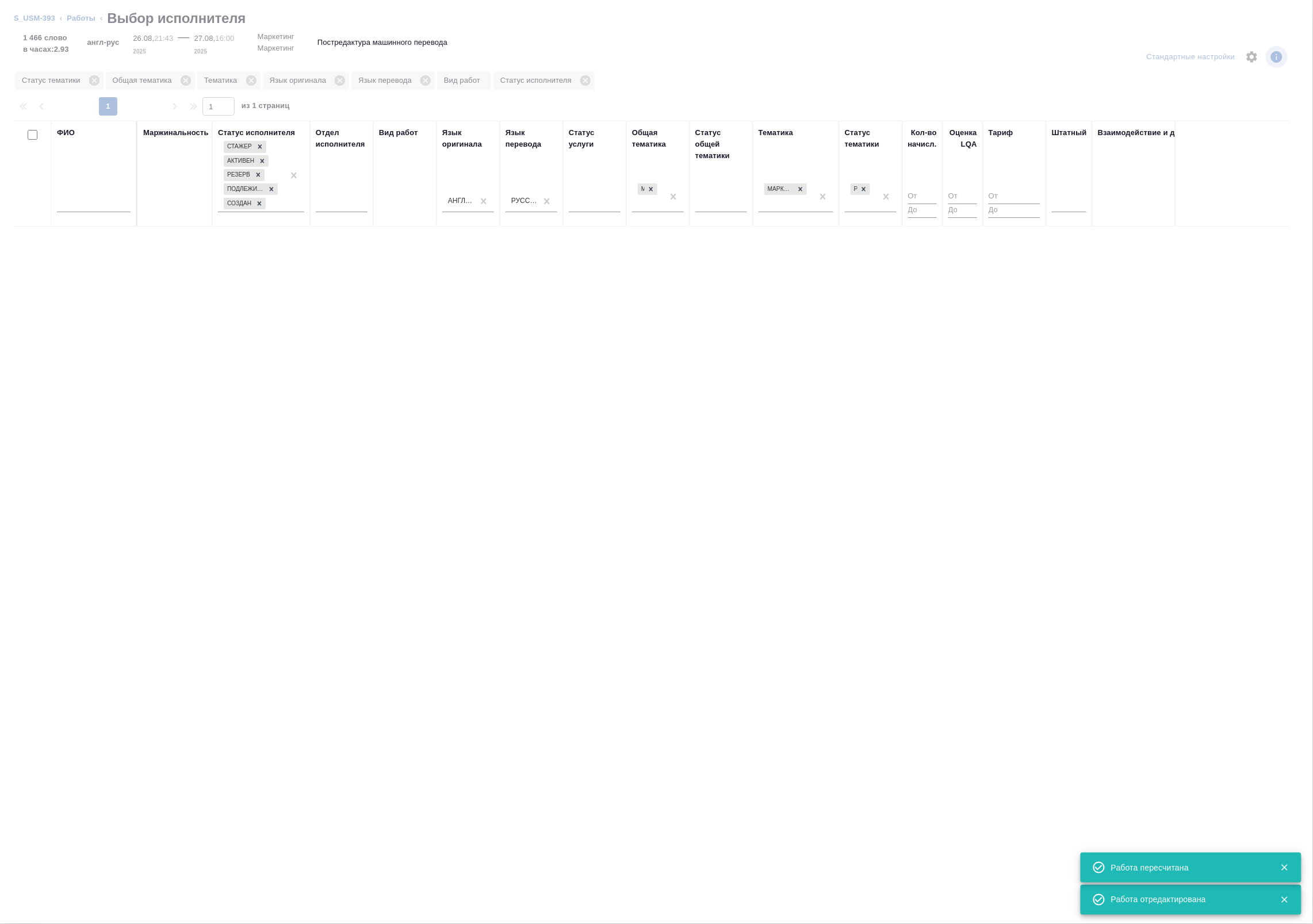
click at [85, 203] on input "text" at bounding box center [94, 204] width 74 height 15
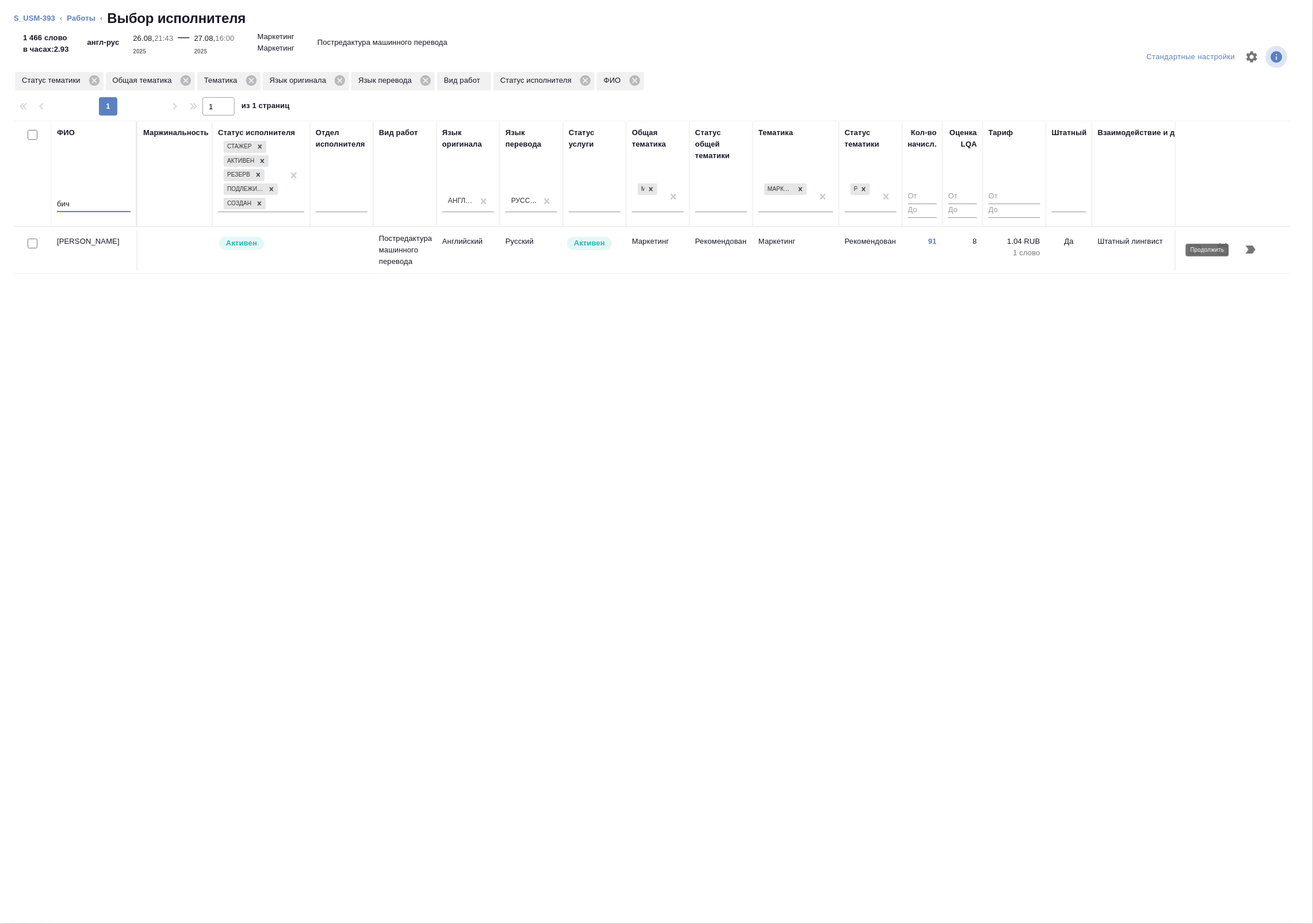
type input "бич"
click at [1260, 252] on button "button" at bounding box center [1251, 250] width 28 height 28
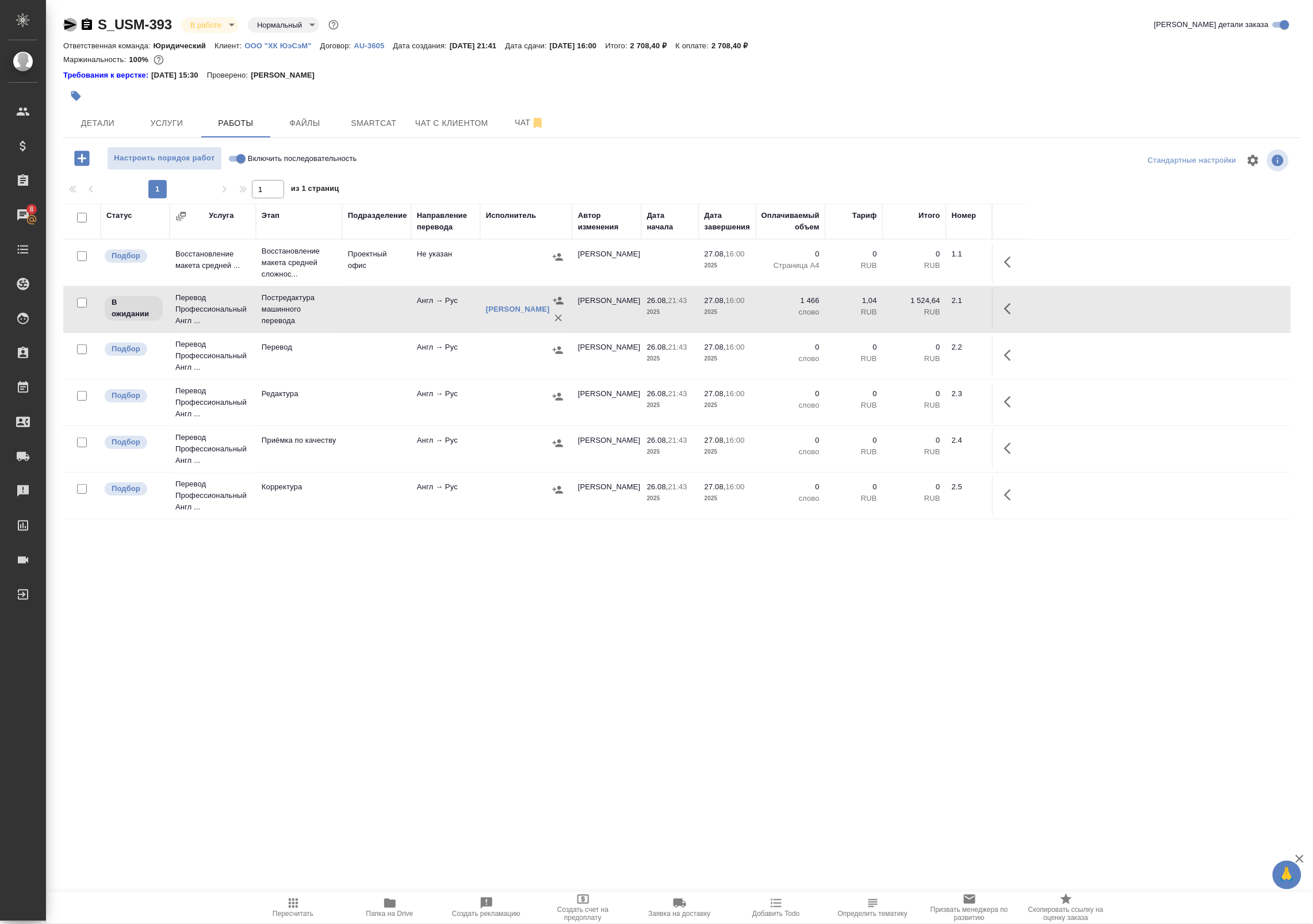
click at [70, 24] on icon "button" at bounding box center [70, 24] width 12 height 10
click at [92, 24] on icon "button" at bounding box center [87, 25] width 14 height 14
click at [1009, 254] on button "button" at bounding box center [1011, 262] width 28 height 28
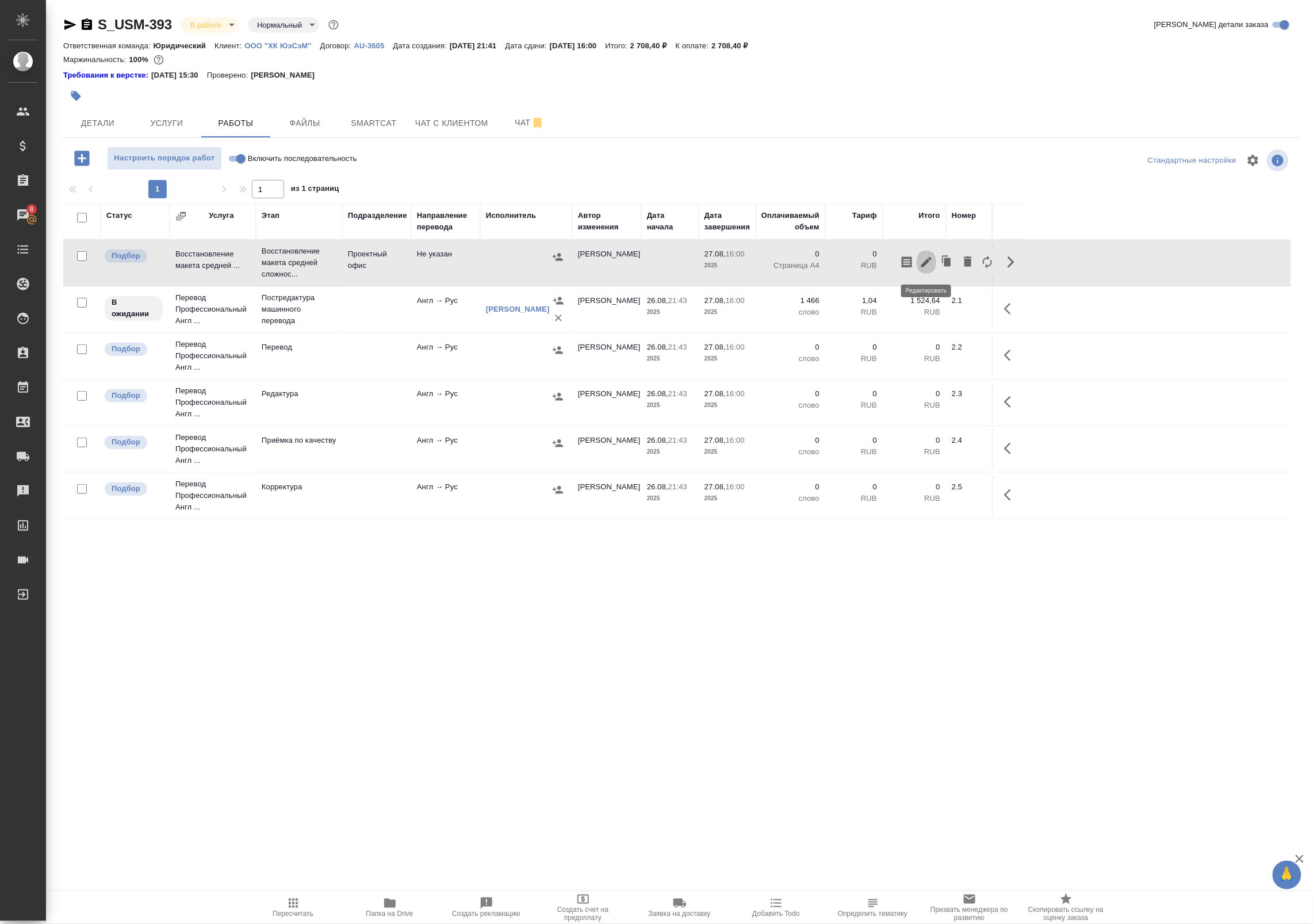
click at [935, 261] on button "button" at bounding box center [926, 262] width 19 height 28
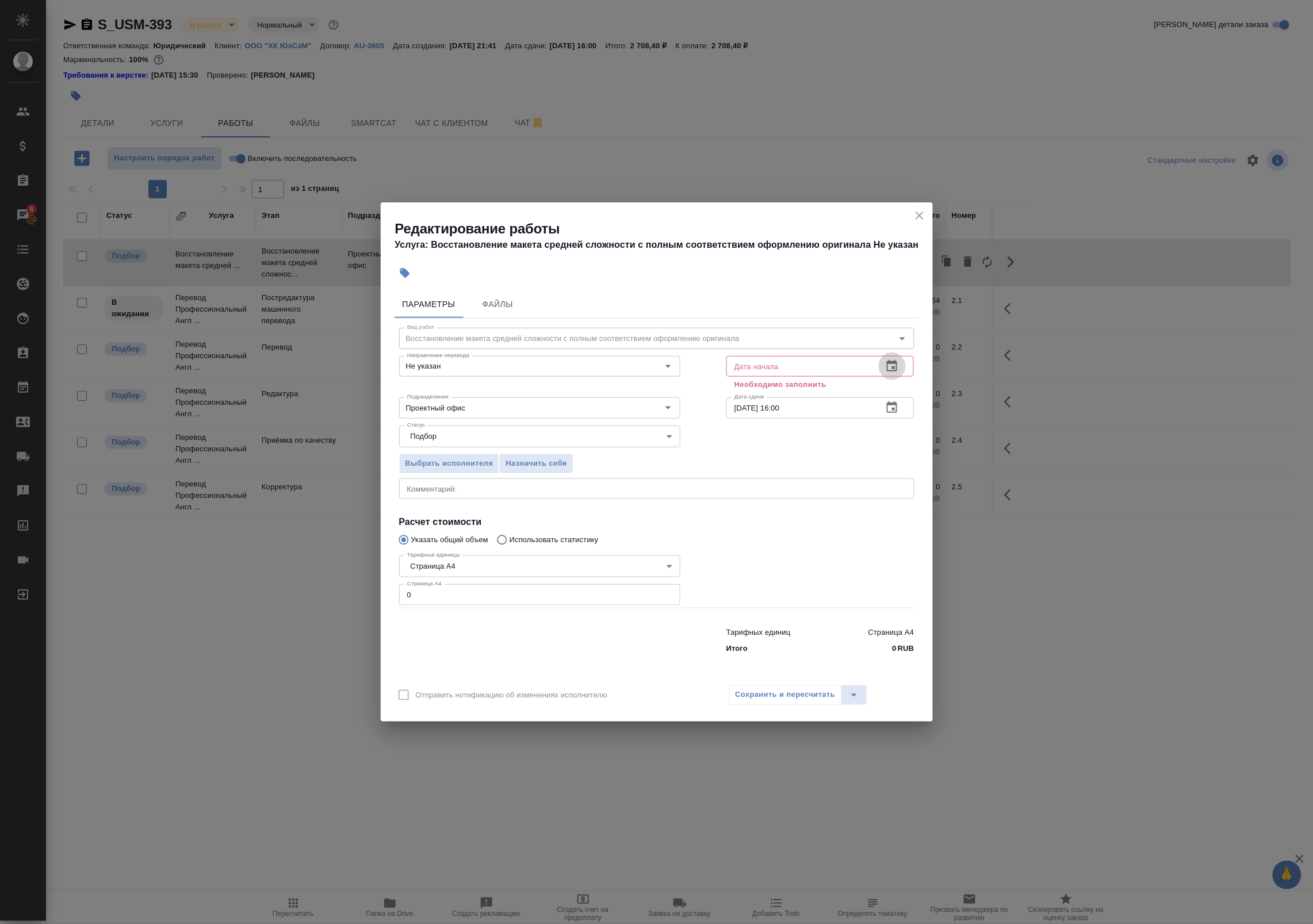
click at [892, 378] on button "button" at bounding box center [892, 366] width 28 height 28
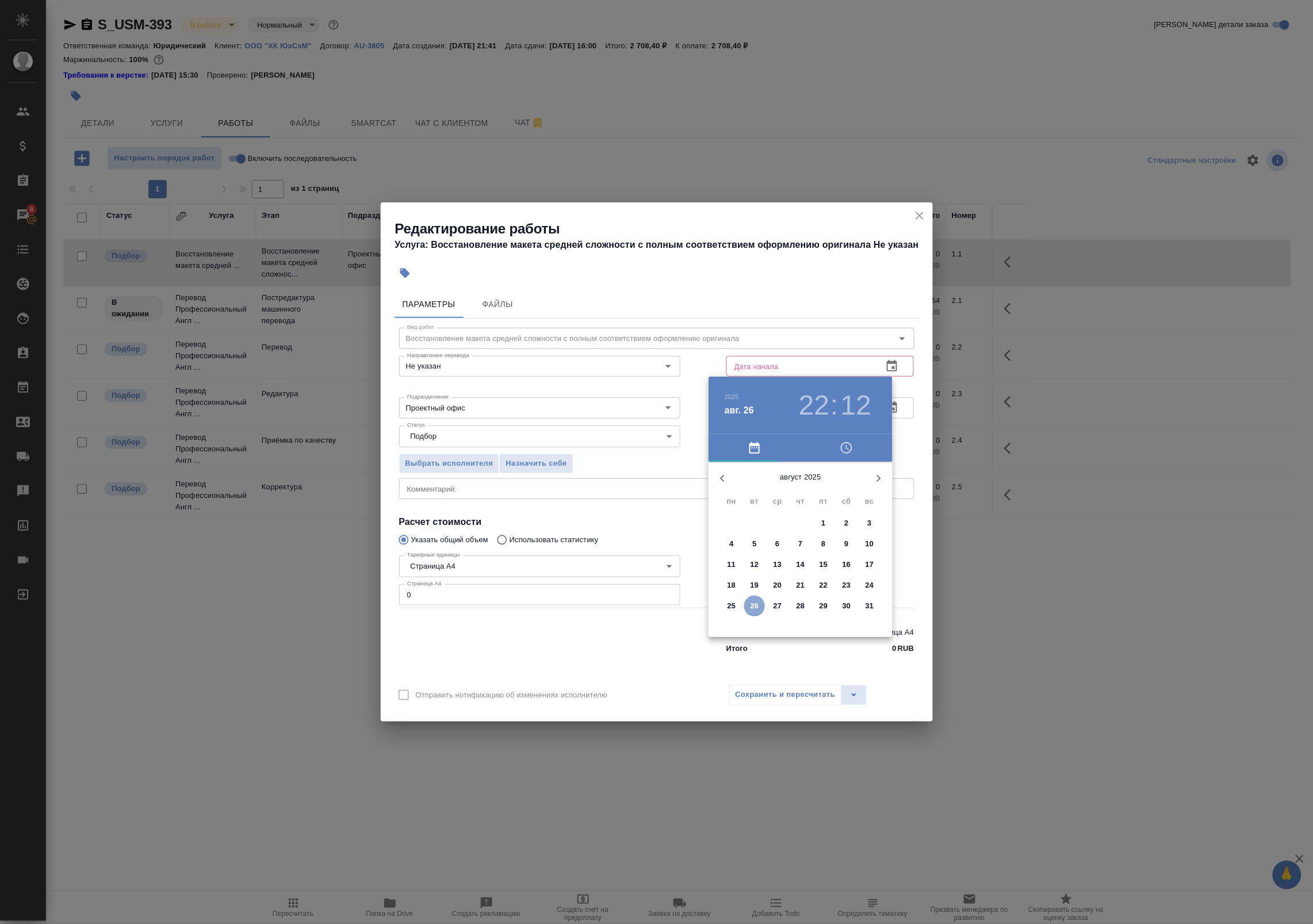
click at [750, 605] on p "26" at bounding box center [755, 606] width 8 height 12
type input "26.08.2025 22:12"
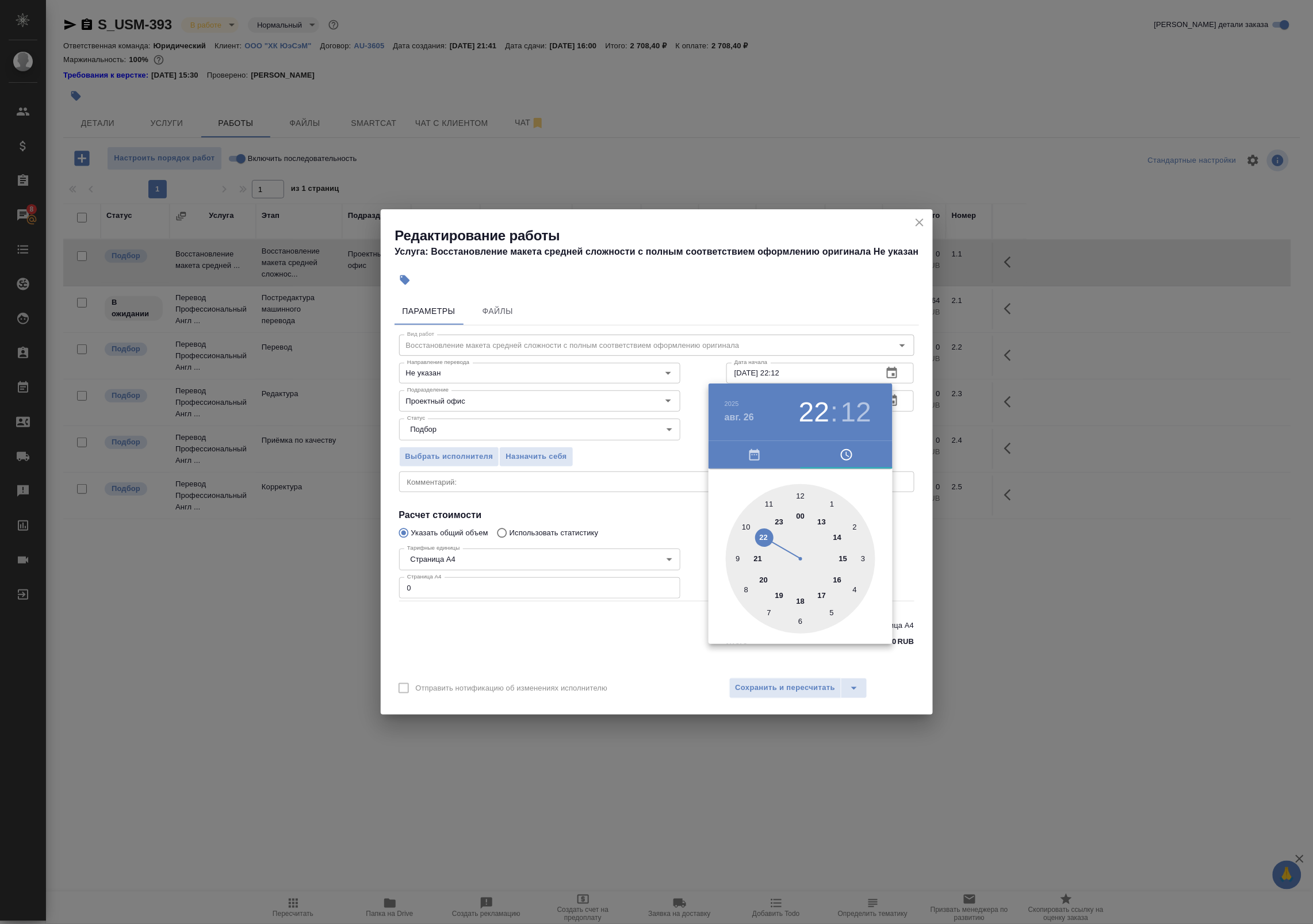
click at [912, 585] on div at bounding box center [656, 462] width 1313 height 924
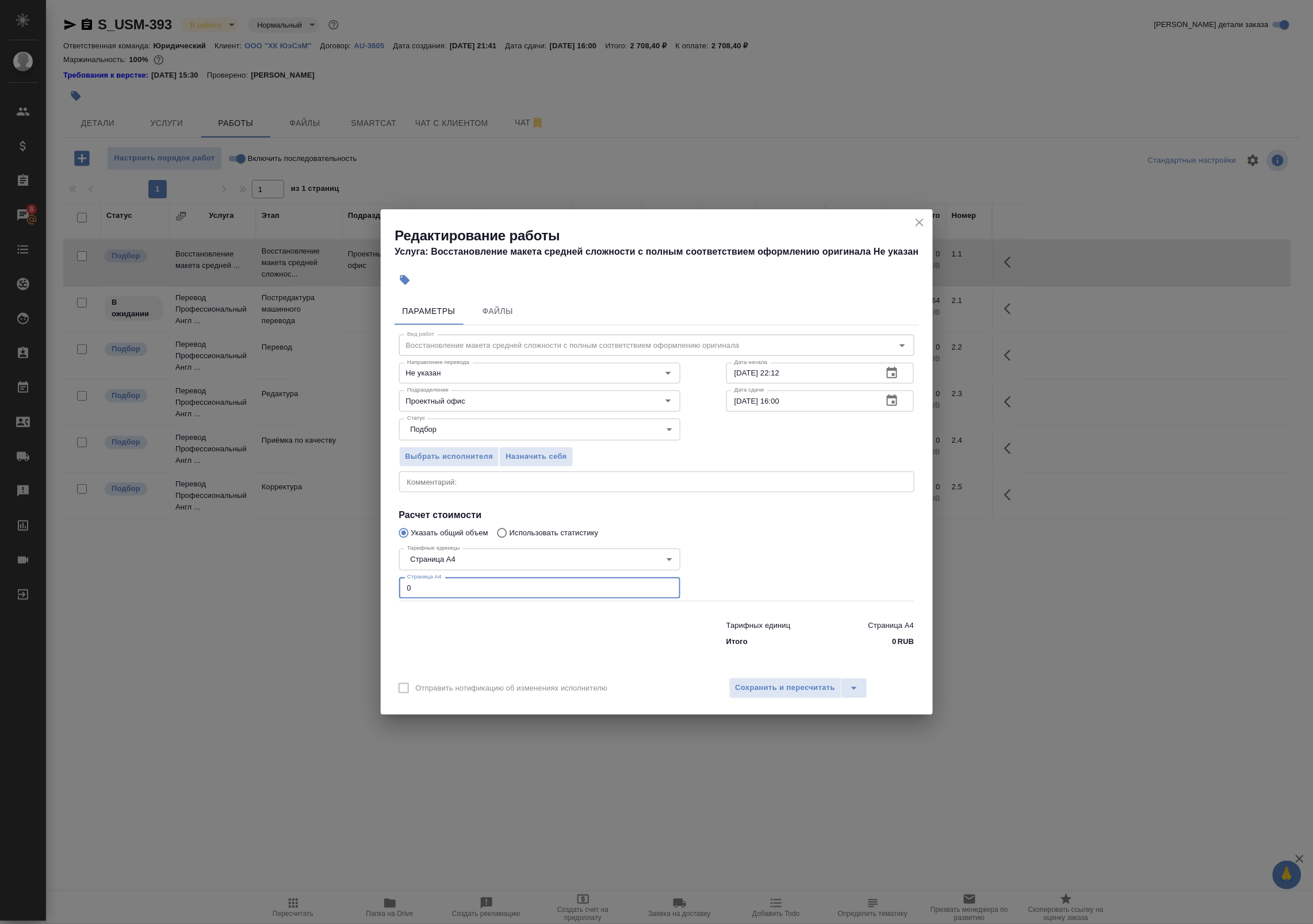
drag, startPoint x: 514, startPoint y: 576, endPoint x: 58, endPoint y: 576, distance: 456.0
click at [58, 576] on div "Редактирование работы Услуга: Восстановление макета средней сложности с полным …" at bounding box center [656, 462] width 1313 height 924
type input "5"
click at [769, 691] on span "Сохранить и пересчитать" at bounding box center [786, 688] width 100 height 13
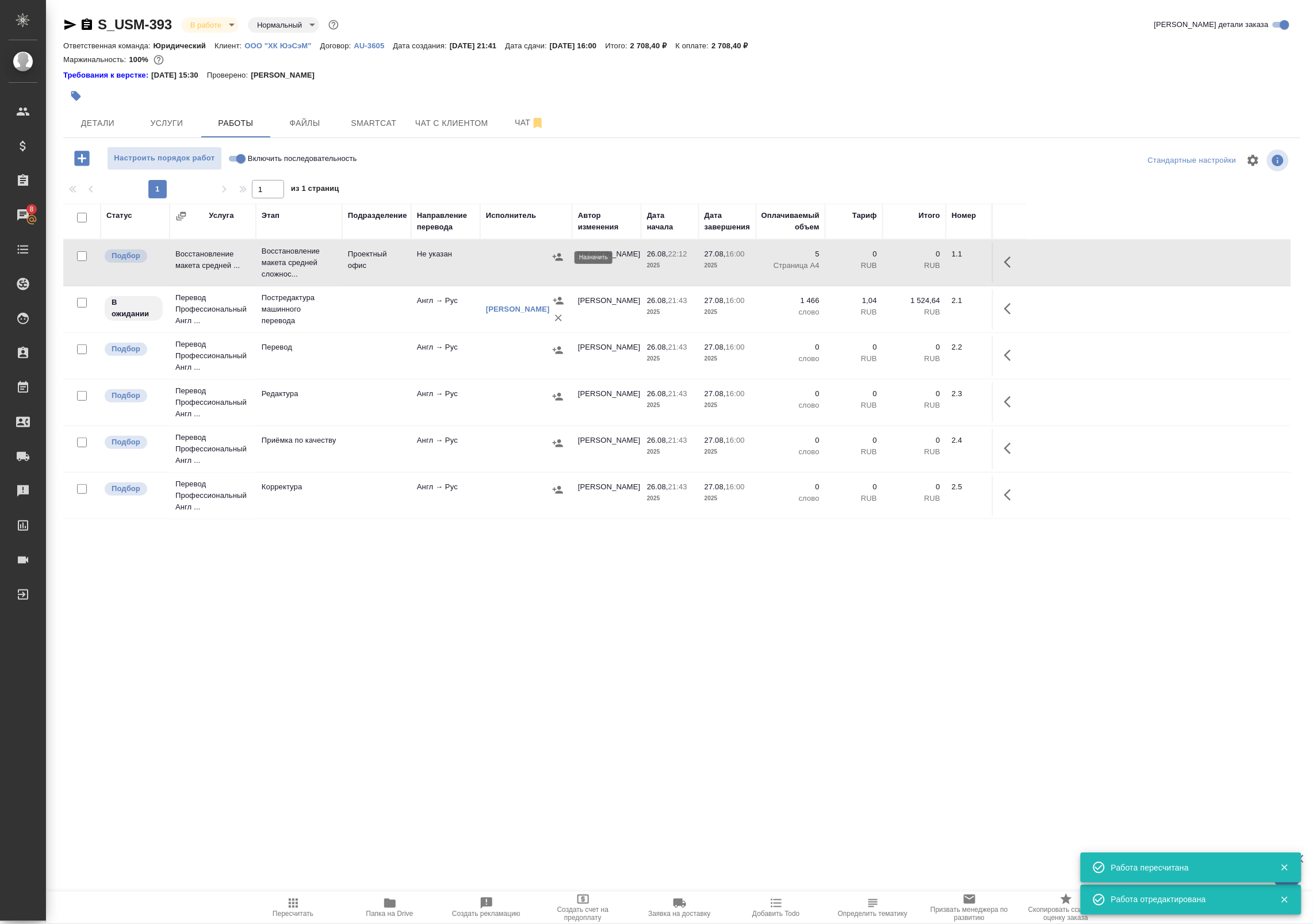
click at [557, 260] on icon "button" at bounding box center [558, 257] width 10 height 8
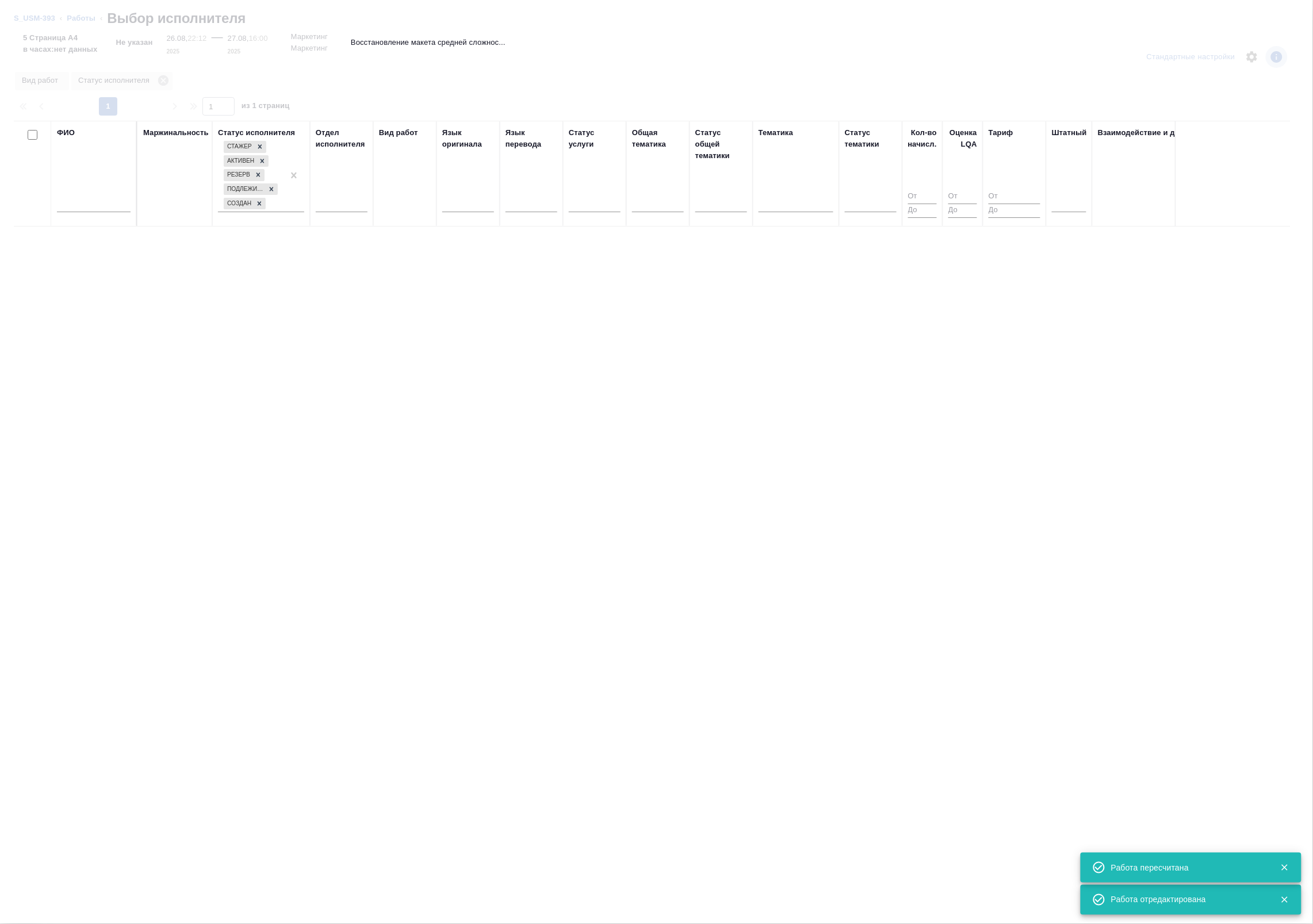
click at [88, 210] on input "text" at bounding box center [94, 204] width 74 height 15
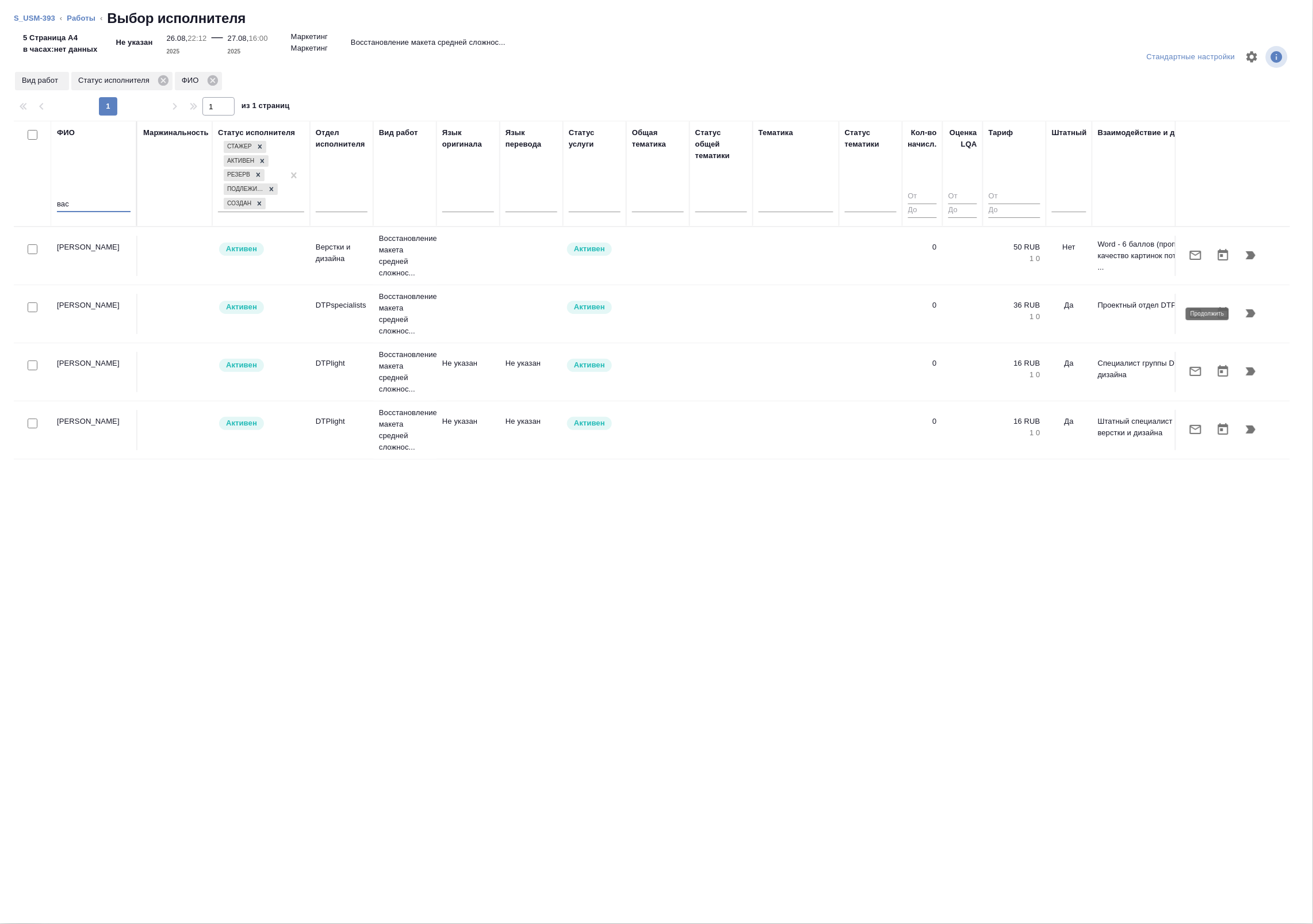
type input "вас"
click at [1244, 321] on icon "button" at bounding box center [1251, 314] width 14 height 14
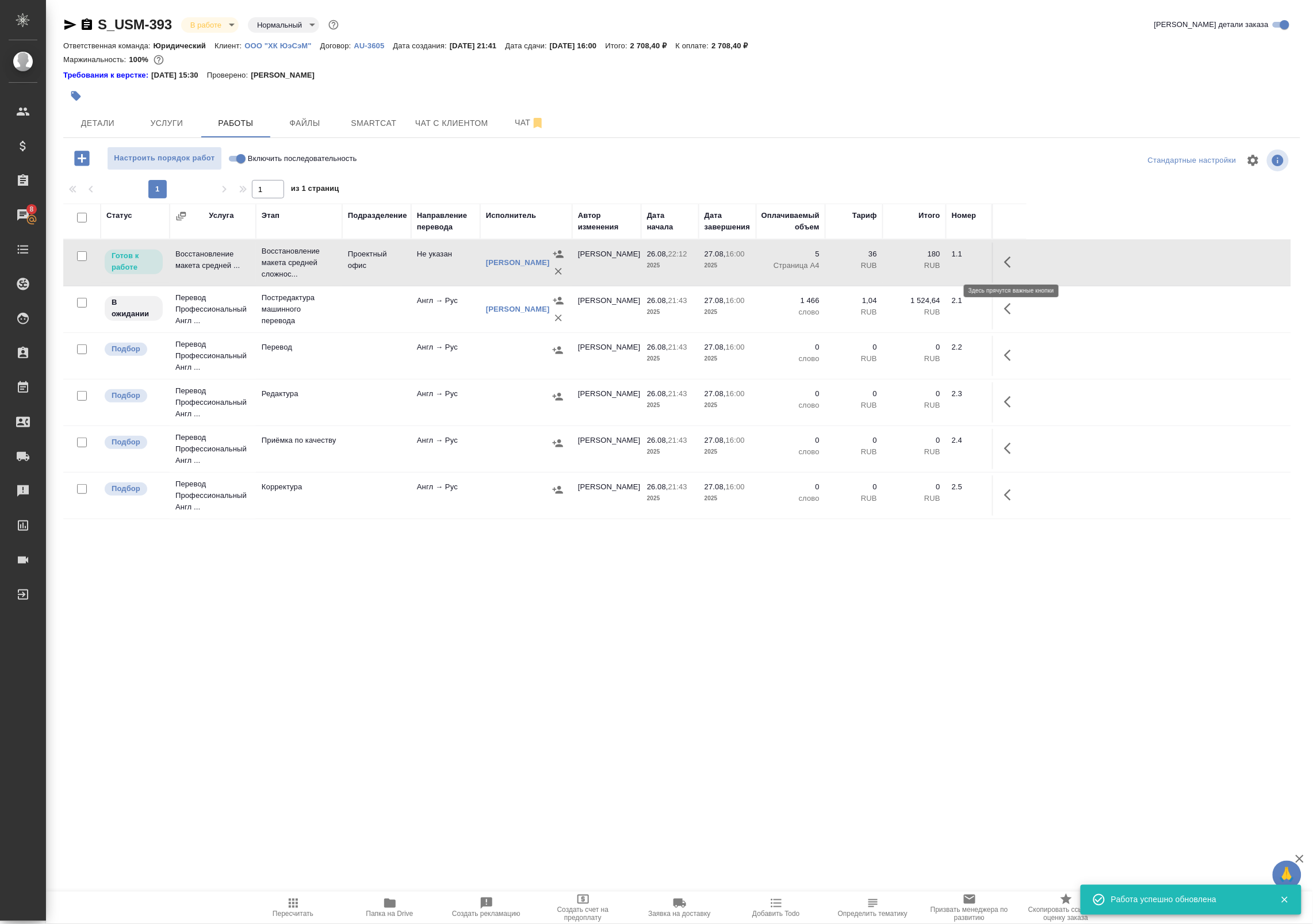
click at [1019, 262] on button "button" at bounding box center [1011, 262] width 28 height 28
click at [920, 260] on icon "button" at bounding box center [926, 262] width 14 height 14
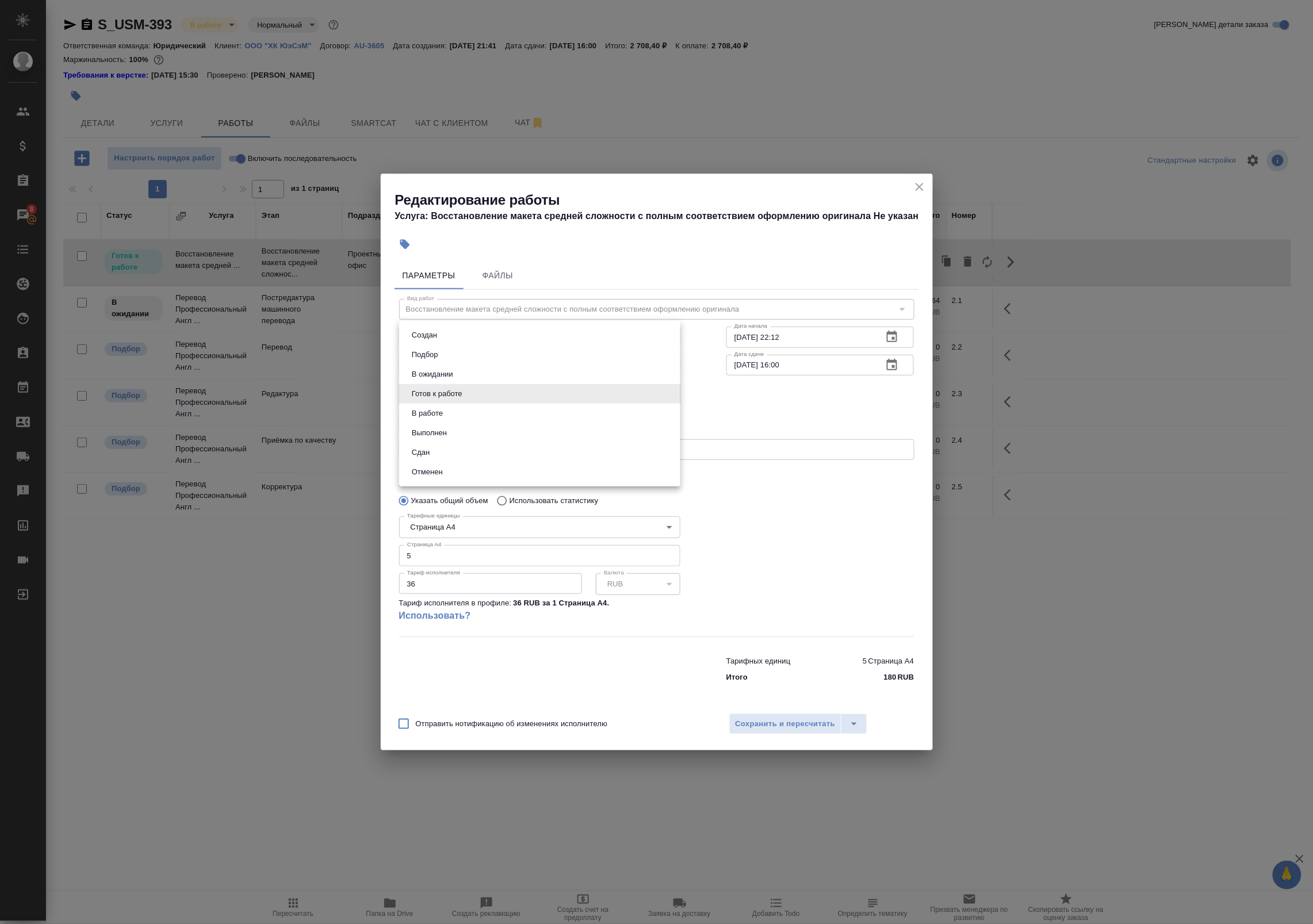
click at [482, 390] on body "🙏 .cls-1 fill:#fff; AWATERA Badanyan Artak Клиенты Спецификации Заказы 8 Чаты T…" at bounding box center [656, 462] width 1313 height 924
click at [478, 446] on li "Сдан" at bounding box center [540, 453] width 281 height 19
type input "closed"
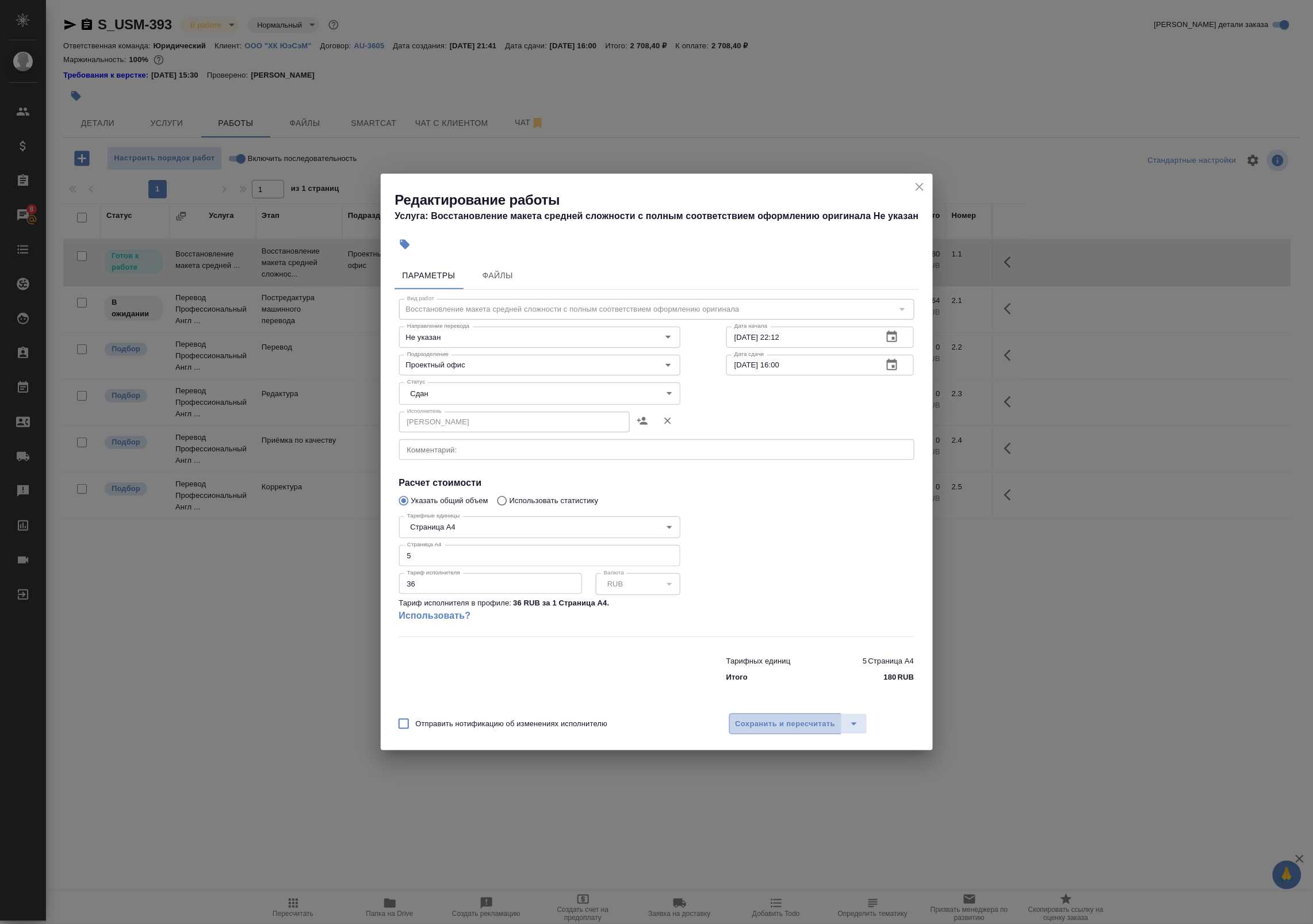
click at [770, 725] on span "Сохранить и пересчитать" at bounding box center [786, 724] width 100 height 13
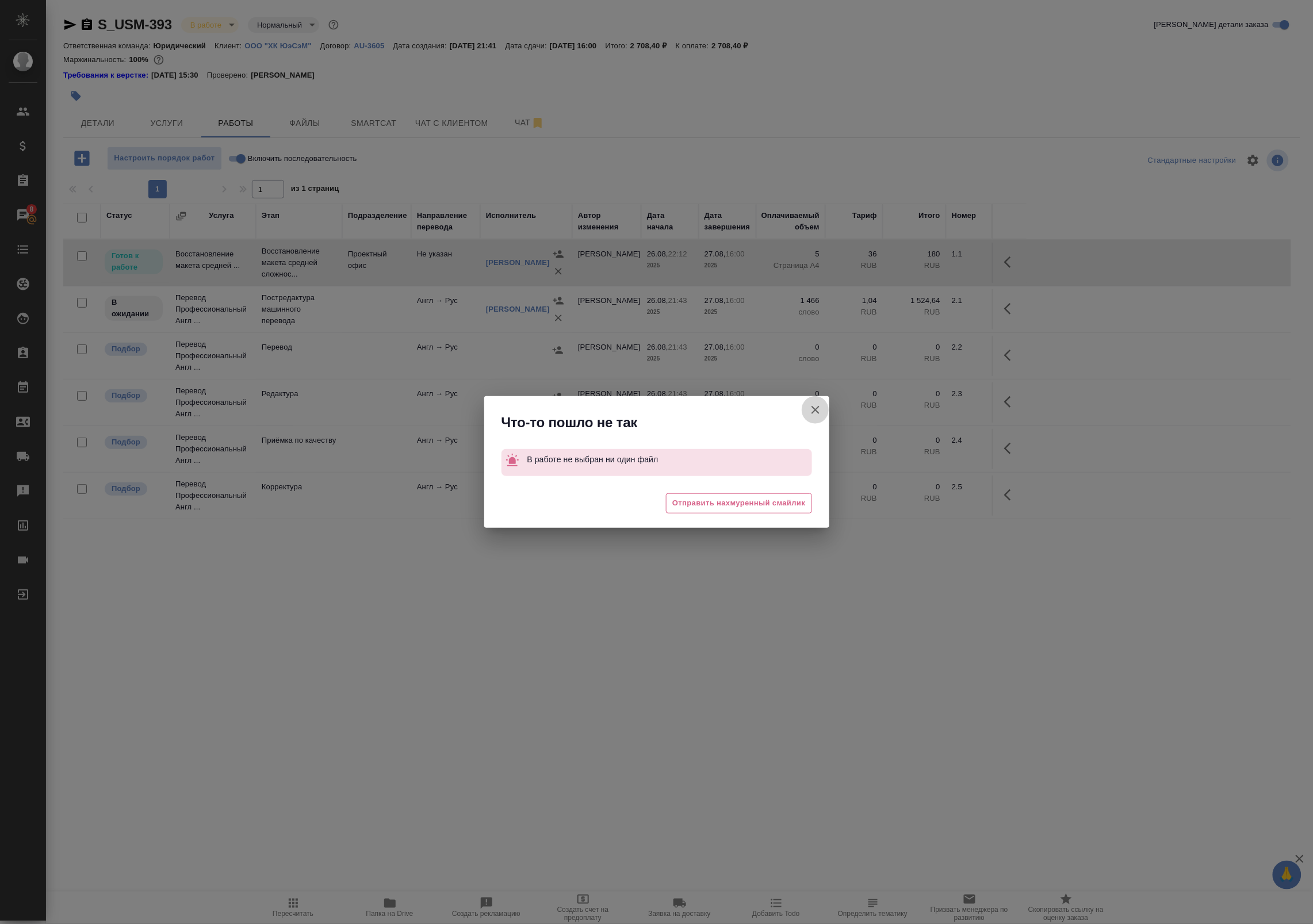
click at [809, 408] on icon "button" at bounding box center [816, 410] width 14 height 14
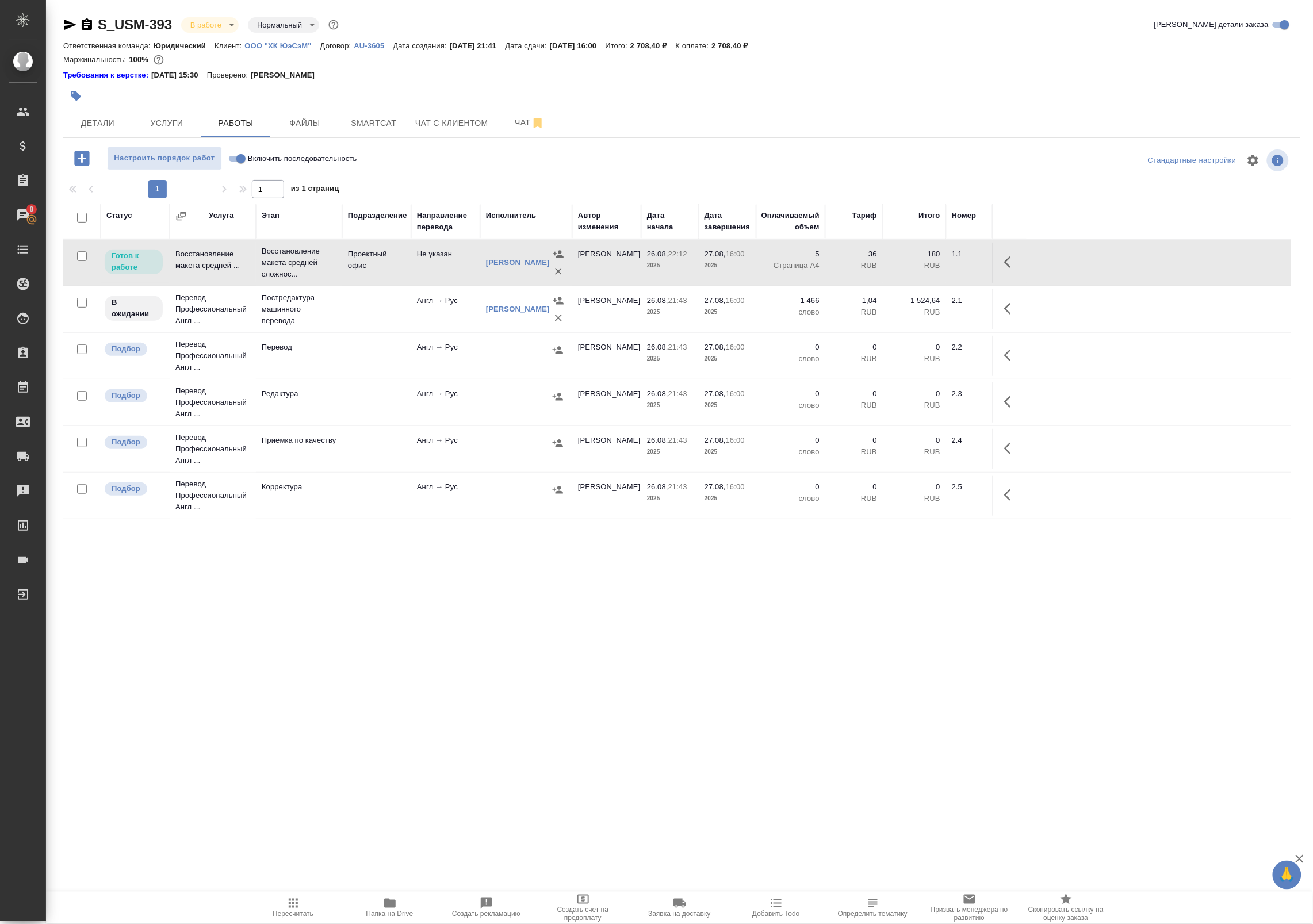
click at [240, 154] on input "Включить последовательность" at bounding box center [241, 159] width 42 height 14
checkbox input "true"
click at [967, 260] on icon "button" at bounding box center [965, 262] width 14 height 14
click at [882, 266] on icon "button" at bounding box center [880, 262] width 14 height 14
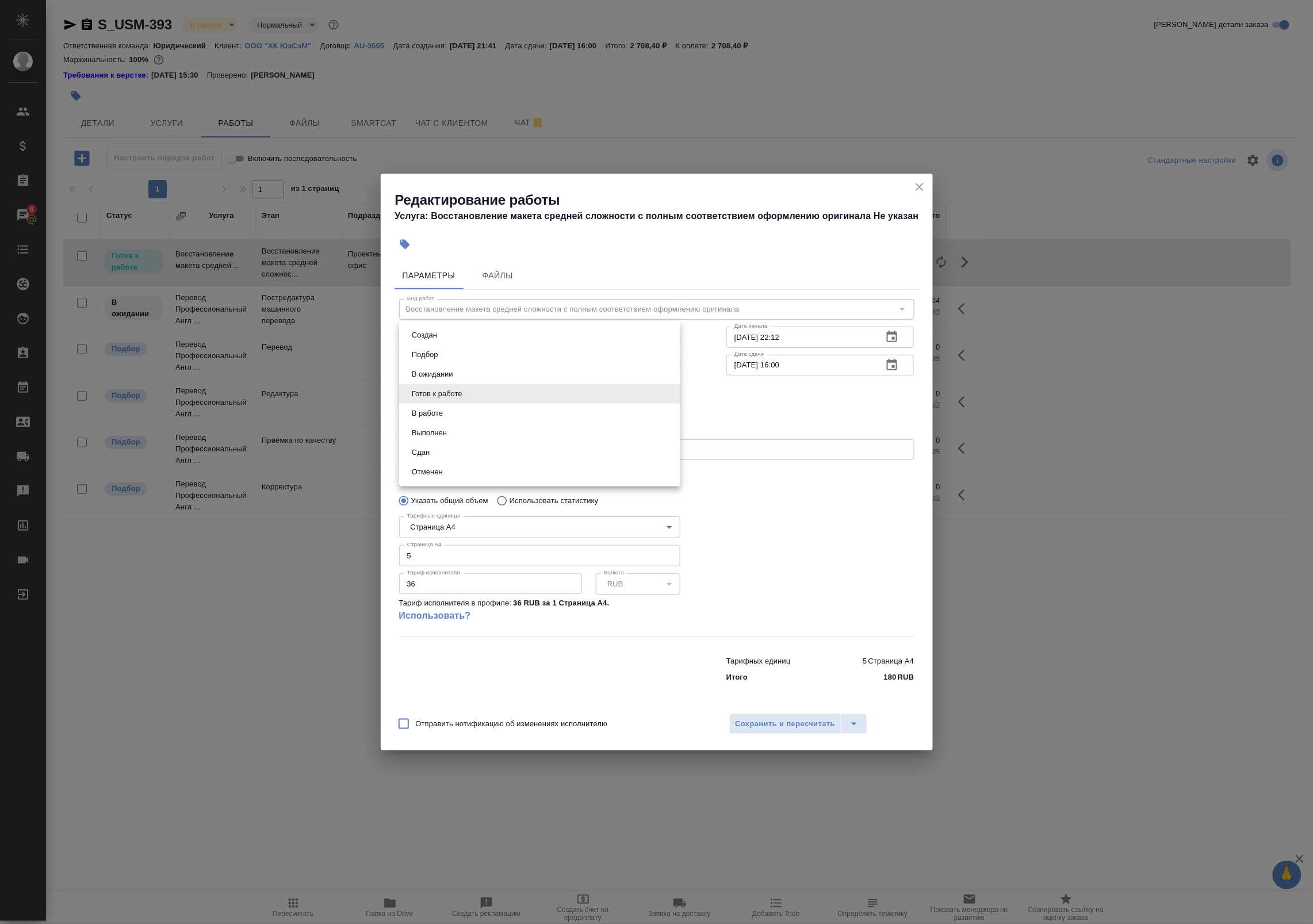
click at [524, 391] on body "🙏 .cls-1 fill:#fff; AWATERA Badanyan Artak Клиенты Спецификации Заказы 8 Чаты T…" at bounding box center [656, 462] width 1313 height 924
click at [512, 446] on li "Сдан" at bounding box center [540, 453] width 281 height 19
type input "closed"
click at [789, 718] on span "Сохранить и пересчитать" at bounding box center [786, 724] width 100 height 13
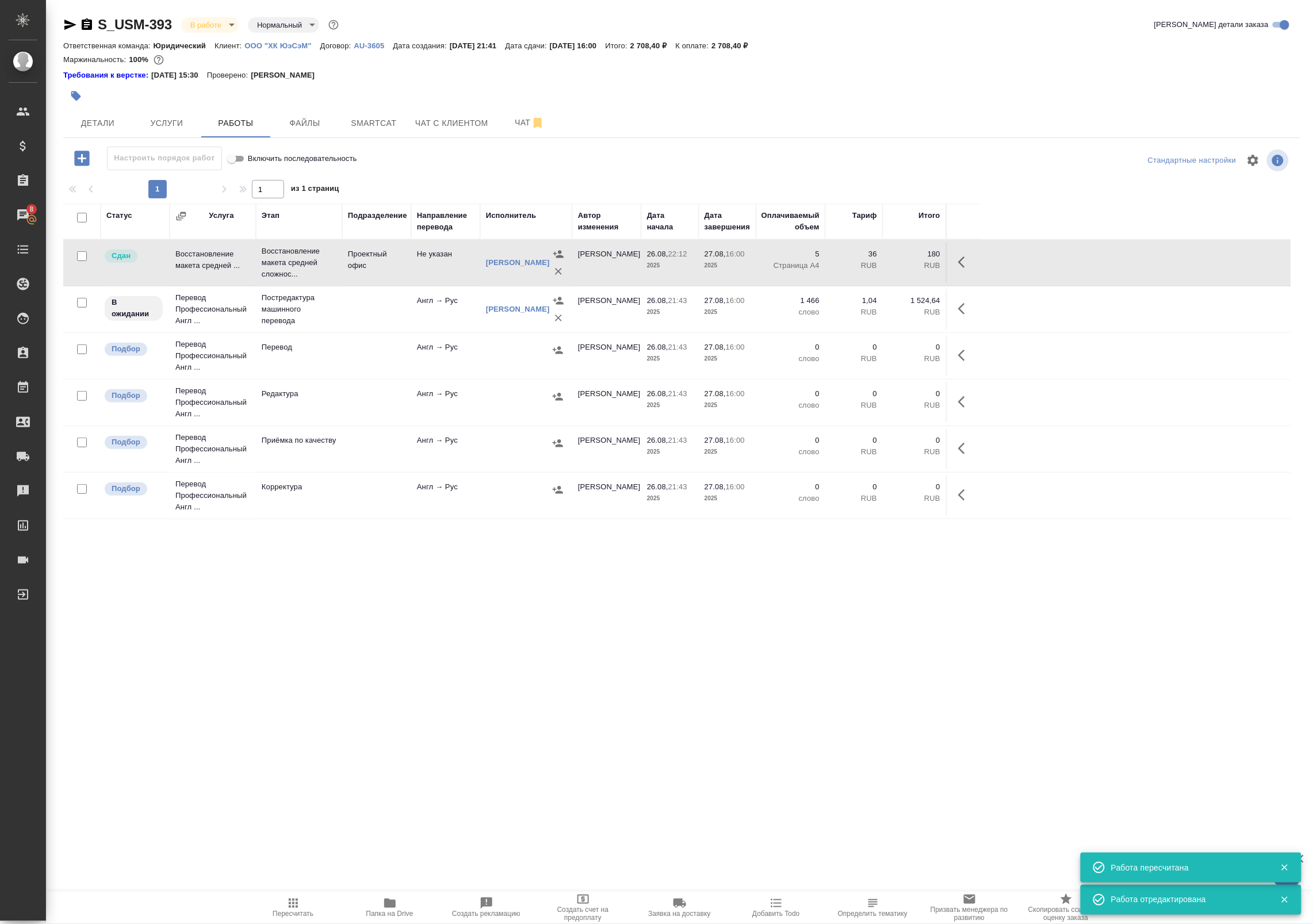
click at [794, 320] on td "1 466 слово" at bounding box center [791, 309] width 69 height 40
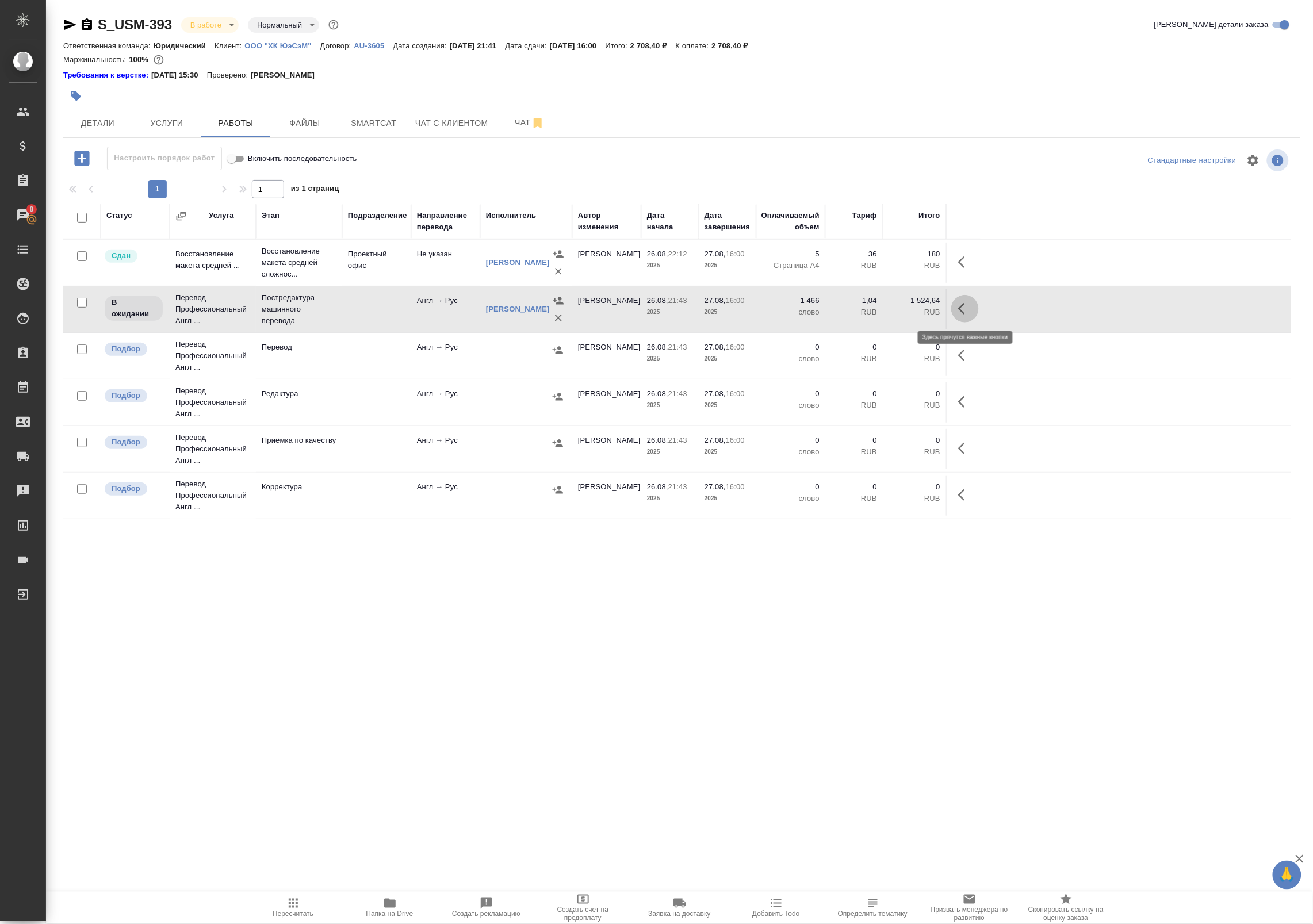
click at [967, 307] on icon "button" at bounding box center [965, 309] width 14 height 14
click at [876, 308] on icon "button" at bounding box center [880, 309] width 14 height 14
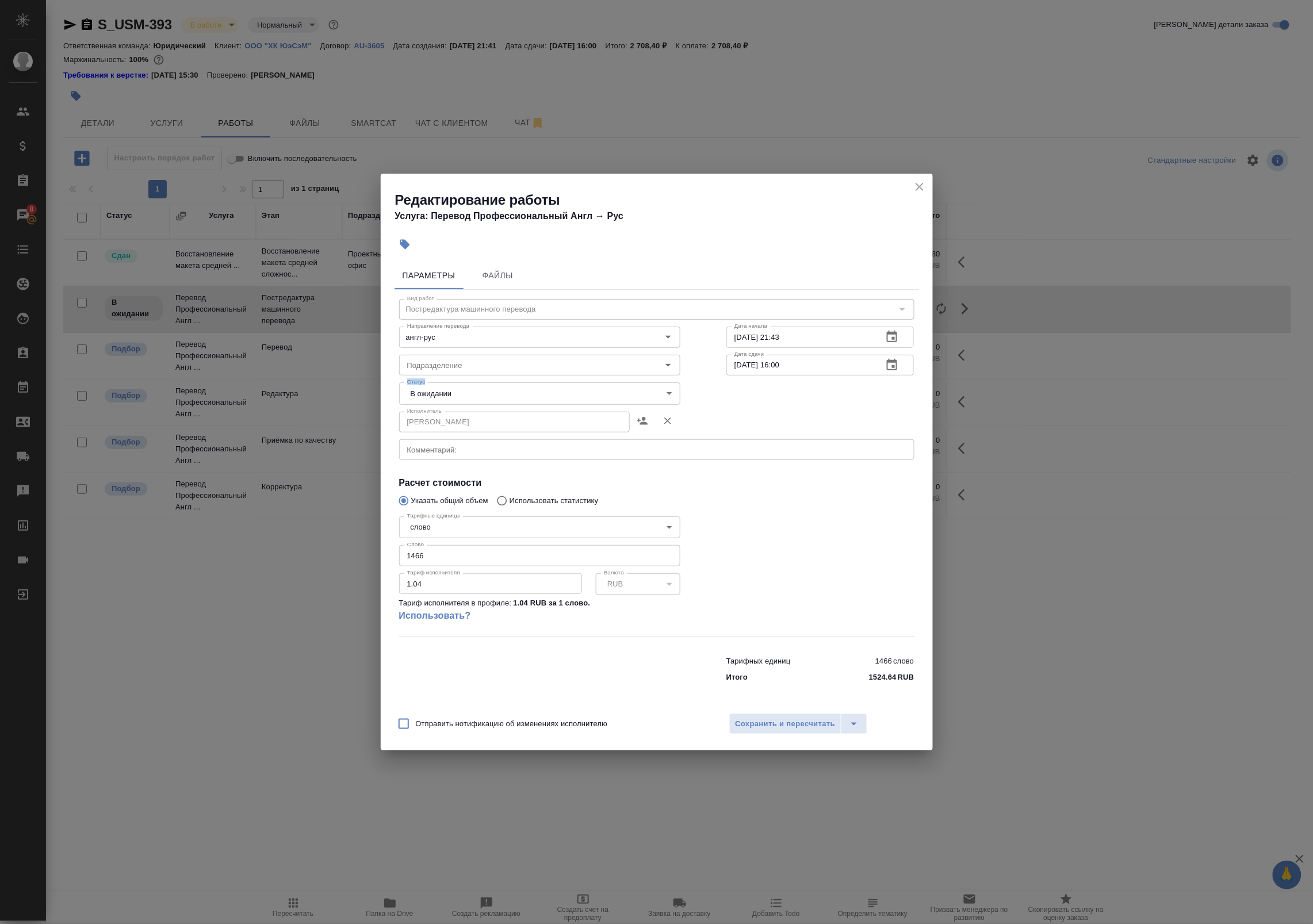
drag, startPoint x: 481, startPoint y: 381, endPoint x: 490, endPoint y: 394, distance: 15.8
click at [490, 394] on div "Статус В ожидании pending Статус" at bounding box center [540, 392] width 328 height 75
click at [490, 394] on body "🙏 .cls-1 fill:#fff; AWATERA Badanyan Artak Клиенты Спецификации Заказы 8 Чаты T…" at bounding box center [656, 462] width 1313 height 924
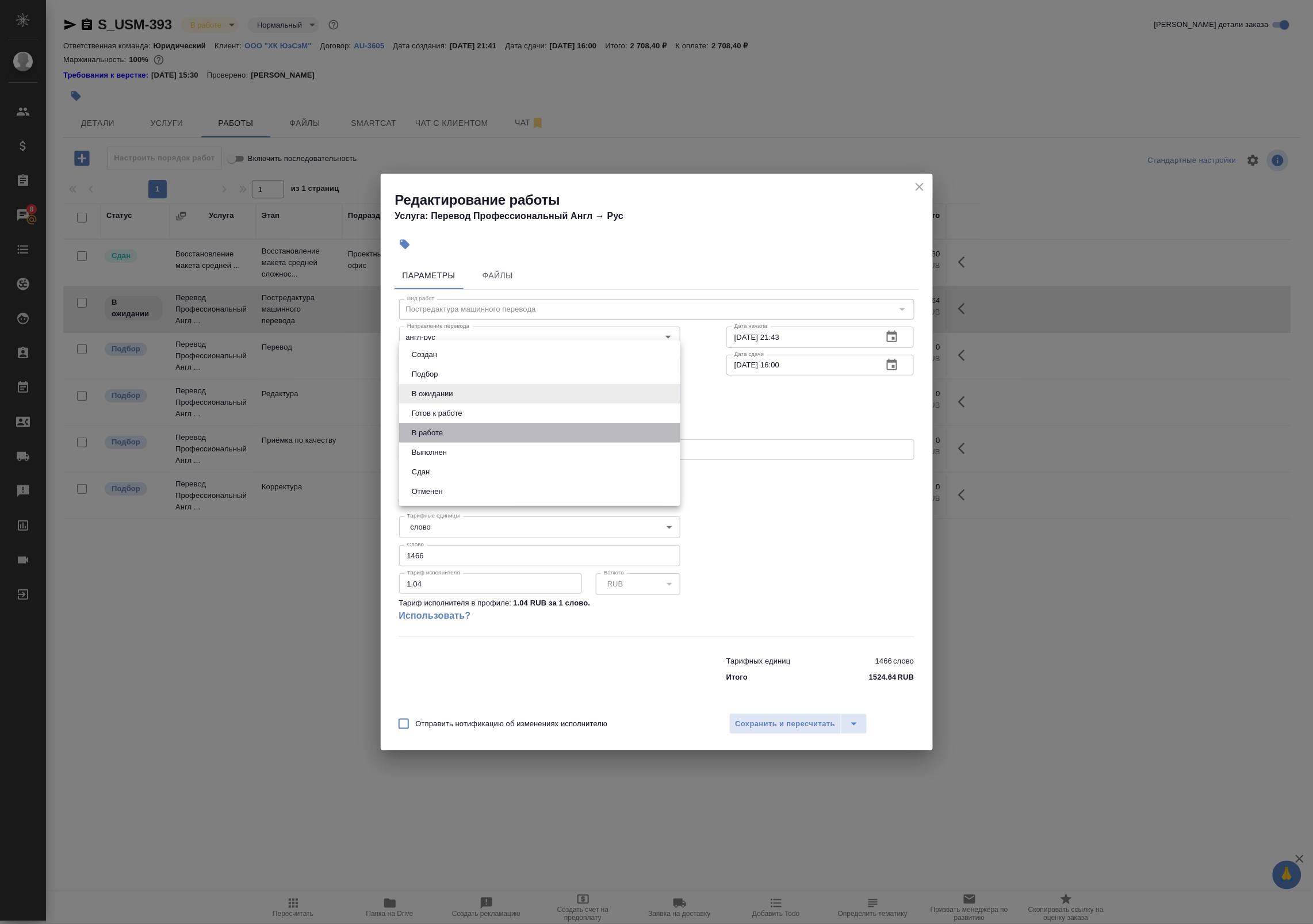
click at [479, 426] on li "В работе" at bounding box center [540, 433] width 281 height 19
type input "inProgress"
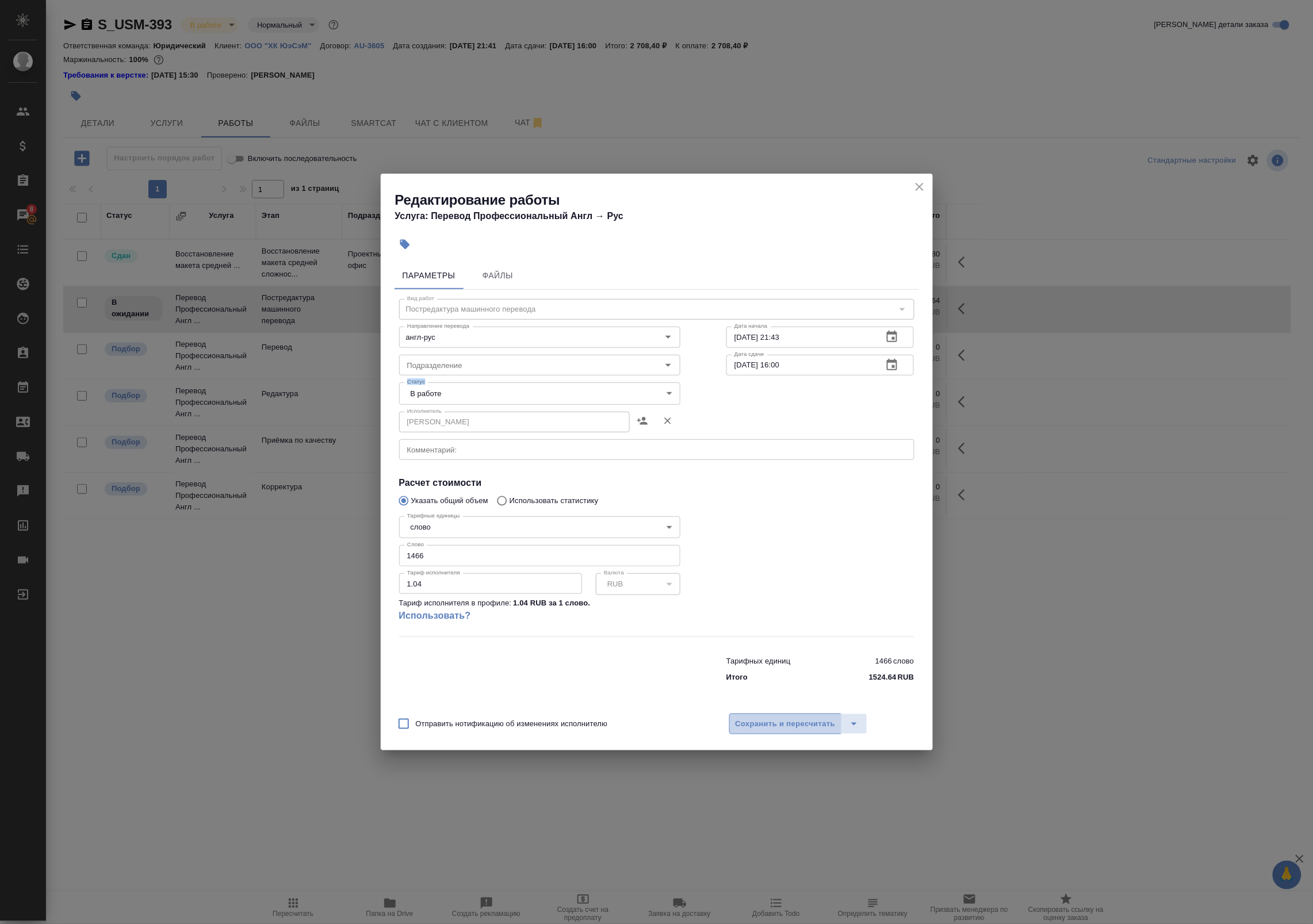
click at [798, 729] on span "Сохранить и пересчитать" at bounding box center [786, 724] width 100 height 13
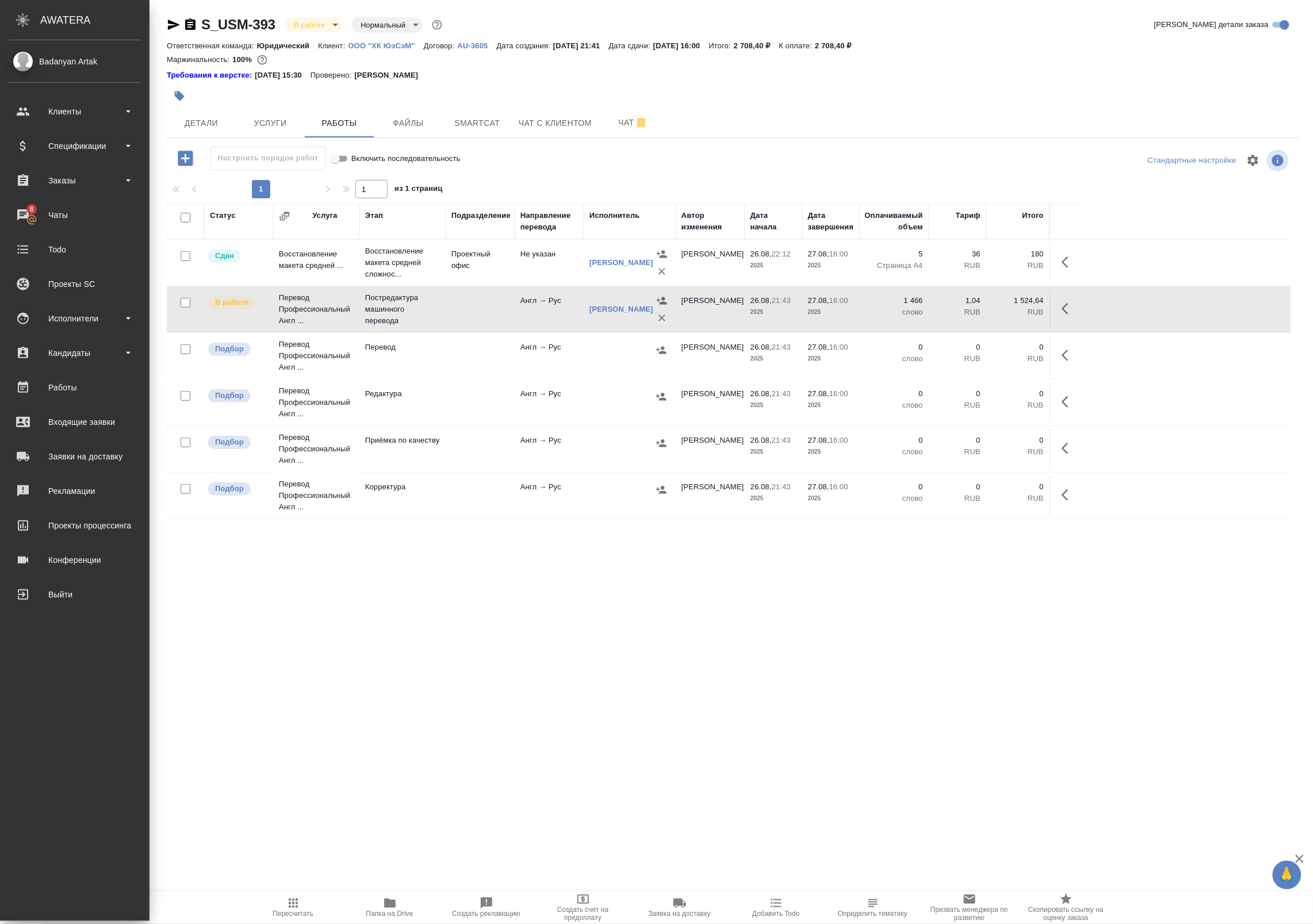
drag, startPoint x: 38, startPoint y: 546, endPoint x: 285, endPoint y: 248, distance: 387.1
click at [285, 248] on div ".cls-1 fill:#fff; AWATERA Badanyan Artak Клиенты Спецификации Заказы 8 Чаты Tod…" at bounding box center [656, 462] width 1313 height 924
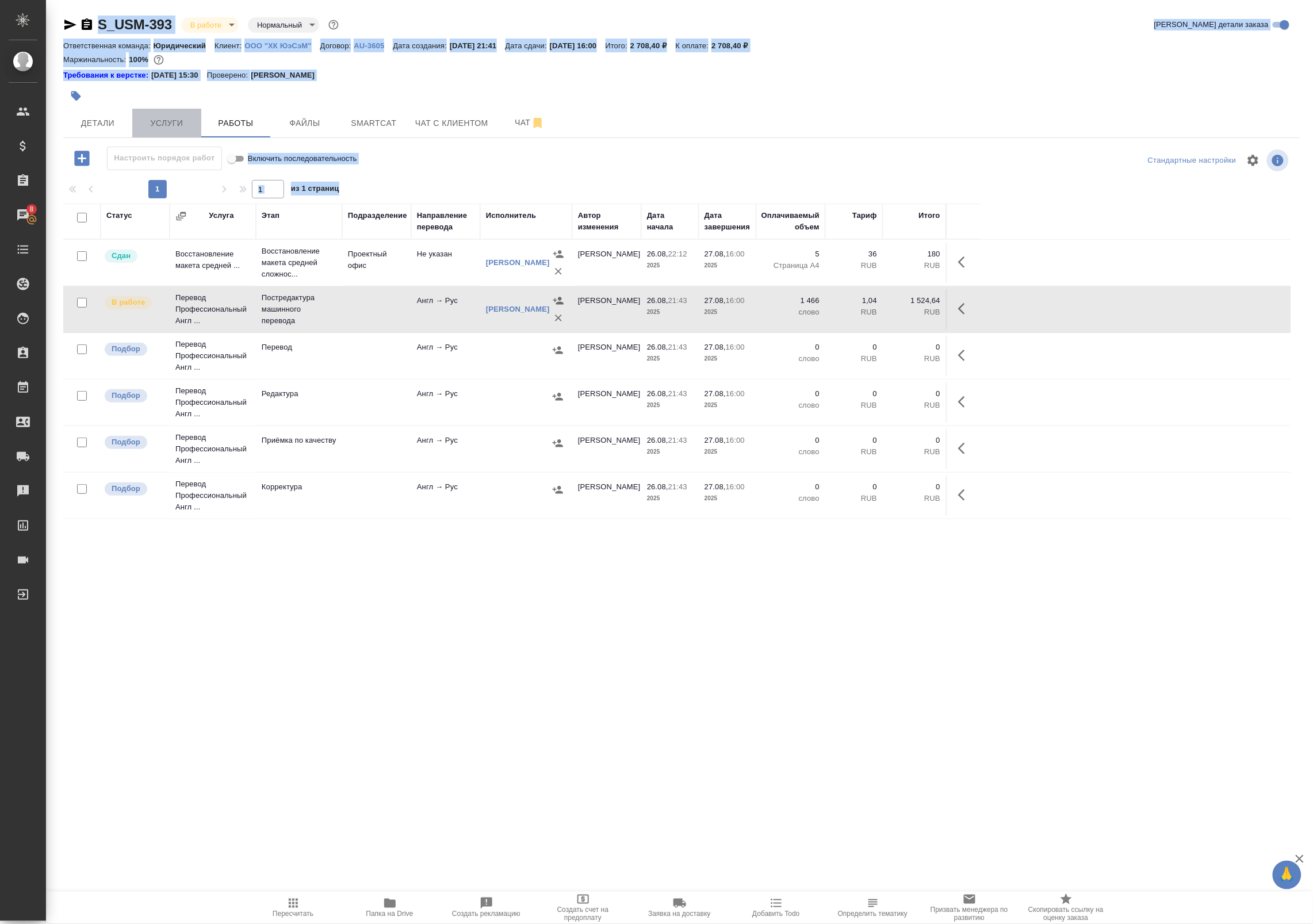
click at [187, 122] on span "Услуги" at bounding box center [166, 123] width 55 height 15
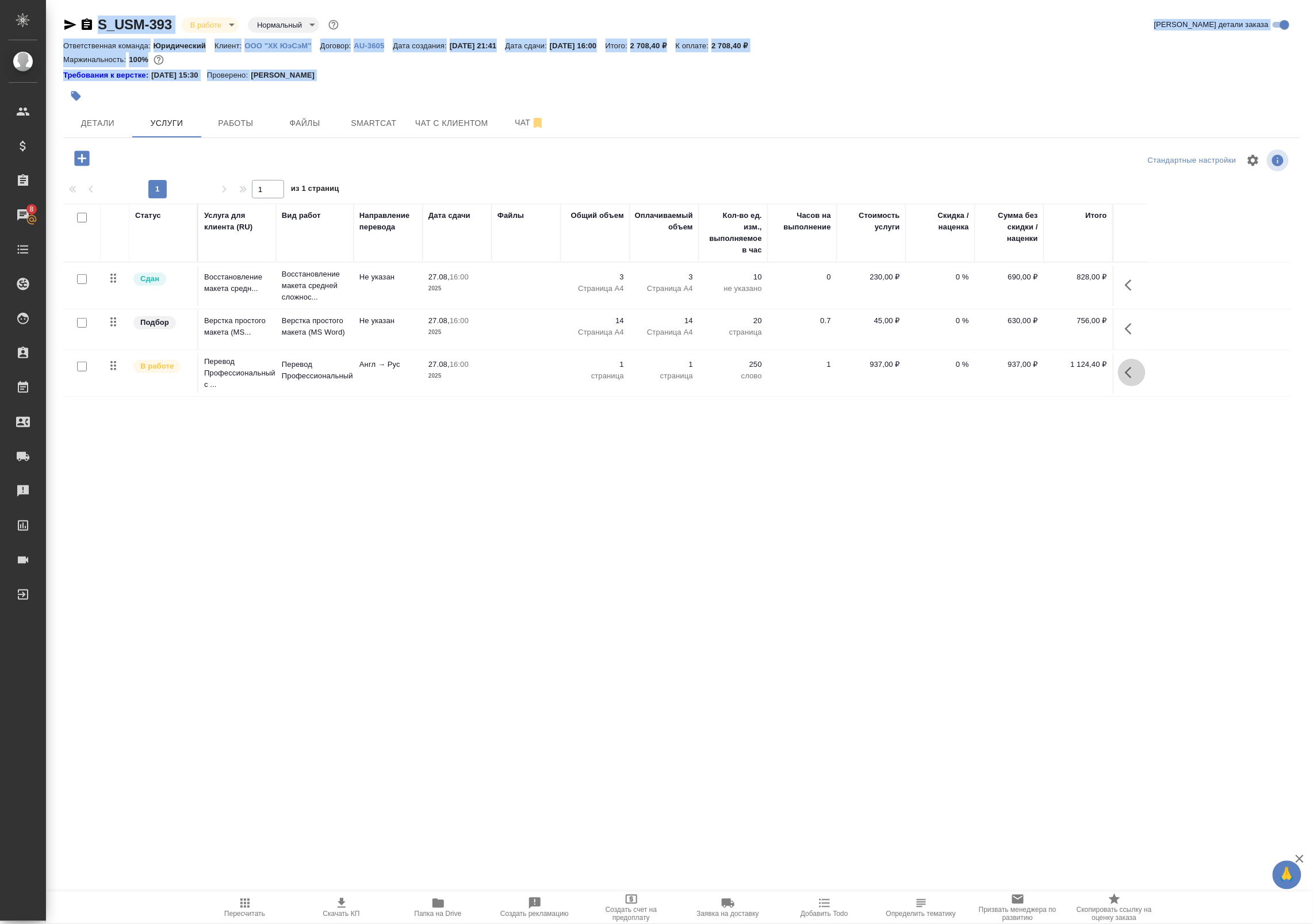
click at [1136, 374] on icon "button" at bounding box center [1132, 373] width 14 height 14
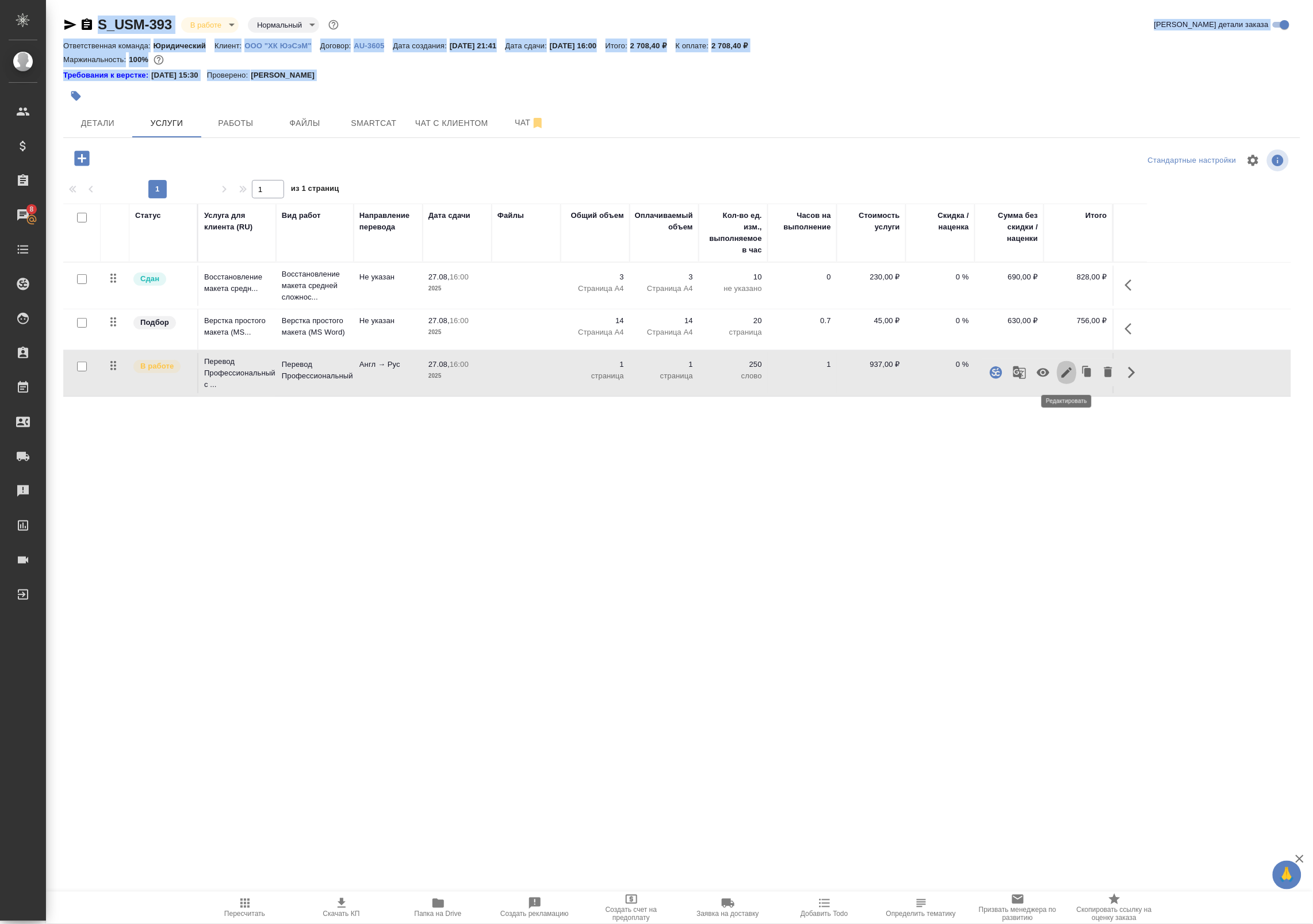
click at [1059, 371] on button "button" at bounding box center [1067, 373] width 19 height 28
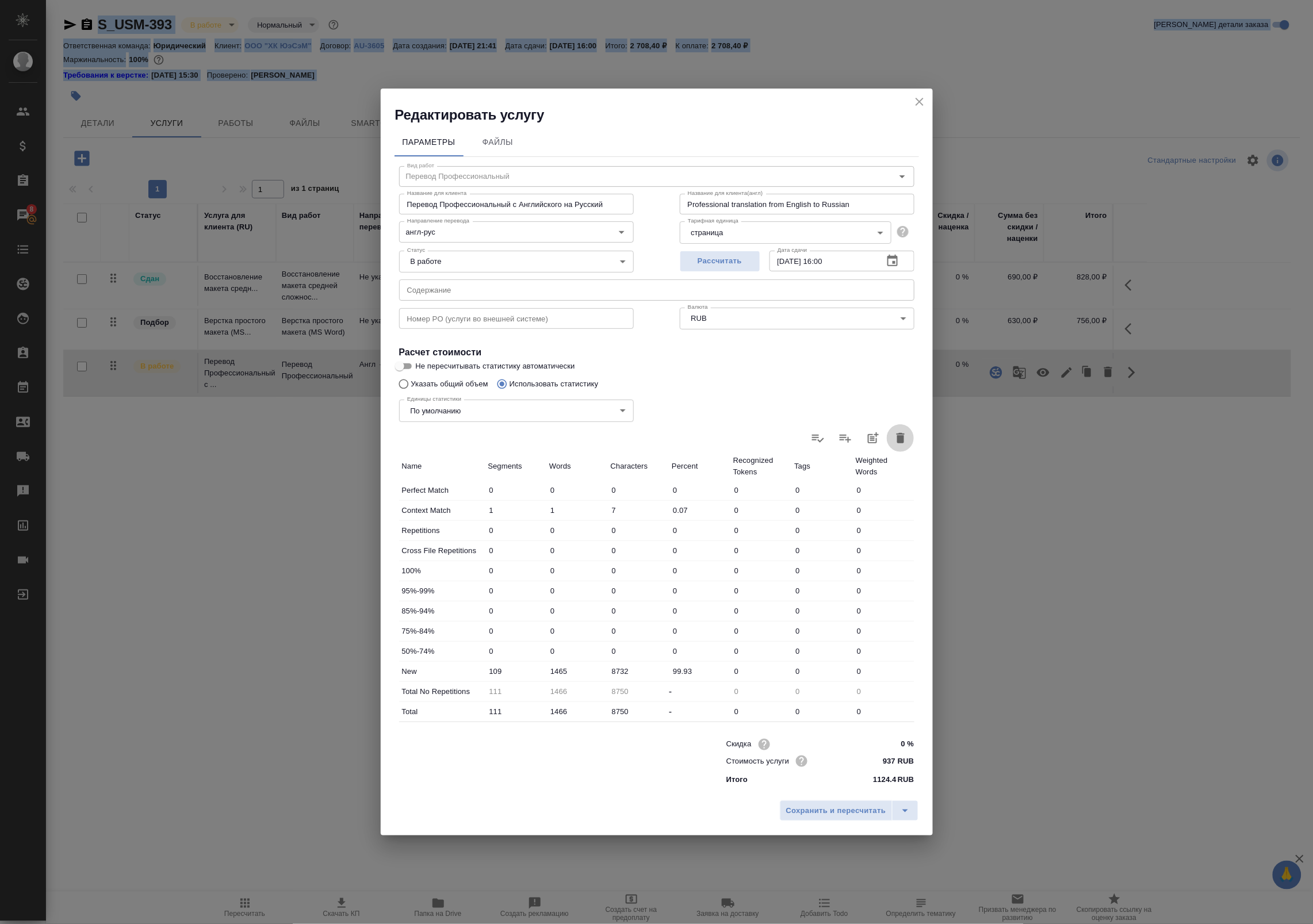
click at [903, 443] on icon "button" at bounding box center [901, 438] width 14 height 14
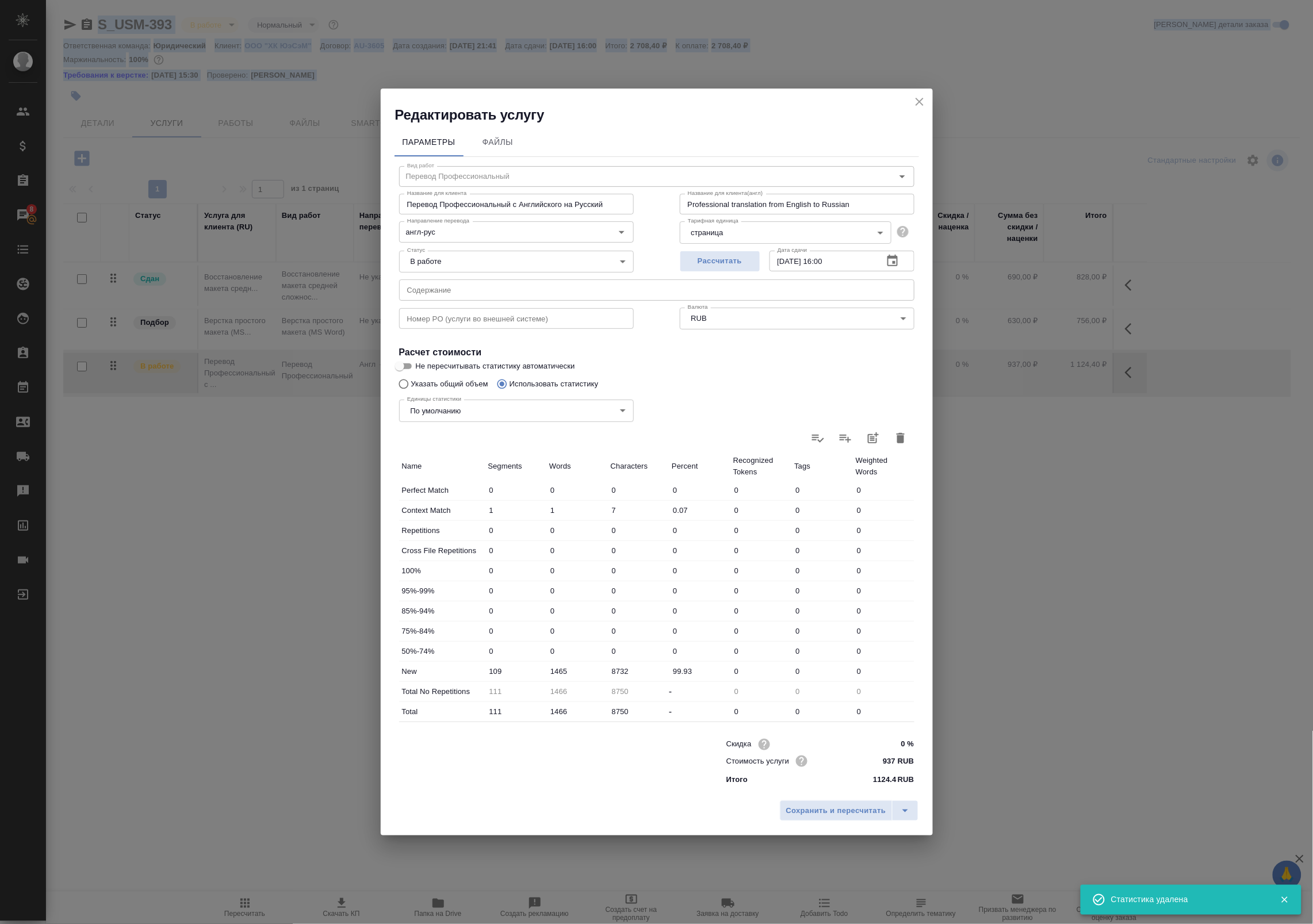
type input "0"
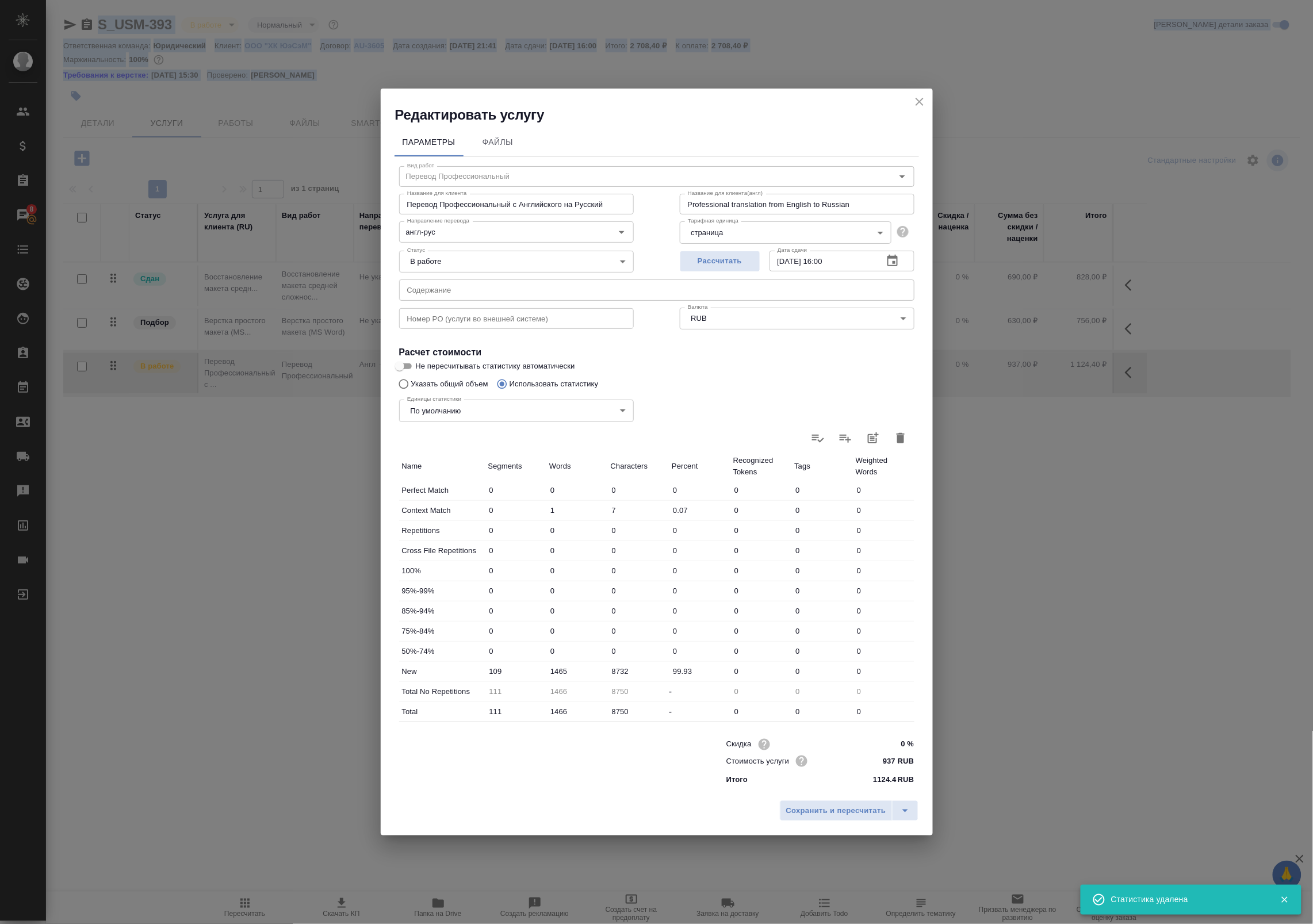
type input "0"
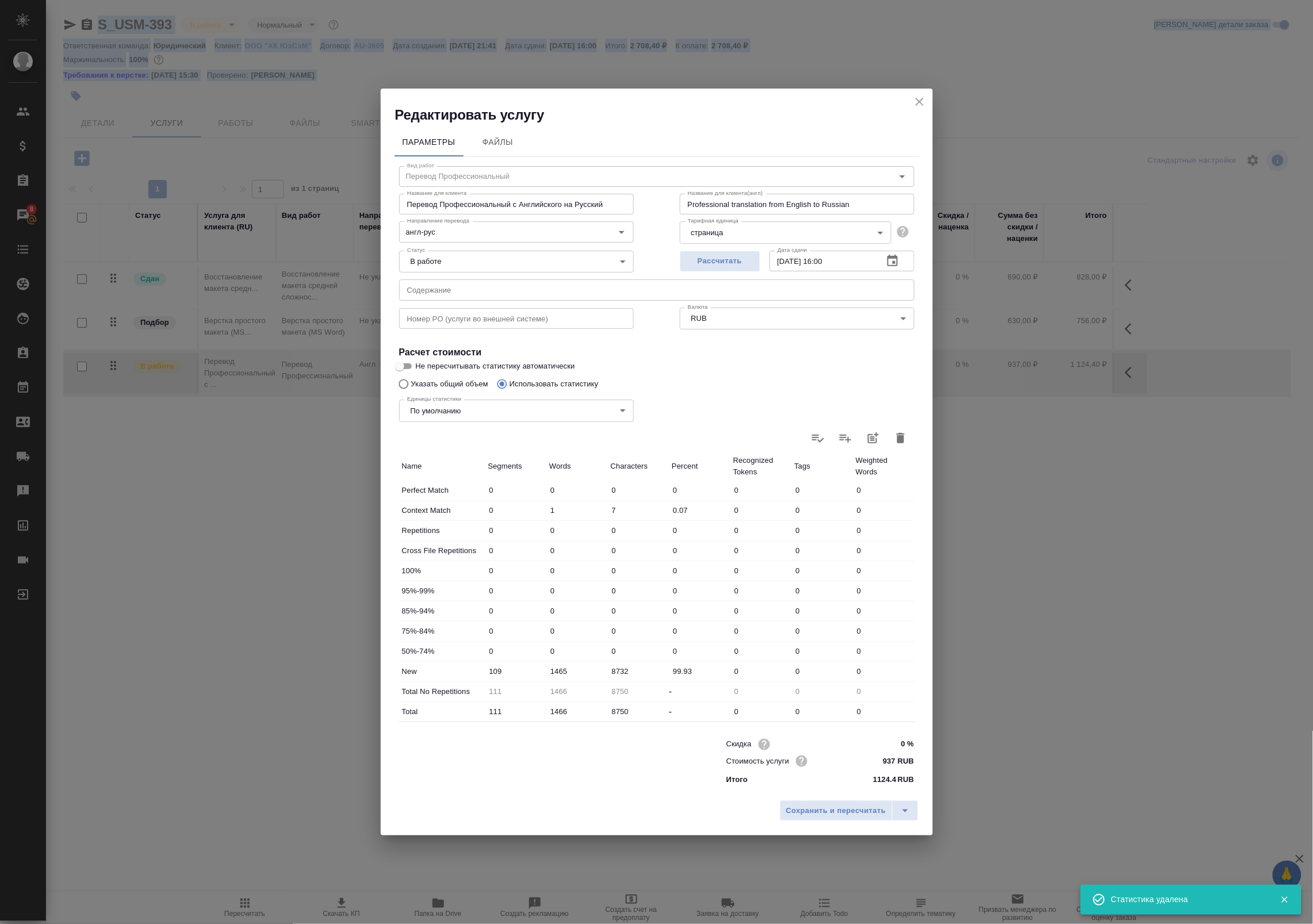
type input "0"
click at [444, 378] on div "Единицы статистики По умолчанию default Единицы статистики" at bounding box center [517, 410] width 281 height 75
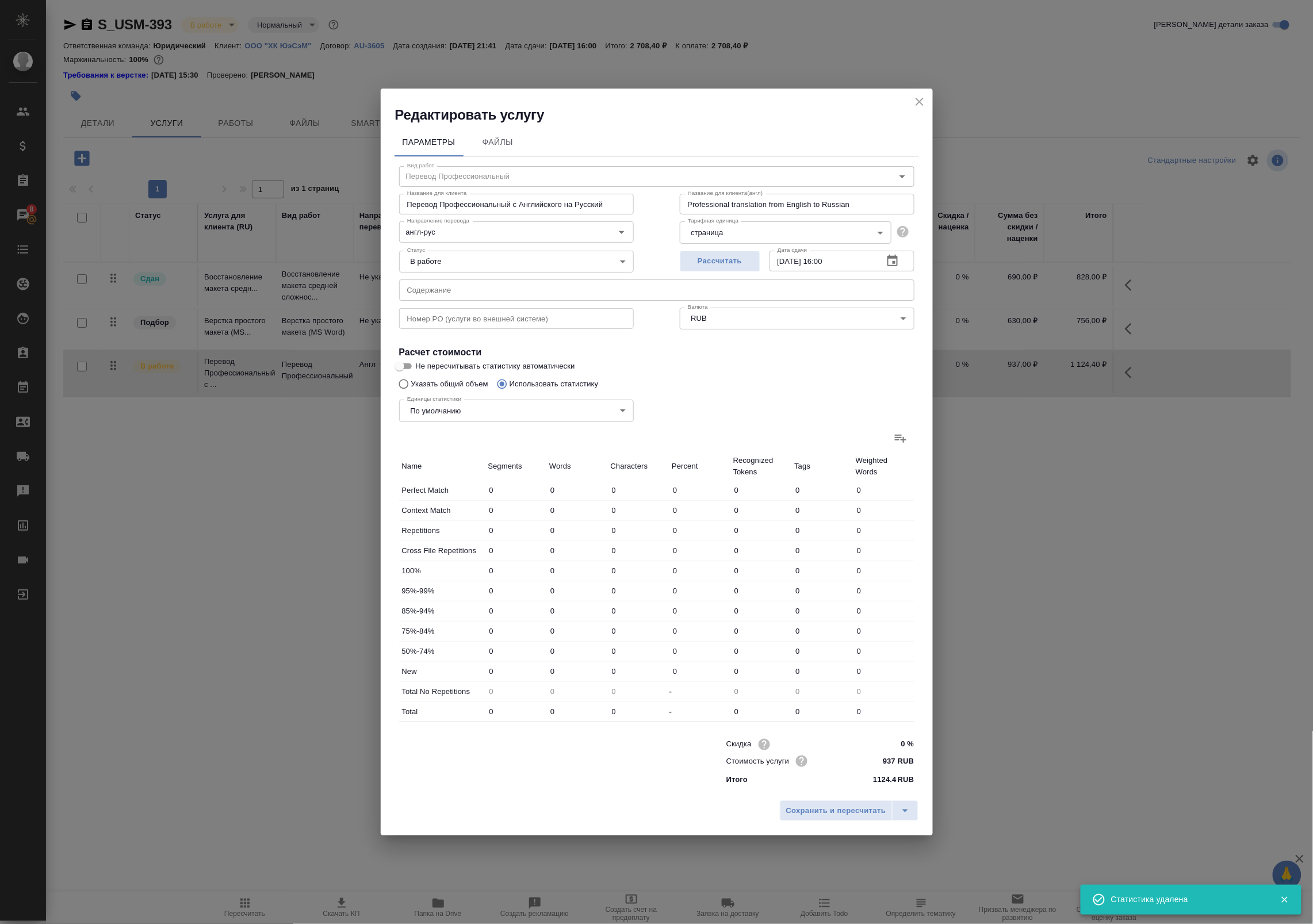
click at [421, 381] on div "Единицы статистики По умолчанию default Единицы статистики" at bounding box center [517, 410] width 281 height 75
click at [410, 382] on input "Указать общий объем" at bounding box center [402, 384] width 18 height 22
radio input "true"
radio input "false"
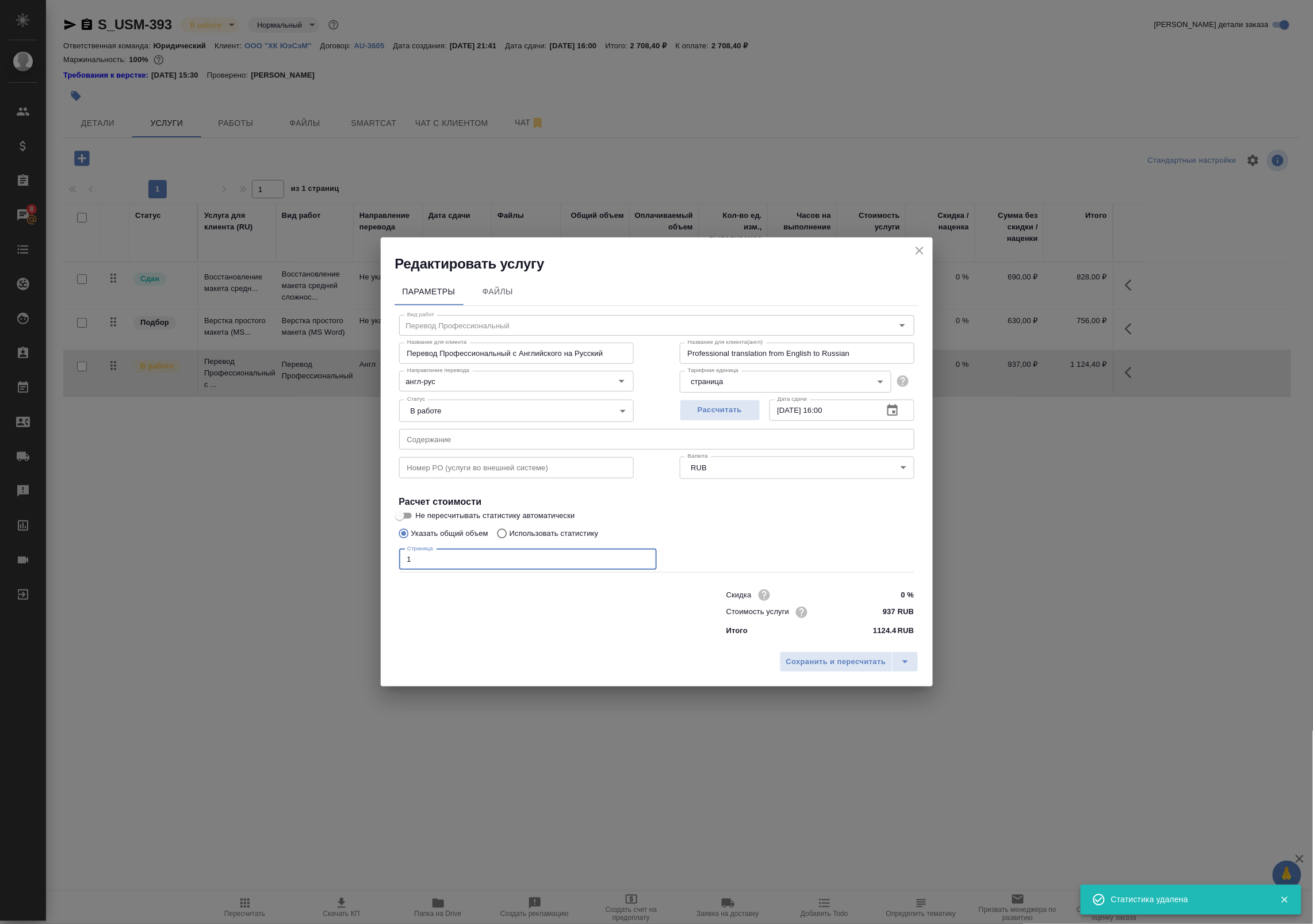
drag, startPoint x: 484, startPoint y: 550, endPoint x: 341, endPoint y: 560, distance: 143.3
click at [341, 560] on div "Редактировать услугу Параметры Файлы Вид работ Перевод Профессиональный Вид раб…" at bounding box center [656, 462] width 1313 height 924
type input "6"
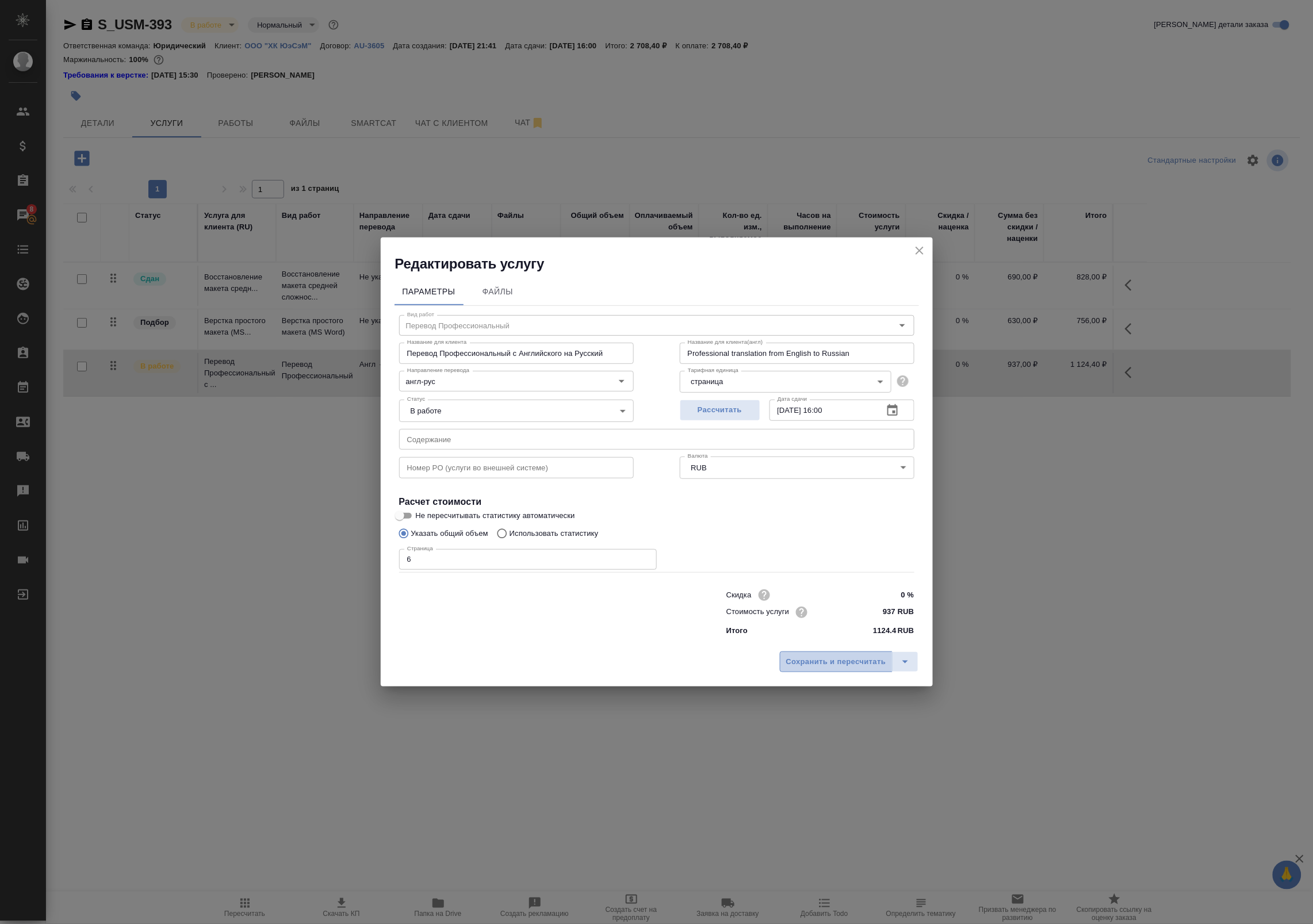
click at [826, 667] on span "Сохранить и пересчитать" at bounding box center [837, 662] width 100 height 13
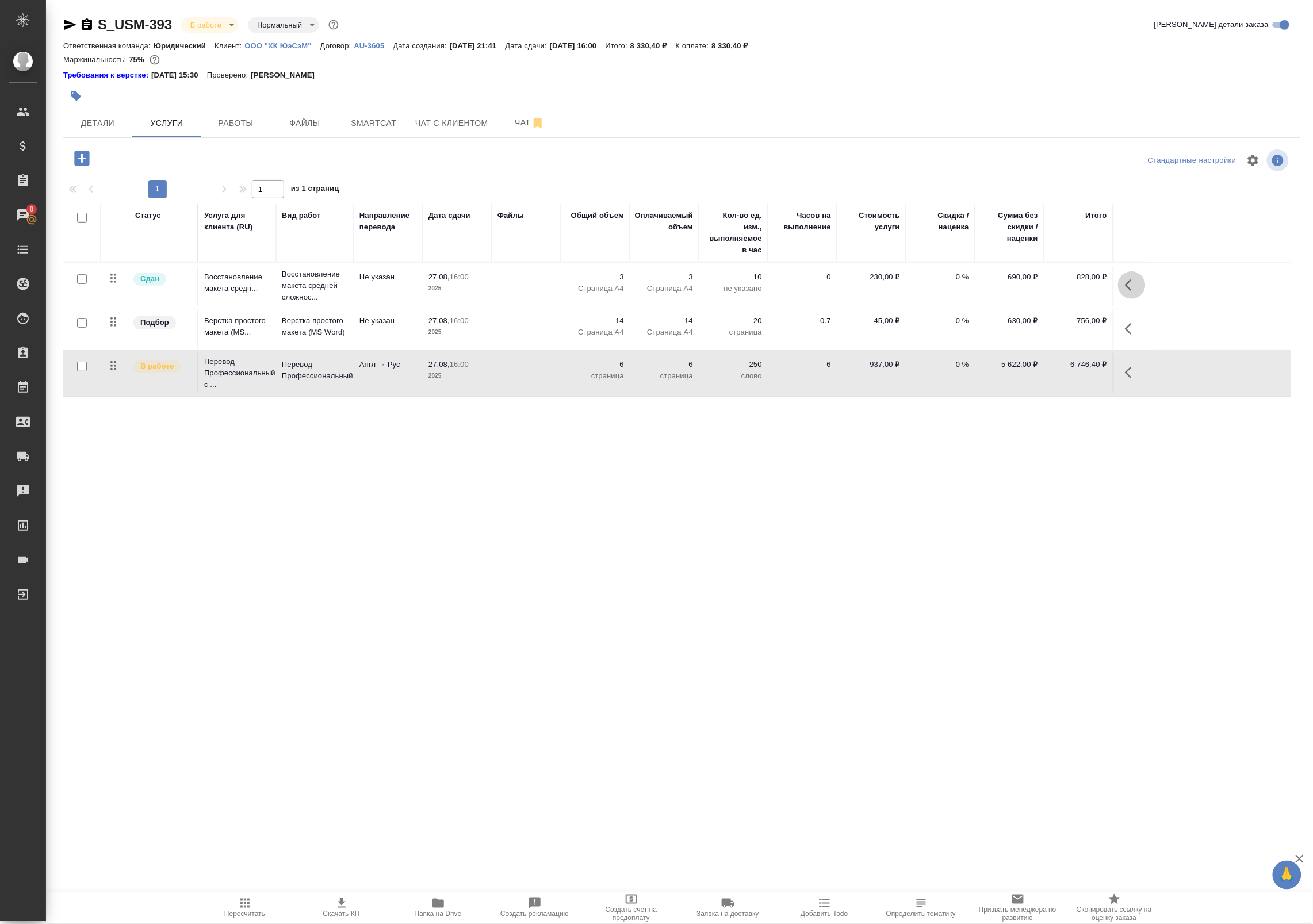
click at [1122, 283] on button "button" at bounding box center [1132, 285] width 28 height 28
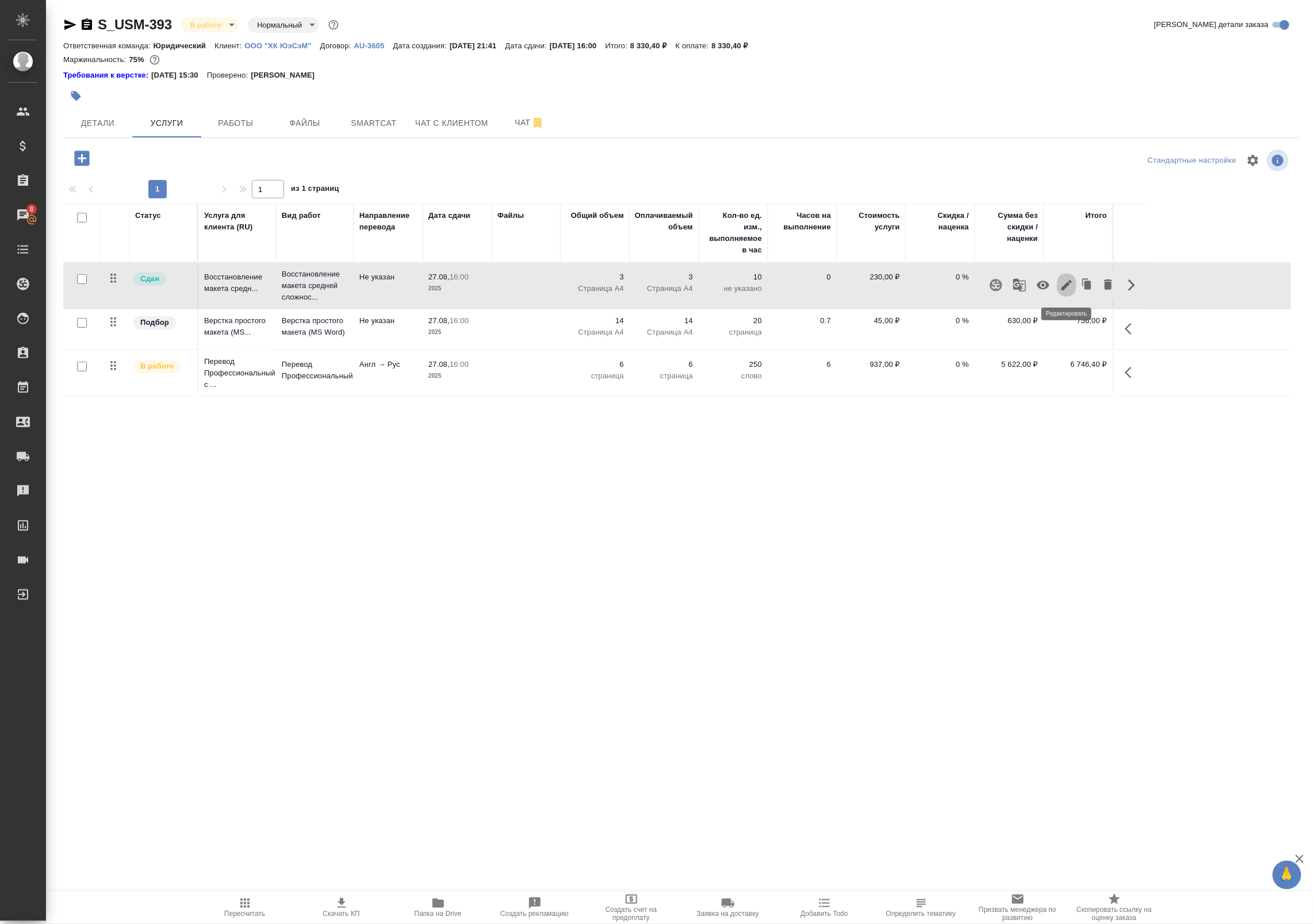
click at [1069, 285] on icon "button" at bounding box center [1067, 285] width 10 height 10
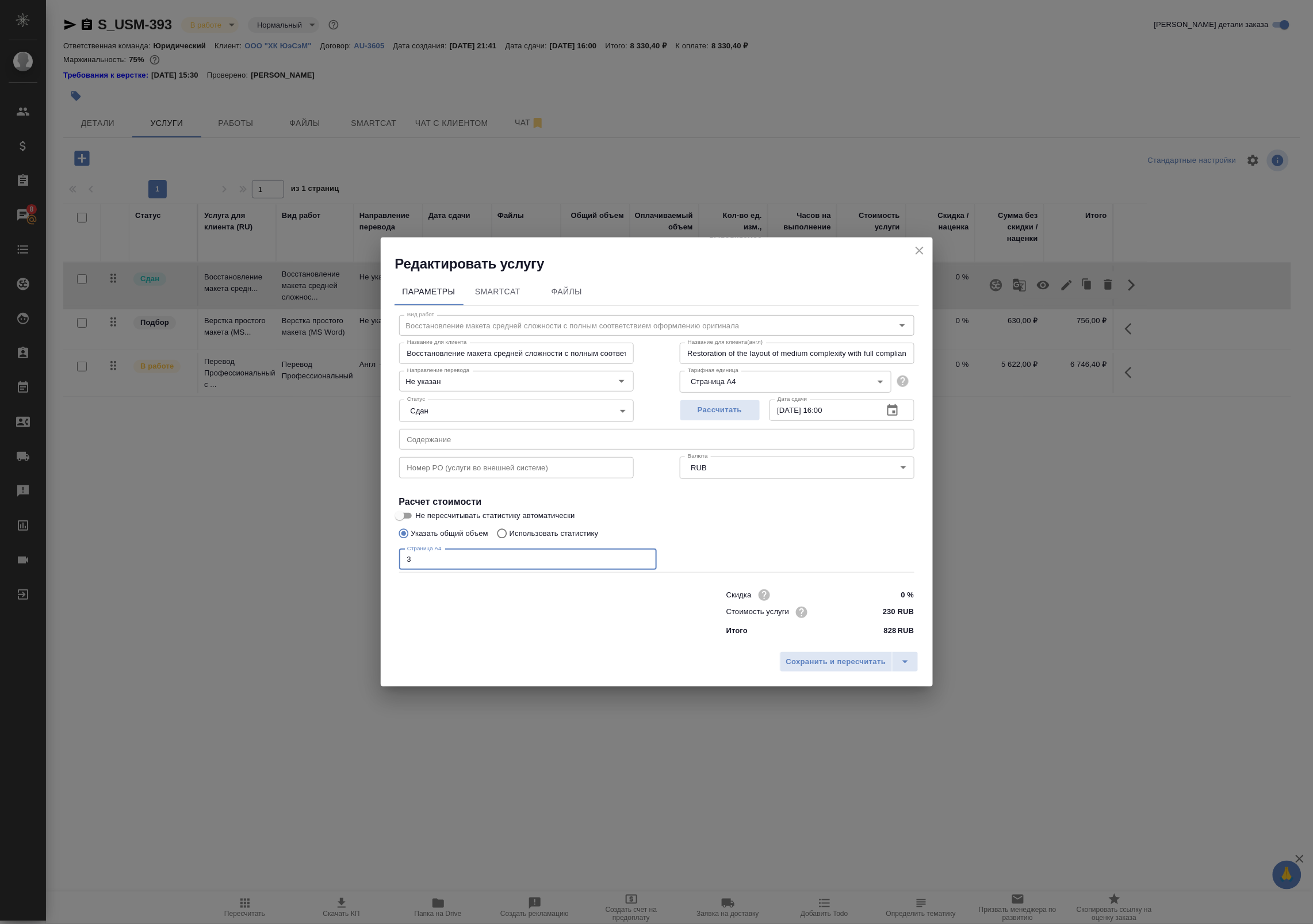
drag, startPoint x: 524, startPoint y: 562, endPoint x: 75, endPoint y: 529, distance: 450.2
click at [75, 529] on div "Редактировать услугу Параметры SmartCat Файлы Вид работ Восстановление макета с…" at bounding box center [656, 462] width 1313 height 924
type input "5"
click at [849, 670] on button "Сохранить и пересчитать" at bounding box center [836, 662] width 113 height 21
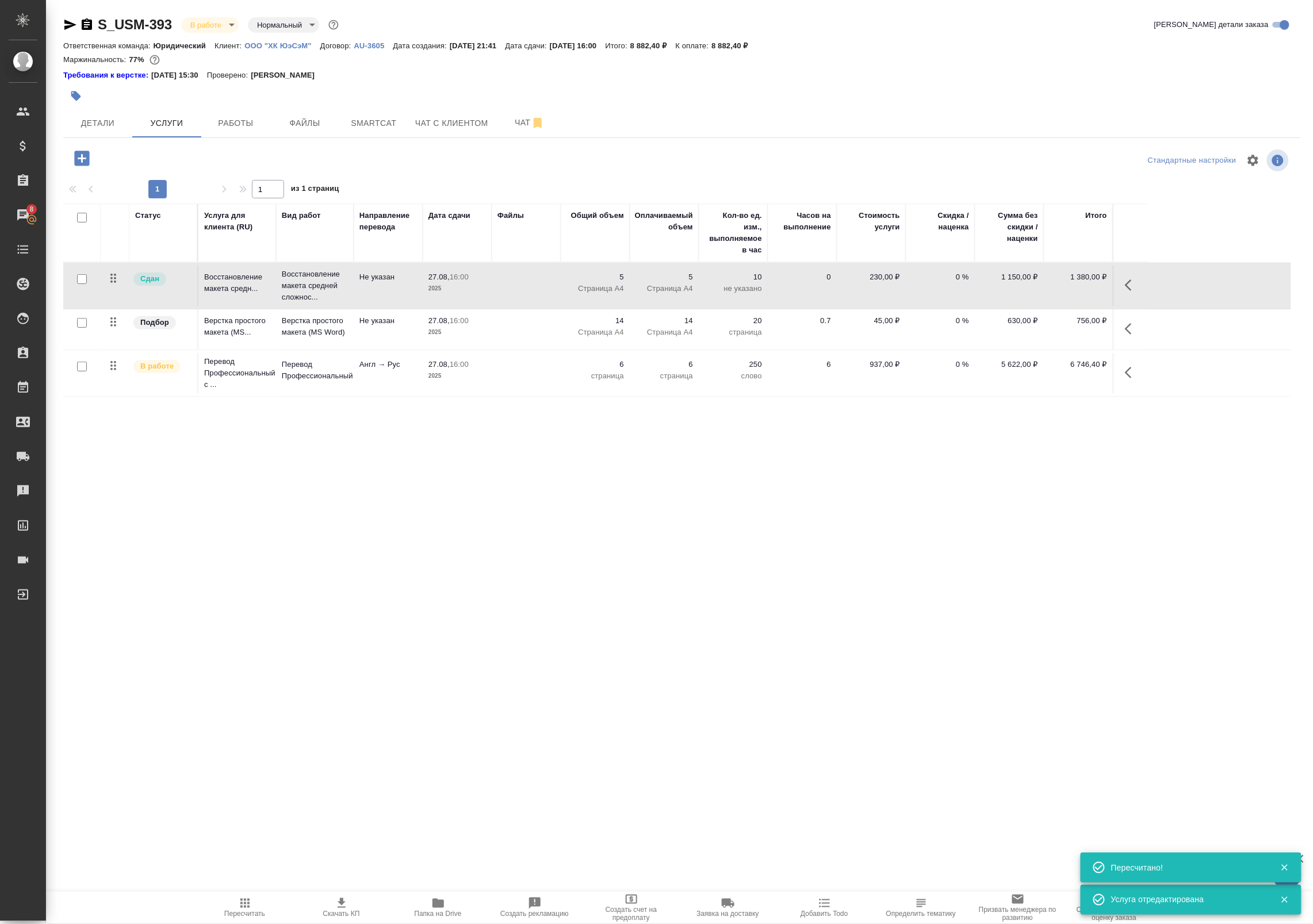
click at [79, 327] on input "checkbox" at bounding box center [82, 323] width 10 height 10
checkbox input "true"
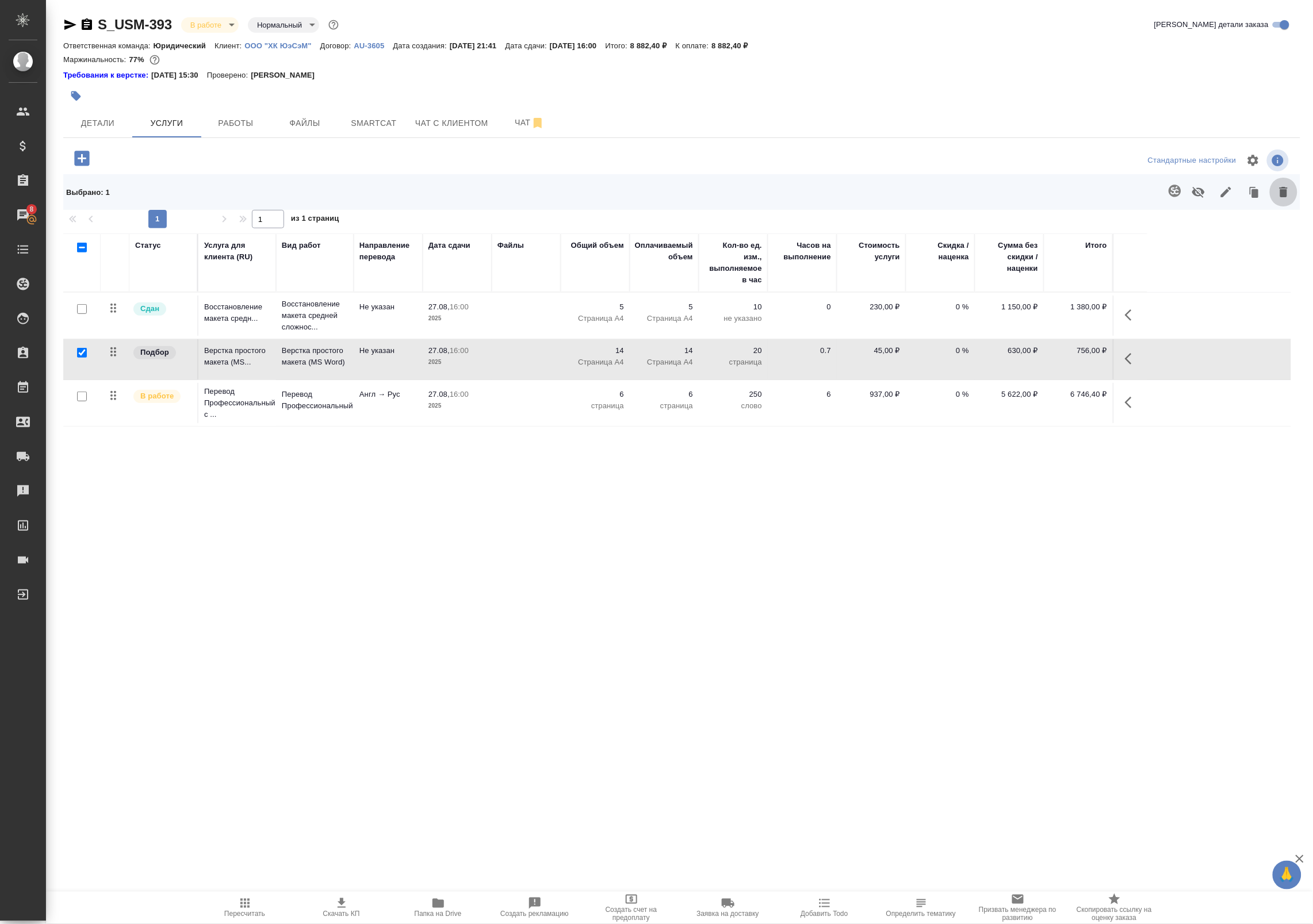
click at [1291, 188] on button "button" at bounding box center [1284, 192] width 28 height 30
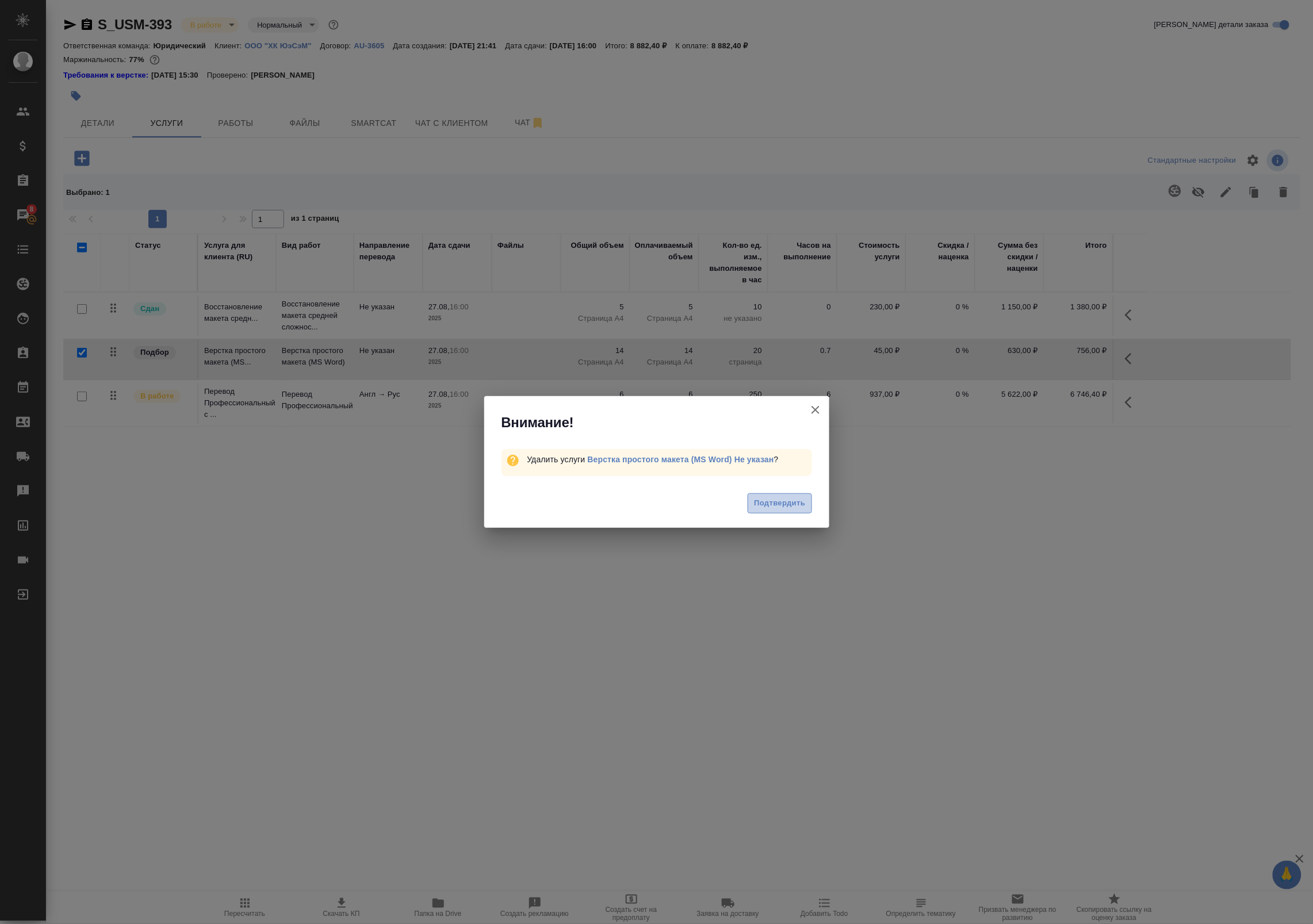
click at [766, 507] on span "Подтвердить" at bounding box center [780, 503] width 51 height 13
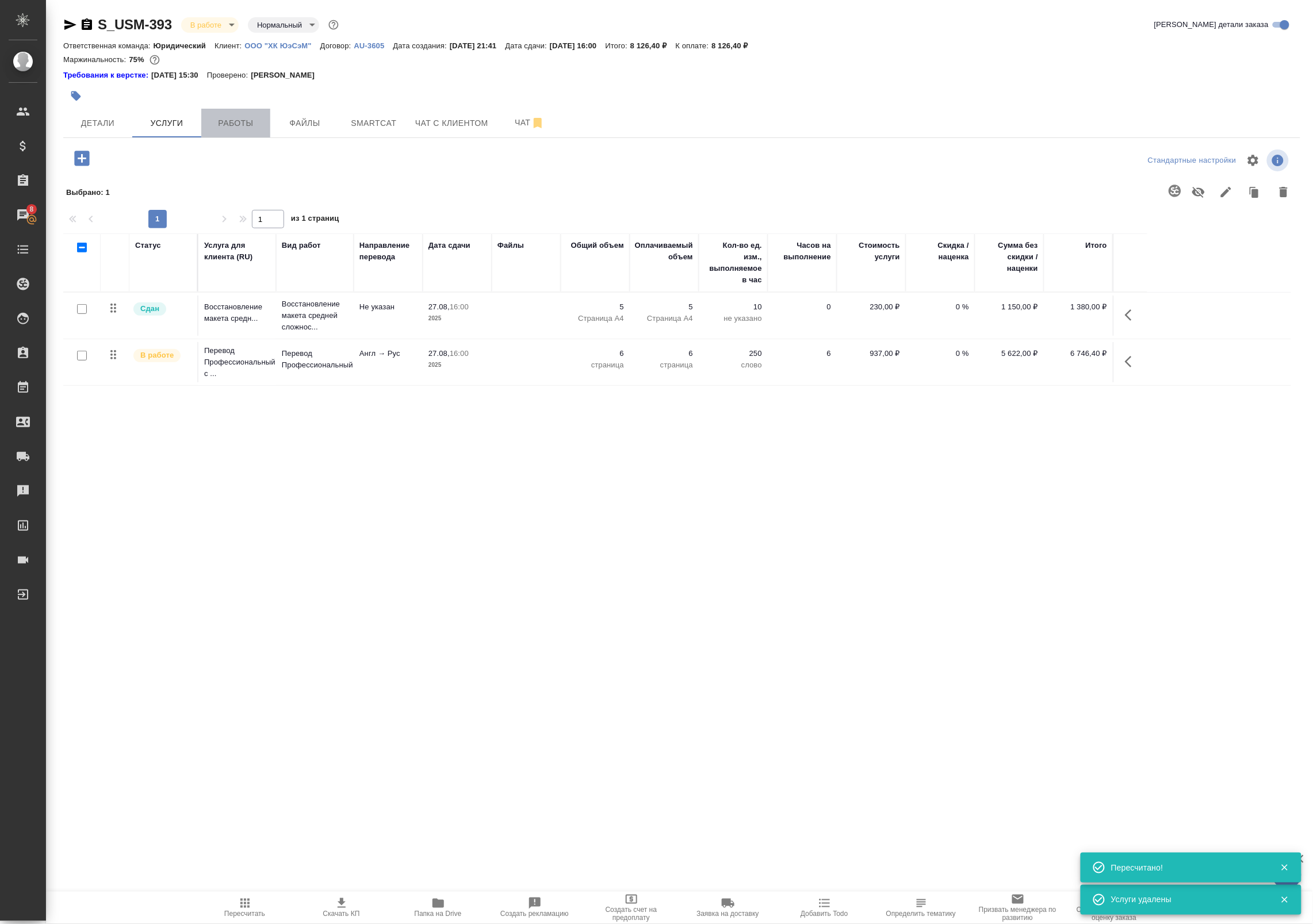
click at [257, 132] on button "Работы" at bounding box center [235, 122] width 69 height 29
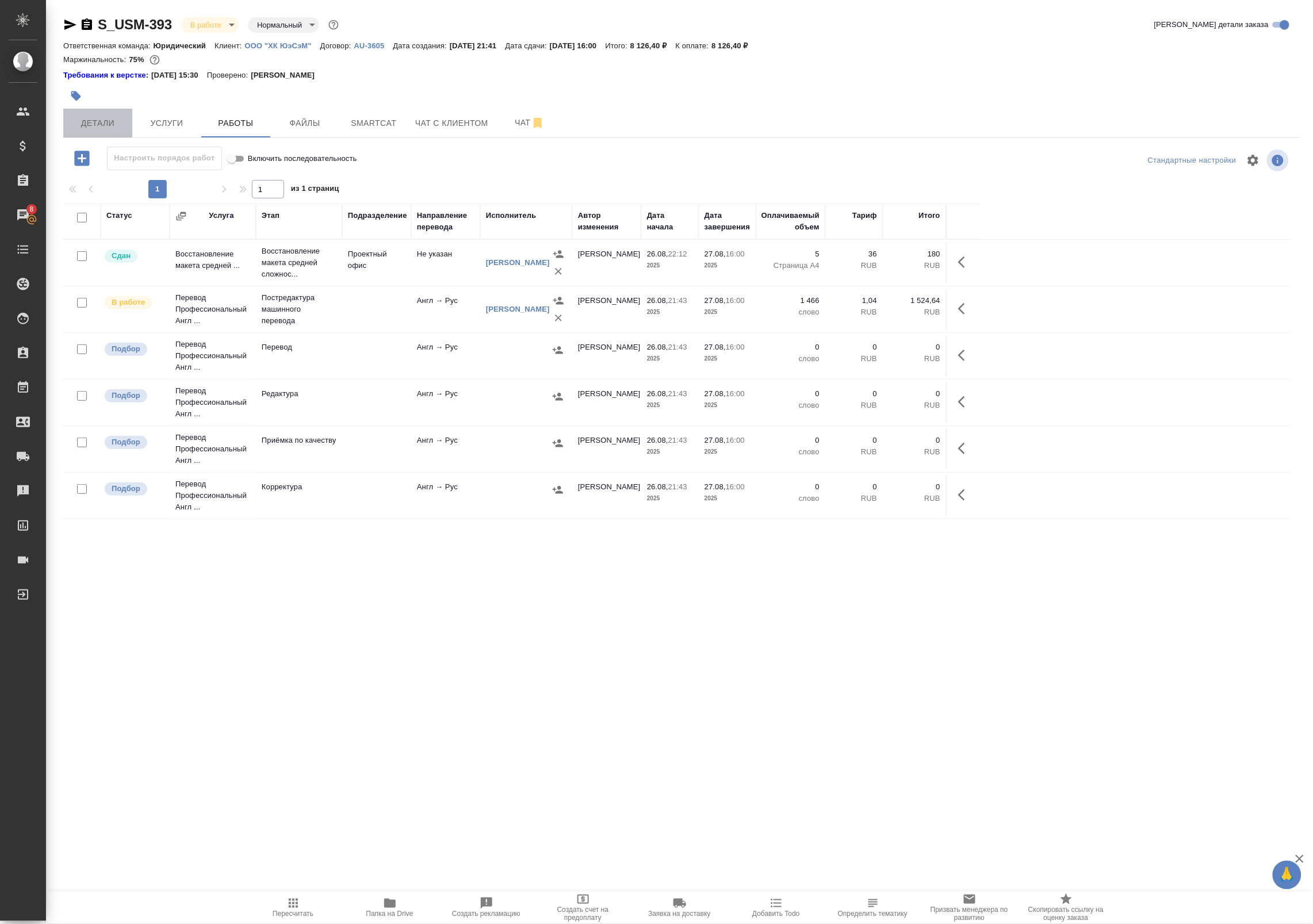
click at [106, 134] on button "Детали" at bounding box center [97, 122] width 69 height 29
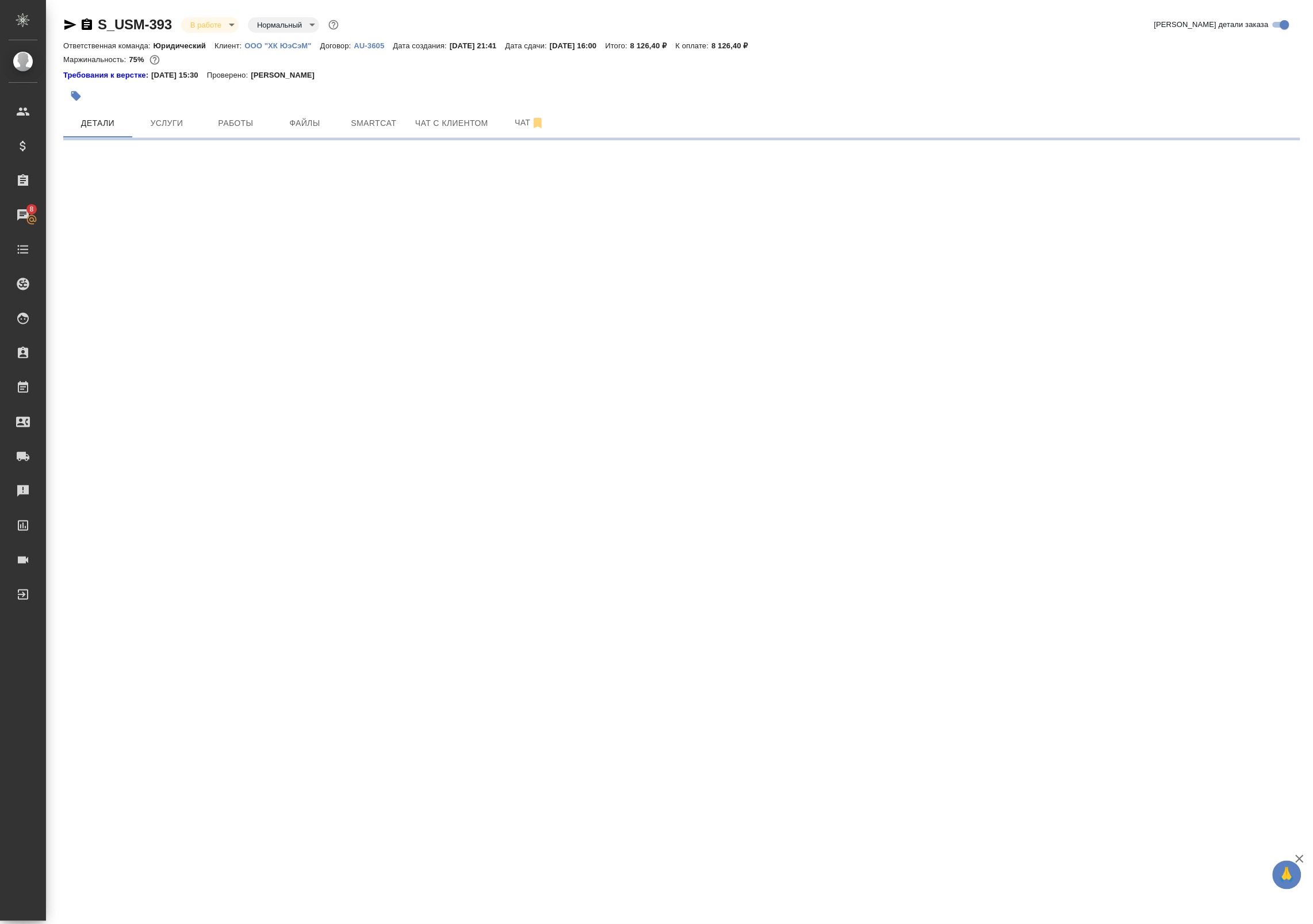
select select "RU"
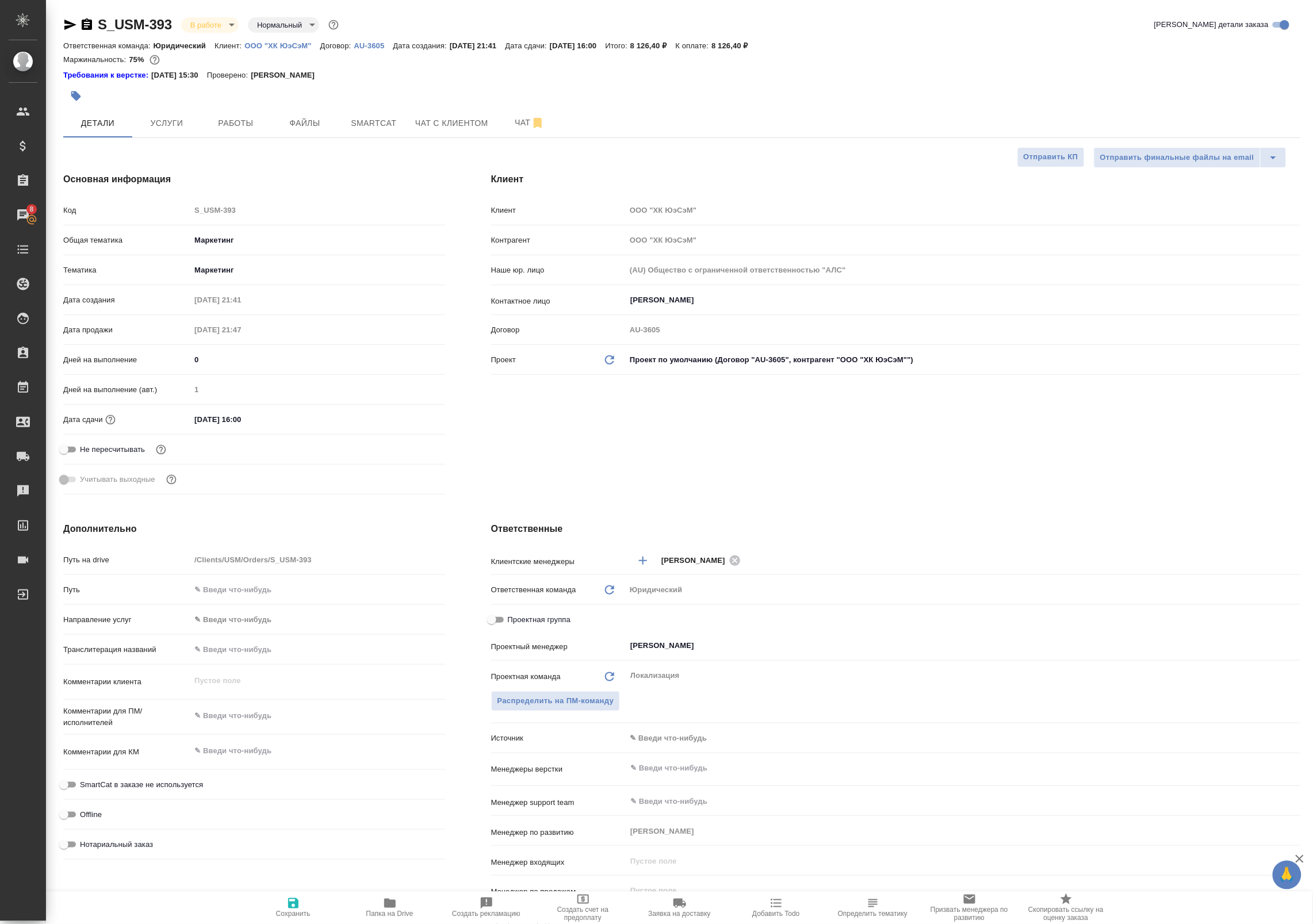
type textarea "x"
drag, startPoint x: 73, startPoint y: 835, endPoint x: 154, endPoint y: 869, distance: 87.8
click at [154, 869] on div "Дополнительно Путь на drive /Clients/USM/Orders/S_USM-393 Путь Направление услу…" at bounding box center [254, 731] width 428 height 464
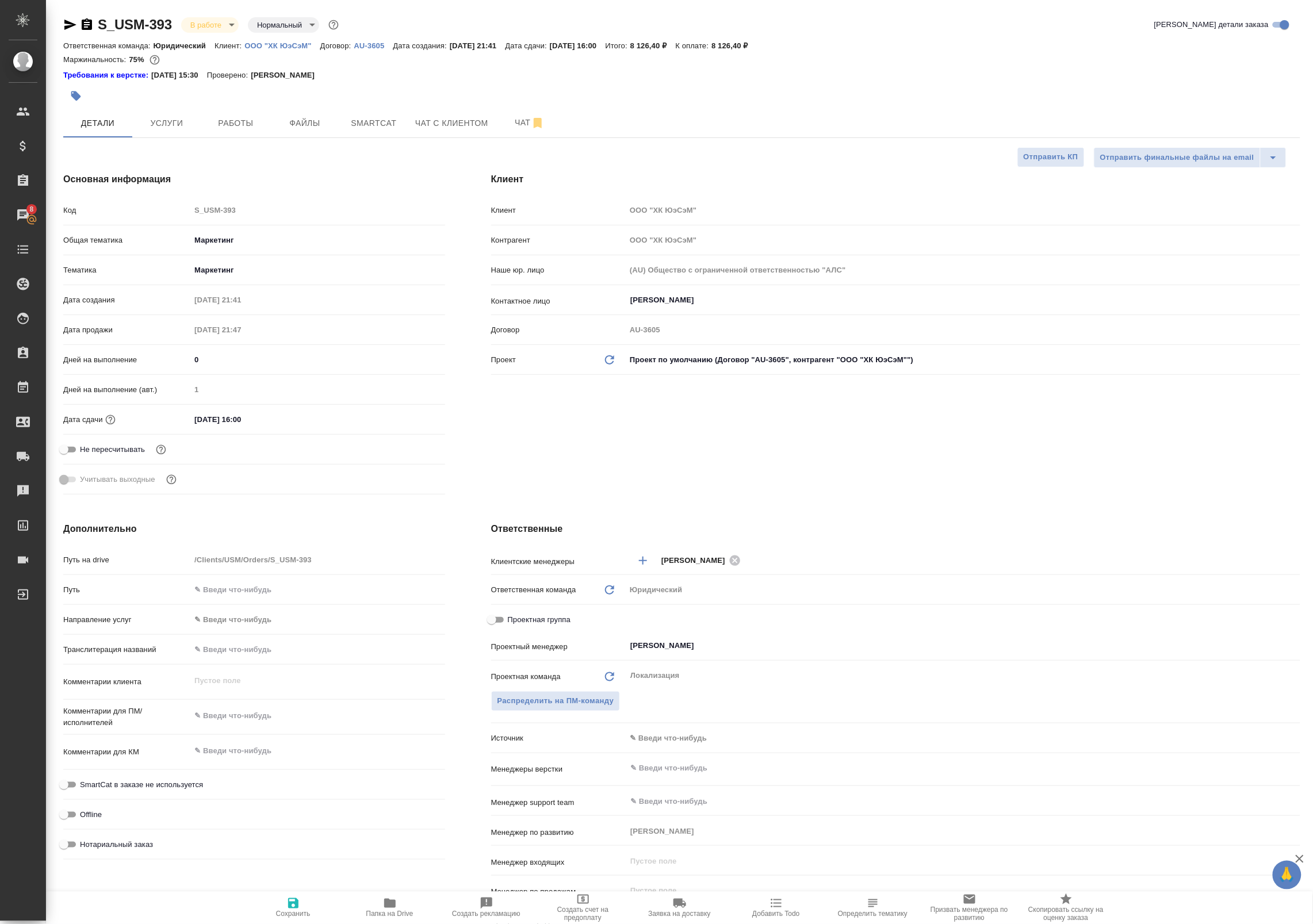
click at [154, 869] on div "Дополнительно Путь на drive /Clients/USM/Orders/S_USM-393 Путь Направление услу…" at bounding box center [254, 731] width 428 height 464
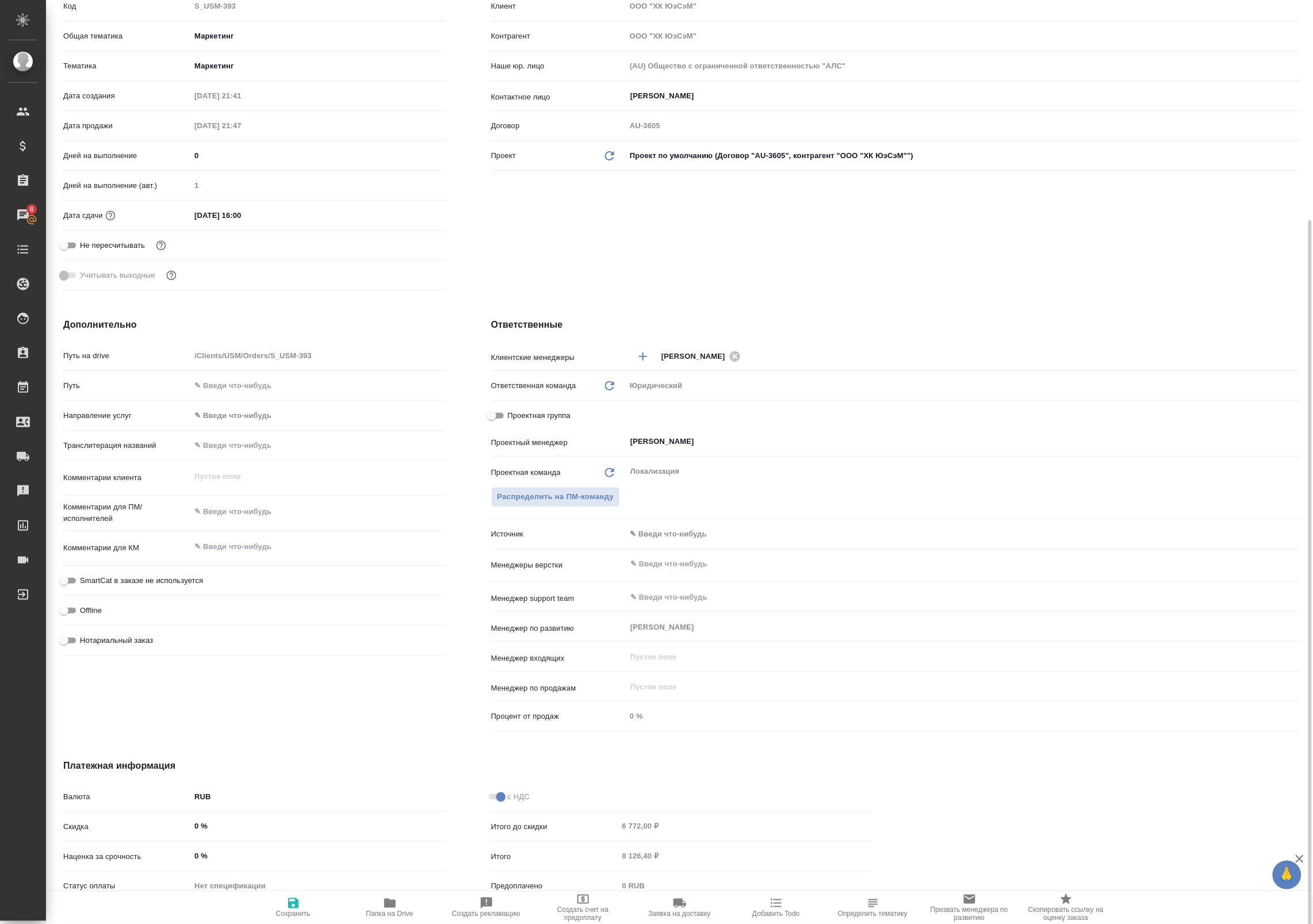
scroll to position [298, 0]
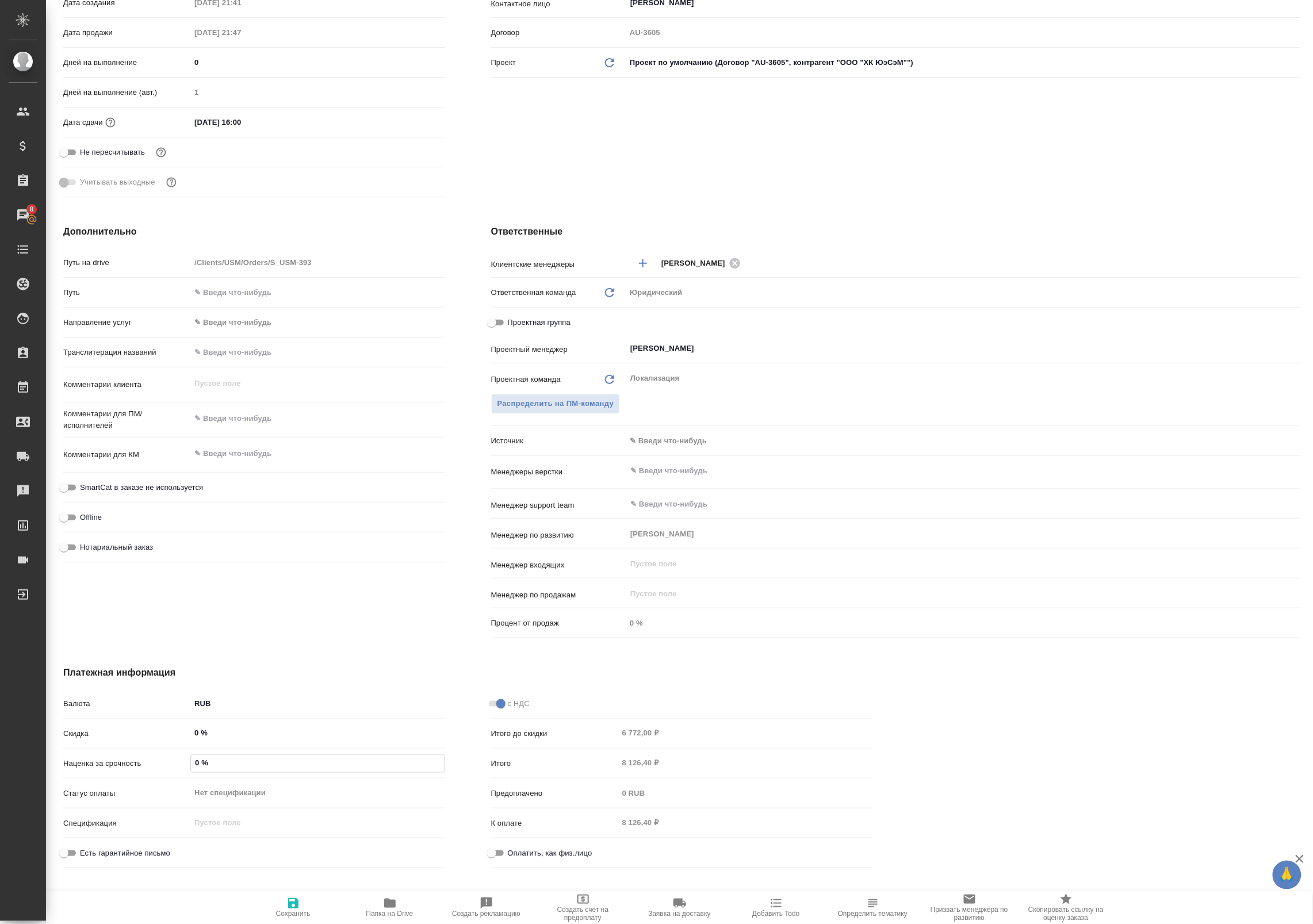
drag, startPoint x: 214, startPoint y: 765, endPoint x: 98, endPoint y: 743, distance: 118.1
click at [98, 743] on div "Валюта RUB RUB Скидка 0 % Наценка за срочность 0 % Статус оплаты Нет спецификац…" at bounding box center [254, 783] width 382 height 179
type input "10 %"
type textarea "x"
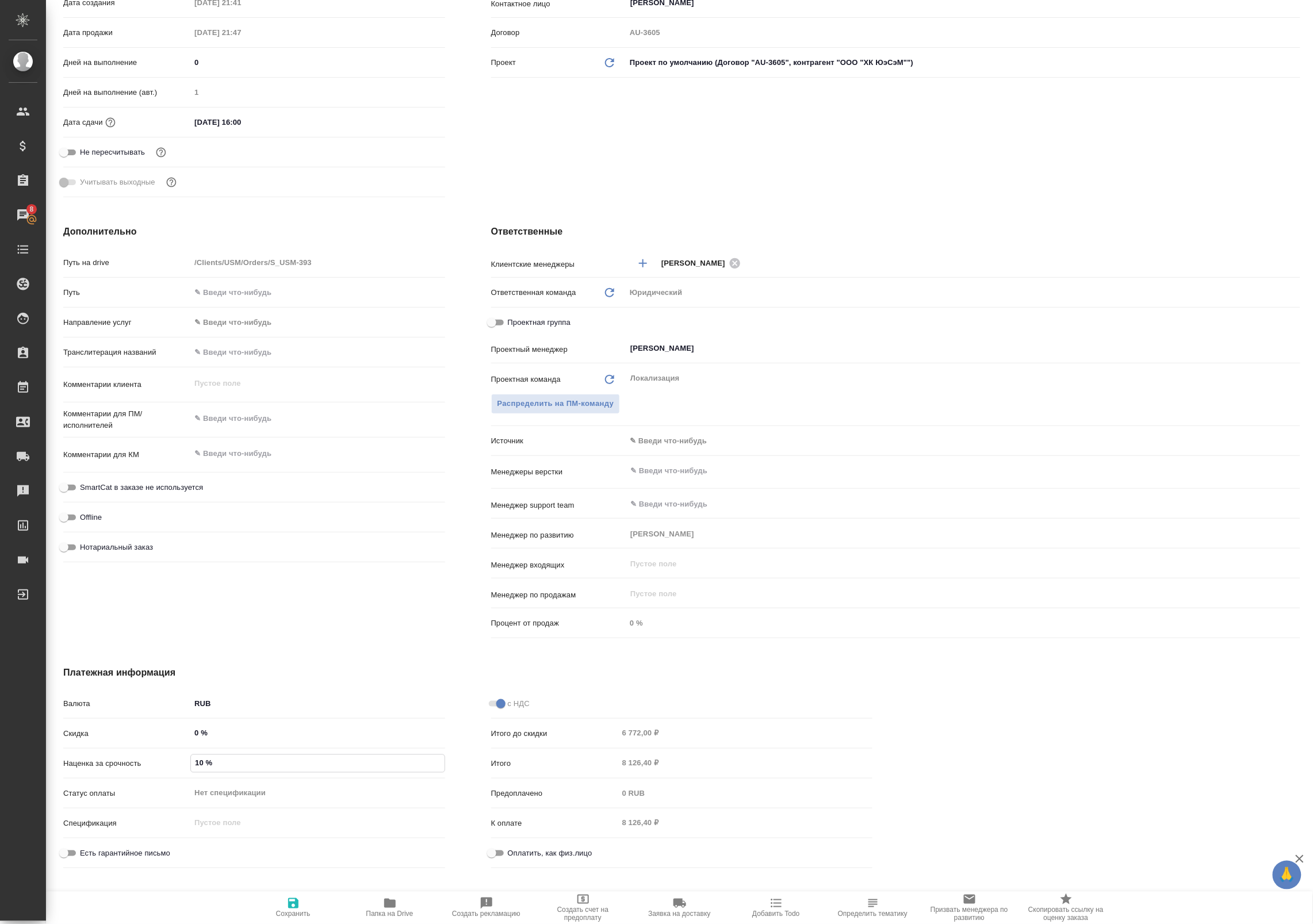
type textarea "x"
type input "100 %"
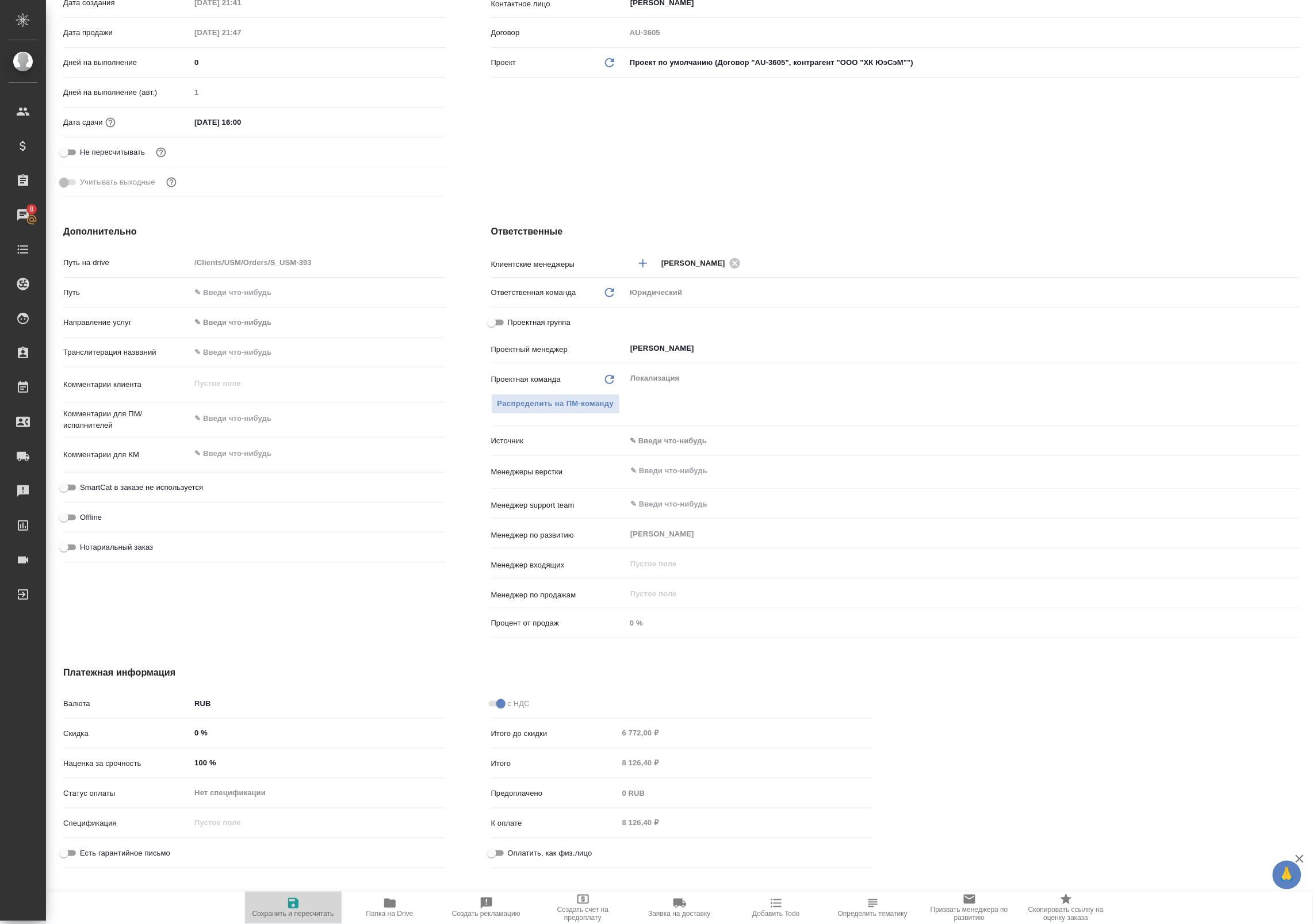
click at [298, 912] on span "Сохранить и пересчитать" at bounding box center [293, 914] width 81 height 8
type textarea "x"
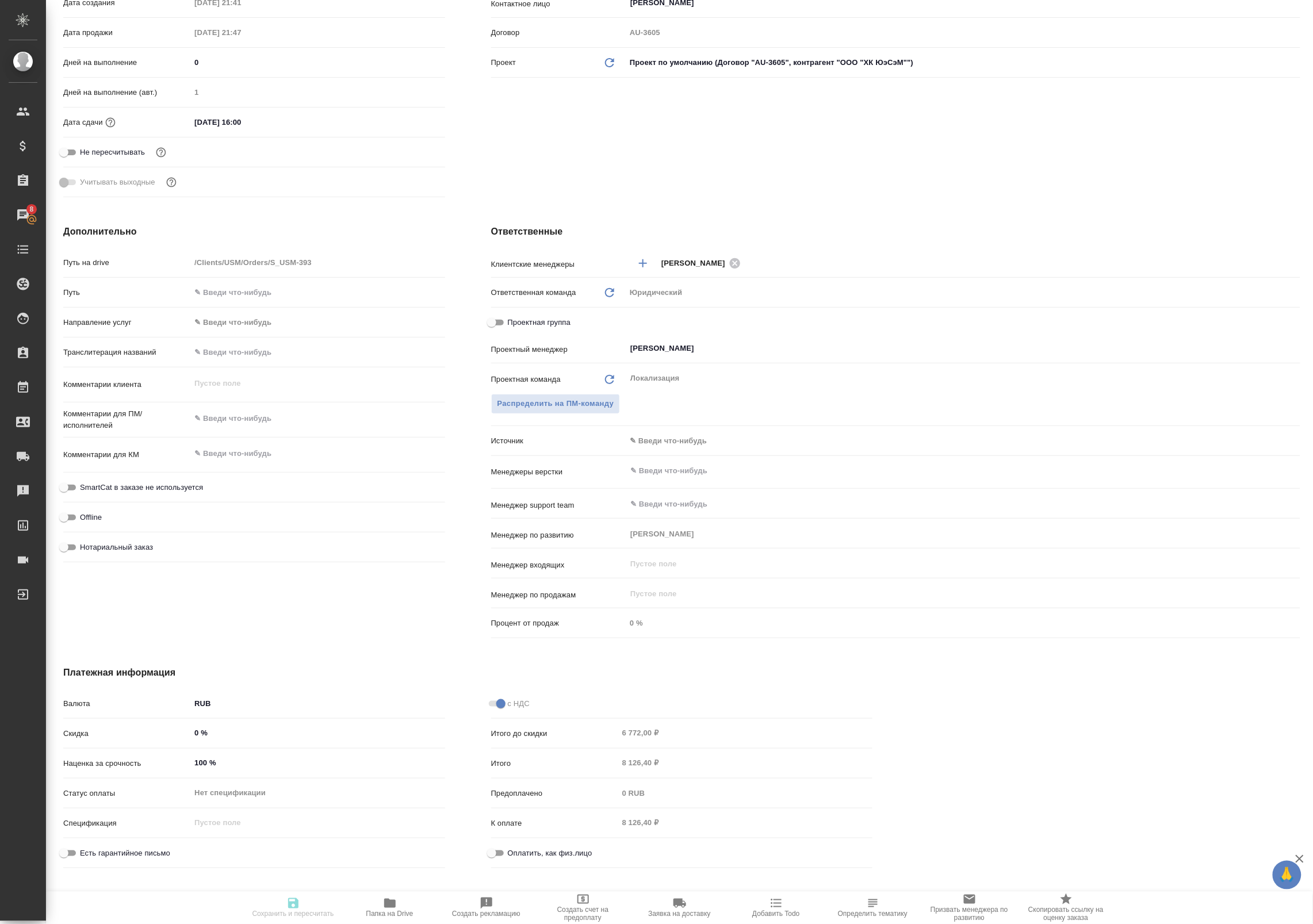
type textarea "x"
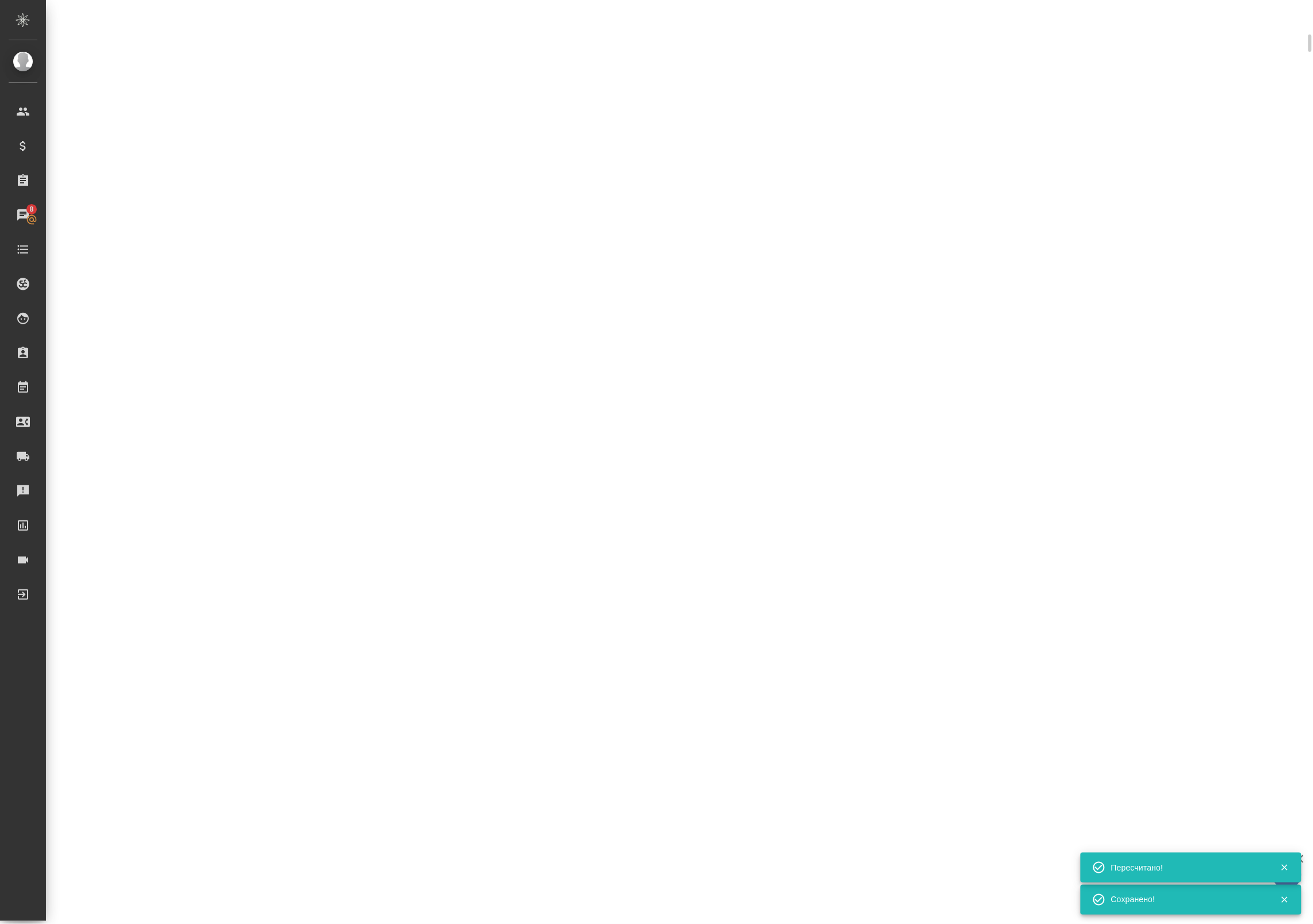
select select "RU"
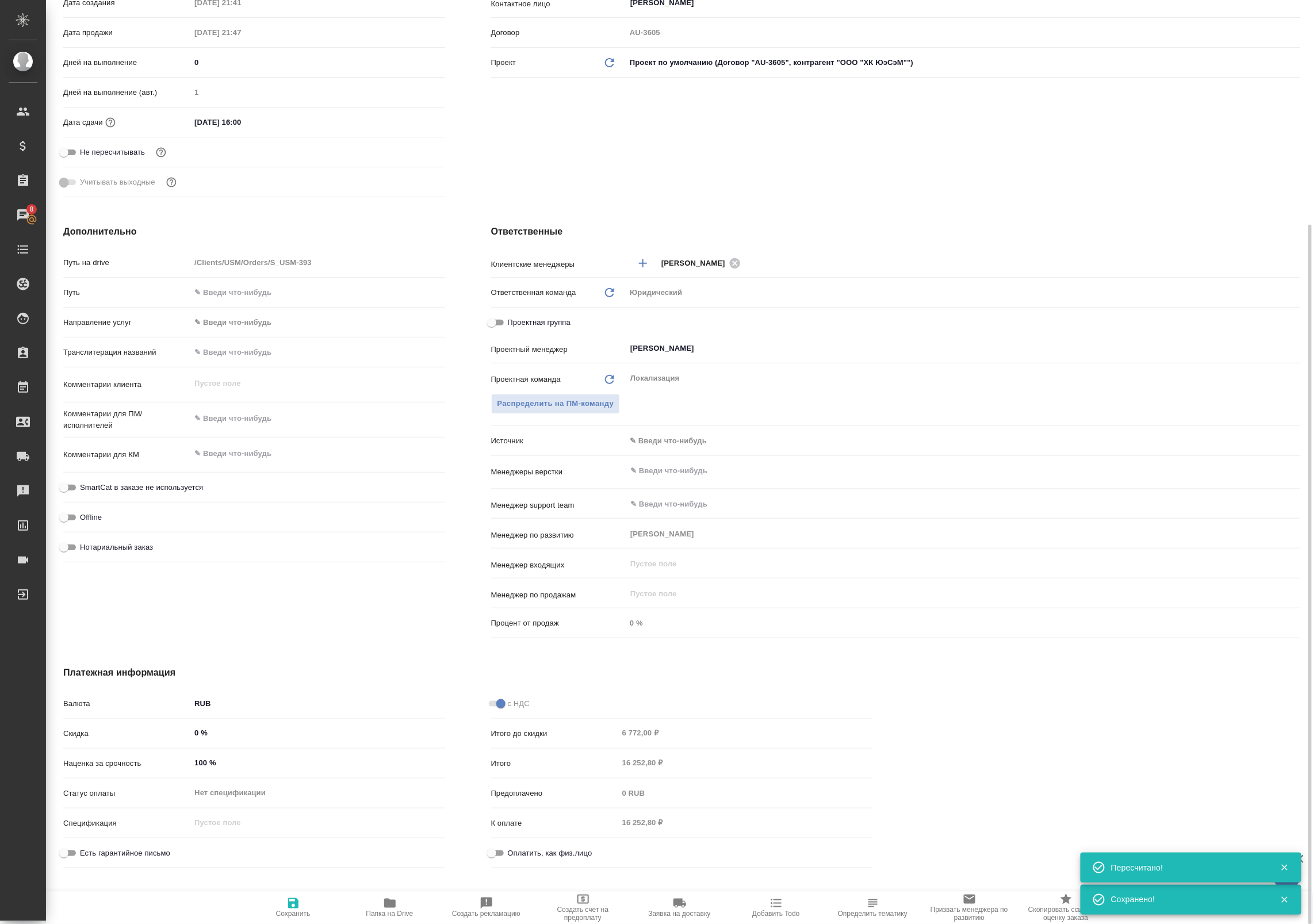
type textarea "x"
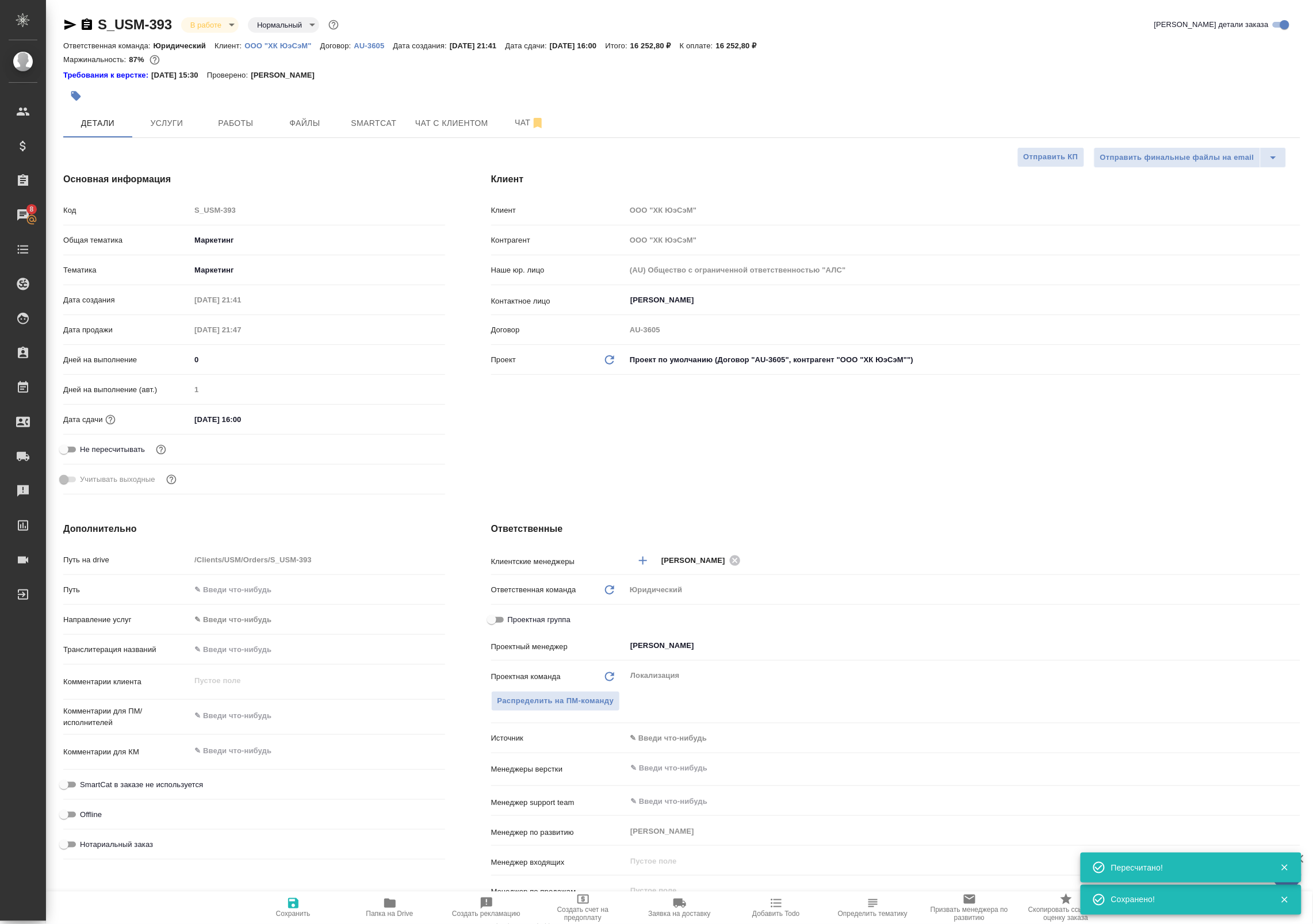
click at [746, 52] on div "Маржинальность: 87%" at bounding box center [682, 60] width 1237 height 15
drag, startPoint x: 746, startPoint y: 51, endPoint x: 750, endPoint y: 47, distance: 5.7
click at [750, 47] on div "S_USM-393 В работе inProgress Нормальный normal Кратко детали заказа Ответствен…" at bounding box center [682, 49] width 1237 height 68
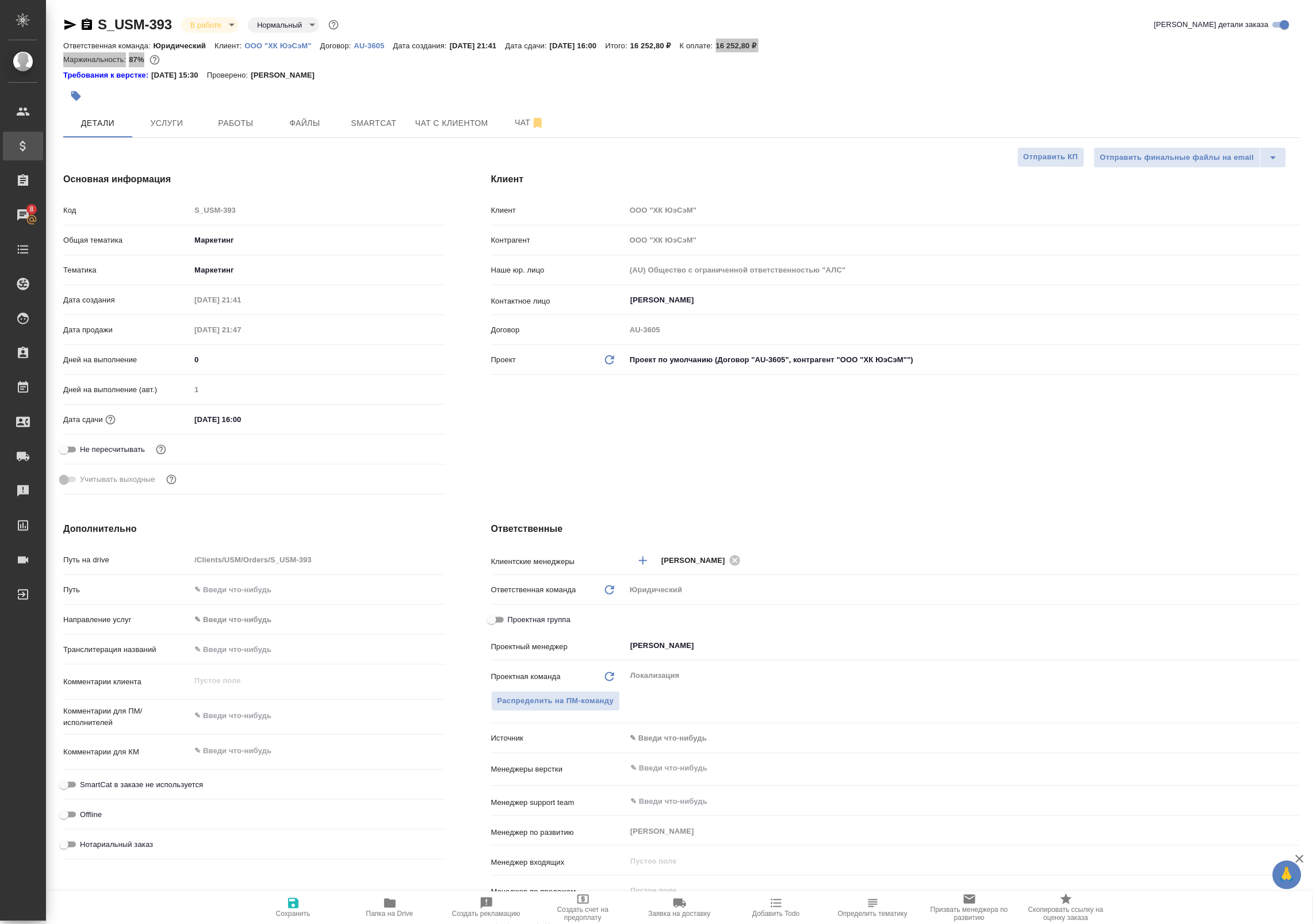
type textarea "x"
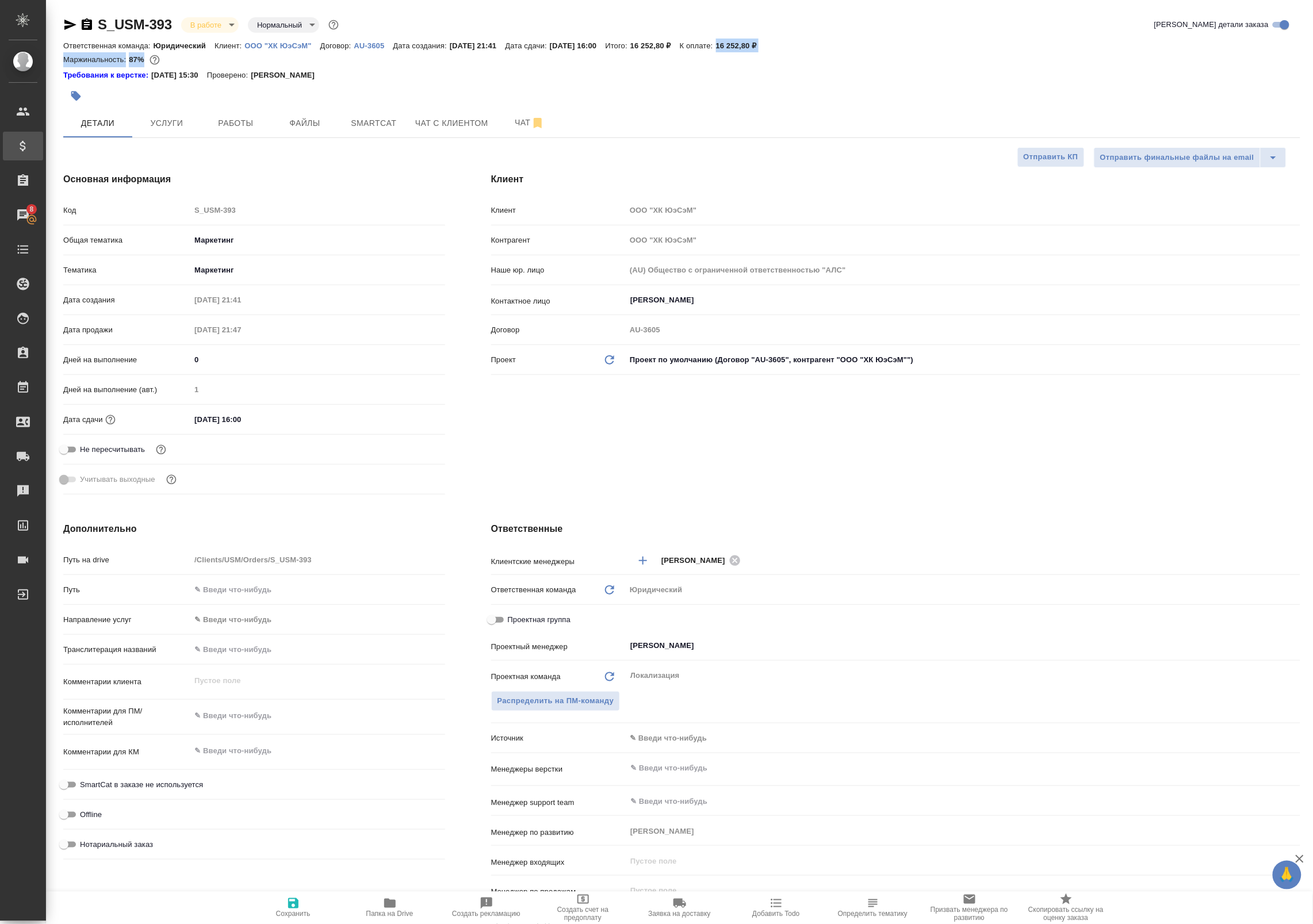
type textarea "x"
click at [67, 15] on div "S_USM-393 В работе inProgress Нормальный normal" at bounding box center [202, 24] width 277 height 18
click at [69, 25] on icon "button" at bounding box center [70, 25] width 14 height 14
